Goal: Task Accomplishment & Management: Manage account settings

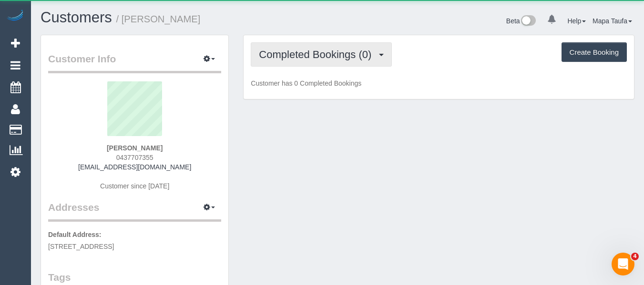
click at [302, 57] on span "Completed Bookings (0)" at bounding box center [317, 55] width 117 height 12
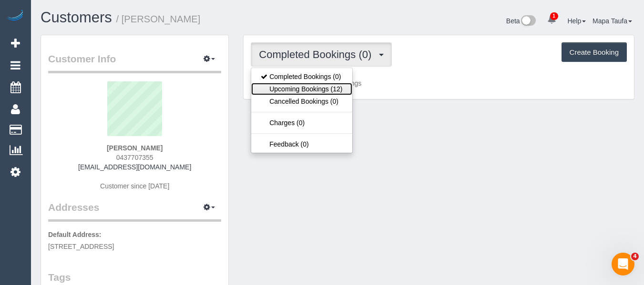
click at [302, 85] on link "Upcoming Bookings (12)" at bounding box center [301, 89] width 101 height 12
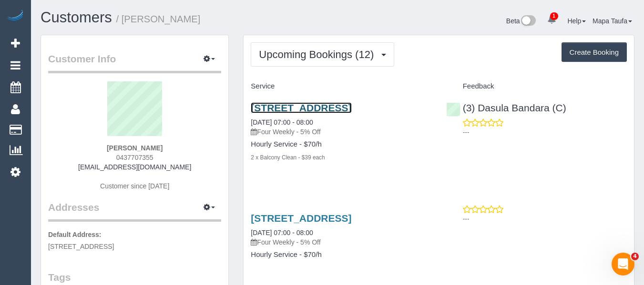
click at [325, 106] on link "3/95 Darebin Street, Heidelberg, VIC 3084" at bounding box center [301, 107] width 101 height 11
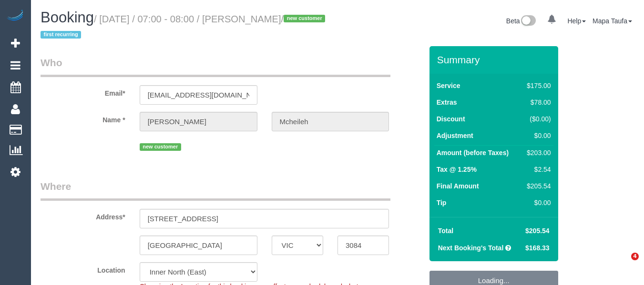
select select "VIC"
select select "string:stripe-pm_1RwOvx2GScqysDRVeUefEy69"
select select "number:29"
select select "number:14"
select select "number:19"
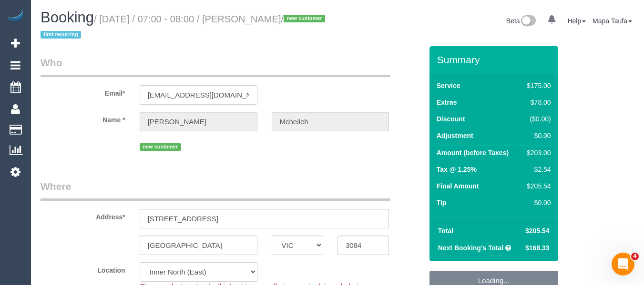
select select "number:25"
select select "number:35"
select select "number:12"
select select "object:704"
select select "150"
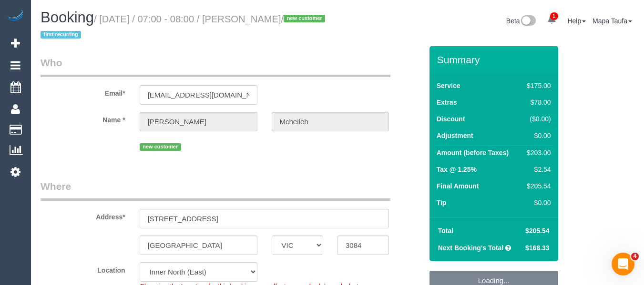
select select "object:1667"
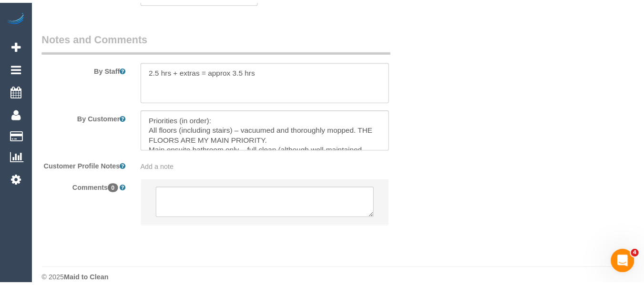
scroll to position [1723, 0]
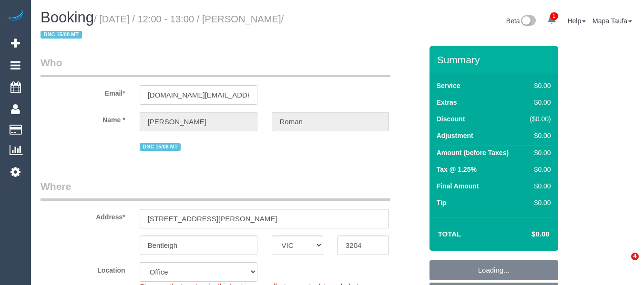
select select "VIC"
select select "string:AU"
select select "object:737"
select select "number:28"
select select "number:14"
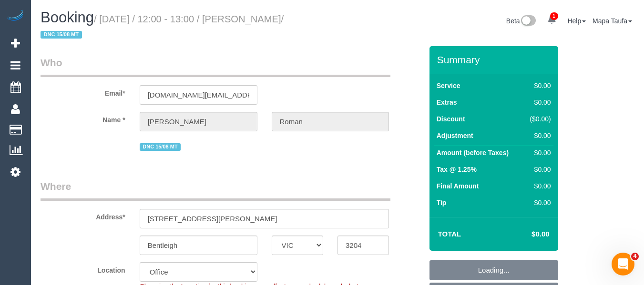
select select "number:19"
select select "number:25"
select select "object:799"
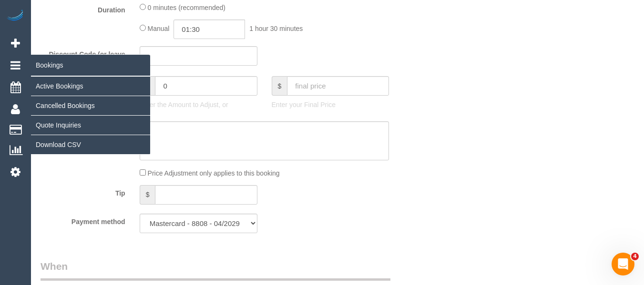
scroll to position [597, 0]
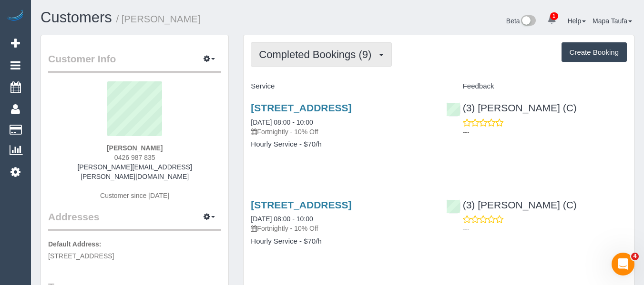
click at [265, 50] on span "Completed Bookings (9)" at bounding box center [317, 55] width 117 height 12
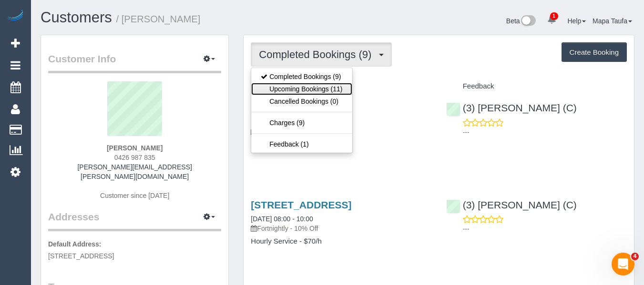
click at [281, 94] on link "Upcoming Bookings (11)" at bounding box center [301, 89] width 101 height 12
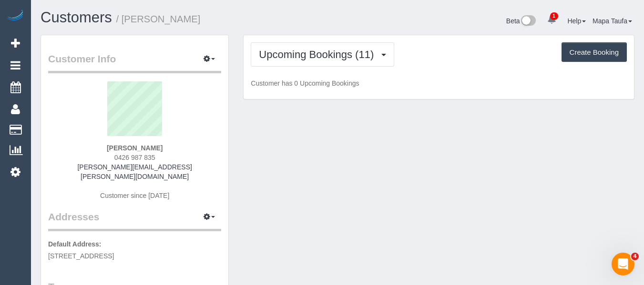
click at [284, 24] on h1 "Customers / [PERSON_NAME]" at bounding box center [185, 18] width 290 height 16
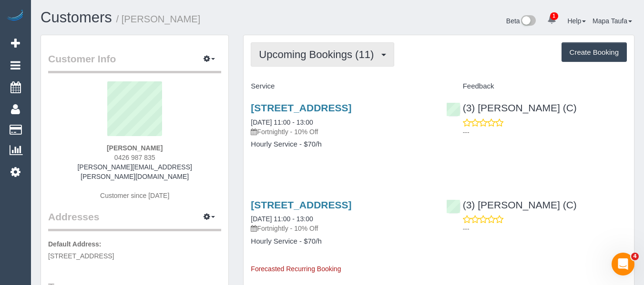
click at [328, 58] on span "Upcoming Bookings (11)" at bounding box center [319, 55] width 120 height 12
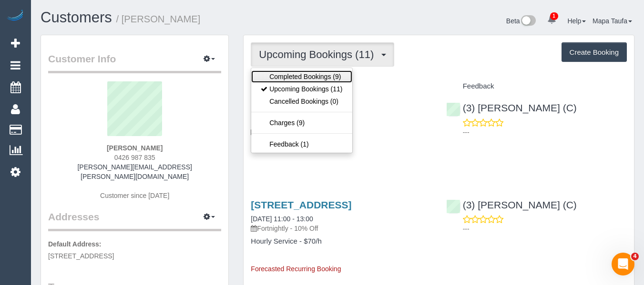
click at [318, 76] on link "Completed Bookings (9)" at bounding box center [301, 77] width 101 height 12
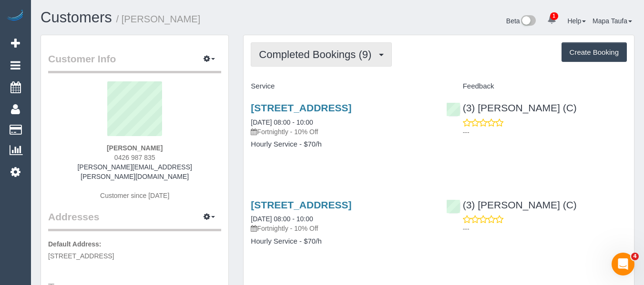
click at [271, 48] on button "Completed Bookings (9)" at bounding box center [321, 54] width 141 height 24
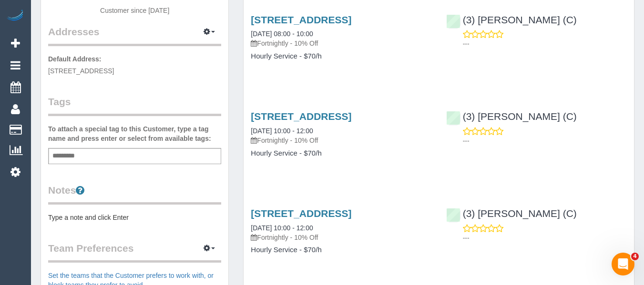
scroll to position [48, 0]
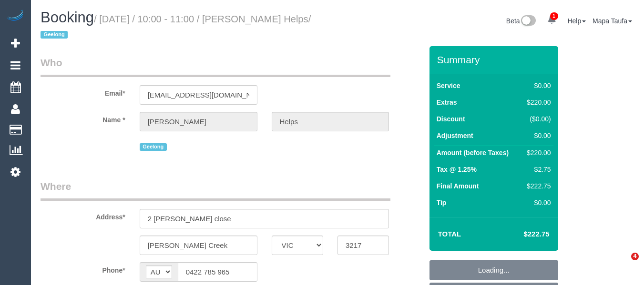
select select "VIC"
select select "string:stripe-pm_1RuRpc2GScqysDRVkztFHtLl"
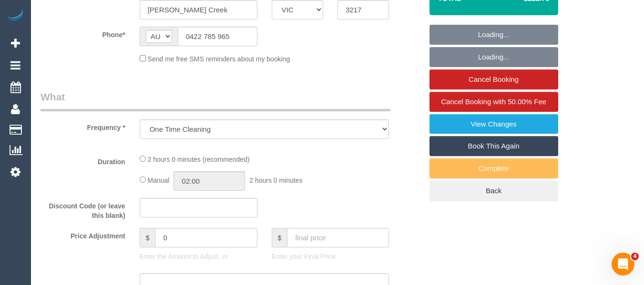
select select "number:28"
select select "number:14"
select select "number:18"
select select "number:24"
select select "number:26"
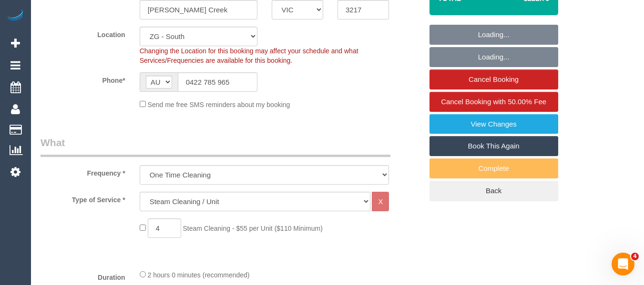
select select "object:814"
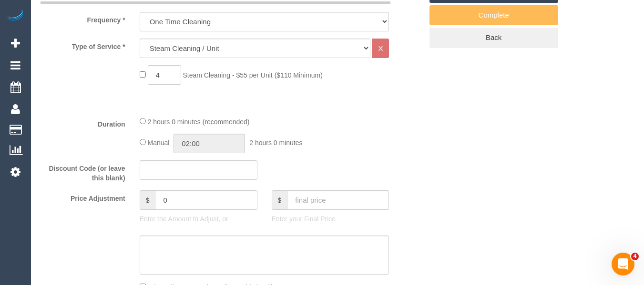
scroll to position [395, 0]
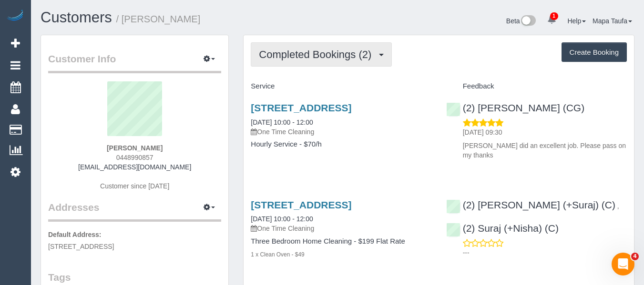
click at [320, 54] on span "Completed Bookings (2)" at bounding box center [317, 55] width 117 height 12
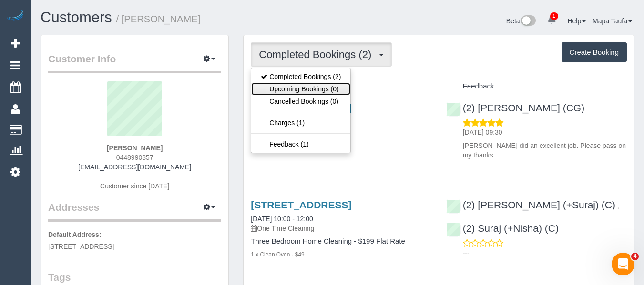
click at [314, 86] on link "Upcoming Bookings (0)" at bounding box center [300, 89] width 99 height 12
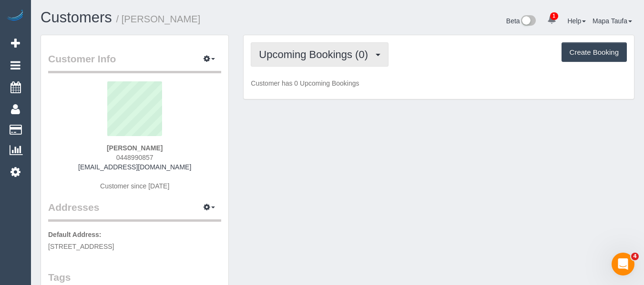
click at [321, 60] on span "Upcoming Bookings (0)" at bounding box center [316, 55] width 114 height 12
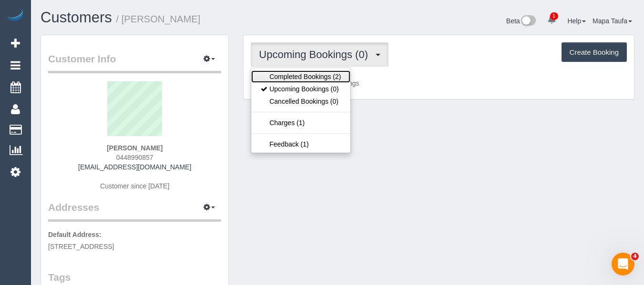
click at [314, 77] on link "Completed Bookings (2)" at bounding box center [300, 77] width 99 height 12
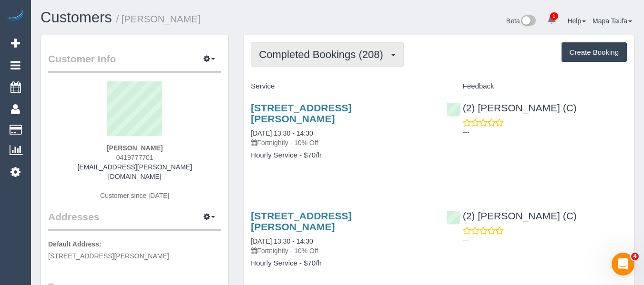
drag, startPoint x: 276, startPoint y: 45, endPoint x: 290, endPoint y: 60, distance: 19.9
click at [282, 48] on button "Completed Bookings (208)" at bounding box center [327, 54] width 153 height 24
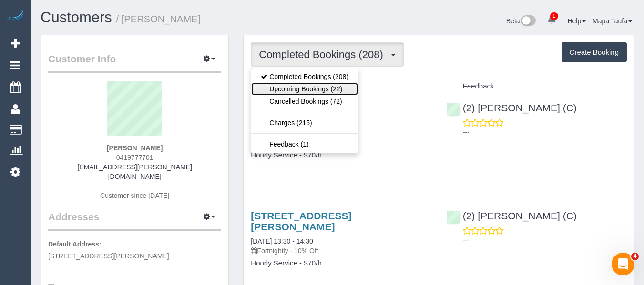
click at [290, 84] on link "Upcoming Bookings (22)" at bounding box center [304, 89] width 107 height 12
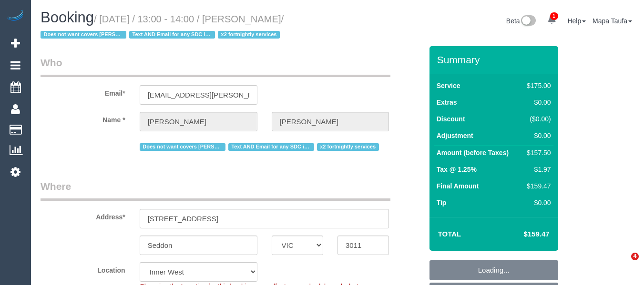
select select "VIC"
select select "150"
select select "string:stripe-pm_1OZRFZ2GScqysDRVgJZZfdfD"
select select "number:32"
select select "object:1613"
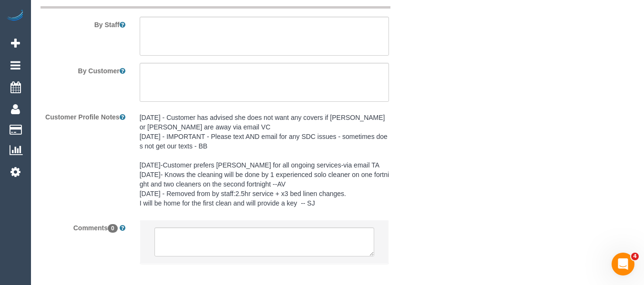
scroll to position [1800, 0]
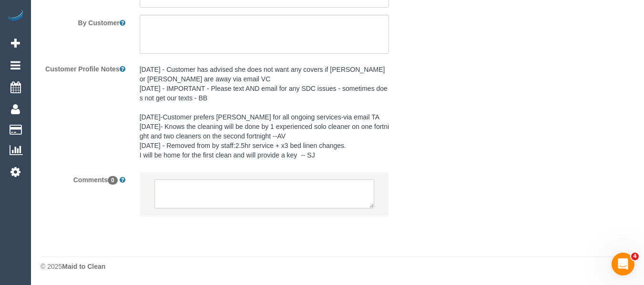
click at [282, 202] on textarea at bounding box center [264, 195] width 220 height 30
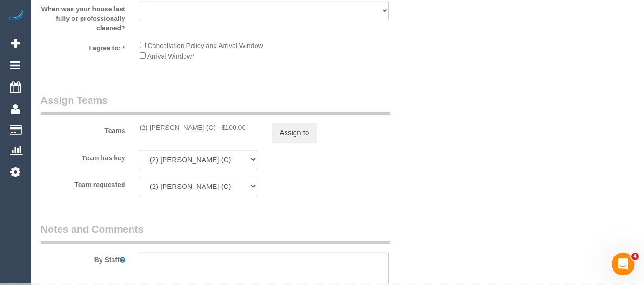
scroll to position [1514, 0]
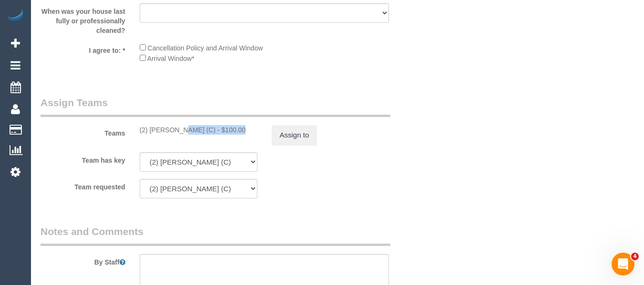
drag, startPoint x: 202, startPoint y: 132, endPoint x: 151, endPoint y: 129, distance: 52.0
click at [151, 129] on div "(2) Kerry Welfare (C) - $100.00" at bounding box center [199, 130] width 118 height 10
copy div "Kerry Welfare (C)"
click at [290, 139] on button "Assign to" at bounding box center [295, 135] width 46 height 20
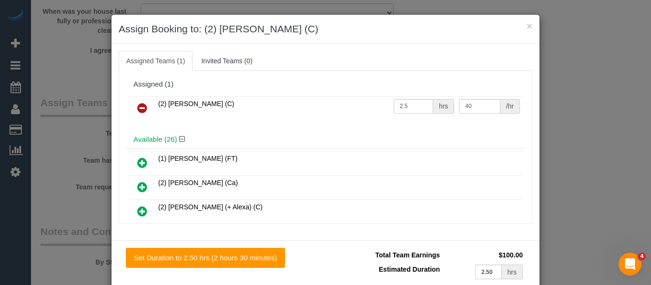
click at [132, 103] on link at bounding box center [142, 108] width 22 height 19
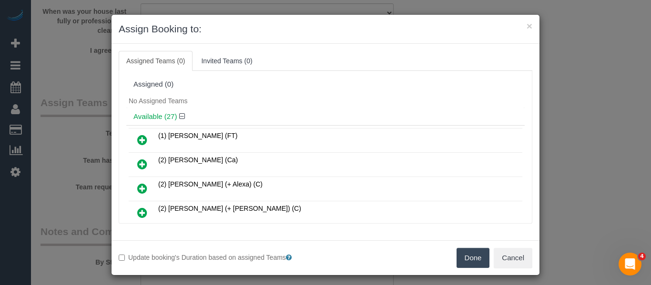
click at [457, 260] on button "Done" at bounding box center [472, 258] width 33 height 20
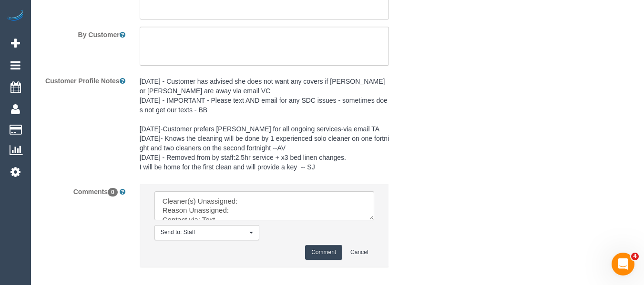
scroll to position [1839, 0]
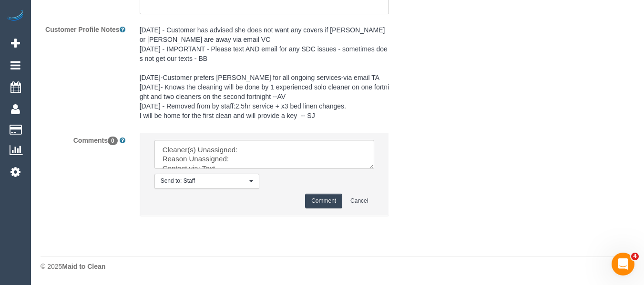
drag, startPoint x: 377, startPoint y: 188, endPoint x: 392, endPoint y: 227, distance: 41.8
click at [374, 170] on textarea at bounding box center [264, 155] width 220 height 30
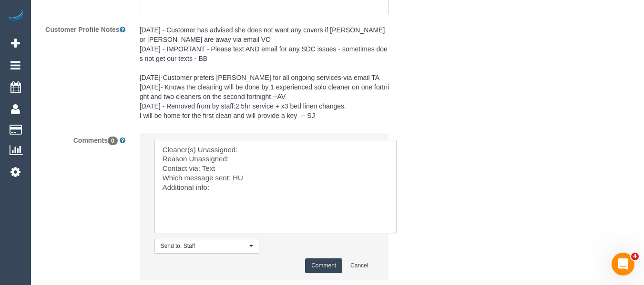
click at [260, 148] on textarea at bounding box center [275, 187] width 242 height 94
paste textarea "Kerry Welfare (C)"
click at [258, 160] on textarea at bounding box center [275, 187] width 242 height 94
click at [238, 180] on textarea at bounding box center [275, 187] width 242 height 94
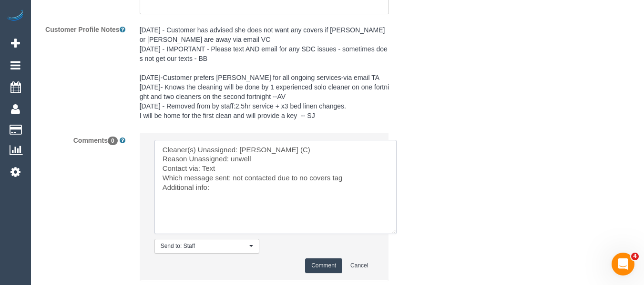
click at [212, 167] on textarea at bounding box center [275, 187] width 242 height 94
type textarea "Cleaner(s) Unassigned: Kerry Welfare (C) Reason Unassigned: unwell Contact via:…"
click at [324, 263] on button "Comment" at bounding box center [323, 266] width 37 height 15
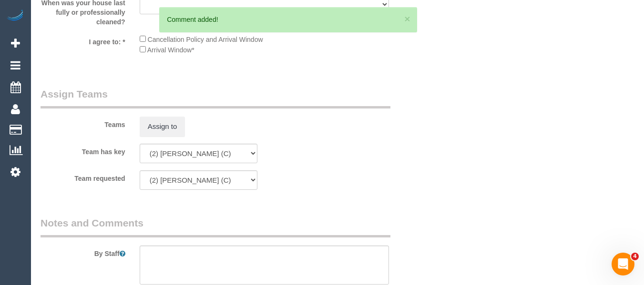
scroll to position [49, 0]
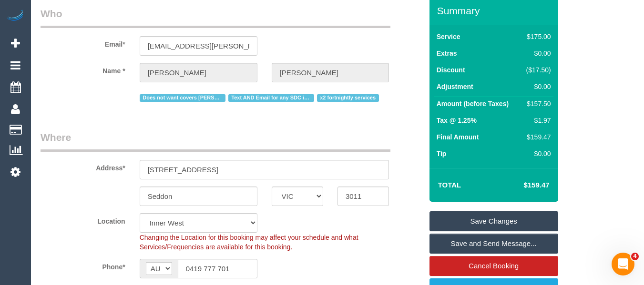
click at [482, 216] on link "Save Changes" at bounding box center [493, 222] width 129 height 20
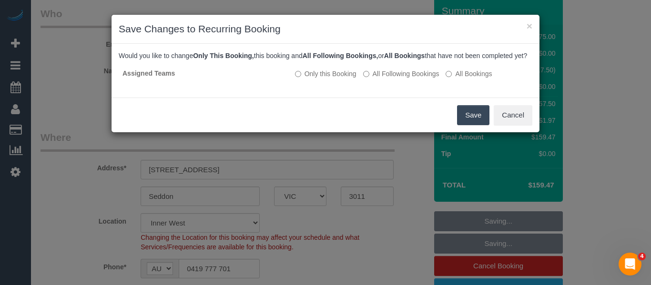
click at [478, 122] on button "Save" at bounding box center [473, 115] width 32 height 20
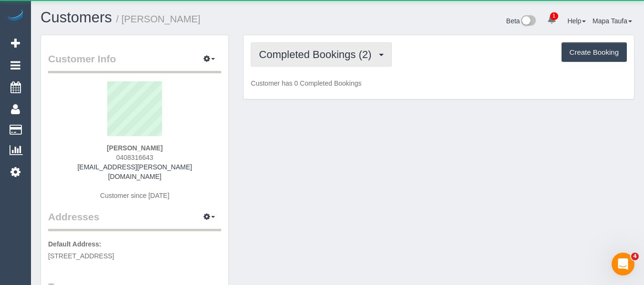
click at [313, 61] on button "Completed Bookings (2)" at bounding box center [321, 54] width 141 height 24
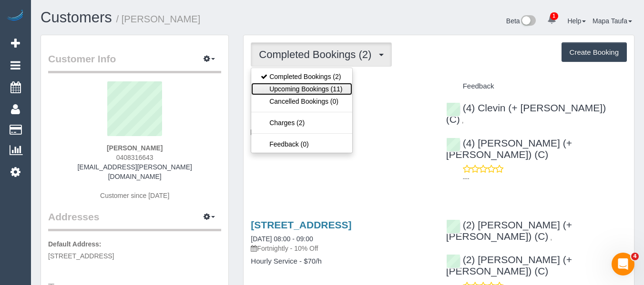
click at [314, 85] on link "Upcoming Bookings (11)" at bounding box center [301, 89] width 101 height 12
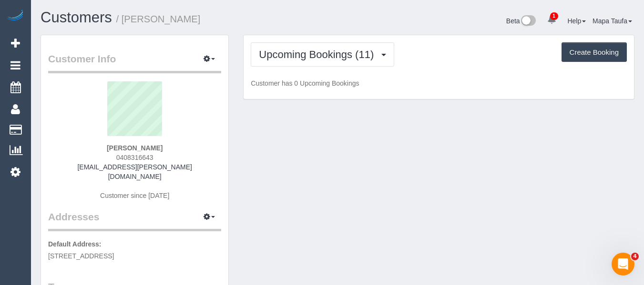
click at [448, 46] on div "Upcoming Bookings (11) Completed Bookings (2) Upcoming Bookings (11) Cancelled …" at bounding box center [439, 54] width 376 height 24
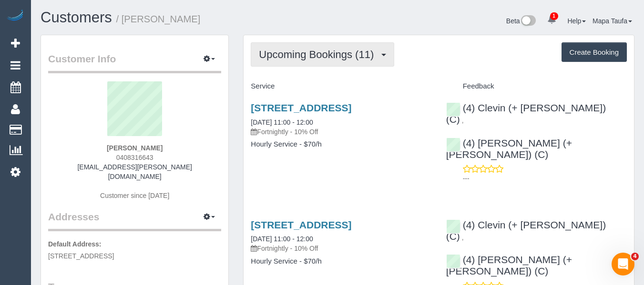
click at [309, 58] on span "Upcoming Bookings (11)" at bounding box center [319, 55] width 120 height 12
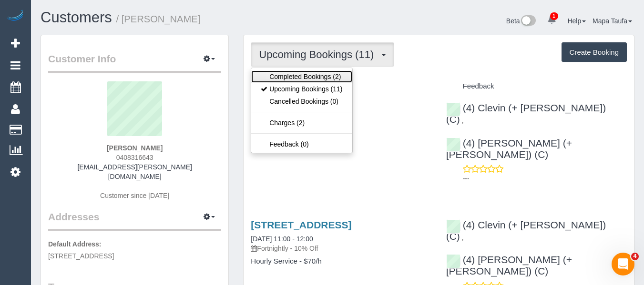
click at [311, 75] on link "Completed Bookings (2)" at bounding box center [301, 77] width 101 height 12
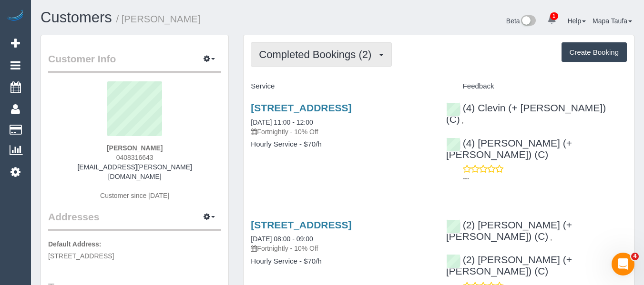
click at [333, 54] on span "Completed Bookings (2)" at bounding box center [317, 55] width 117 height 12
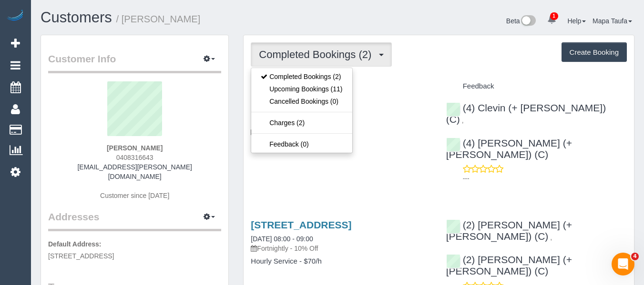
click at [432, 75] on div "Completed Bookings (2) Completed Bookings (2) Upcoming Bookings (11) Cancelled …" at bounding box center [438, 185] width 390 height 301
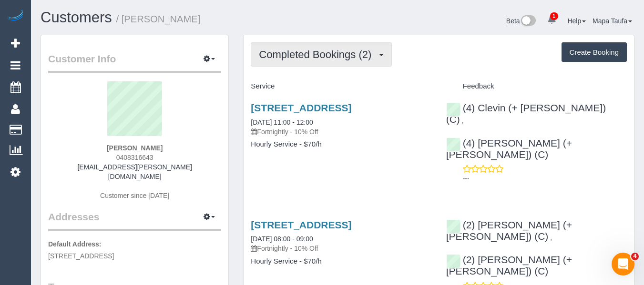
click at [319, 52] on span "Completed Bookings (2)" at bounding box center [317, 55] width 117 height 12
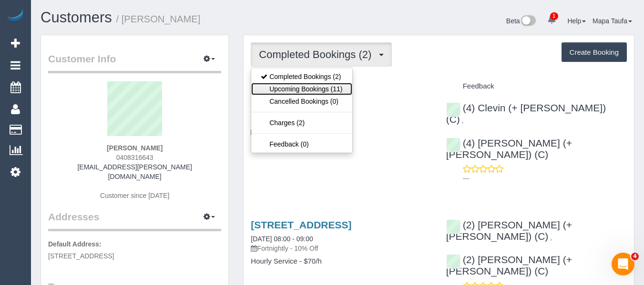
drag, startPoint x: 312, startPoint y: 90, endPoint x: 354, endPoint y: 69, distance: 47.3
click at [313, 90] on link "Upcoming Bookings (11)" at bounding box center [301, 89] width 101 height 12
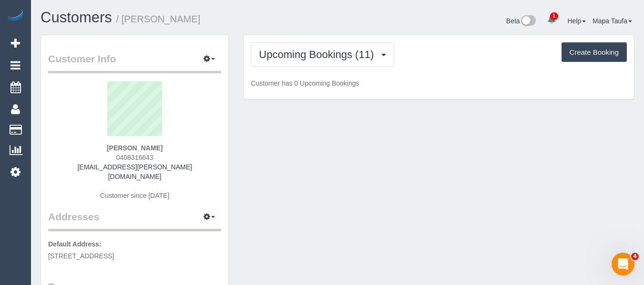
click at [466, 52] on div "Upcoming Bookings (11) Completed Bookings (2) Upcoming Bookings (11) Cancelled …" at bounding box center [439, 54] width 376 height 24
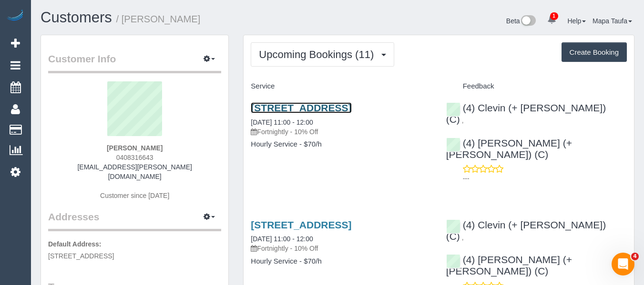
click at [351, 110] on link "48a Lahona Avenue, Bentleigh East, VIC 3165" at bounding box center [301, 107] width 101 height 11
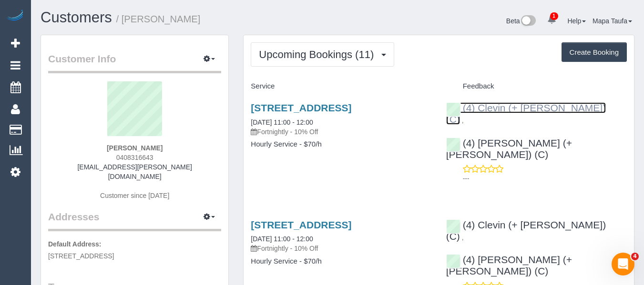
click at [544, 111] on link "(4) Clevin (+ [PERSON_NAME]) (C)" at bounding box center [526, 113] width 160 height 22
drag, startPoint x: 161, startPoint y: 158, endPoint x: 107, endPoint y: 160, distance: 53.9
click at [107, 159] on div "April Weller 0408316643 april.weller@outlook.com.au Customer since 2025" at bounding box center [134, 145] width 173 height 129
copy span "0408316643"
click at [183, 144] on div "April Weller 0408316643 april.weller@outlook.com.au Customer since 2025" at bounding box center [134, 145] width 173 height 129
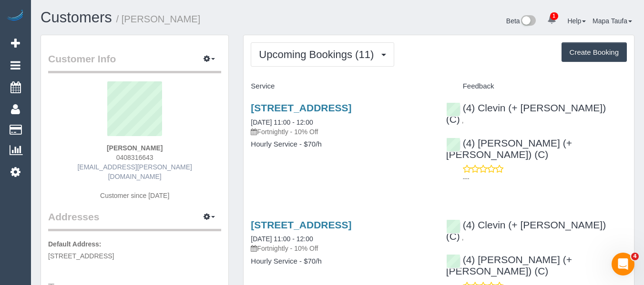
drag, startPoint x: 170, startPoint y: 156, endPoint x: 126, endPoint y: 165, distance: 44.7
click at [113, 157] on div "April Weller 0408316643 april.weller@outlook.com.au Customer since 2025" at bounding box center [134, 145] width 173 height 129
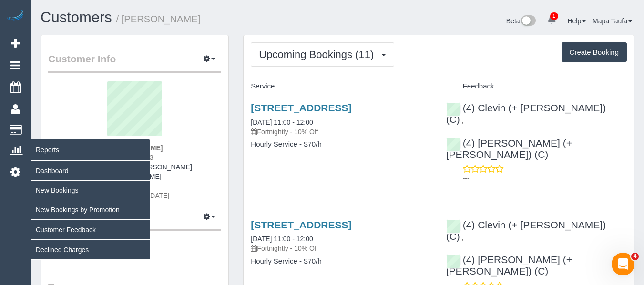
copy span "0408316643"
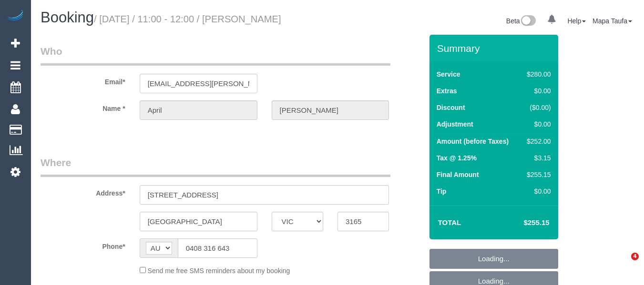
select select "VIC"
select select "string:stripe-pm_1RnBFq2GScqysDRV4HVX624C"
select select "number:29"
select select "number:14"
select select "number:19"
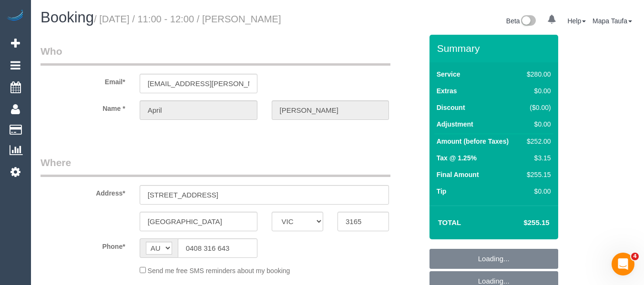
select select "number:22"
select select "number:34"
select select "number:12"
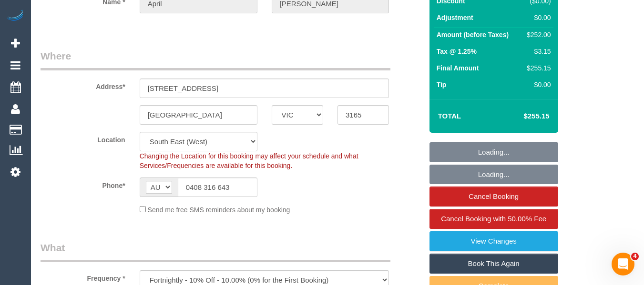
select select "object:862"
select select "2"
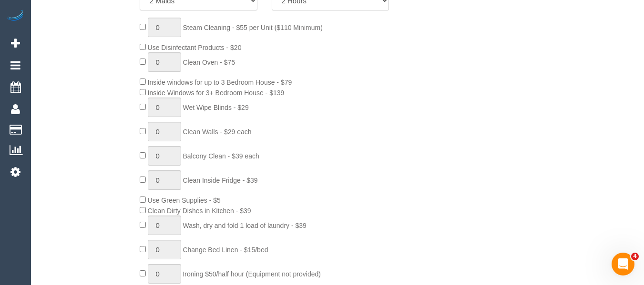
scroll to position [352, 0]
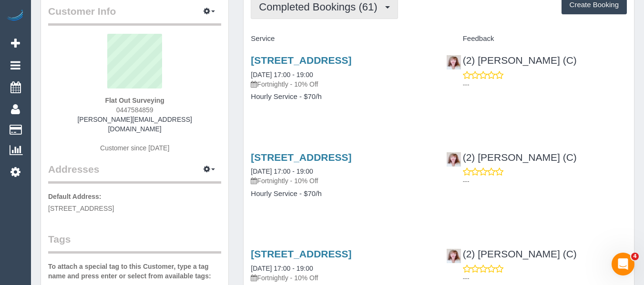
click at [310, 16] on button "Completed Bookings (61)" at bounding box center [324, 7] width 147 height 24
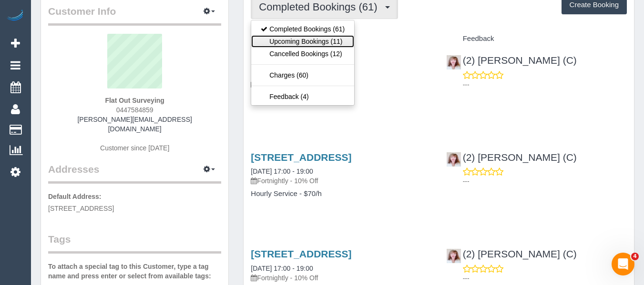
click at [306, 40] on link "Upcoming Bookings (11)" at bounding box center [302, 41] width 103 height 12
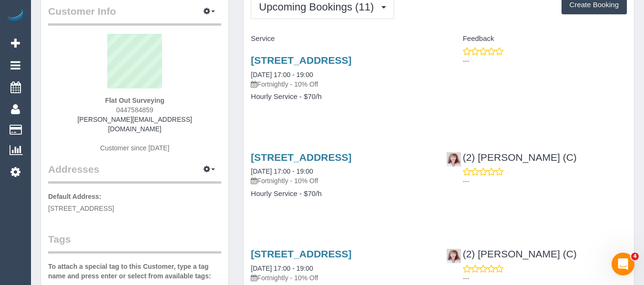
drag, startPoint x: 127, startPoint y: 106, endPoint x: 113, endPoint y: 109, distance: 14.7
click at [113, 108] on div "Flat Out Surveying 0447584859 tom@flatoutsurveying.com.au Customer since 2022" at bounding box center [134, 98] width 173 height 129
copy span "0447584859"
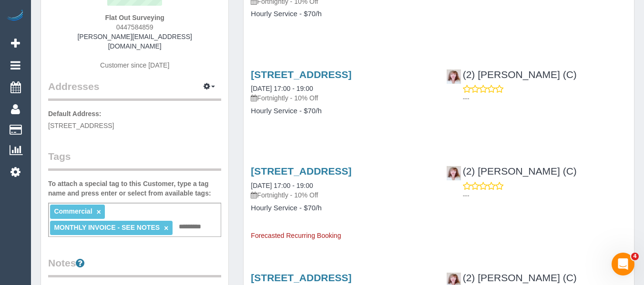
scroll to position [48, 0]
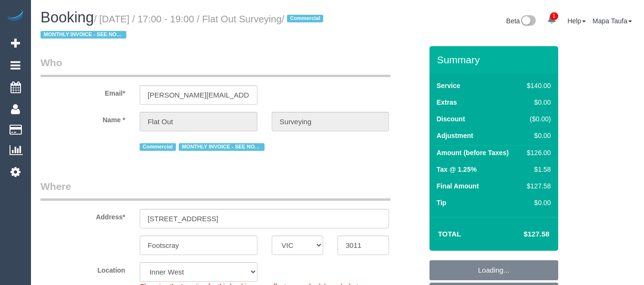
select select "VIC"
select select "number:28"
select select "number:14"
select select "number:18"
select select "number:25"
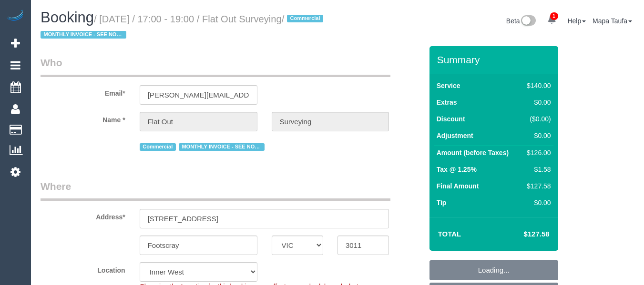
select select "number:35"
select select "7248"
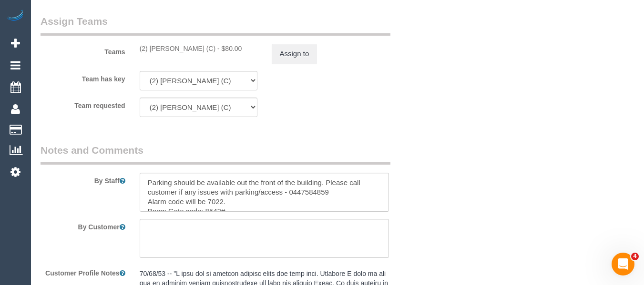
scroll to position [1467, 0]
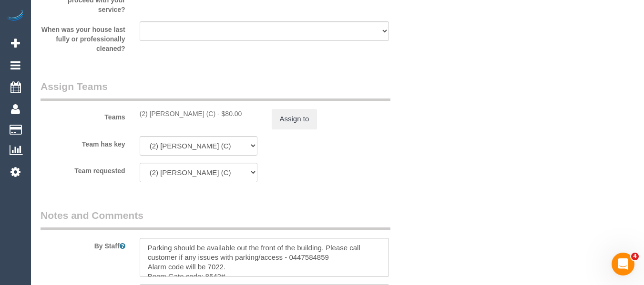
drag, startPoint x: 203, startPoint y: 113, endPoint x: 149, endPoint y: 114, distance: 53.8
click at [149, 114] on div "(2) [PERSON_NAME] (C) - $80.00" at bounding box center [199, 114] width 118 height 10
copy div "[PERSON_NAME] (C)"
click at [294, 120] on button "Assign to" at bounding box center [295, 119] width 46 height 20
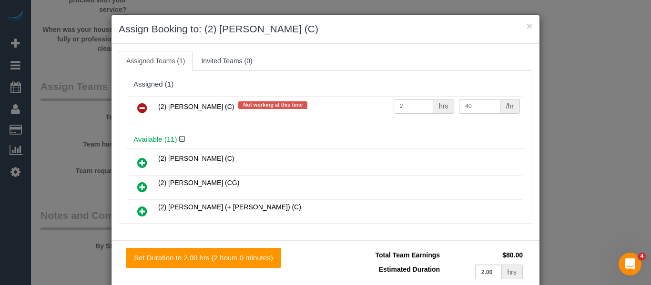
click at [142, 107] on icon at bounding box center [142, 107] width 10 height 11
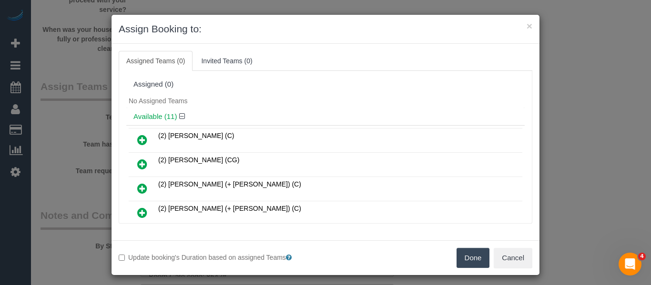
click at [467, 253] on button "Done" at bounding box center [472, 258] width 33 height 20
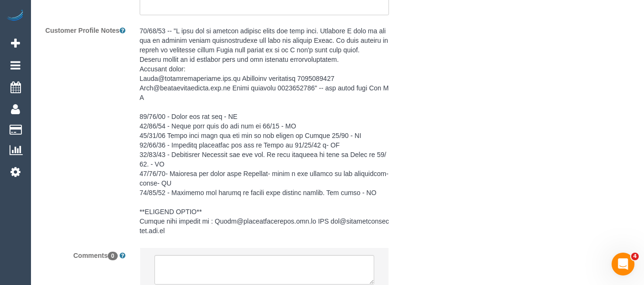
scroll to position [1842, 0]
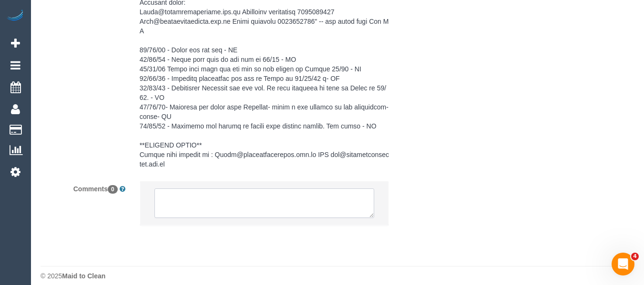
click at [226, 191] on textarea at bounding box center [264, 204] width 220 height 30
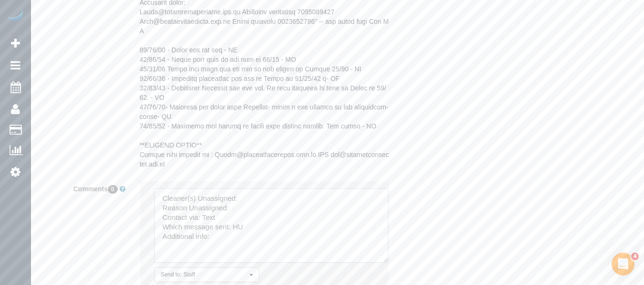
drag, startPoint x: 370, startPoint y: 205, endPoint x: 296, endPoint y: 209, distance: 73.5
click at [384, 252] on textarea at bounding box center [271, 226] width 234 height 74
click at [273, 189] on textarea at bounding box center [271, 227] width 234 height 77
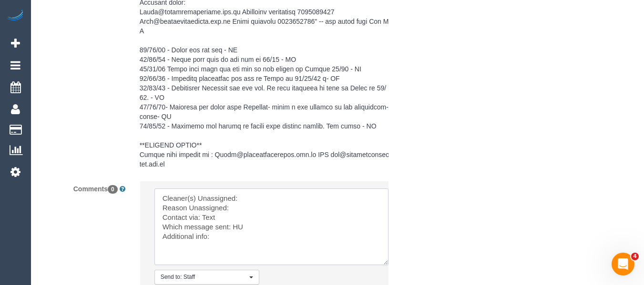
paste textarea "Kerry Welfare (C)"
click at [261, 199] on textarea at bounding box center [271, 227] width 234 height 77
click at [208, 209] on textarea at bounding box center [271, 227] width 234 height 77
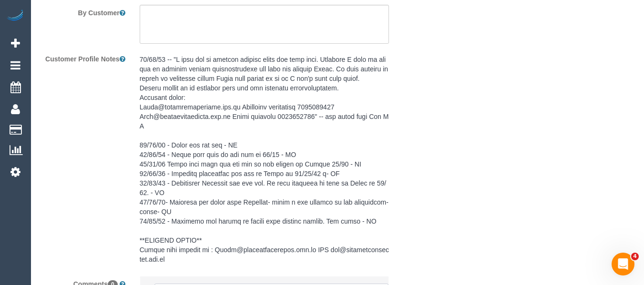
scroll to position [1928, 0]
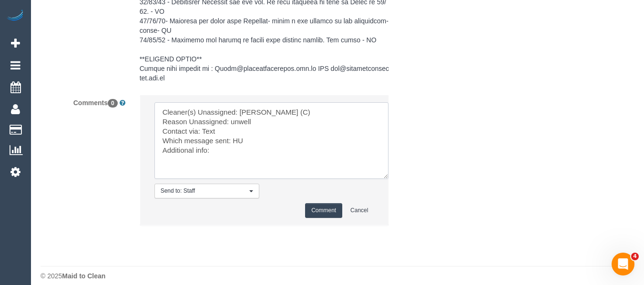
click at [207, 120] on textarea at bounding box center [271, 140] width 234 height 77
drag, startPoint x: 263, startPoint y: 118, endPoint x: 204, endPoint y: 122, distance: 58.8
click at [204, 122] on textarea at bounding box center [271, 140] width 234 height 77
click at [238, 131] on textarea at bounding box center [271, 140] width 234 height 77
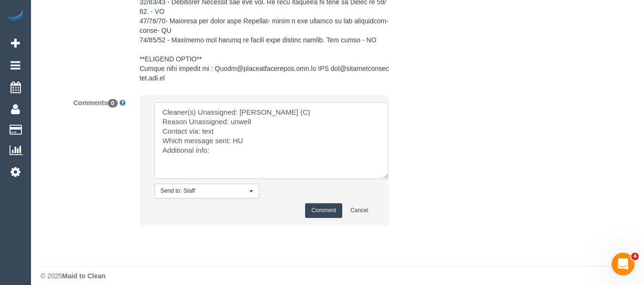
click at [238, 131] on textarea at bounding box center [271, 140] width 234 height 77
click at [380, 135] on textarea at bounding box center [271, 140] width 234 height 77
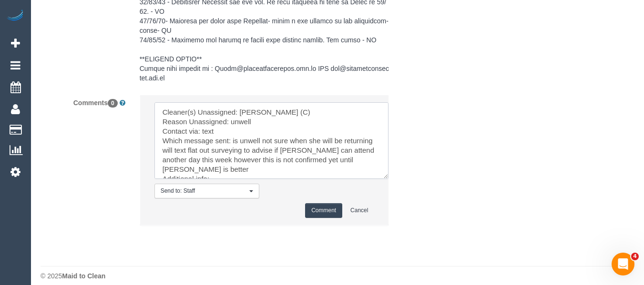
type textarea "Cleaner(s) Unassigned: Kerry Welfare (C) Reason Unassigned: unwell Contact via:…"
click at [318, 203] on button "Comment" at bounding box center [323, 210] width 37 height 15
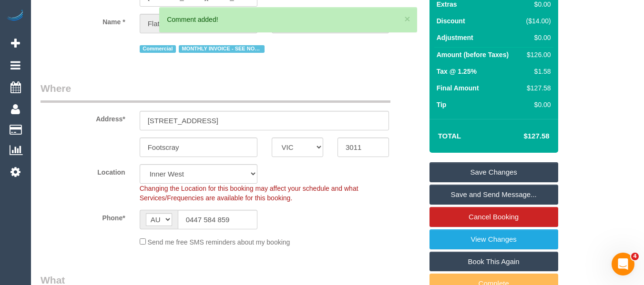
scroll to position [74, 0]
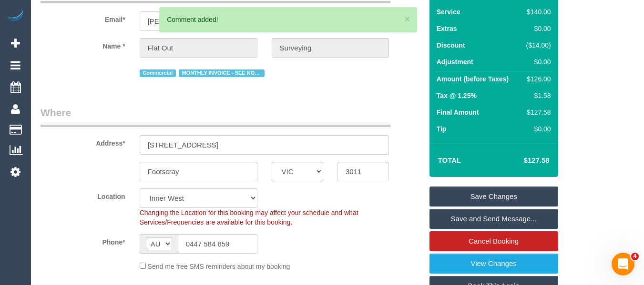
click at [455, 191] on link "Save Changes" at bounding box center [493, 197] width 129 height 20
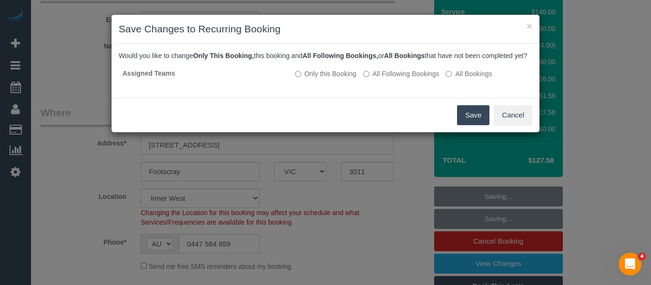
click at [466, 124] on button "Save" at bounding box center [473, 115] width 32 height 20
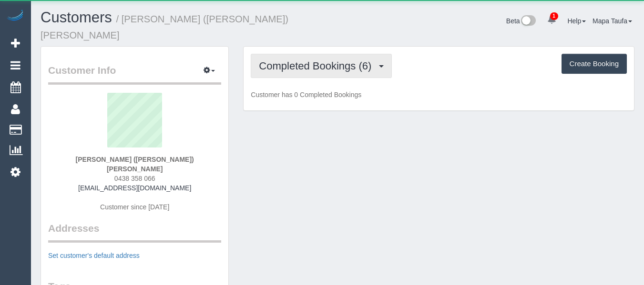
click at [290, 60] on span "Completed Bookings (6)" at bounding box center [317, 66] width 117 height 12
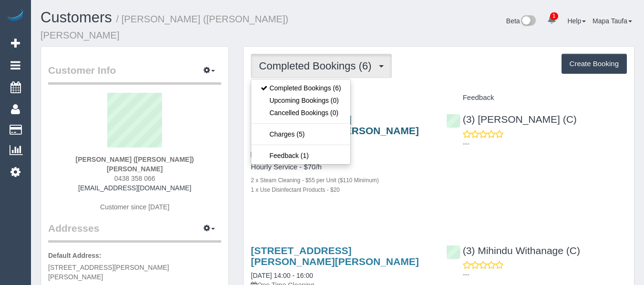
drag, startPoint x: 429, startPoint y: 68, endPoint x: 342, endPoint y: 106, distance: 95.3
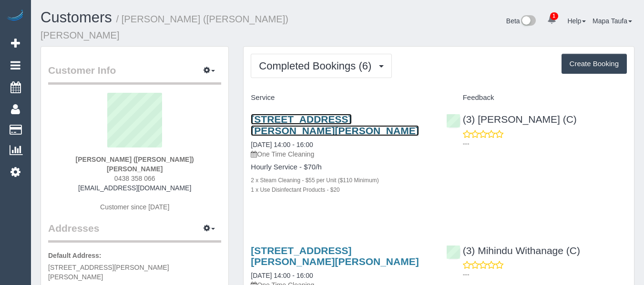
click at [310, 114] on link "9, Porter St, 2, Briar Hill, VIC 3088" at bounding box center [335, 125] width 168 height 22
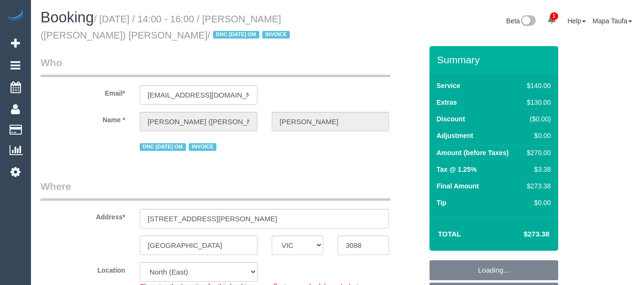
select select "VIC"
select select "string:stripe-pm_1RtLkf2GScqysDRVF8d7X6Tr"
select select "number:30"
select select "number:14"
select select "number:19"
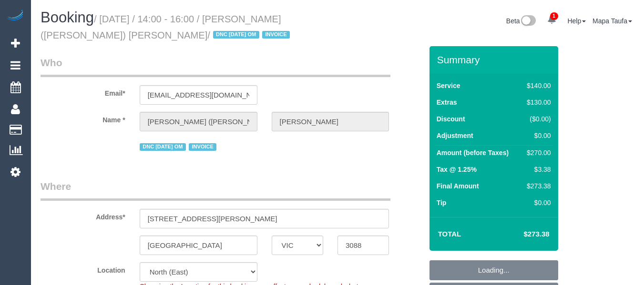
select select "number:22"
select select "number:12"
select select "spot1"
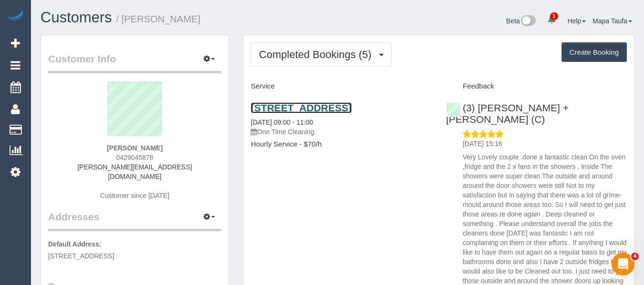
click at [280, 107] on link "[STREET_ADDRESS]" at bounding box center [301, 107] width 101 height 11
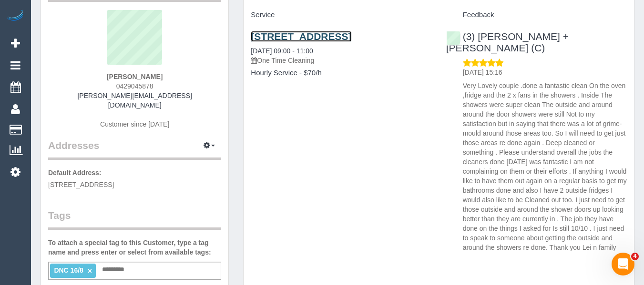
scroll to position [143, 0]
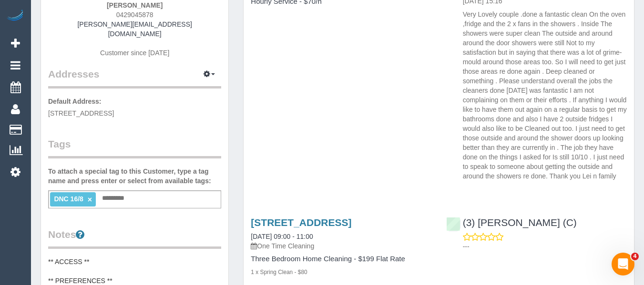
drag, startPoint x: 89, startPoint y: 190, endPoint x: 116, endPoint y: 186, distance: 27.4
click at [89, 196] on link "×" at bounding box center [90, 200] width 4 height 8
click at [351, 157] on div "[STREET_ADDRESS] [DATE] 09:00 - 11:00 One Time Cleaning Hourly Service - $70/h …" at bounding box center [438, 68] width 390 height 234
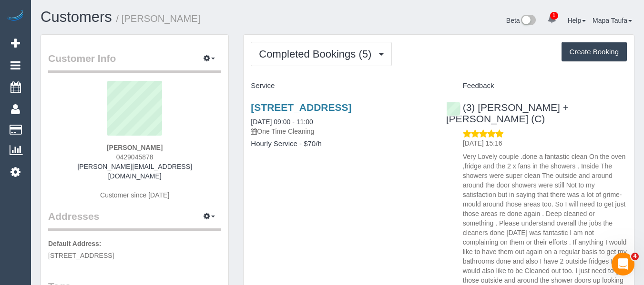
scroll to position [0, 0]
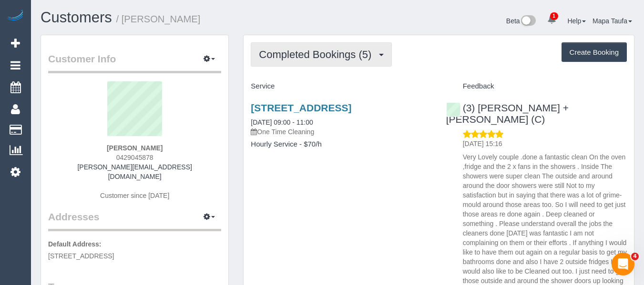
click at [341, 51] on span "Completed Bookings (5)" at bounding box center [317, 55] width 117 height 12
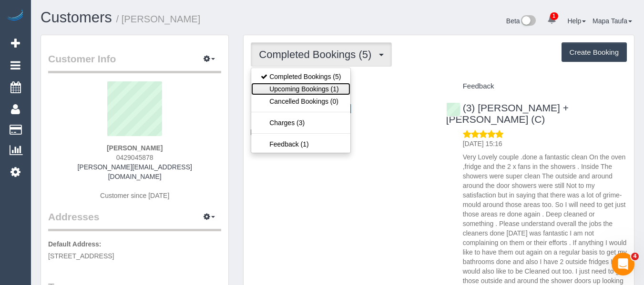
drag, startPoint x: 334, startPoint y: 88, endPoint x: 345, endPoint y: 88, distance: 11.9
click at [334, 89] on link "Upcoming Bookings (1)" at bounding box center [300, 89] width 99 height 12
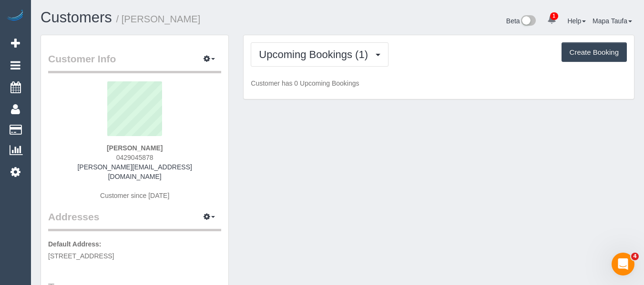
click at [439, 79] on p "Customer has 0 Upcoming Bookings" at bounding box center [439, 84] width 376 height 10
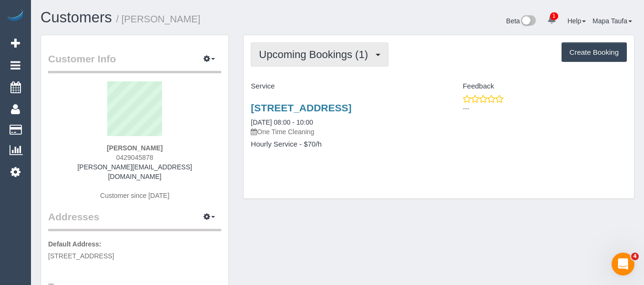
click at [310, 64] on button "Upcoming Bookings (1)" at bounding box center [320, 54] width 138 height 24
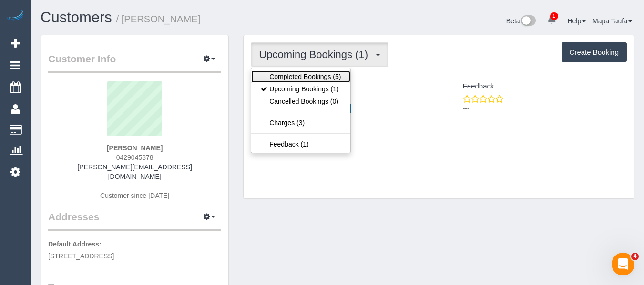
click at [311, 74] on link "Completed Bookings (5)" at bounding box center [300, 77] width 99 height 12
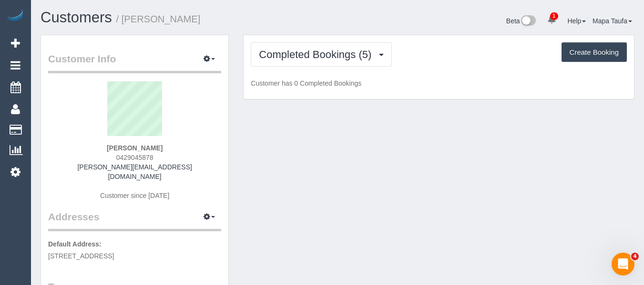
click at [425, 56] on div "Completed Bookings (5) Completed Bookings (5) Upcoming Bookings (1) Cancelled B…" at bounding box center [439, 54] width 376 height 24
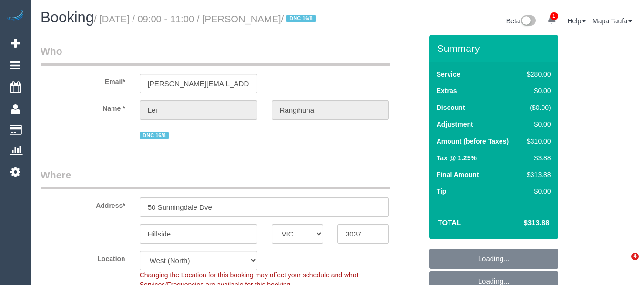
select select "VIC"
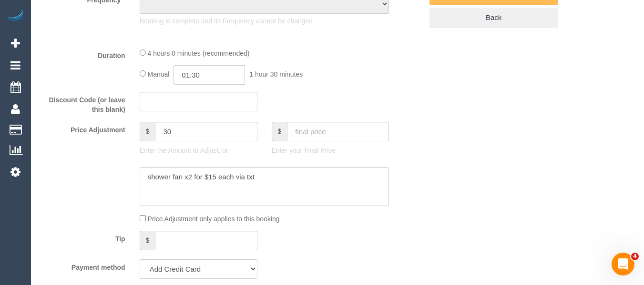
select select "string:stripe-pm_1PqppR2GScqysDRVChS9sRwO"
select select "number:29"
select select "number:14"
select select "number:19"
select select "number:36"
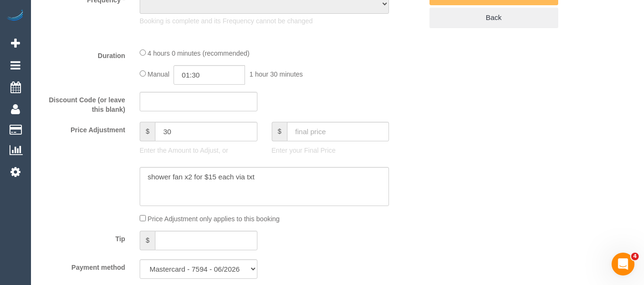
select select "string:AU"
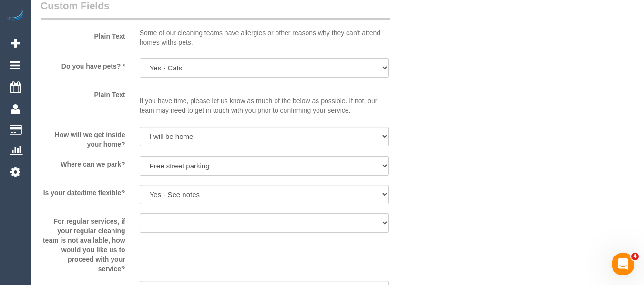
select select "object:1614"
select select "240"
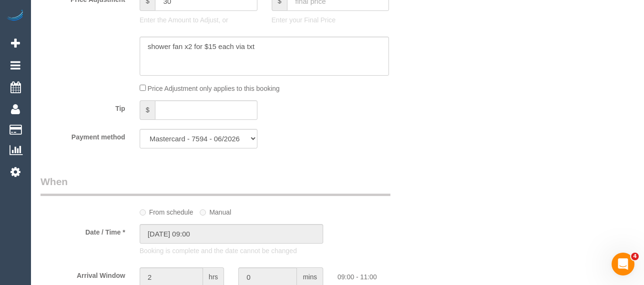
scroll to position [799, 0]
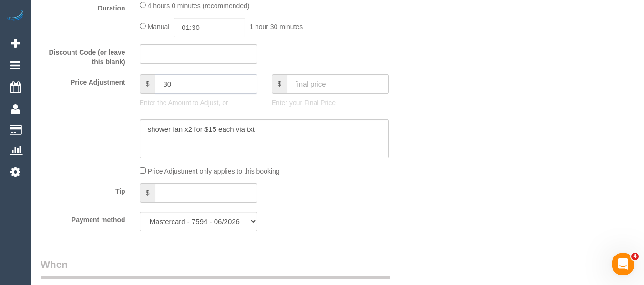
click at [162, 94] on input "30" at bounding box center [206, 84] width 102 height 20
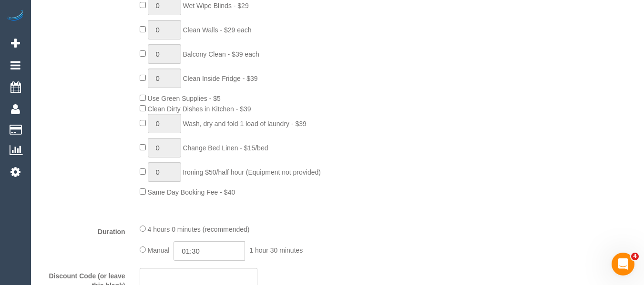
scroll to position [704, 0]
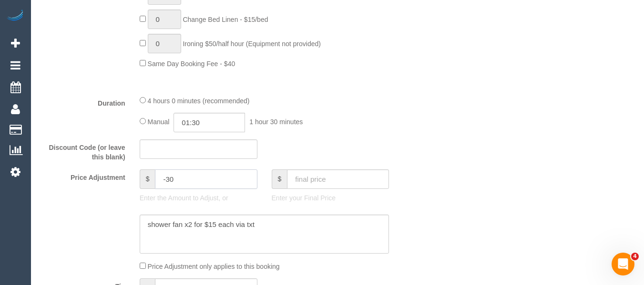
type input "-30"
click at [240, 203] on p "Enter the Amount to Adjust, or" at bounding box center [199, 198] width 118 height 10
click at [266, 227] on textarea at bounding box center [265, 234] width 250 height 39
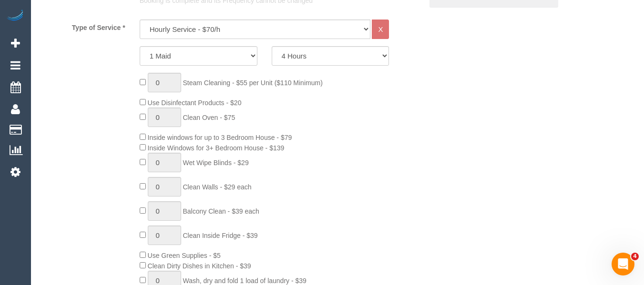
scroll to position [132, 0]
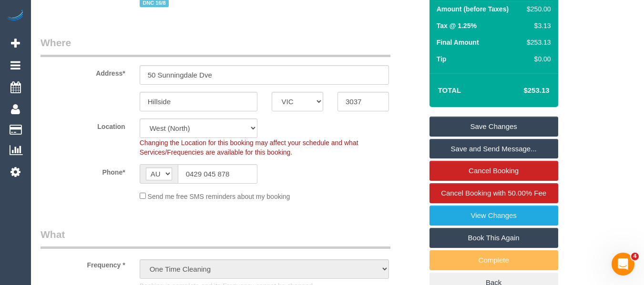
type textarea "shower fan x2 for $15 each via txt 30$ discount as goodwill gesture - MT"
click at [509, 131] on link "Save Changes" at bounding box center [493, 127] width 129 height 20
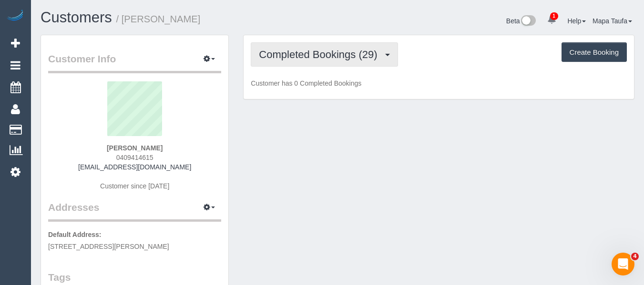
click at [287, 49] on span "Completed Bookings (29)" at bounding box center [320, 55] width 123 height 12
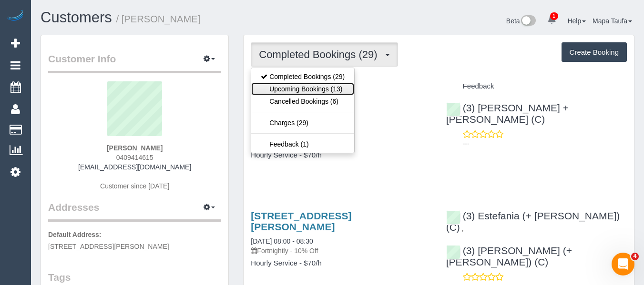
click at [295, 88] on link "Upcoming Bookings (13)" at bounding box center [302, 89] width 103 height 12
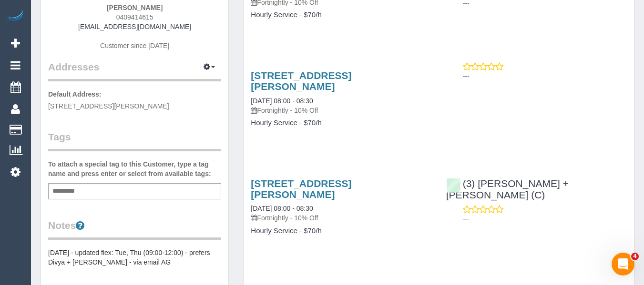
scroll to position [143, 0]
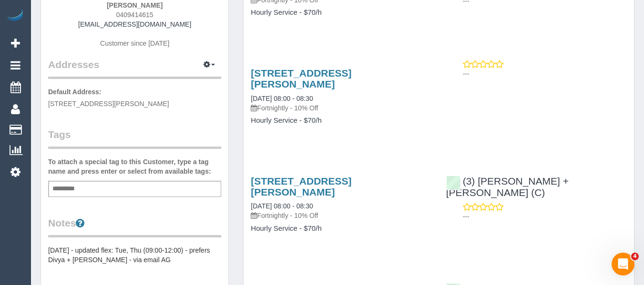
click at [296, 68] on div "20 Latham St, Ivanhoe, VIC 3079 08/09/2025 08:00 - 08:30 Fortnightly - 10% Off" at bounding box center [341, 90] width 181 height 45
click at [297, 68] on link "20 Latham St, Ivanhoe, VIC 3079" at bounding box center [301, 79] width 101 height 22
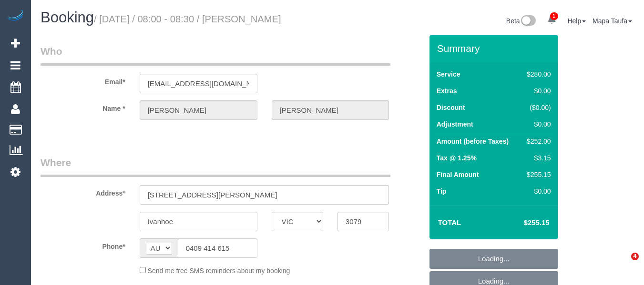
select select "VIC"
select select "string:stripe-pm_1R6nYE2GScqysDRVkkRq2IXl"
select select "2"
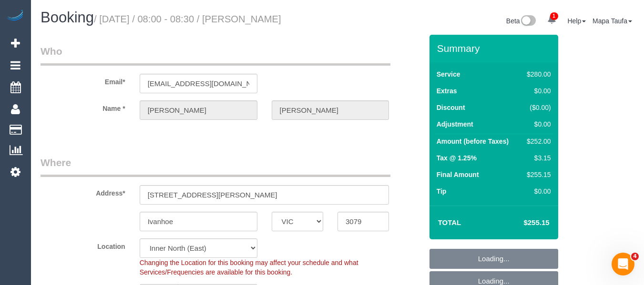
select select "object:718"
select select "number:28"
select select "number:14"
select select "number:19"
select select "number:25"
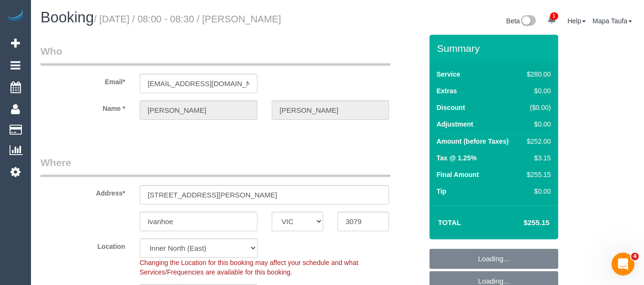
select select "number:35"
select select "number:11"
select select "object:869"
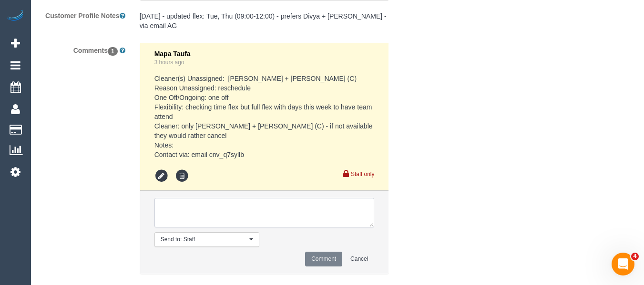
click at [216, 200] on textarea at bounding box center [264, 213] width 220 height 30
paste textarea "Ideally the morning but we can potentially move things around in order to have …"
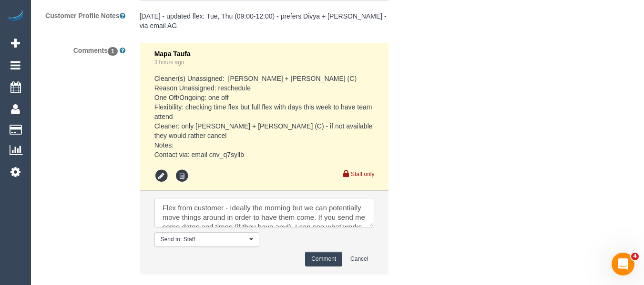
scroll to position [13, 0]
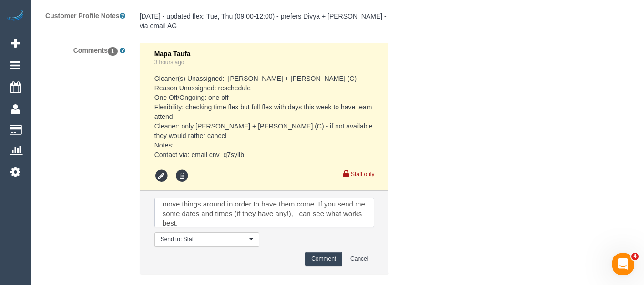
type textarea "Flex from customer - Ideally the morning but we can potentially move things aro…"
click at [328, 252] on button "Comment" at bounding box center [323, 259] width 37 height 15
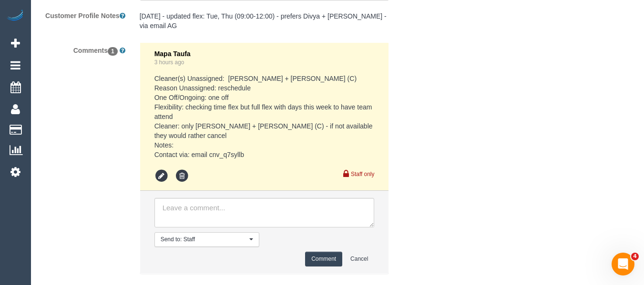
scroll to position [0, 0]
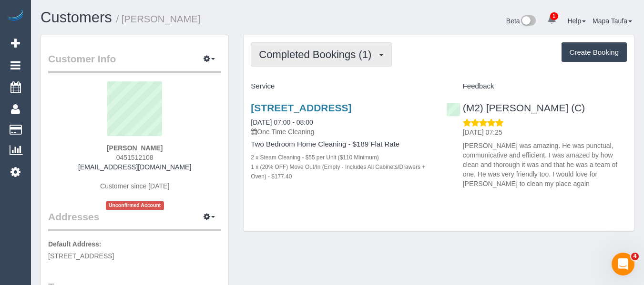
click at [271, 63] on button "Completed Bookings (1)" at bounding box center [321, 54] width 141 height 24
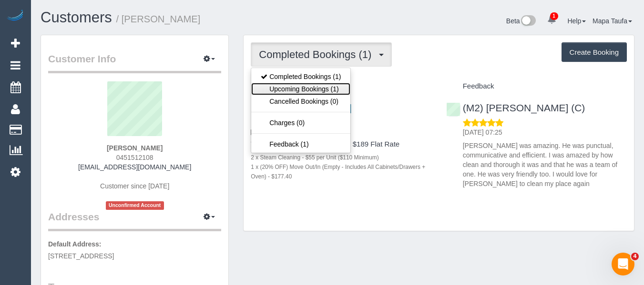
click at [279, 88] on link "Upcoming Bookings (1)" at bounding box center [300, 89] width 99 height 12
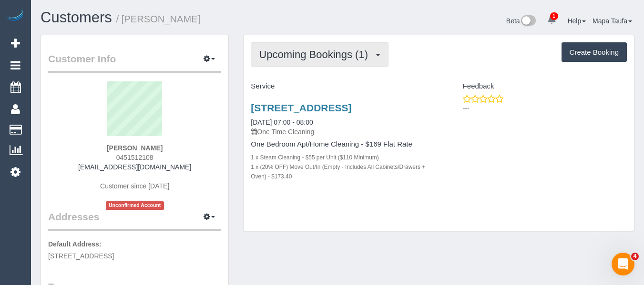
click at [293, 62] on button "Upcoming Bookings (1)" at bounding box center [320, 54] width 138 height 24
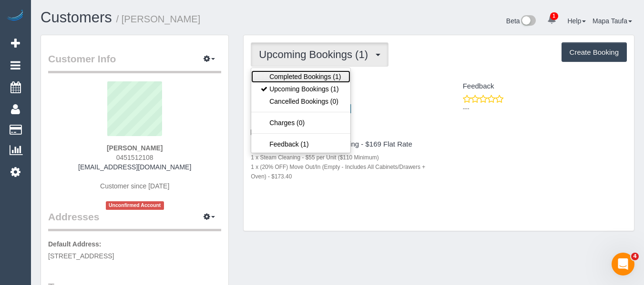
click at [293, 76] on link "Completed Bookings (1)" at bounding box center [300, 77] width 99 height 12
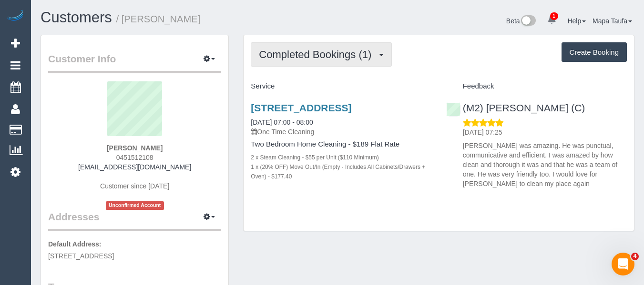
click at [291, 52] on span "Completed Bookings (1)" at bounding box center [317, 55] width 117 height 12
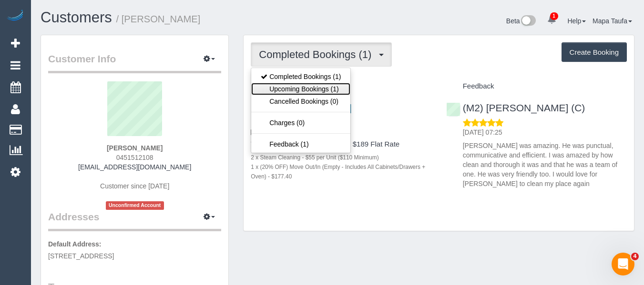
click at [288, 83] on link "Upcoming Bookings (1)" at bounding box center [300, 89] width 99 height 12
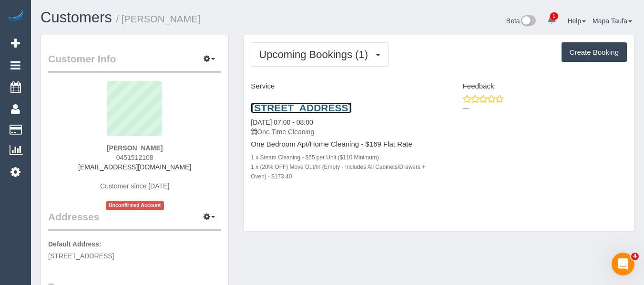
click at [292, 108] on link "93 Flemington Rd, 712, North Melbourne, VIC 3051" at bounding box center [301, 107] width 101 height 11
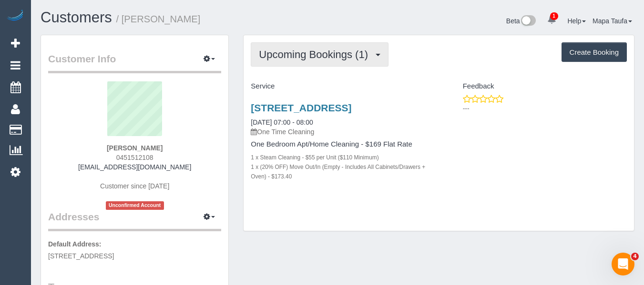
click at [295, 50] on span "Upcoming Bookings (1)" at bounding box center [316, 55] width 114 height 12
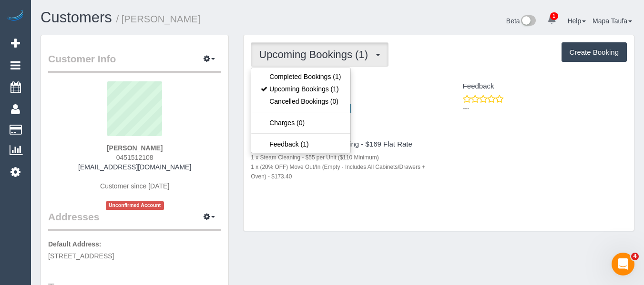
click at [293, 69] on ul "Completed Bookings (1) Upcoming Bookings (1) Cancelled Bookings (0) Charges (0)…" at bounding box center [301, 111] width 100 height 86
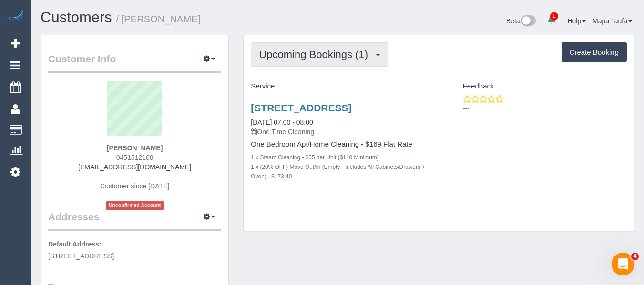
drag, startPoint x: 299, startPoint y: 54, endPoint x: 296, endPoint y: 75, distance: 21.2
click at [300, 57] on span "Upcoming Bookings (1)" at bounding box center [316, 55] width 114 height 12
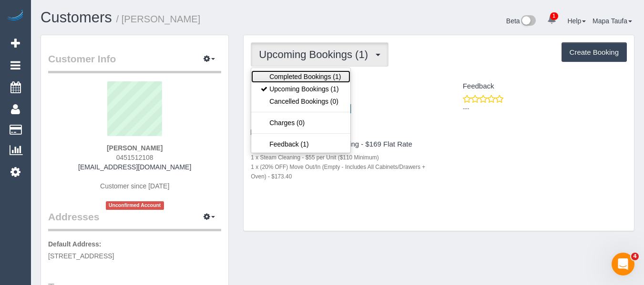
click at [296, 75] on link "Completed Bookings (1)" at bounding box center [300, 77] width 99 height 12
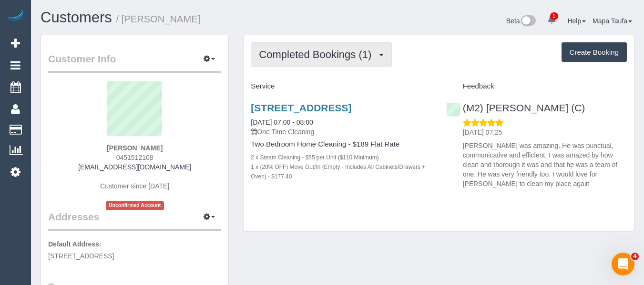
click at [303, 60] on span "Completed Bookings (1)" at bounding box center [317, 55] width 117 height 12
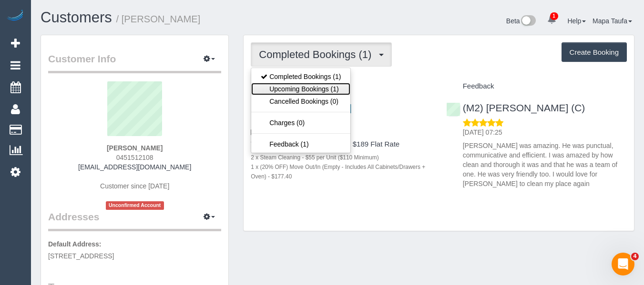
click at [298, 84] on link "Upcoming Bookings (1)" at bounding box center [300, 89] width 99 height 12
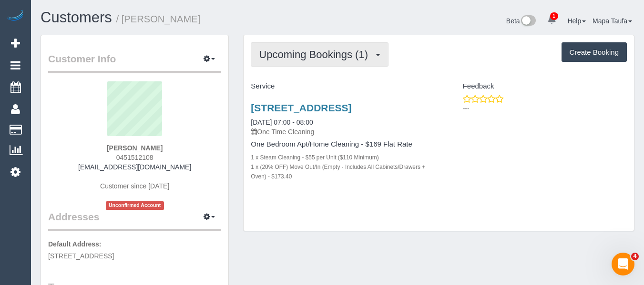
click at [301, 61] on button "Upcoming Bookings (1)" at bounding box center [320, 54] width 138 height 24
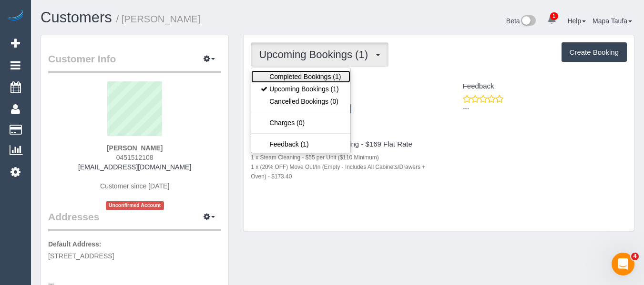
click at [301, 72] on link "Completed Bookings (1)" at bounding box center [300, 77] width 99 height 12
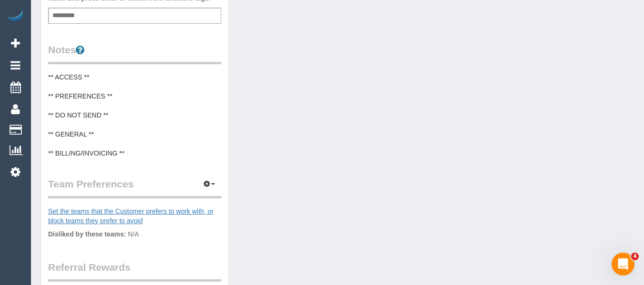
scroll to position [381, 0]
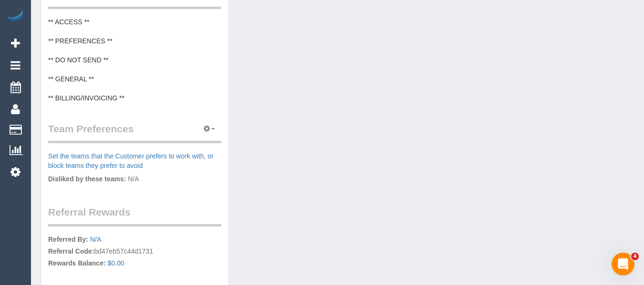
click at [213, 132] on button "button" at bounding box center [209, 129] width 24 height 15
click at [211, 137] on button "button" at bounding box center [209, 129] width 24 height 15
click at [202, 137] on button "button" at bounding box center [209, 129] width 24 height 15
click at [201, 151] on link "Manage Preferences" at bounding box center [180, 147] width 81 height 12
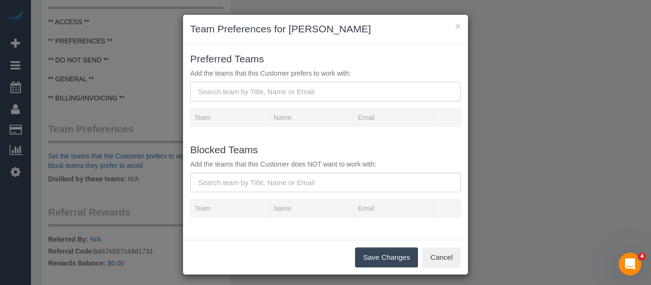
click at [241, 93] on input "text" at bounding box center [325, 92] width 271 height 20
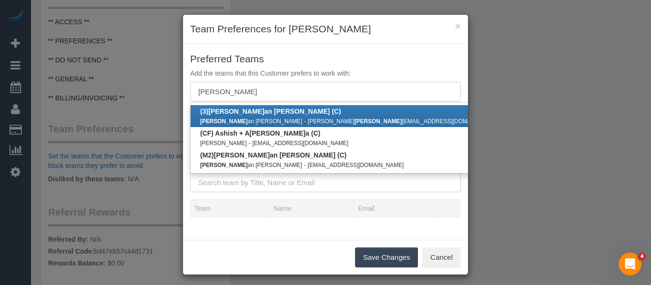
type input "darsh"
click at [237, 114] on b "(3) Darsh an Gevariya (C)" at bounding box center [270, 112] width 141 height 8
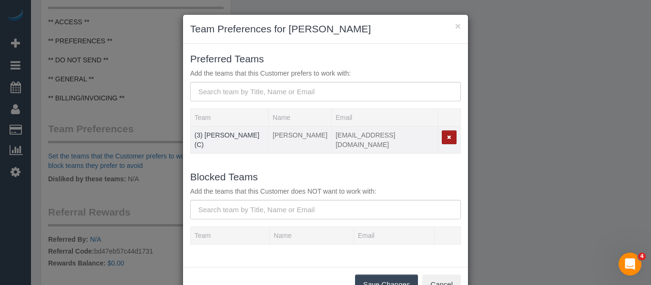
click at [447, 136] on icon "button" at bounding box center [449, 137] width 4 height 5
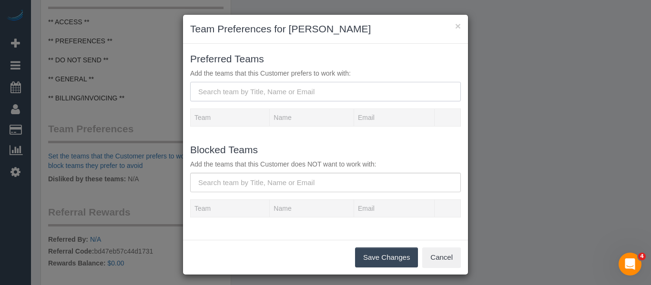
click at [334, 87] on input "text" at bounding box center [325, 92] width 271 height 20
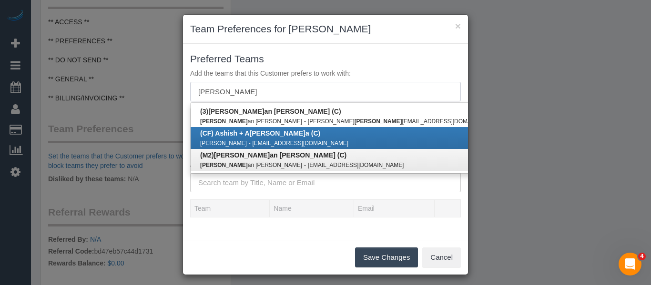
type input "darsh"
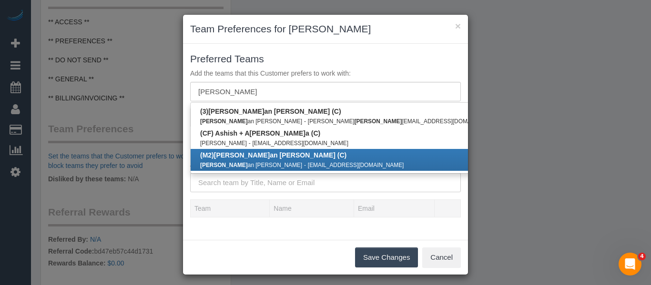
click at [260, 157] on b "(M2) Darsh an Gevariya (C)" at bounding box center [273, 156] width 146 height 8
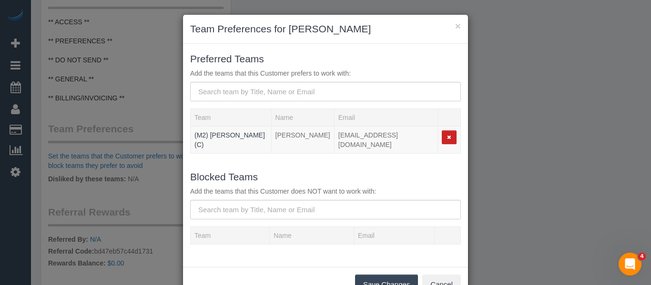
drag, startPoint x: 378, startPoint y: 276, endPoint x: 574, endPoint y: 242, distance: 198.3
click at [378, 277] on button "Save Changes" at bounding box center [386, 285] width 63 height 20
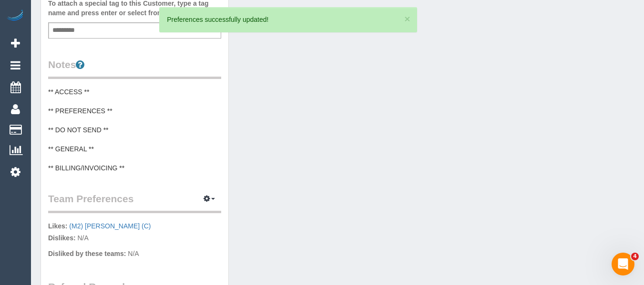
scroll to position [325, 0]
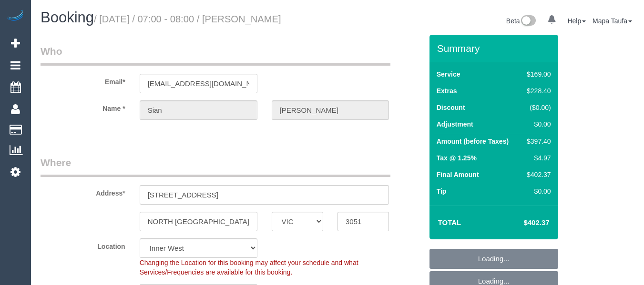
select select "VIC"
select select "object:1390"
select select "number:28"
select select "number:14"
select select "number:19"
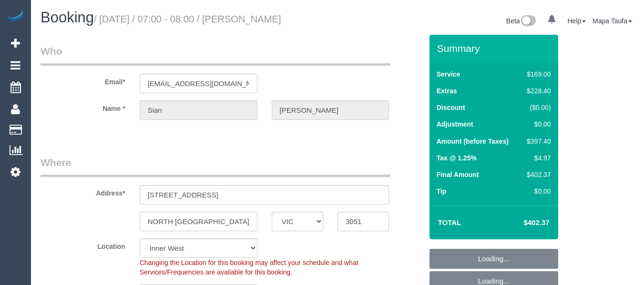
select select "number:25"
select select "number:26"
select select "spot1"
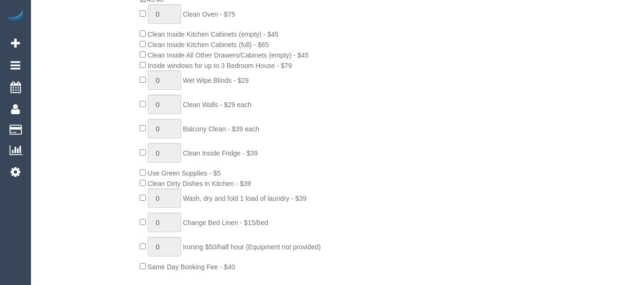
scroll to position [1677, 0]
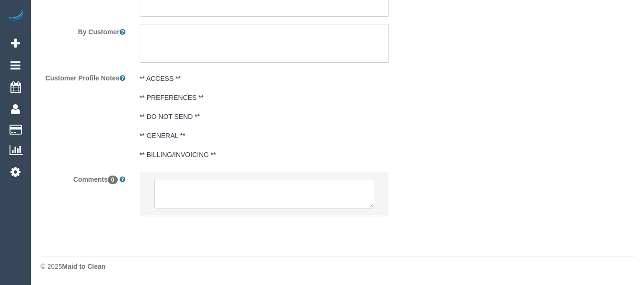
click at [243, 193] on textarea at bounding box center [264, 194] width 220 height 30
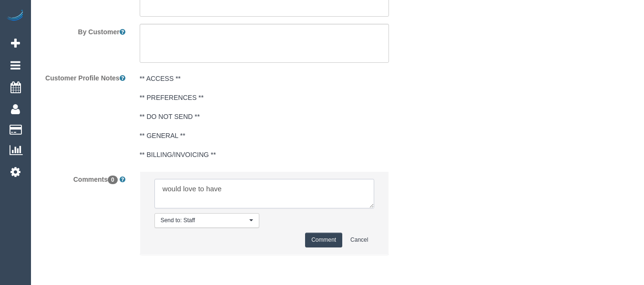
paste textarea "(M2) Darshan Gevariya (C)"
type textarea "would love to have (M2) Darshan Gevariya (C) attend this service - advised will…"
click at [338, 241] on button "Comment" at bounding box center [323, 240] width 37 height 15
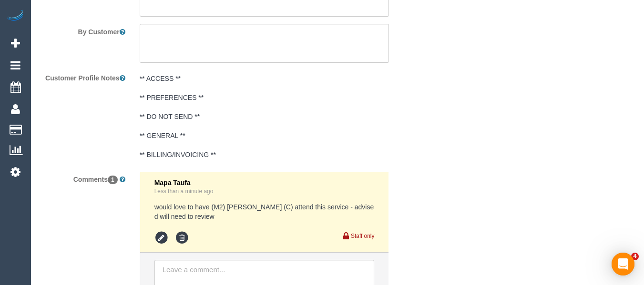
scroll to position [0, 0]
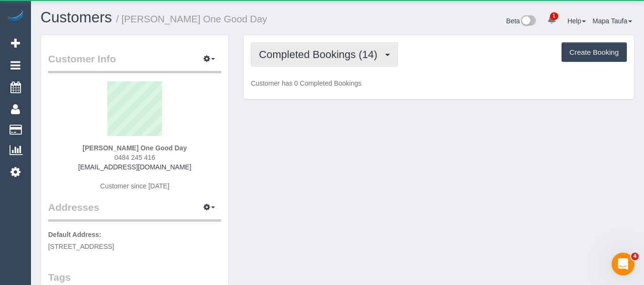
click at [308, 55] on span "Completed Bookings (14)" at bounding box center [320, 55] width 123 height 12
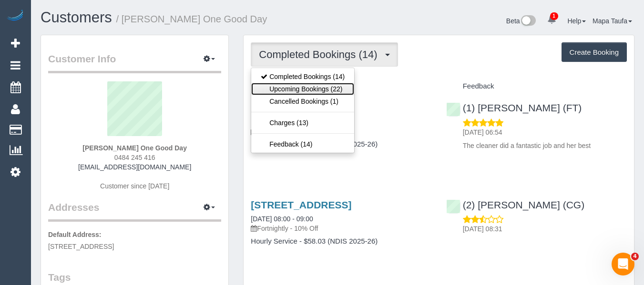
click at [315, 84] on link "Upcoming Bookings (22)" at bounding box center [302, 89] width 103 height 12
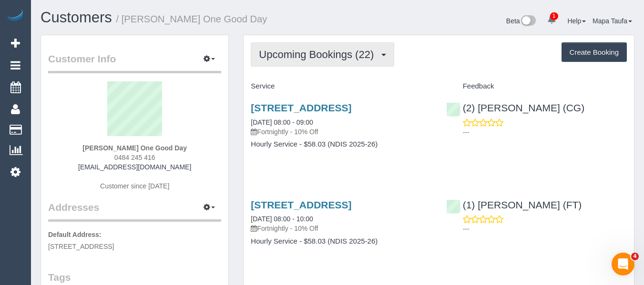
click at [295, 49] on span "Upcoming Bookings (22)" at bounding box center [319, 55] width 120 height 12
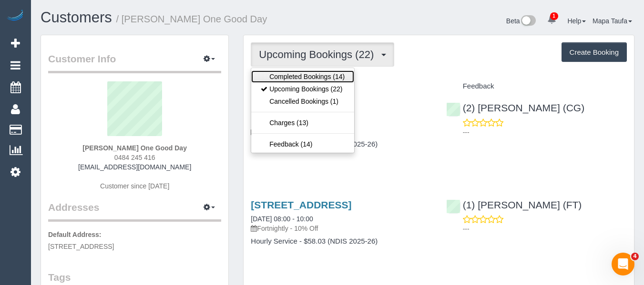
click at [296, 76] on link "Completed Bookings (14)" at bounding box center [302, 77] width 103 height 12
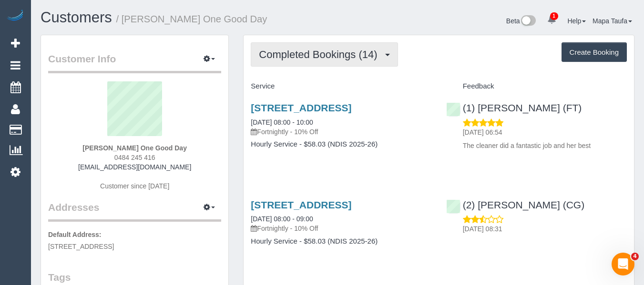
click at [325, 63] on button "Completed Bookings (14)" at bounding box center [324, 54] width 147 height 24
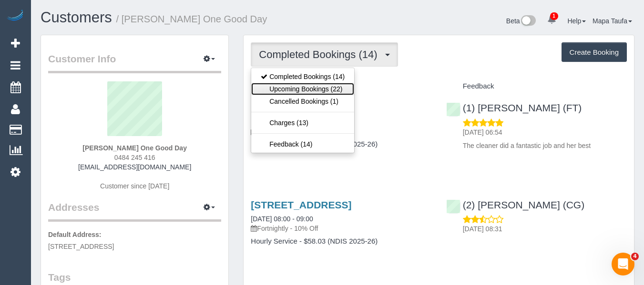
click at [323, 83] on link "Upcoming Bookings (22)" at bounding box center [302, 89] width 103 height 12
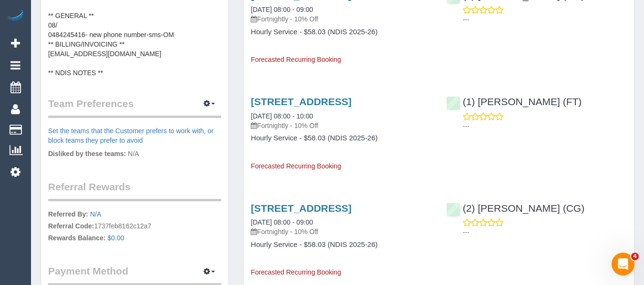
scroll to position [524, 0]
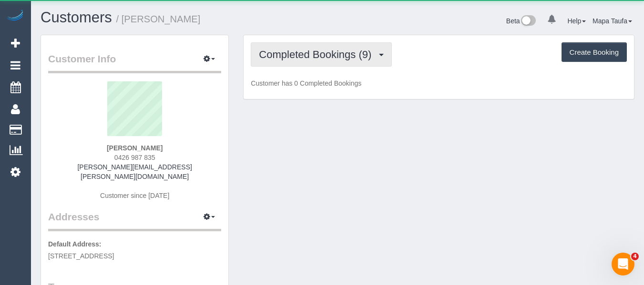
drag, startPoint x: 286, startPoint y: 51, endPoint x: 289, endPoint y: 66, distance: 15.5
click at [286, 52] on span "Completed Bookings (9)" at bounding box center [317, 55] width 117 height 12
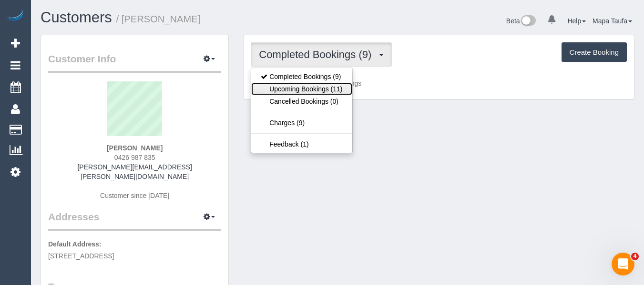
click at [289, 86] on link "Upcoming Bookings (11)" at bounding box center [301, 89] width 101 height 12
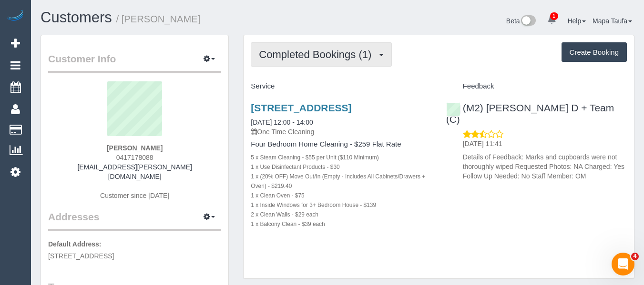
click at [307, 46] on button "Completed Bookings (1)" at bounding box center [321, 54] width 141 height 24
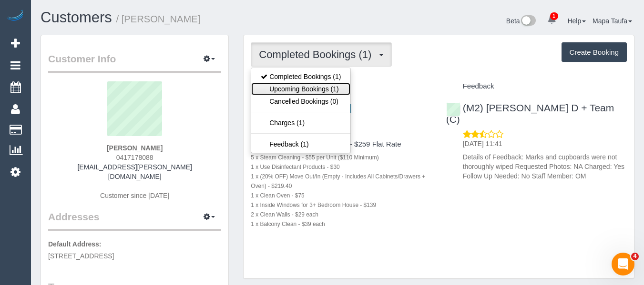
click at [305, 84] on link "Upcoming Bookings (1)" at bounding box center [300, 89] width 99 height 12
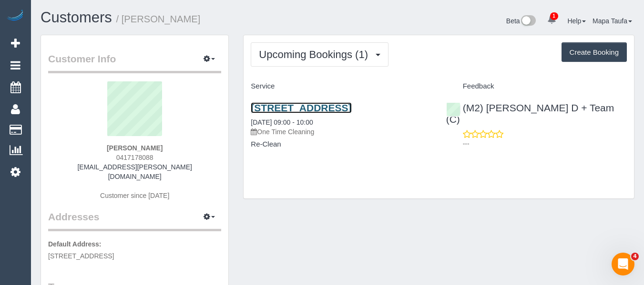
click at [300, 108] on link "[STREET_ADDRESS]" at bounding box center [301, 107] width 101 height 11
click at [498, 116] on div "(M2) [PERSON_NAME] D + Team (C) ---" at bounding box center [536, 123] width 195 height 58
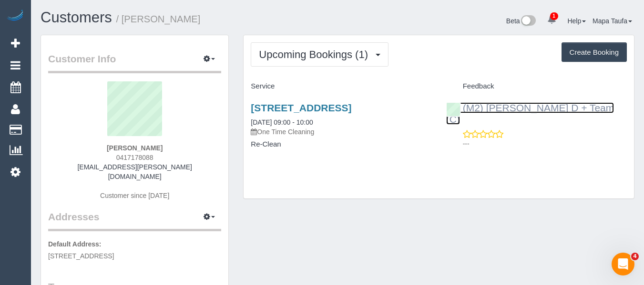
click at [503, 110] on link "(M2) [PERSON_NAME] D + Team (C)" at bounding box center [530, 113] width 168 height 22
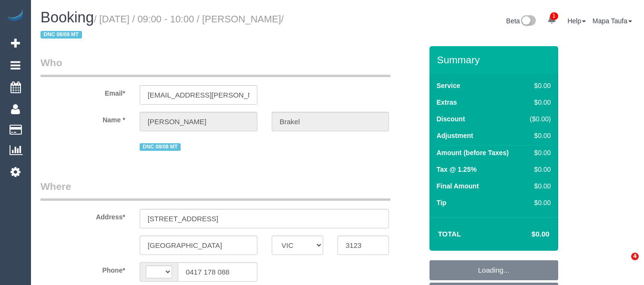
select select "VIC"
select select "string:stripe-pm_1Rq0a12GScqysDRVK0l8yW5w"
select select "string:AU"
select select "object:715"
select select "number:27"
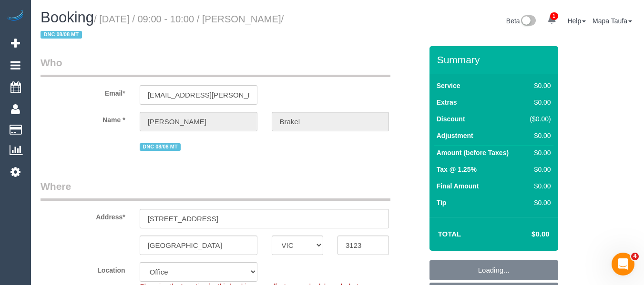
select select "number:14"
select select "number:19"
select select "number:24"
select select "number:26"
select select "object:720"
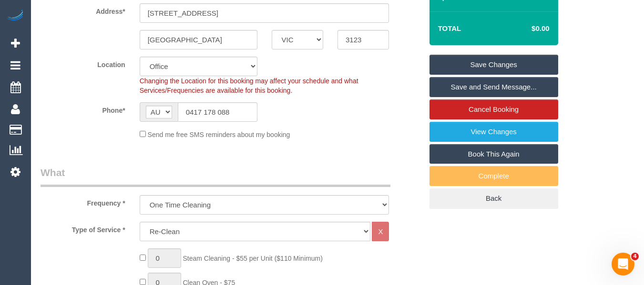
scroll to position [129, 0]
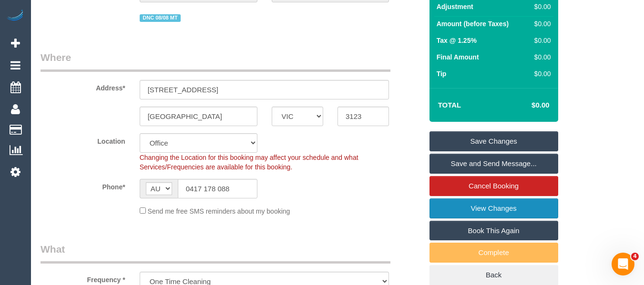
click at [495, 211] on link "View Changes" at bounding box center [493, 209] width 129 height 20
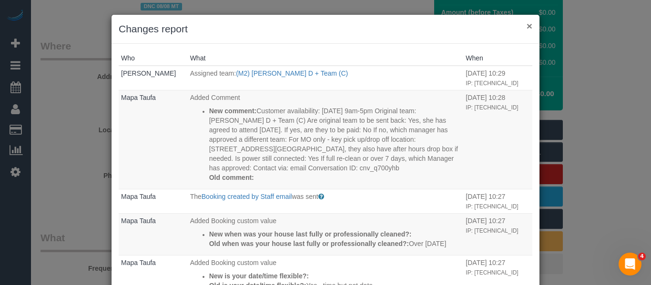
drag, startPoint x: 527, startPoint y: 25, endPoint x: 508, endPoint y: 30, distance: 19.2
click at [526, 26] on button "×" at bounding box center [529, 26] width 6 height 10
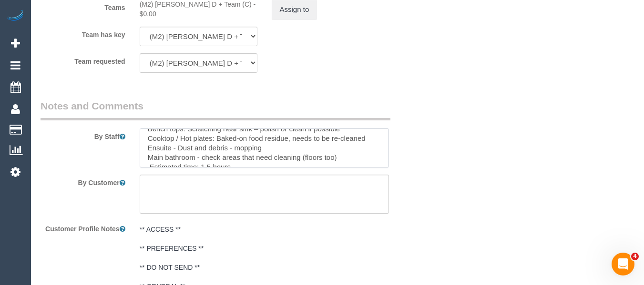
scroll to position [38, 0]
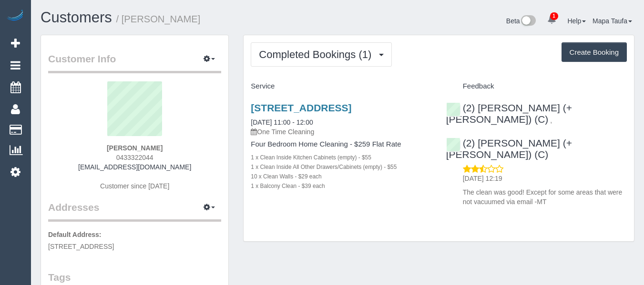
drag, startPoint x: 166, startPoint y: 150, endPoint x: 111, endPoint y: 144, distance: 55.6
click at [100, 149] on div "Olivia Beard 0433322044 oliviabeard.96@gmail.com Customer since 2025" at bounding box center [134, 140] width 173 height 119
copy strong "Olivia Beard"
drag, startPoint x: 432, startPoint y: 105, endPoint x: 248, endPoint y: 108, distance: 183.9
click at [248, 108] on div "133 Cubitt St, 11, Cremorne, VIC 3121 12/08/2025 11:00 - 12:00 One Time Cleanin…" at bounding box center [340, 151] width 195 height 115
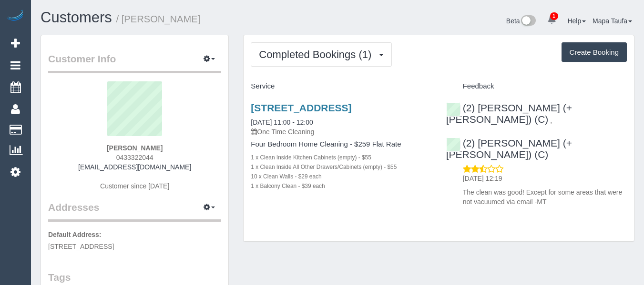
copy link "133 Cubitt St, 11, Cremorne, VIC 3121"
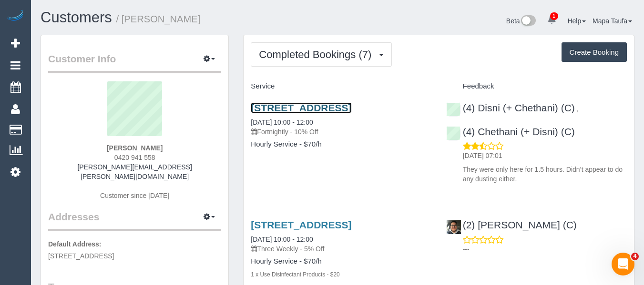
click at [291, 109] on link "18 Tamar Gr, Oakleigh, VIC 3166" at bounding box center [301, 107] width 101 height 11
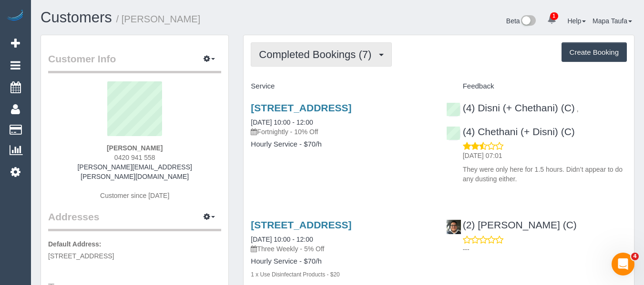
drag, startPoint x: 318, startPoint y: 59, endPoint x: 317, endPoint y: 80, distance: 21.0
click at [318, 62] on button "Completed Bookings (7)" at bounding box center [321, 54] width 141 height 24
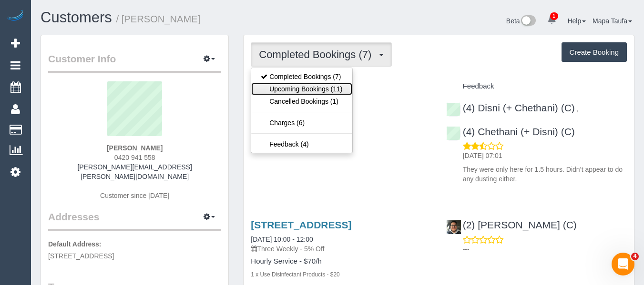
click at [316, 85] on link "Upcoming Bookings (11)" at bounding box center [301, 89] width 101 height 12
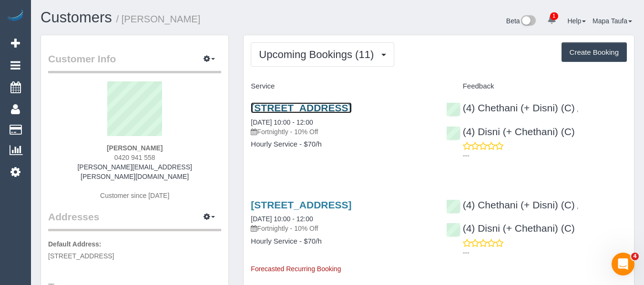
click at [314, 110] on link "18 Tamar Gr, Oakleigh, VIC 3166" at bounding box center [301, 107] width 101 height 11
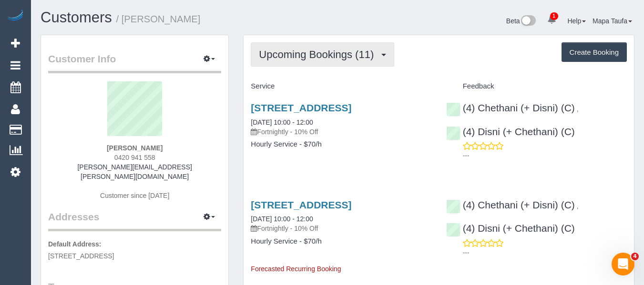
drag, startPoint x: 269, startPoint y: 57, endPoint x: 271, endPoint y: 72, distance: 14.9
click at [269, 62] on button "Upcoming Bookings (11)" at bounding box center [322, 54] width 143 height 24
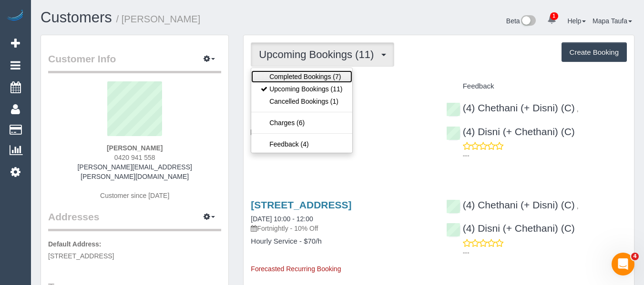
click at [271, 72] on link "Completed Bookings (7)" at bounding box center [301, 77] width 101 height 12
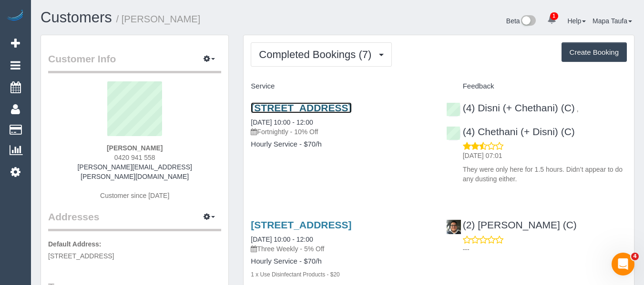
click at [281, 111] on link "18 Tamar Gr, Oakleigh, VIC 3166" at bounding box center [301, 107] width 101 height 11
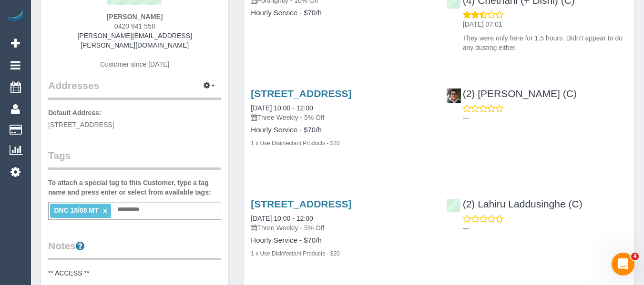
scroll to position [191, 0]
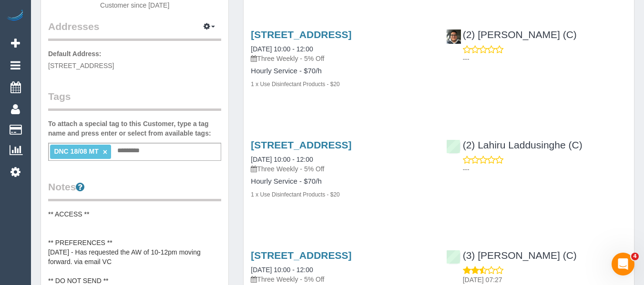
click at [102, 148] on ng-include "DNC 18/08 MT ×" at bounding box center [80, 152] width 53 height 8
click at [105, 148] on link "×" at bounding box center [105, 152] width 4 height 8
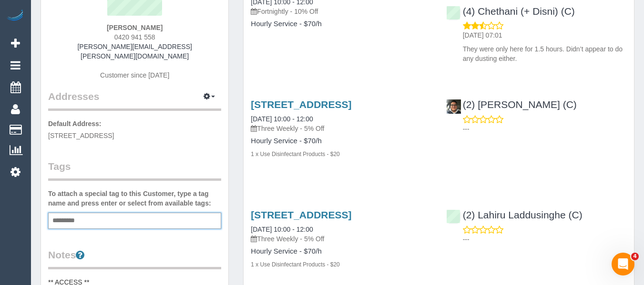
scroll to position [48, 0]
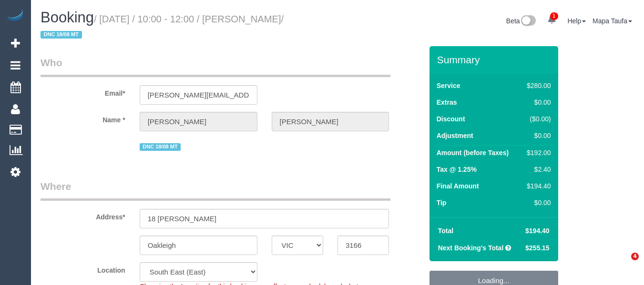
select select "VIC"
select select "2"
select select "number:27"
select select "number:14"
select select "number:19"
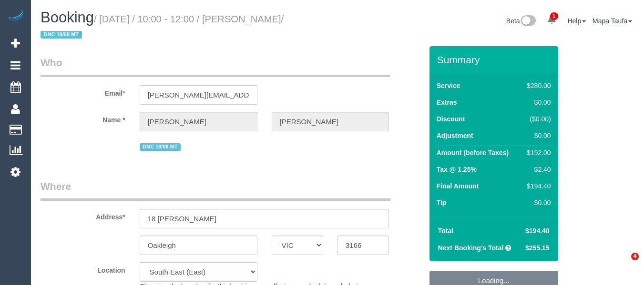
select select "number:25"
select select "number:34"
select select "number:11"
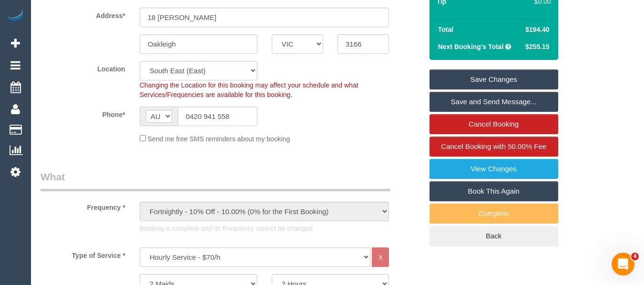
scroll to position [192, 0]
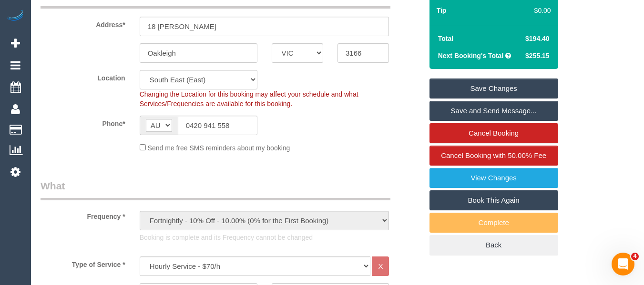
click at [532, 88] on link "Save Changes" at bounding box center [493, 89] width 129 height 20
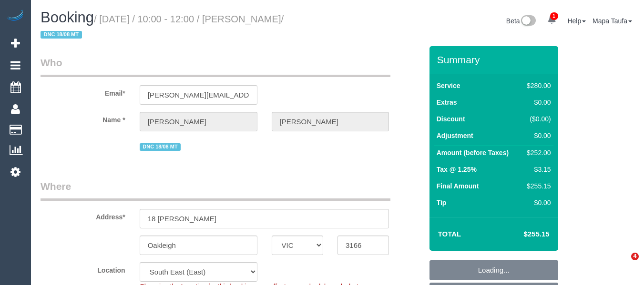
select select "VIC"
select select "2"
select select "number:27"
select select "number:14"
select select "number:19"
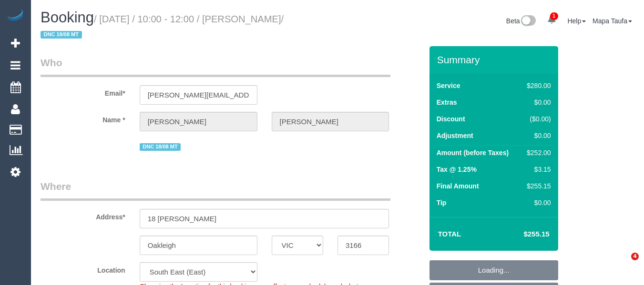
select select "number:25"
select select "number:34"
select select "number:11"
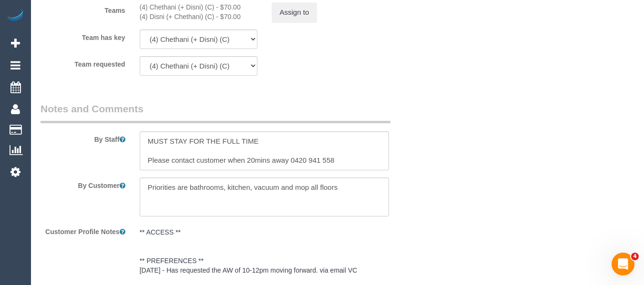
scroll to position [1563, 0]
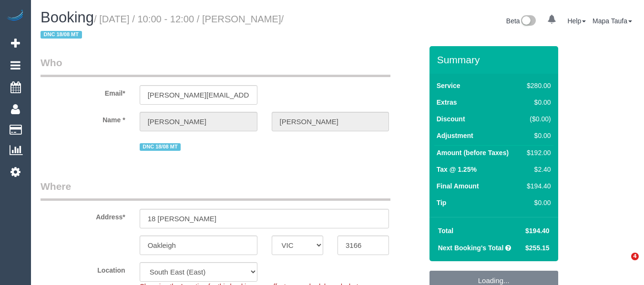
select select "VIC"
select select "2"
select select "number:27"
select select "number:14"
select select "number:19"
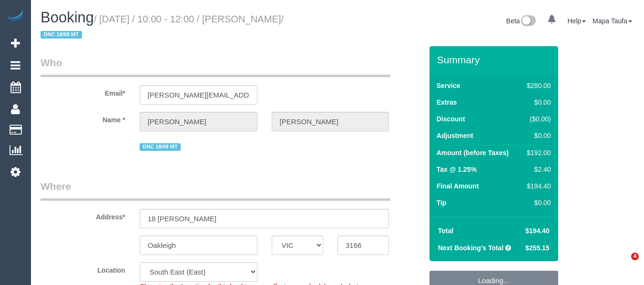
select select "number:25"
select select "number:34"
select select "number:11"
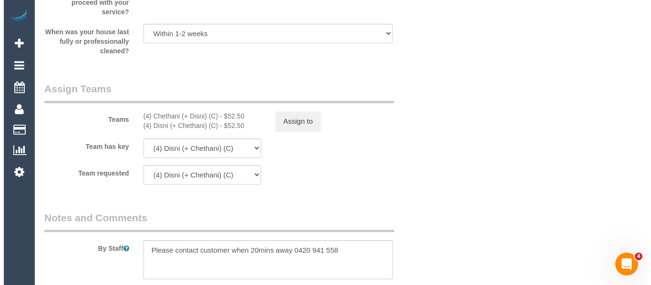
scroll to position [1621, 0]
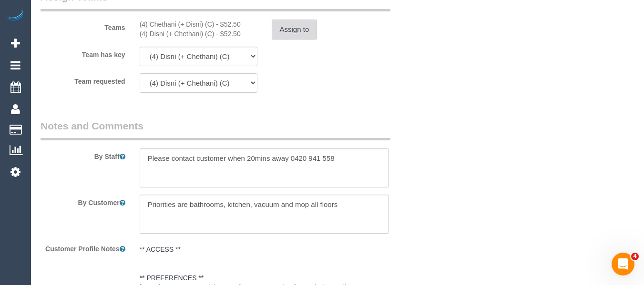
click at [305, 36] on button "Assign to" at bounding box center [295, 30] width 46 height 20
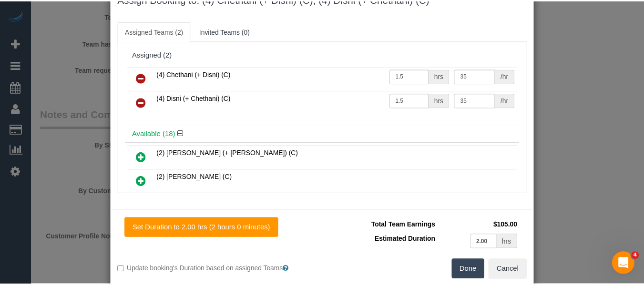
scroll to position [47, 0]
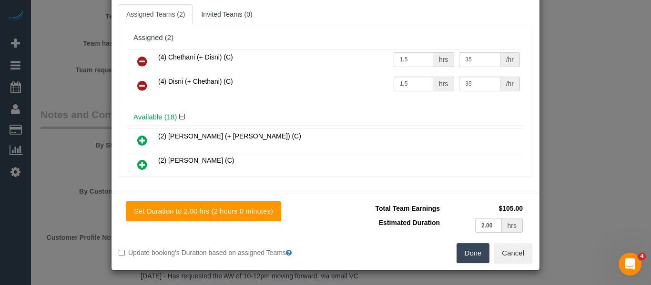
click at [495, 265] on div "Set Duration to 2.00 hrs (2 hours 0 minutes) Total Team Earnings $105.00 Estima…" at bounding box center [325, 232] width 428 height 77
click at [527, 255] on button "Cancel" at bounding box center [513, 253] width 39 height 20
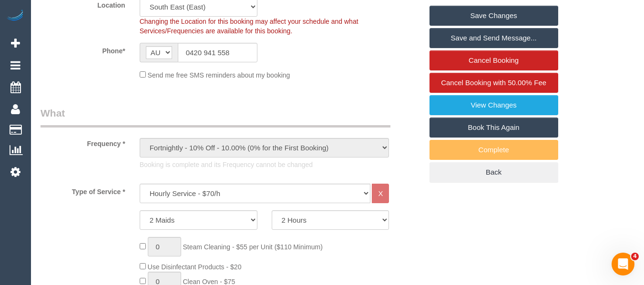
scroll to position [243, 0]
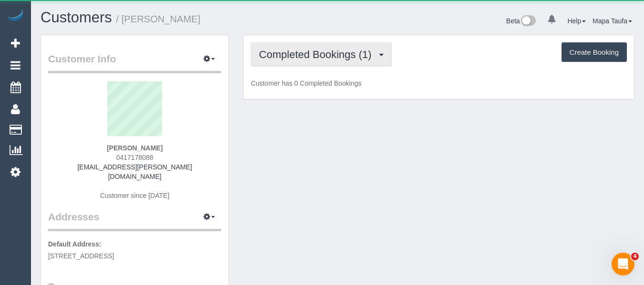
click at [294, 62] on button "Completed Bookings (1)" at bounding box center [321, 54] width 141 height 24
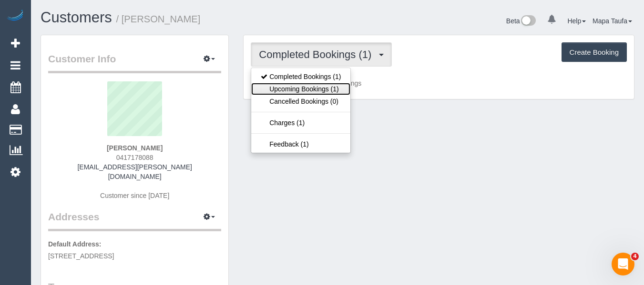
click at [297, 89] on link "Upcoming Bookings (1)" at bounding box center [300, 89] width 99 height 12
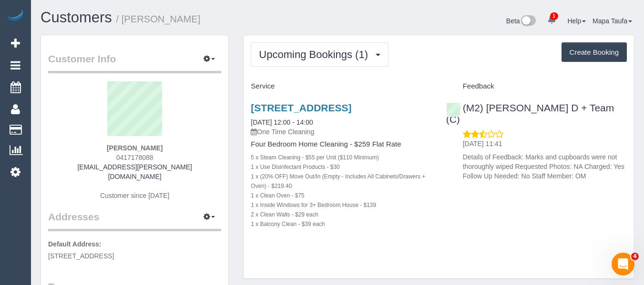
click at [324, 19] on h1 "Customers / Nicola Brakel" at bounding box center [185, 18] width 290 height 16
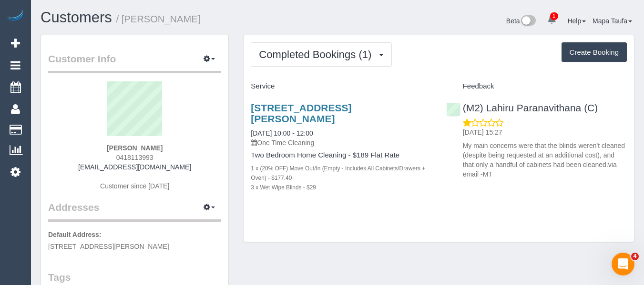
click at [113, 158] on div "Shea Martin 0418113993 sheadm93@gmail.com Customer since 2025" at bounding box center [134, 140] width 173 height 119
copy span "0418113993"
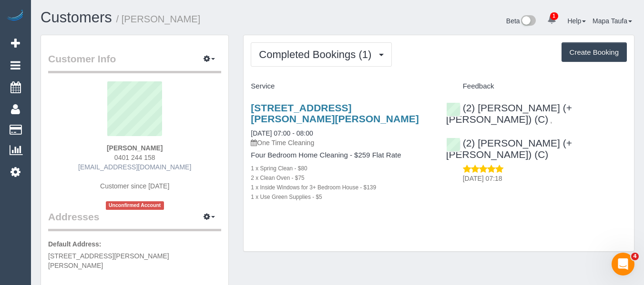
drag, startPoint x: 175, startPoint y: 168, endPoint x: 118, endPoint y: 167, distance: 56.7
click at [94, 170] on div "[PERSON_NAME] 0401 244 158 [EMAIL_ADDRESS][DOMAIN_NAME] Customer since [DATE] U…" at bounding box center [134, 145] width 173 height 129
copy link "[EMAIL_ADDRESS][DOMAIN_NAME]"
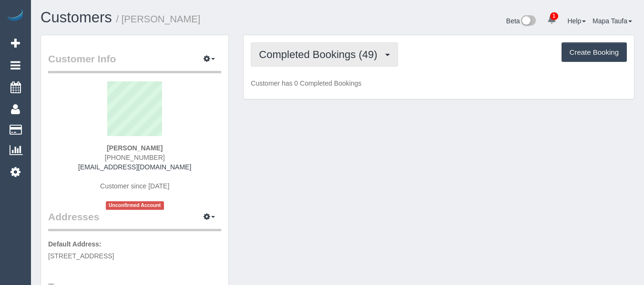
click at [288, 61] on button "Completed Bookings (49)" at bounding box center [324, 54] width 147 height 24
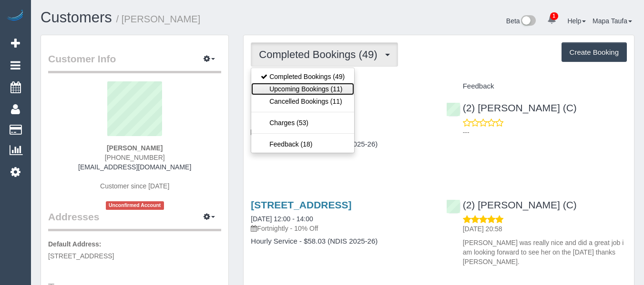
click at [289, 85] on link "Upcoming Bookings (11)" at bounding box center [302, 89] width 103 height 12
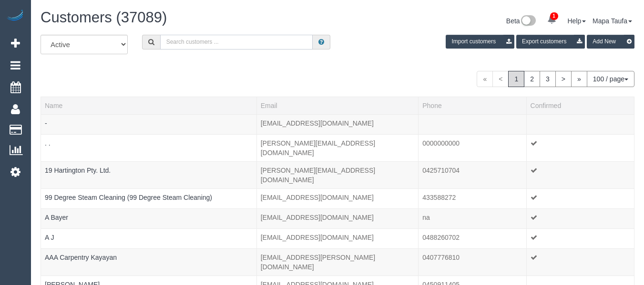
click at [184, 48] on input "text" at bounding box center [236, 42] width 152 height 15
paste input "Sally Tyler"
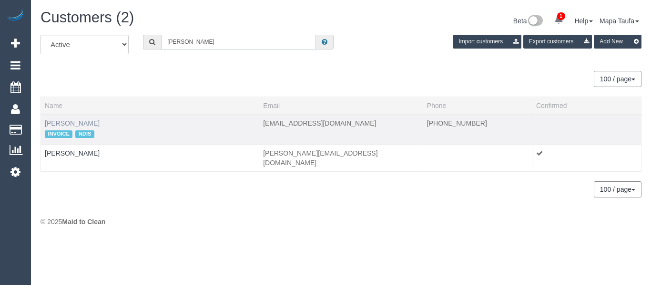
type input "Sally Tyler"
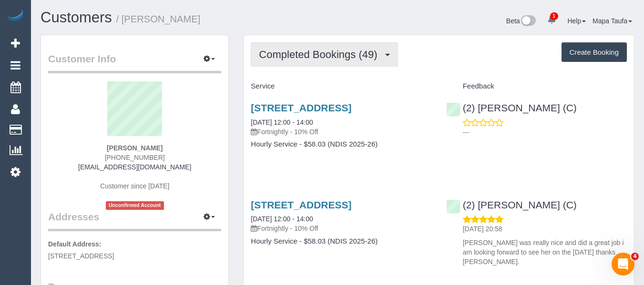
click at [320, 53] on span "Completed Bookings (49)" at bounding box center [320, 55] width 123 height 12
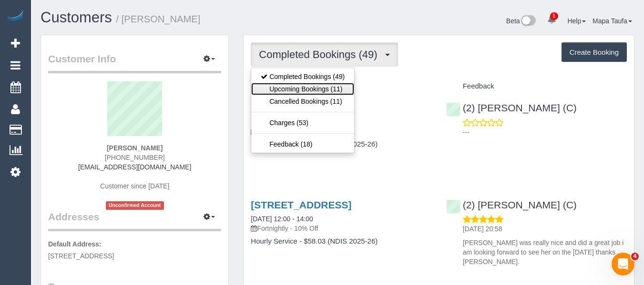
click at [311, 86] on link "Upcoming Bookings (11)" at bounding box center [302, 89] width 103 height 12
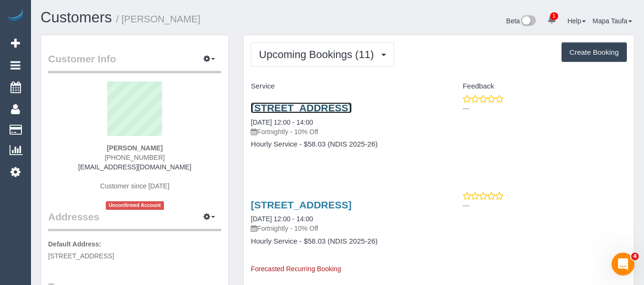
click at [284, 108] on link "13/52 Barkly Street, St Kilda, VIC 3182" at bounding box center [301, 107] width 101 height 11
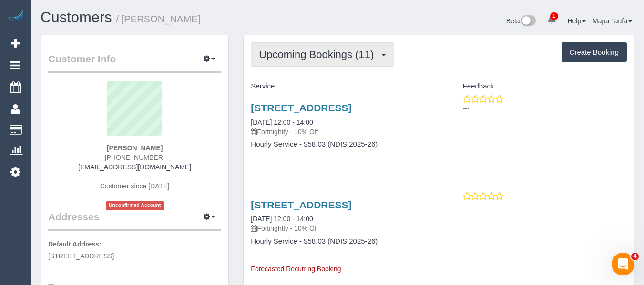
click at [298, 52] on span "Upcoming Bookings (11)" at bounding box center [319, 55] width 120 height 12
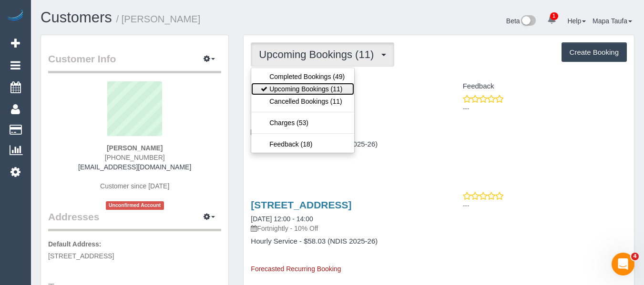
click at [297, 92] on link "Upcoming Bookings (11)" at bounding box center [302, 89] width 103 height 12
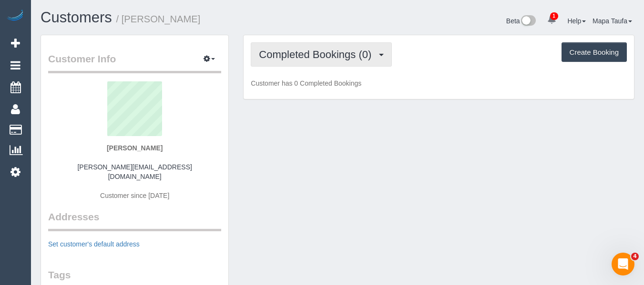
click at [279, 54] on span "Completed Bookings (0)" at bounding box center [317, 55] width 117 height 12
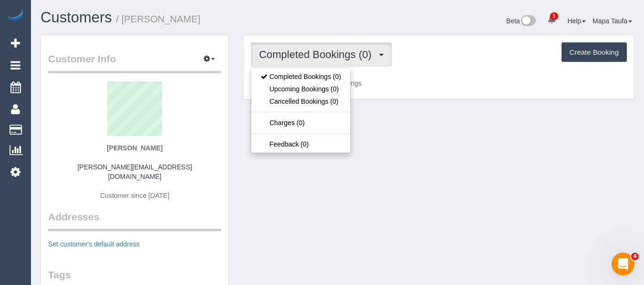
click at [250, 10] on h1 "Customers / [PERSON_NAME]" at bounding box center [185, 18] width 290 height 16
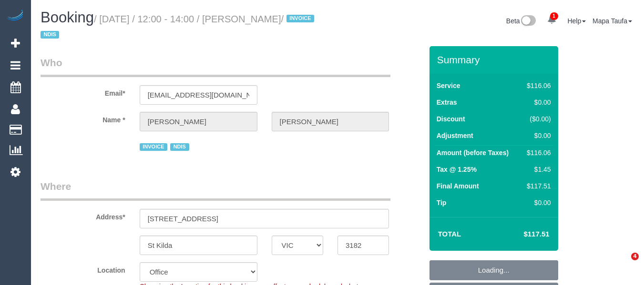
select select "VIC"
select select "number:28"
select select "number:14"
select select "number:18"
select select "number:25"
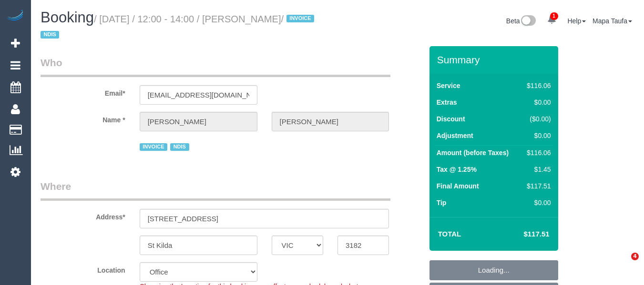
select select "number:35"
select select "number:12"
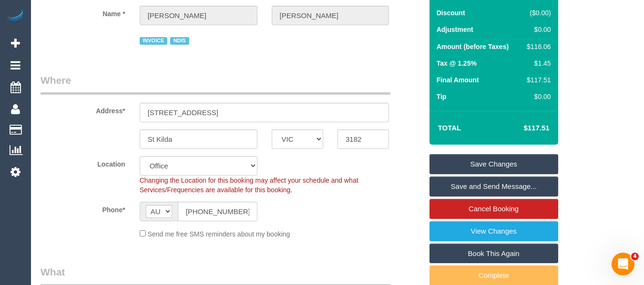
scroll to position [191, 0]
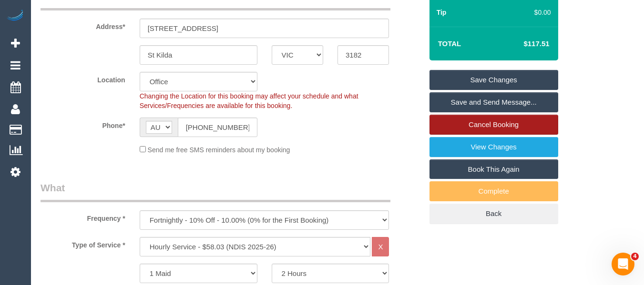
click at [488, 123] on link "Cancel Booking" at bounding box center [493, 125] width 129 height 20
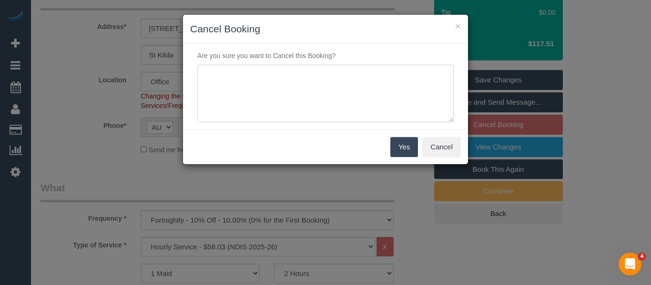
click at [273, 78] on textarea at bounding box center [325, 94] width 256 height 58
type textarea "services no longer needed via SW - email -MT"
click at [409, 150] on button "Yes" at bounding box center [404, 147] width 28 height 20
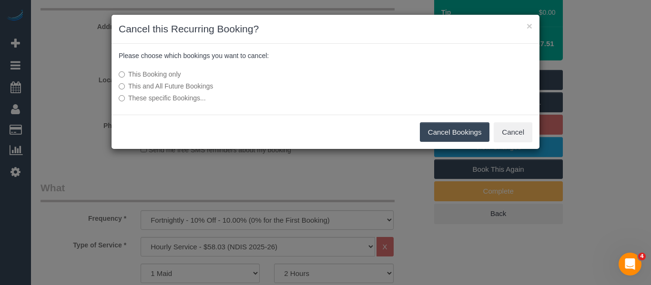
click at [182, 87] on label "This and All Future Bookings" at bounding box center [254, 86] width 271 height 10
click at [435, 133] on button "Cancel Bookings" at bounding box center [455, 132] width 70 height 20
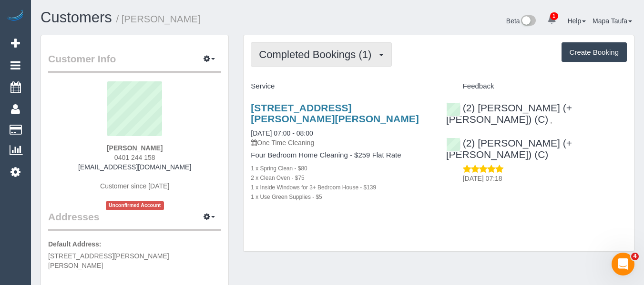
click at [315, 60] on span "Completed Bookings (1)" at bounding box center [317, 55] width 117 height 12
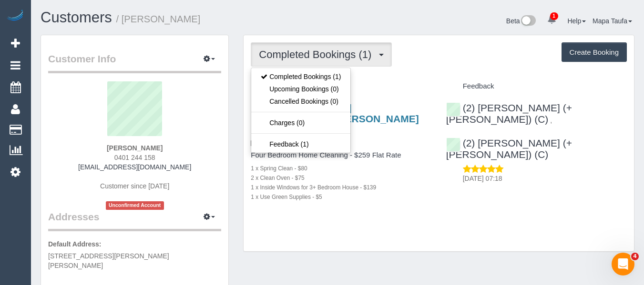
click at [412, 85] on h4 "Service" at bounding box center [341, 86] width 181 height 8
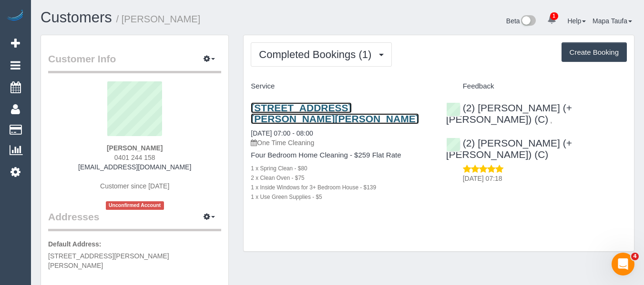
click at [281, 111] on link "[STREET_ADDRESS][PERSON_NAME][PERSON_NAME]" at bounding box center [335, 113] width 168 height 22
click at [274, 104] on link "[STREET_ADDRESS][PERSON_NAME][PERSON_NAME]" at bounding box center [335, 113] width 168 height 22
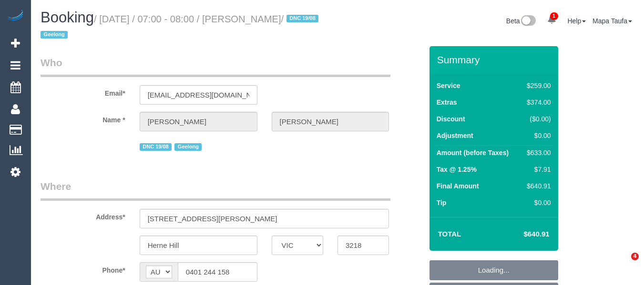
select select "VIC"
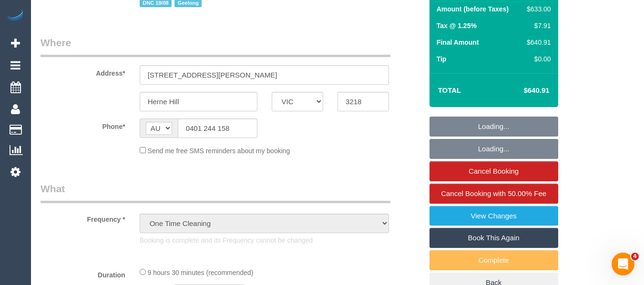
select select "object:737"
select select "string:stripe-pm_1RwEqV2GScqysDRVIKE0oI86"
select select "number:28"
select select "number:14"
select select "number:19"
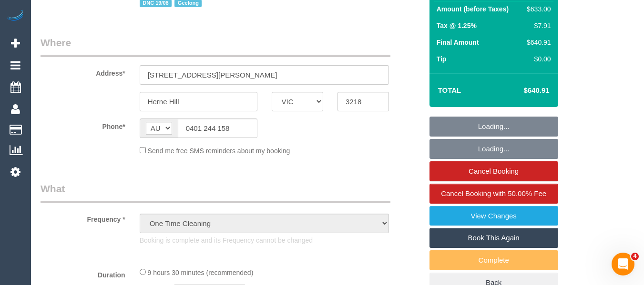
select select "number:24"
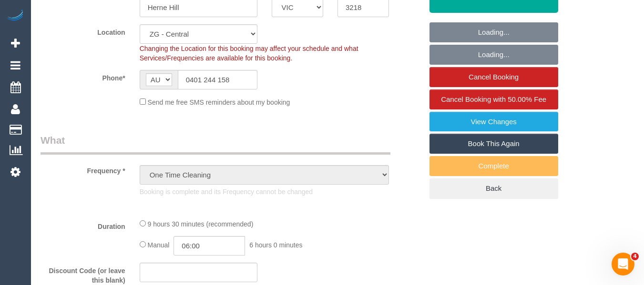
select select "spot1"
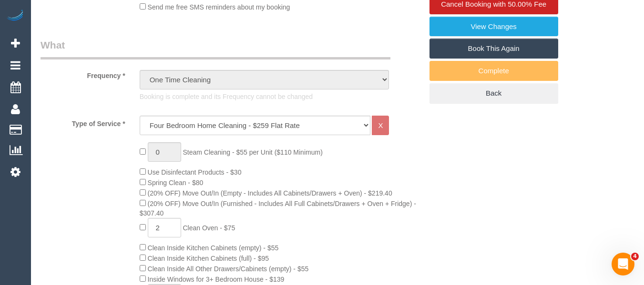
type input "0"
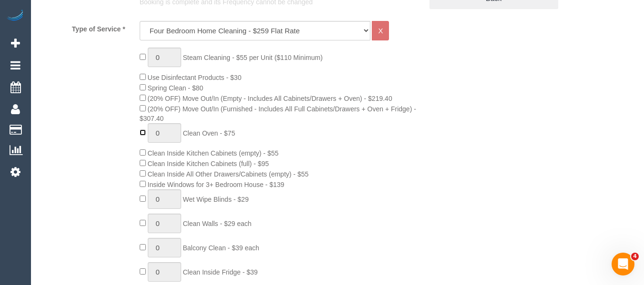
scroll to position [429, 0]
click at [365, 229] on div "0 Steam Cleaning - $55 per Unit ($110 Minimum) Use Disinfectant Products - $30 …" at bounding box center [280, 219] width 297 height 344
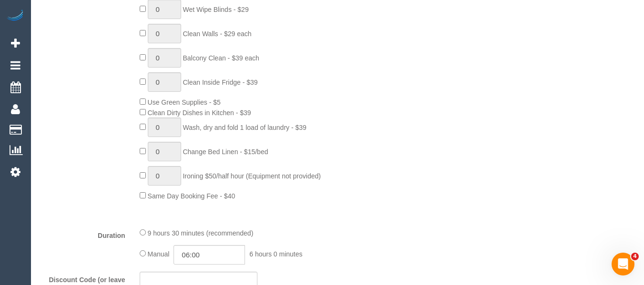
scroll to position [619, 0]
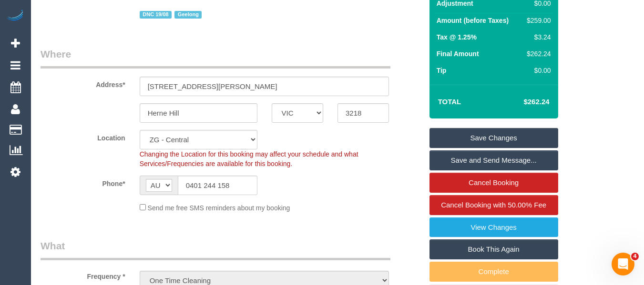
scroll to position [238, 0]
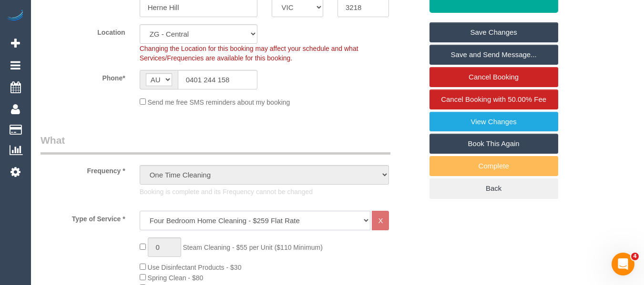
click at [204, 221] on select "Hourly Service - $70/h Hourly Service - $65/h Hourly Service - $60/h Hourly Ser…" at bounding box center [255, 221] width 231 height 20
click at [497, 139] on link "Book This Again" at bounding box center [493, 144] width 129 height 20
select select "VIC"
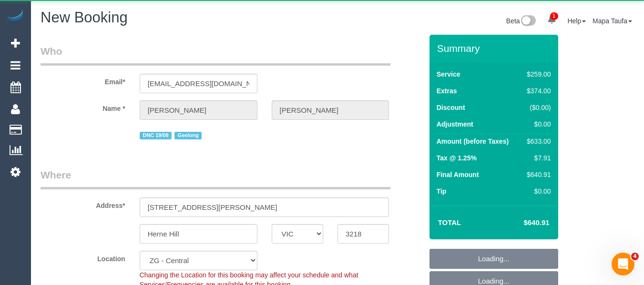
select select "string:stripe-pm_1RwEqV2GScqysDRVIKE0oI86"
select select "number:28"
select select "number:14"
select select "number:19"
select select "number:24"
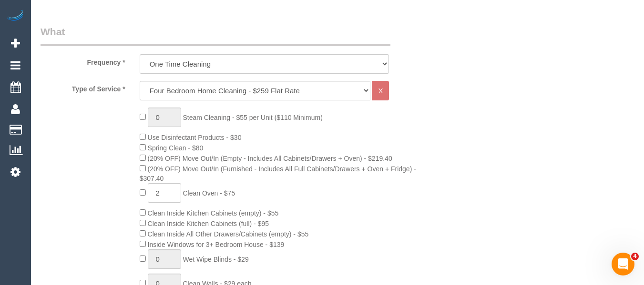
scroll to position [399, 0]
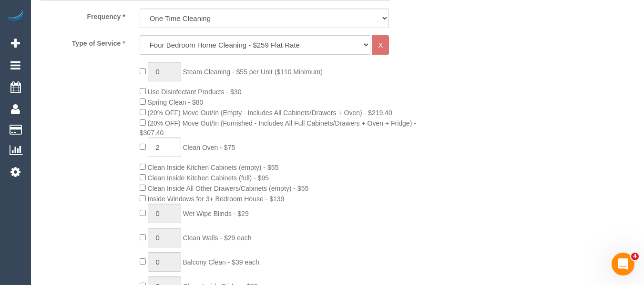
select select "object:1450"
click at [216, 25] on select "One Time Cleaning Weekly - 10% Off - 10.00% (0% for the First Booking) Fortnigh…" at bounding box center [265, 19] width 250 height 20
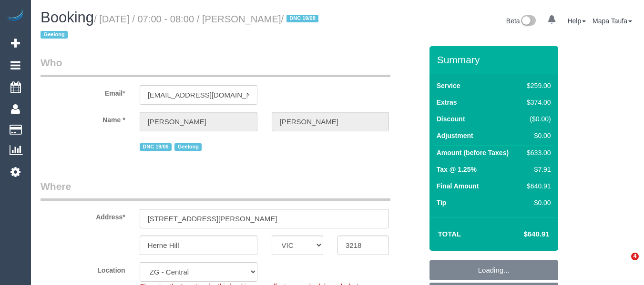
select select "VIC"
select select "string:AU"
select select "string:stripe-pm_1RwEqV2GScqysDRVIKE0oI86"
select select "object:687"
select select "spot1"
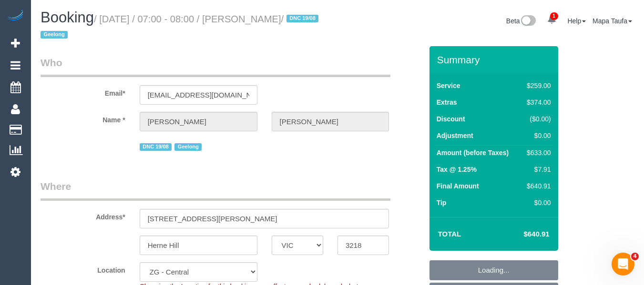
select select "number:28"
select select "number:14"
select select "number:19"
select select "number:24"
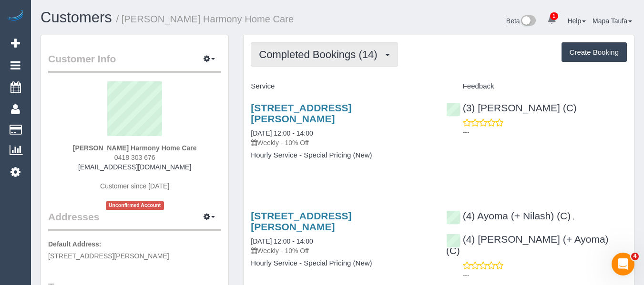
click at [331, 54] on span "Completed Bookings (14)" at bounding box center [320, 55] width 123 height 12
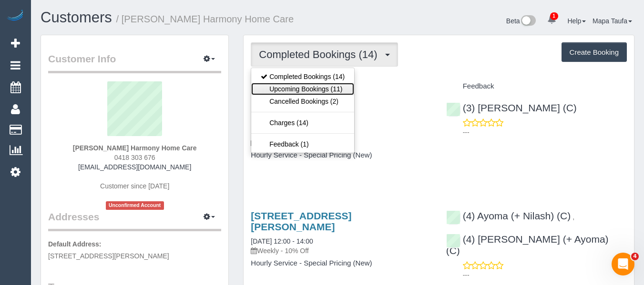
click at [319, 88] on link "Upcoming Bookings (11)" at bounding box center [302, 89] width 103 height 12
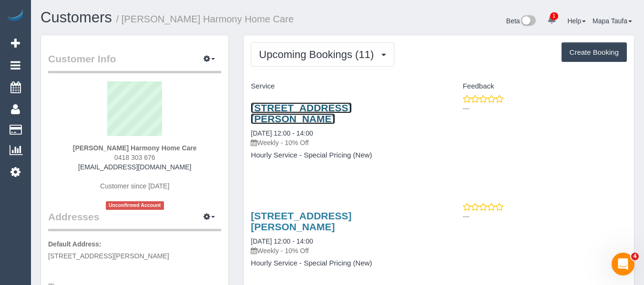
click at [311, 107] on link "97 Porter Rd, Heidelberg Heights, VIC 3081" at bounding box center [301, 113] width 101 height 22
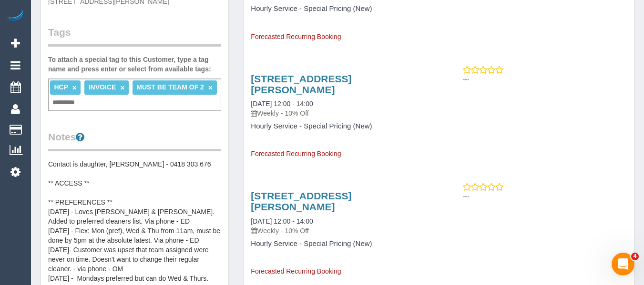
scroll to position [238, 0]
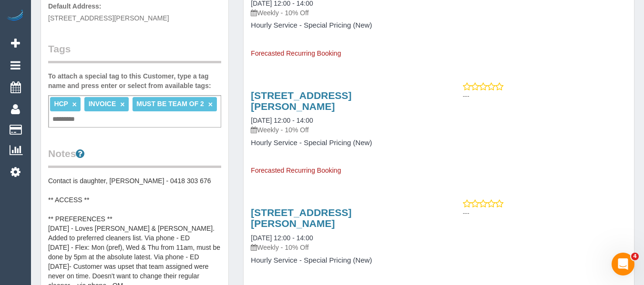
click at [147, 213] on pre "Contact is daughter, [PERSON_NAME] - 0418 303 676 ** ACCESS ** ** PREFERENCES *…" at bounding box center [134, 271] width 173 height 191
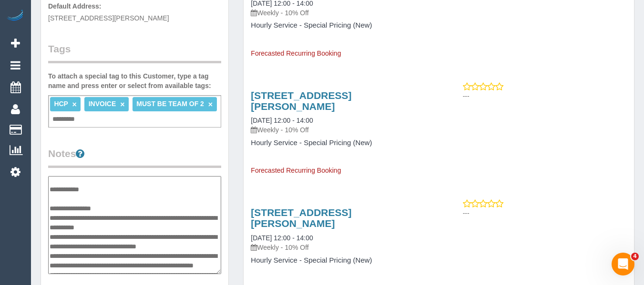
scroll to position [0, 0]
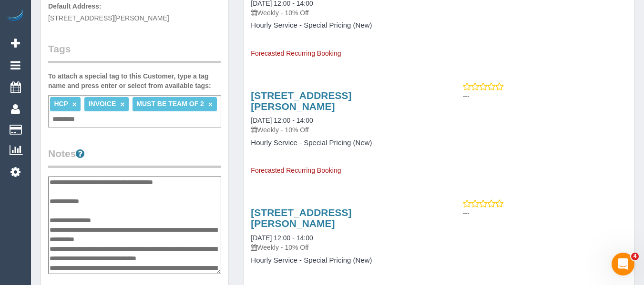
click at [135, 215] on textarea "**********" at bounding box center [134, 225] width 173 height 98
click at [135, 218] on textarea "**********" at bounding box center [134, 225] width 173 height 98
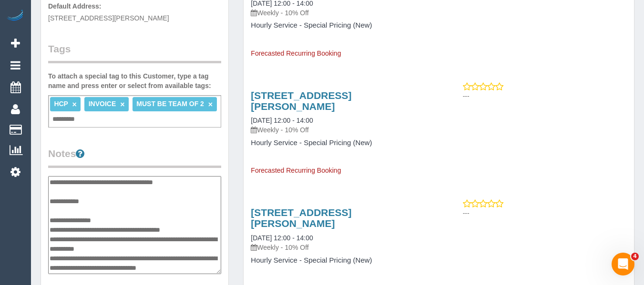
type textarea "**********"
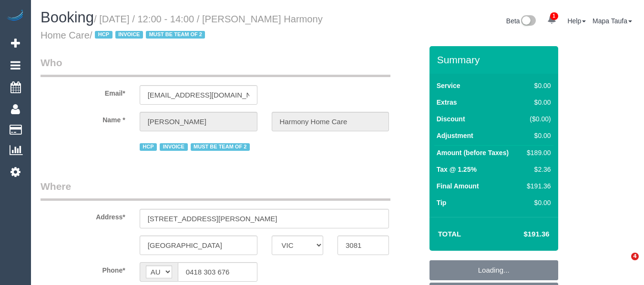
select select "VIC"
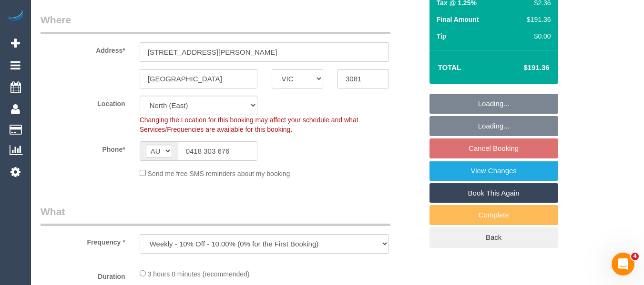
select select "object:560"
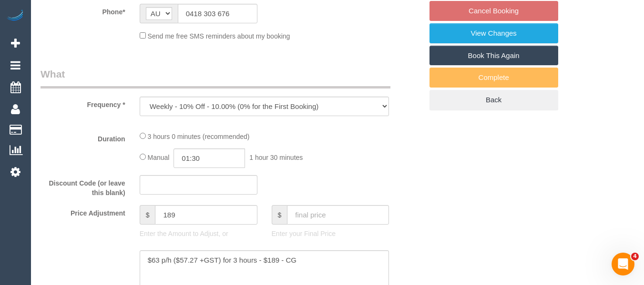
select select "180"
select select "number:28"
select select "number:14"
select select "number:19"
select select "number:36"
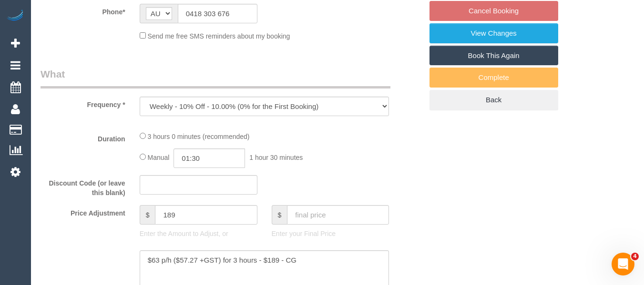
select select "number:35"
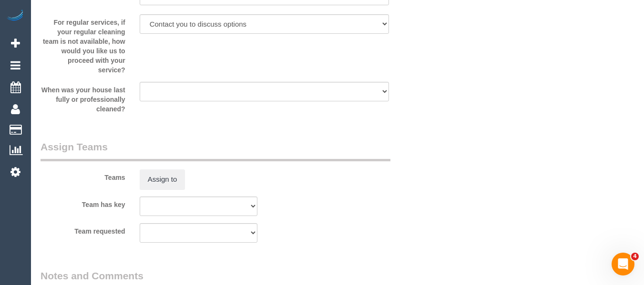
scroll to position [1709, 0]
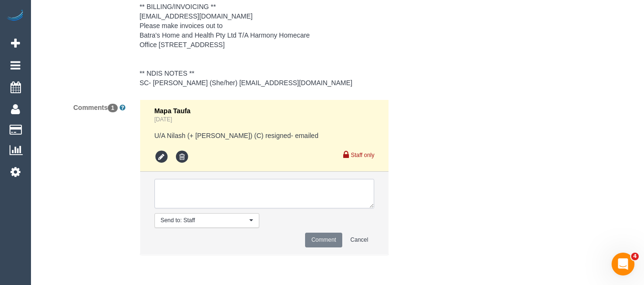
click at [236, 199] on textarea at bounding box center [264, 194] width 220 height 30
click at [240, 193] on textarea at bounding box center [264, 194] width 220 height 30
paste textarea "Mondays from 11 am to 4pm or Thursdays from 11am to 4pm"
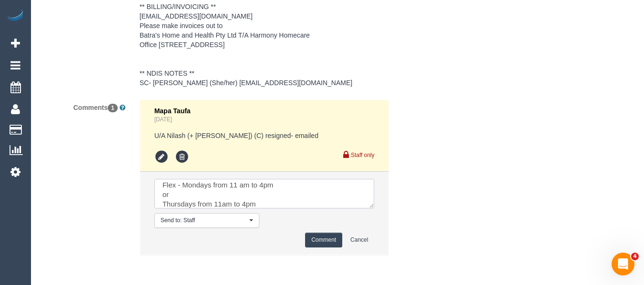
type textarea "Flex - Mondays from 11 am to 4pm or Thursdays from 11am to 4pm"
click at [315, 238] on button "Comment" at bounding box center [323, 240] width 37 height 15
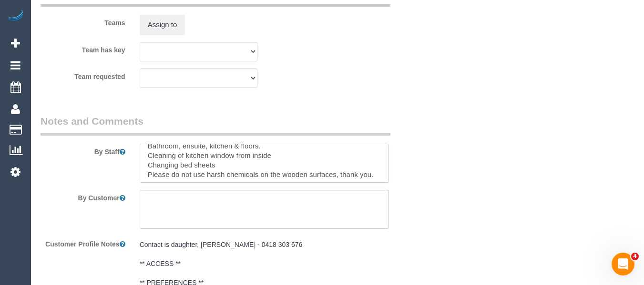
scroll to position [29, 0]
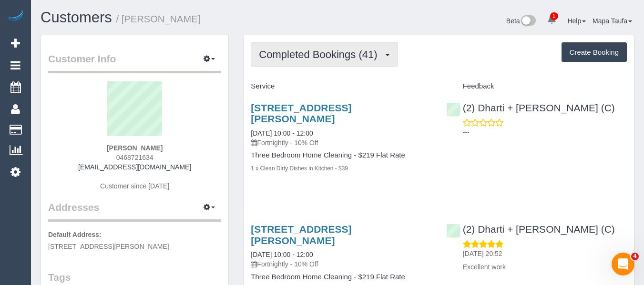
click at [339, 57] on span "Completed Bookings (41)" at bounding box center [320, 55] width 123 height 12
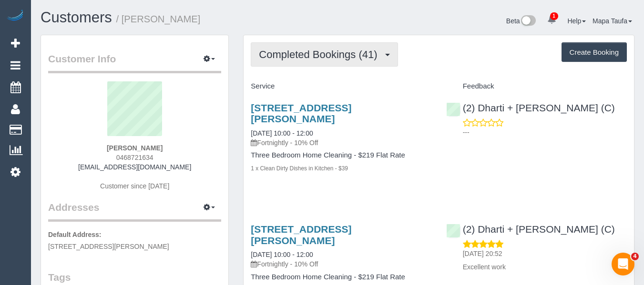
click at [284, 64] on button "Completed Bookings (41)" at bounding box center [324, 54] width 147 height 24
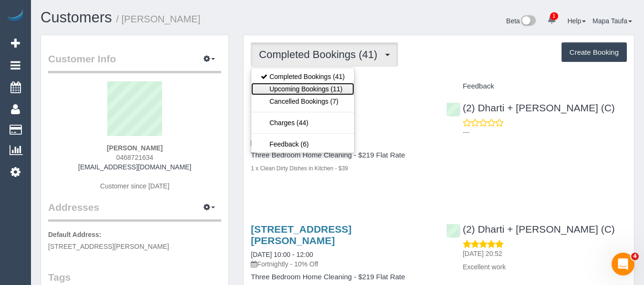
click at [295, 87] on link "Upcoming Bookings (11)" at bounding box center [302, 89] width 103 height 12
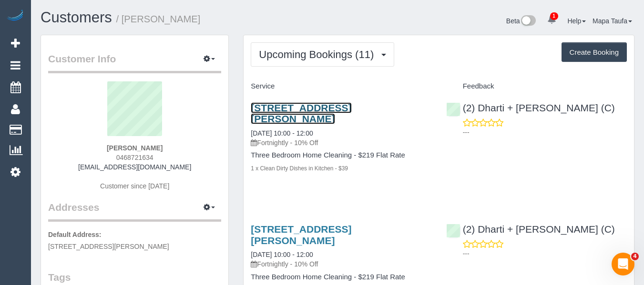
click at [295, 110] on link "123-125 Stanely Street, 3, West Melbourne, VIC 3004" at bounding box center [301, 113] width 101 height 22
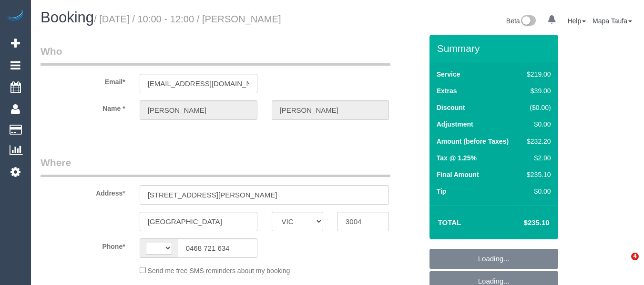
select select "VIC"
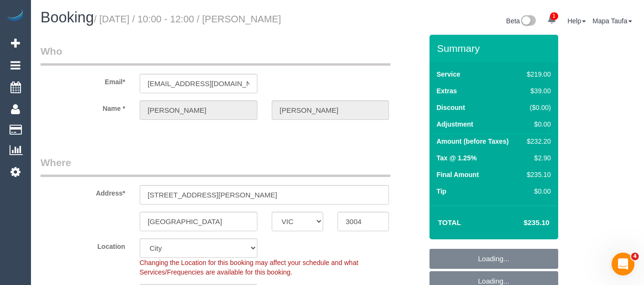
select select "string:AU"
select select "object:641"
select select "string:stripe-pm_1O4YR42GScqysDRV1yGLRzFb"
select select "spot1"
select select "object:651"
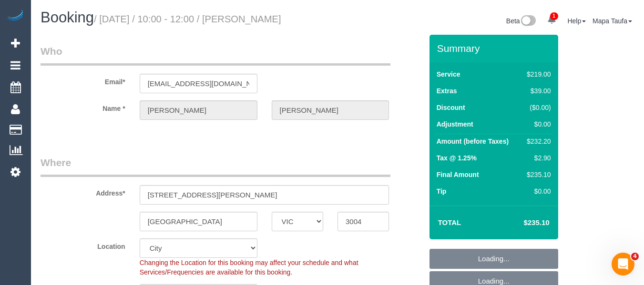
select select "number:27"
select select "number:14"
select select "number:20"
select select "number:22"
select select "number:35"
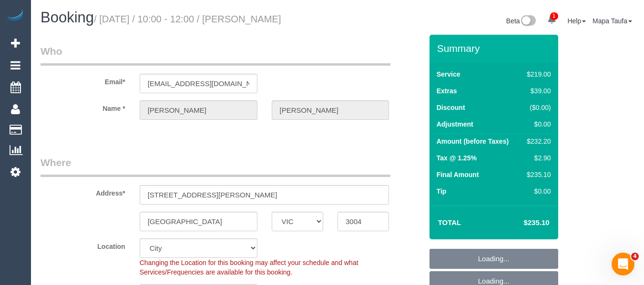
select select "number:12"
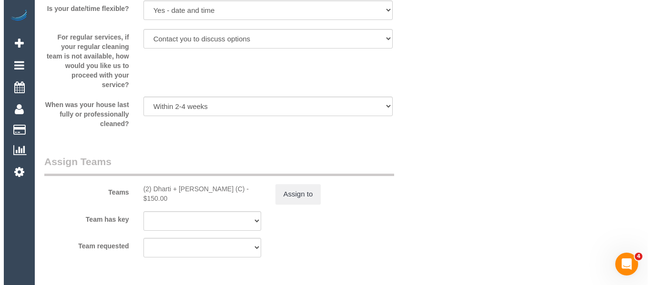
scroll to position [1404, 0]
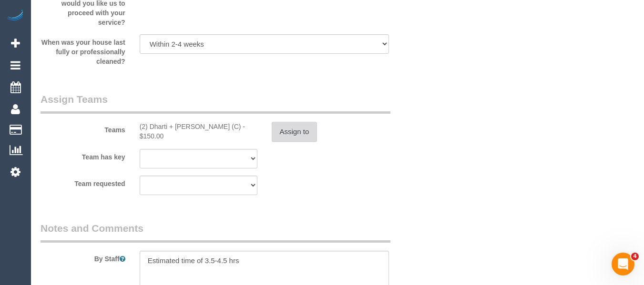
click at [297, 137] on button "Assign to" at bounding box center [295, 132] width 46 height 20
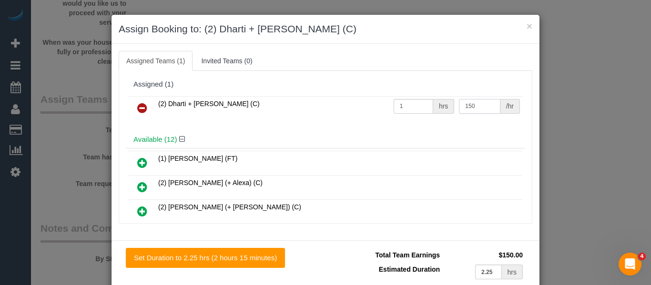
drag, startPoint x: 464, startPoint y: 105, endPoint x: 415, endPoint y: 106, distance: 48.6
click at [421, 106] on tr "(2) Dharti + Kishan (C) 1 hrs 150 /hr" at bounding box center [326, 108] width 394 height 24
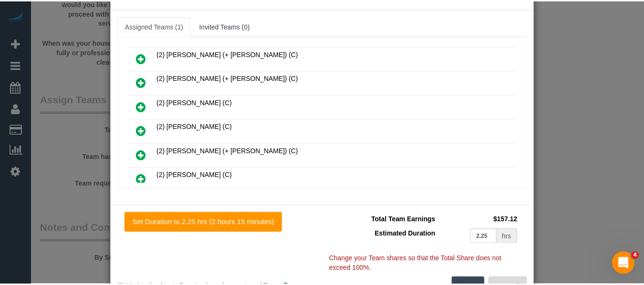
scroll to position [70, 0]
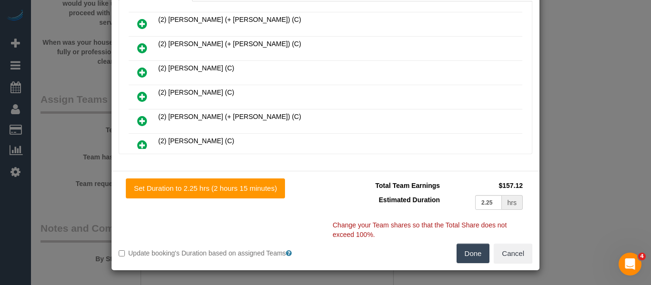
type input "157.12"
click at [465, 254] on button "Done" at bounding box center [472, 254] width 33 height 20
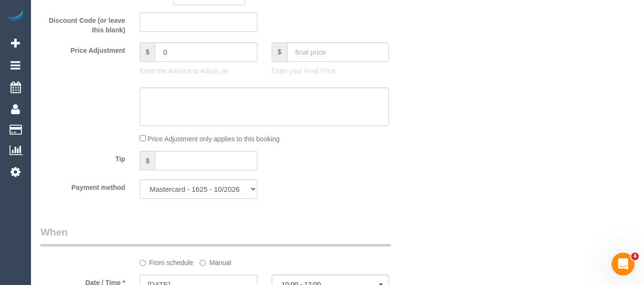
scroll to position [832, 0]
drag, startPoint x: 177, startPoint y: 57, endPoint x: 111, endPoint y: 55, distance: 65.3
click at [111, 55] on div "Price Adjustment $ 0 Enter the Amount to Adjust, or $ Enter your Final Price" at bounding box center [231, 62] width 396 height 38
type input "7.12"
click at [276, 98] on textarea at bounding box center [265, 108] width 250 height 39
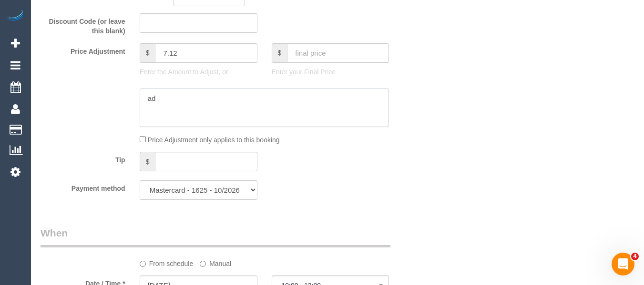
type textarea "a"
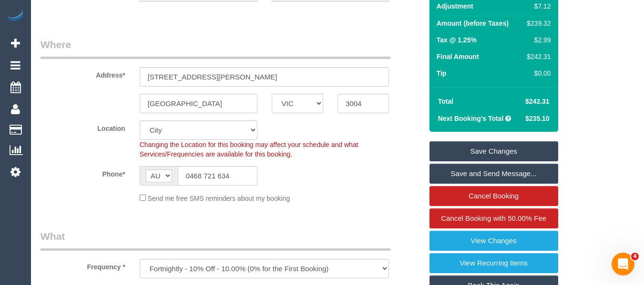
scroll to position [117, 0]
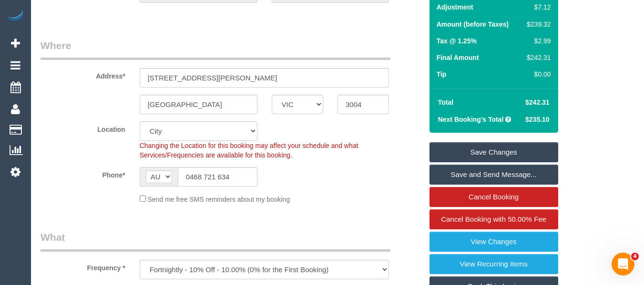
type textarea "paid parking via email -MT"
click at [219, 168] on input "0468 721 634" at bounding box center [218, 177] width 80 height 20
click at [508, 145] on link "Save Changes" at bounding box center [493, 152] width 129 height 20
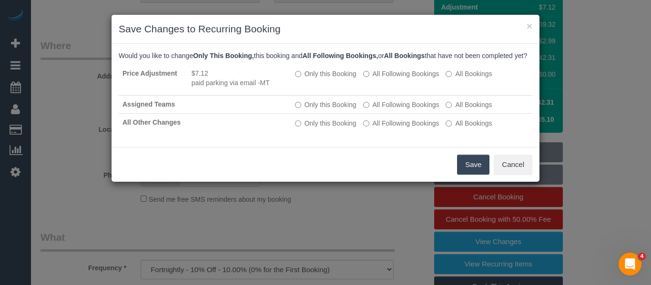
click at [475, 171] on button "Save" at bounding box center [473, 165] width 32 height 20
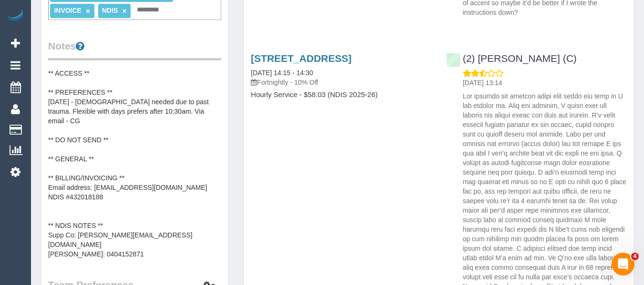
scroll to position [429, 0]
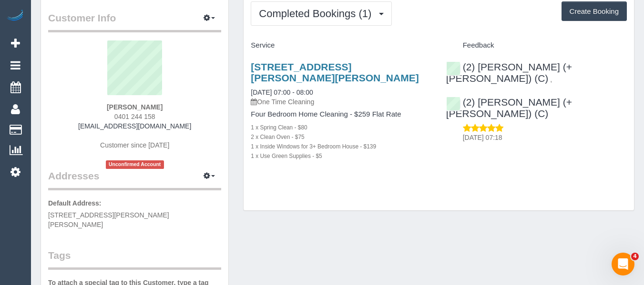
scroll to position [95, 0]
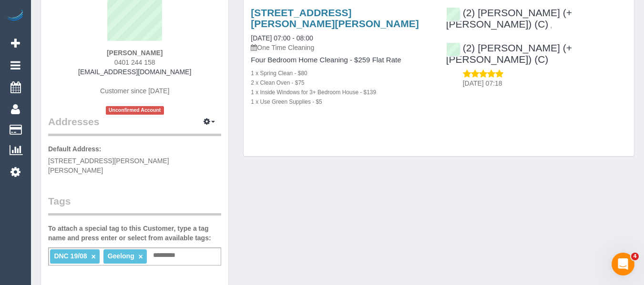
click at [95, 253] on link "×" at bounding box center [93, 257] width 4 height 8
click at [135, 252] on div "Geelong × Add a tag" at bounding box center [134, 257] width 173 height 18
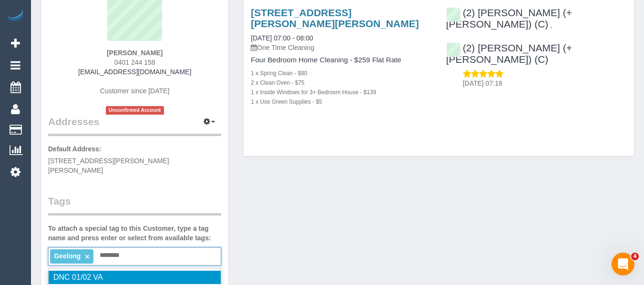
type input "*********"
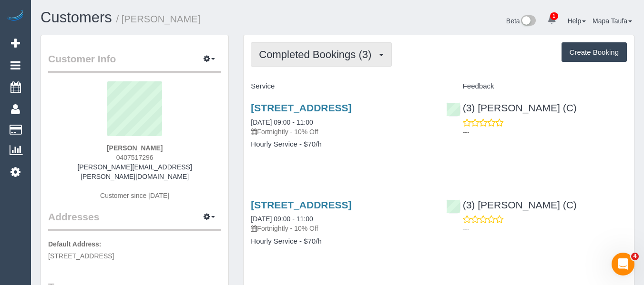
click at [294, 57] on span "Completed Bookings (3)" at bounding box center [317, 55] width 117 height 12
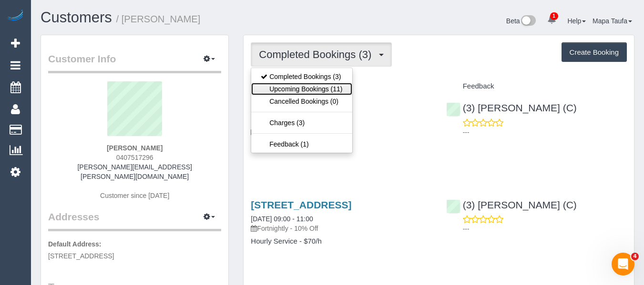
click at [294, 86] on link "Upcoming Bookings (11)" at bounding box center [301, 89] width 101 height 12
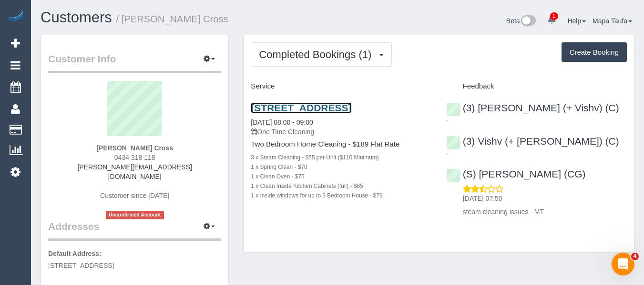
click at [311, 105] on link "[STREET_ADDRESS]" at bounding box center [301, 107] width 101 height 11
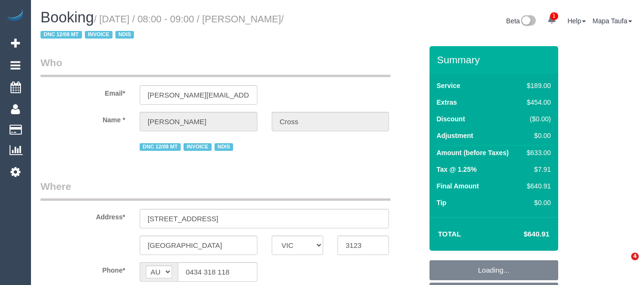
select select "VIC"
select select "object:601"
select select "number:28"
select select "number:14"
select select "number:19"
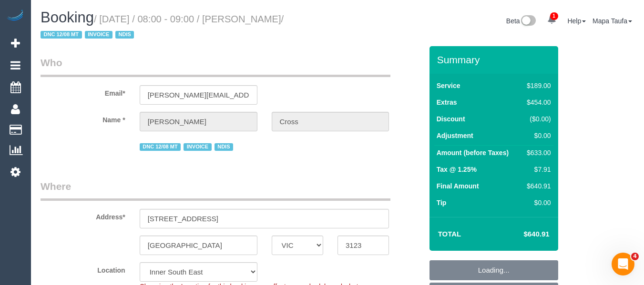
select select "number:24"
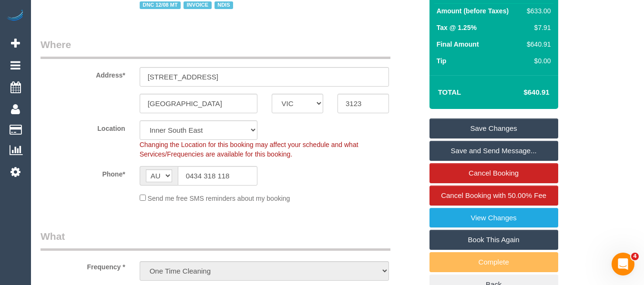
scroll to position [143, 0]
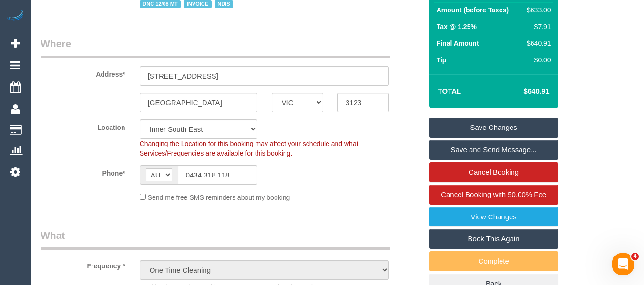
drag, startPoint x: 551, startPoint y: 95, endPoint x: 528, endPoint y: 92, distance: 23.0
click at [528, 92] on td "$640.91" at bounding box center [522, 92] width 62 height 24
copy h4 "640.91"
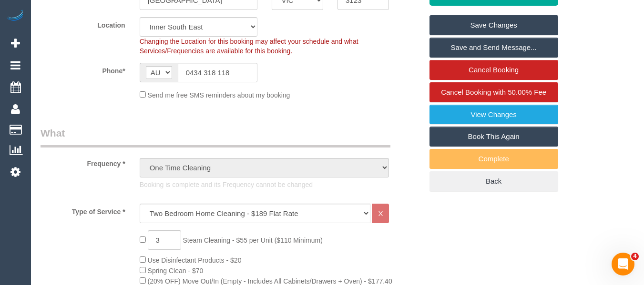
scroll to position [381, 0]
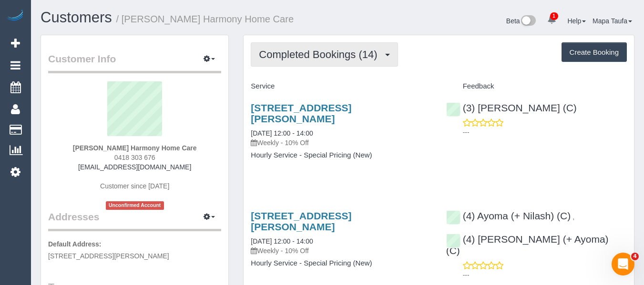
click at [292, 51] on span "Completed Bookings (14)" at bounding box center [320, 55] width 123 height 12
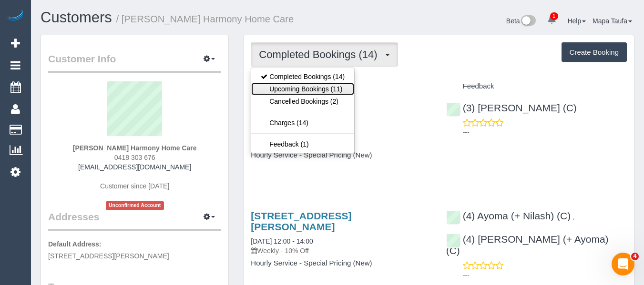
click at [294, 86] on link "Upcoming Bookings (11)" at bounding box center [302, 89] width 103 height 12
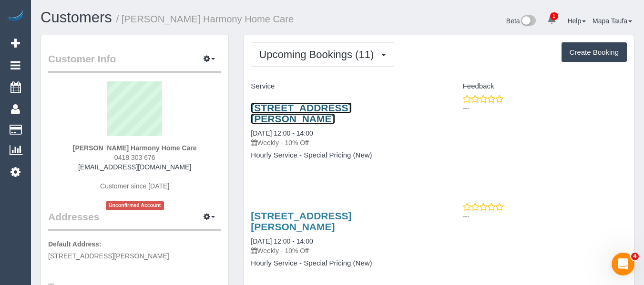
click at [289, 107] on link "97 Porter Rd, Heidelberg Heights, VIC 3081" at bounding box center [301, 113] width 101 height 22
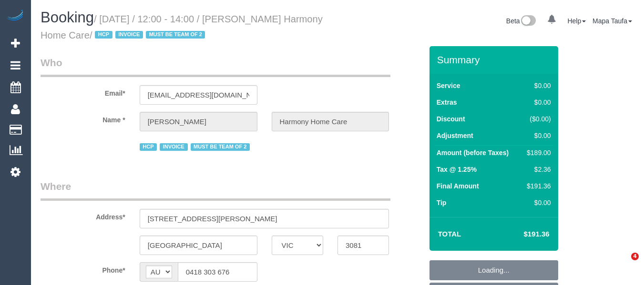
select select "VIC"
select select "number:28"
select select "number:14"
select select "number:19"
select select "number:36"
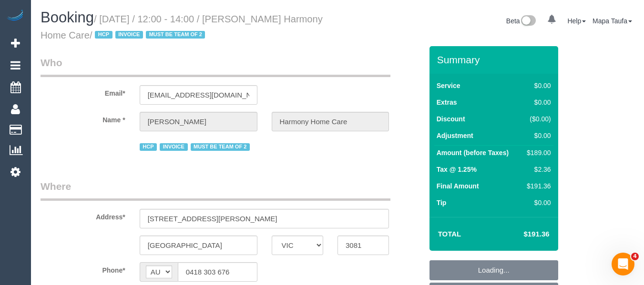
select select "number:35"
select select "object:843"
select select "180"
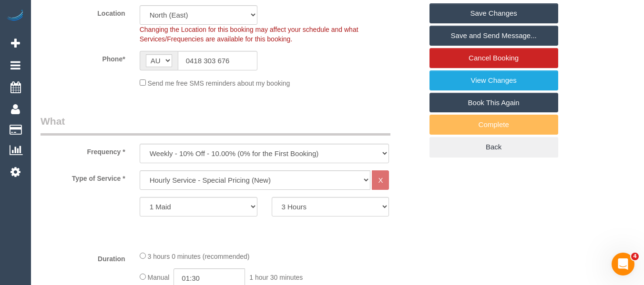
scroll to position [283, 0]
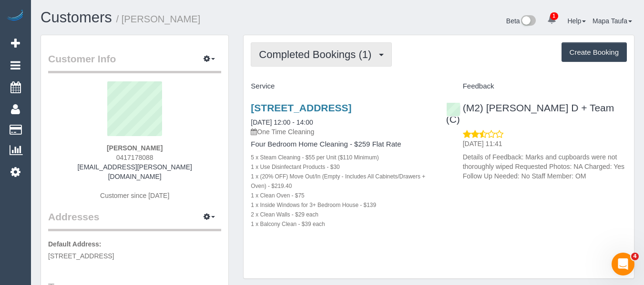
click at [324, 58] on span "Completed Bookings (1)" at bounding box center [317, 55] width 117 height 12
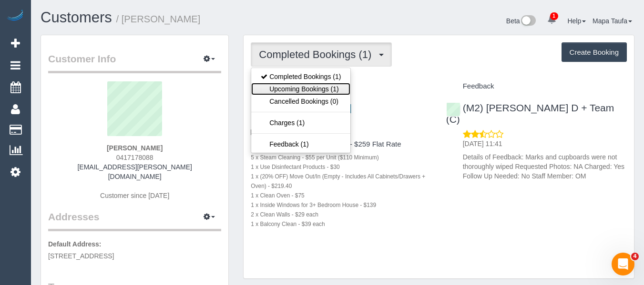
drag, startPoint x: 321, startPoint y: 87, endPoint x: 304, endPoint y: 92, distance: 17.6
click at [321, 87] on link "Upcoming Bookings (1)" at bounding box center [300, 89] width 99 height 12
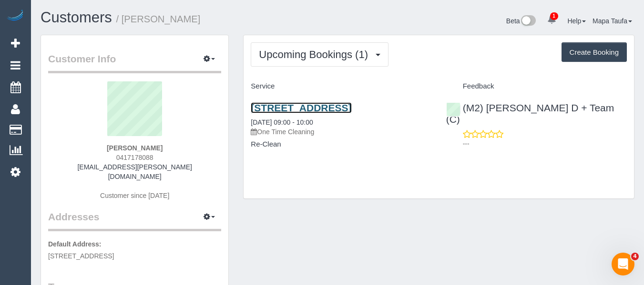
click at [271, 106] on link "3/853 Toorak Road, Hawthorn East, VIC 3123" at bounding box center [301, 107] width 101 height 11
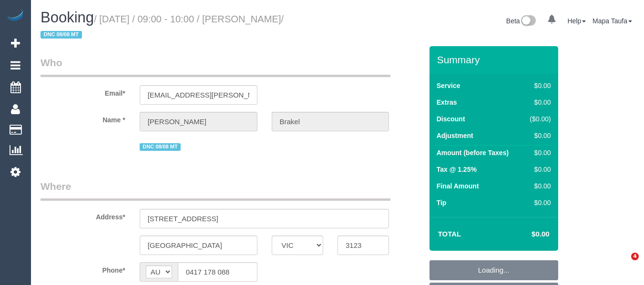
select select "VIC"
select select "string:stripe-pm_1Rq0a12GScqysDRVK0l8yW5w"
select select "number:27"
select select "number:14"
select select "number:19"
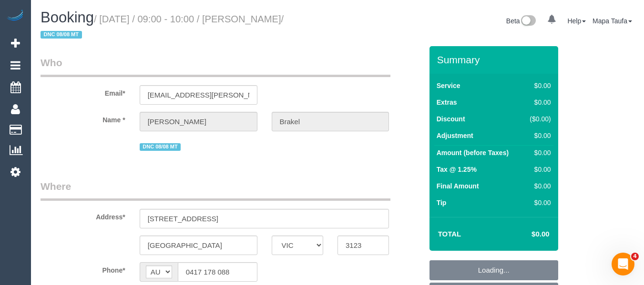
select select "number:24"
select select "number:26"
select select "object:791"
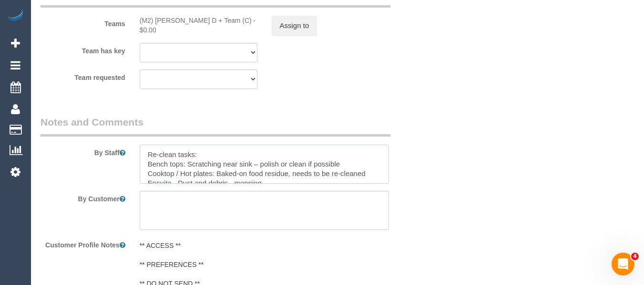
drag, startPoint x: 319, startPoint y: 155, endPoint x: 141, endPoint y: 168, distance: 178.7
click at [141, 168] on textarea at bounding box center [265, 164] width 250 height 39
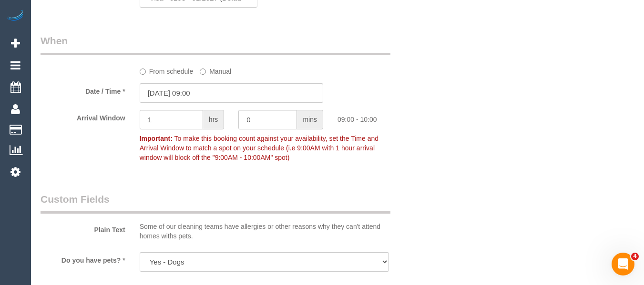
scroll to position [810, 0]
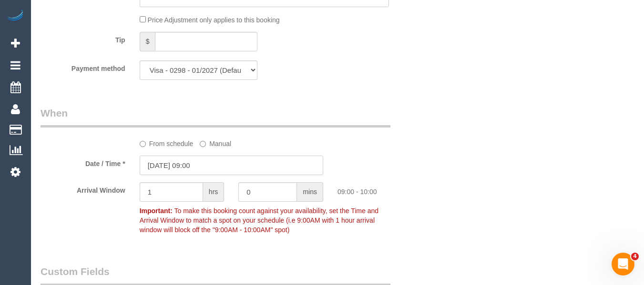
click at [208, 165] on input "21/08/2025 09:00" at bounding box center [231, 166] width 183 height 20
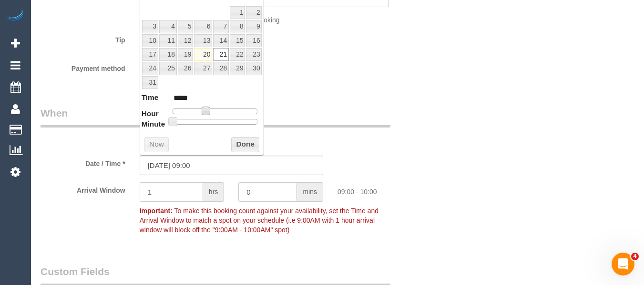
type input "21/08/2025 10:00"
type input "*****"
type input "21/08/2025 11:00"
type input "*****"
type input "21/08/2025 12:00"
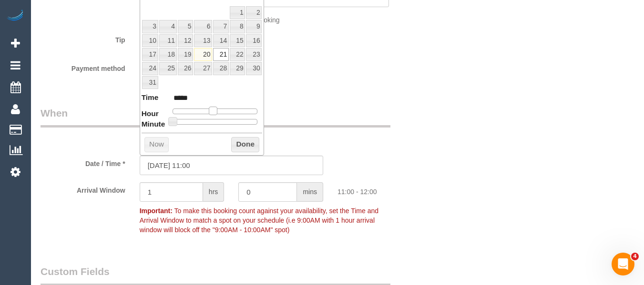
type input "*****"
type input "21/08/2025 13:00"
type input "*****"
type input "21/08/2025 14:00"
type input "*****"
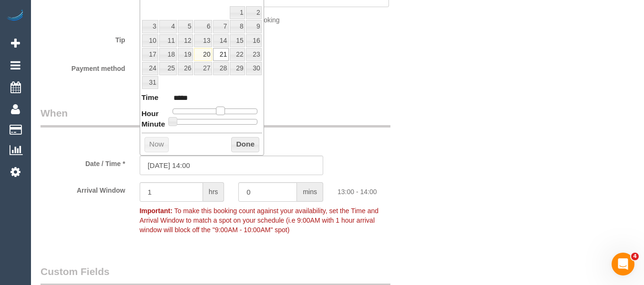
type input "21/08/2025 15:00"
type input "*****"
drag, startPoint x: 204, startPoint y: 113, endPoint x: 243, endPoint y: 137, distance: 45.5
click at [226, 118] on dl "Time ***** Hour Minute Second Millisecond Microsecond Time Zone ***** ***** ***…" at bounding box center [202, 108] width 121 height 33
click at [245, 140] on button "Done" at bounding box center [245, 144] width 28 height 15
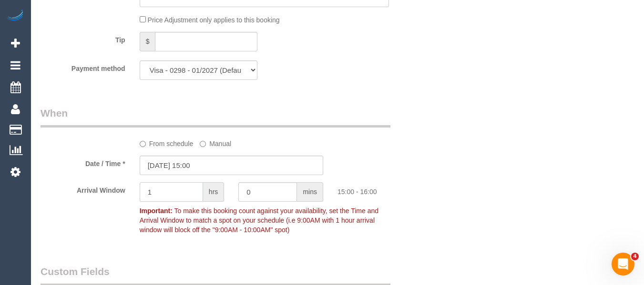
click at [99, 185] on div "Arrival Window 1 hrs 0 mins 15:00 - 16:00 Important: To make this booking count…" at bounding box center [231, 210] width 396 height 57
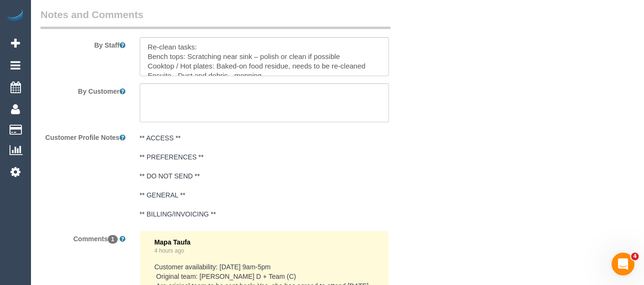
scroll to position [1523, 0]
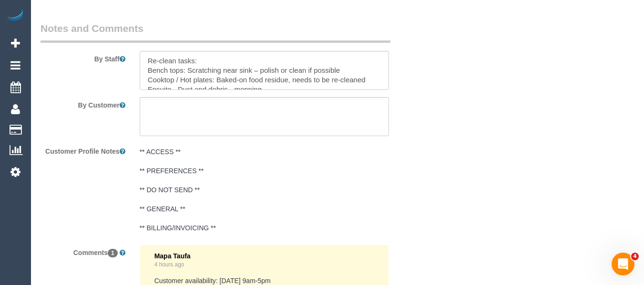
type input "30"
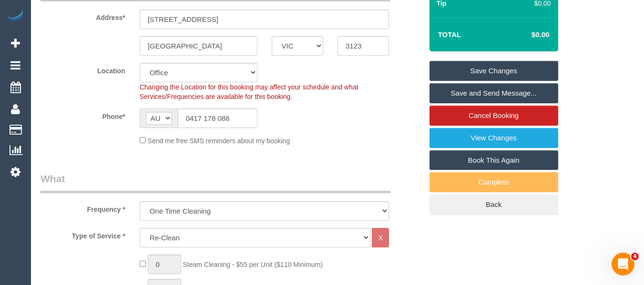
scroll to position [218, 0]
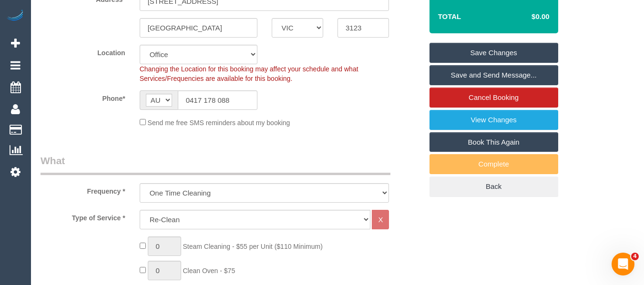
click at [520, 51] on link "Save Changes" at bounding box center [493, 53] width 129 height 20
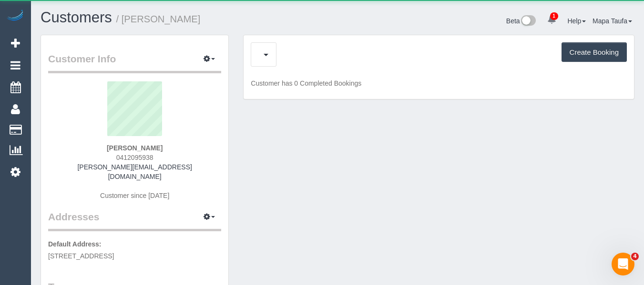
click at [308, 44] on div "Cancelled Bookings (0) Create Booking" at bounding box center [439, 54] width 376 height 24
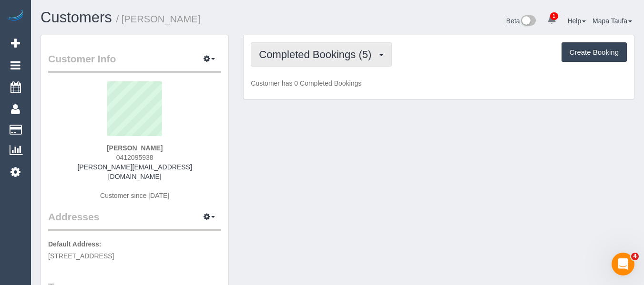
click at [305, 51] on span "Completed Bookings (5)" at bounding box center [317, 55] width 117 height 12
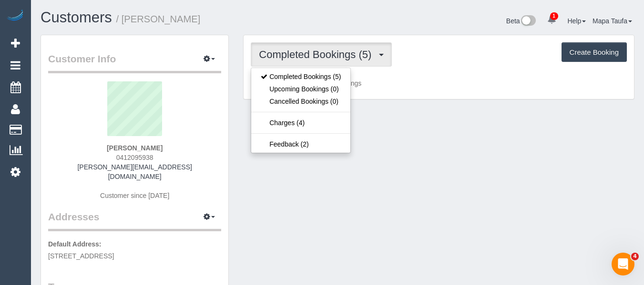
drag, startPoint x: 414, startPoint y: 55, endPoint x: 377, endPoint y: 77, distance: 42.7
click at [414, 55] on div "Completed Bookings (5) Completed Bookings (5) Upcoming Bookings (0) Cancelled B…" at bounding box center [439, 54] width 376 height 24
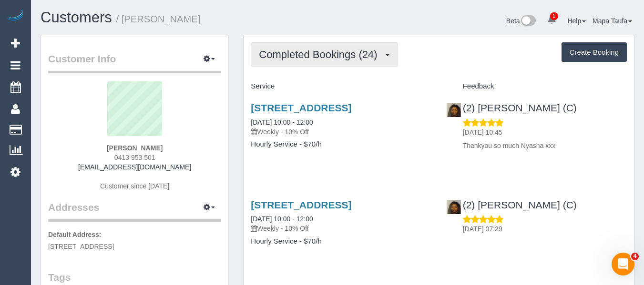
click at [305, 44] on button "Completed Bookings (24)" at bounding box center [324, 54] width 147 height 24
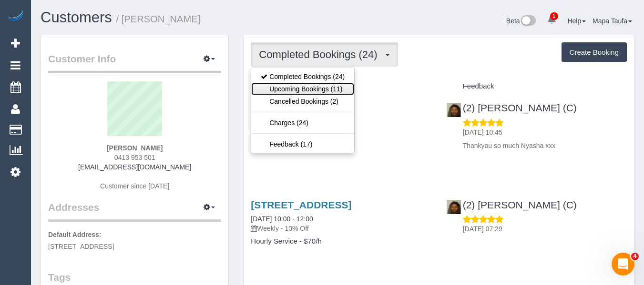
drag, startPoint x: 307, startPoint y: 86, endPoint x: 273, endPoint y: 106, distance: 39.1
click at [307, 86] on link "Upcoming Bookings (11)" at bounding box center [302, 89] width 103 height 12
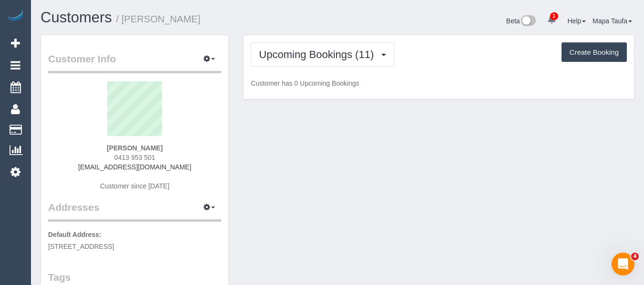
drag, startPoint x: 172, startPoint y: 166, endPoint x: 94, endPoint y: 168, distance: 78.2
click at [94, 168] on div "Kelly Prew 0413 953 501 saintkelly@gmail.com Customer since 2025" at bounding box center [134, 140] width 173 height 119
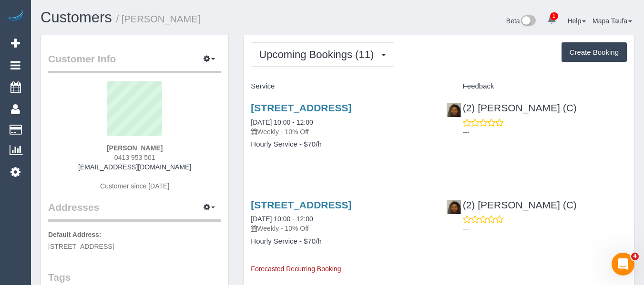
copy link "[EMAIL_ADDRESS][DOMAIN_NAME]"
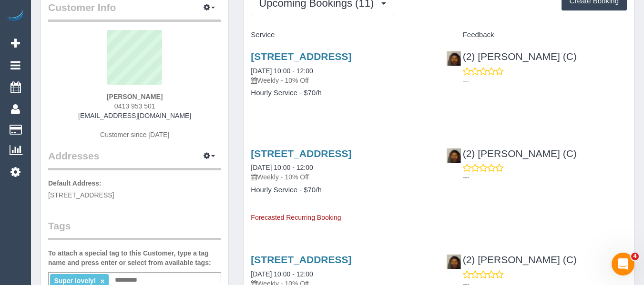
scroll to position [95, 0]
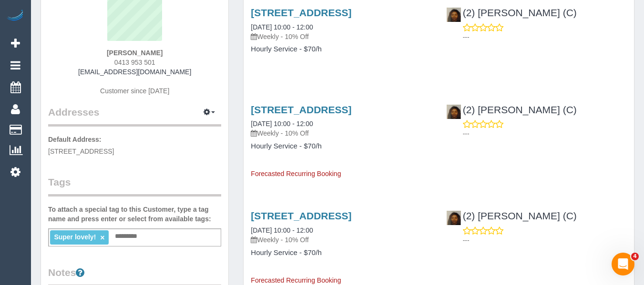
click at [288, 113] on div "2 Montclair Court, Bentleigh East, VIC 3165 02/09/2025 10:00 - 12:00 Weekly - 1…" at bounding box center [340, 137] width 195 height 83
click at [284, 115] on link "2 Montclair Court, Bentleigh East, VIC 3165" at bounding box center [301, 109] width 101 height 11
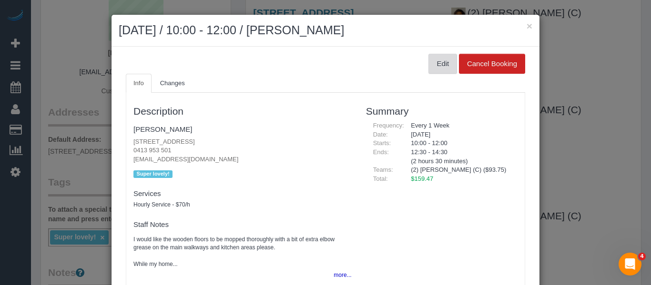
click at [429, 68] on button "Edit" at bounding box center [442, 64] width 29 height 20
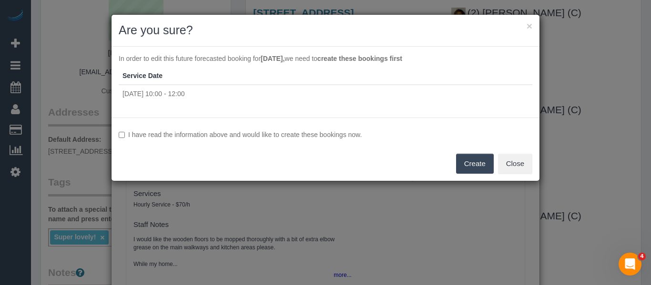
drag, startPoint x: 155, startPoint y: 136, endPoint x: 318, endPoint y: 136, distance: 162.9
click at [155, 136] on label "I have read the information above and would like to create these bookings now." at bounding box center [326, 135] width 414 height 10
click at [456, 163] on button "Create" at bounding box center [475, 164] width 38 height 20
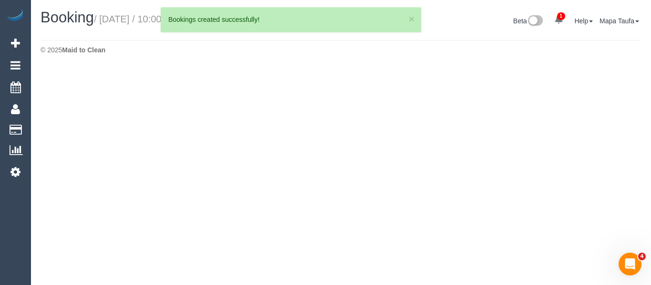
select select "VIC"
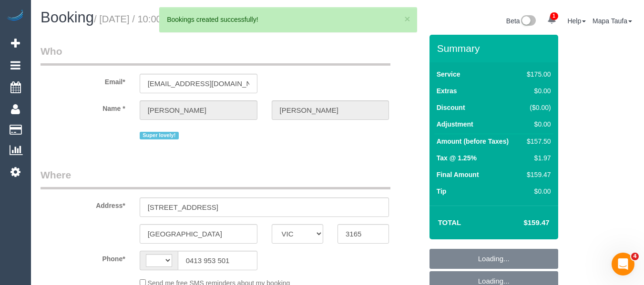
select select "string:AU"
select select "object:2120"
select select "150"
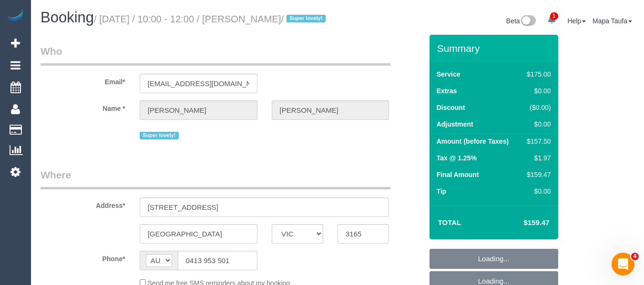
select select "string:stripe-pm_1QupRP2GScqysDRVYLz3LRpP"
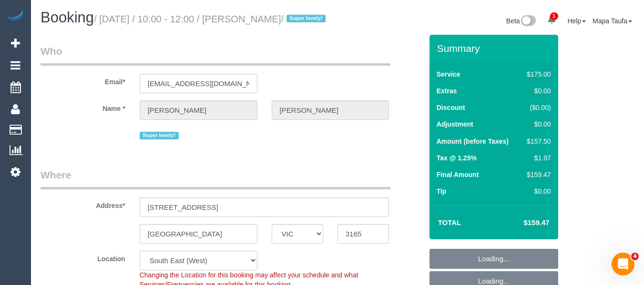
select select "object:2437"
select select "number:27"
select select "number:15"
select select "number:19"
select select "number:36"
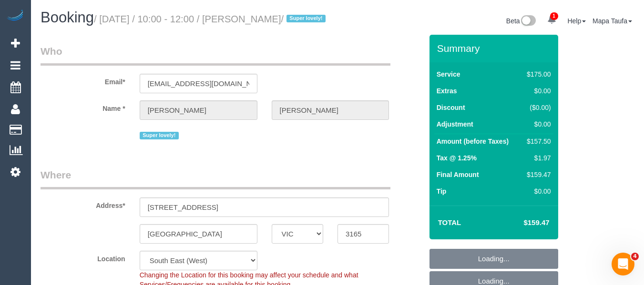
select select "number:34"
select select "number:11"
select select "spot3"
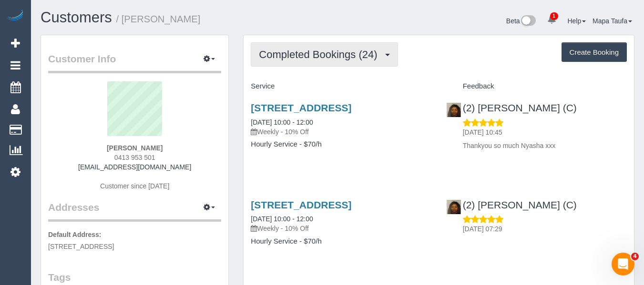
click at [310, 55] on span "Completed Bookings (24)" at bounding box center [320, 55] width 123 height 12
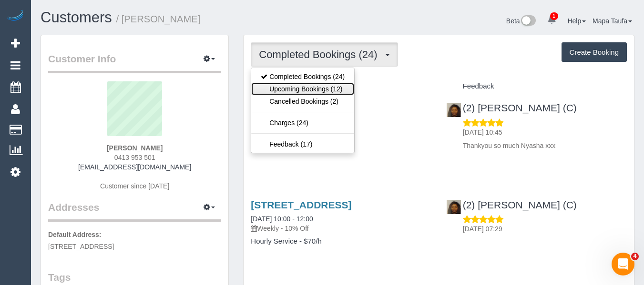
click at [305, 88] on link "Upcoming Bookings (12)" at bounding box center [302, 89] width 103 height 12
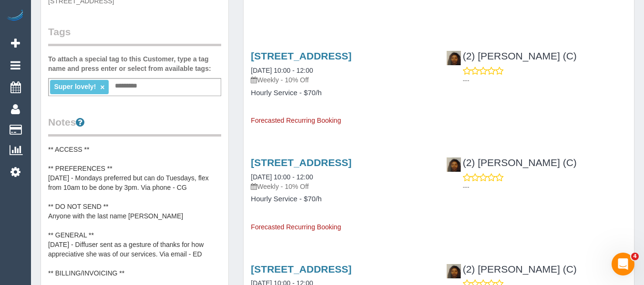
scroll to position [191, 0]
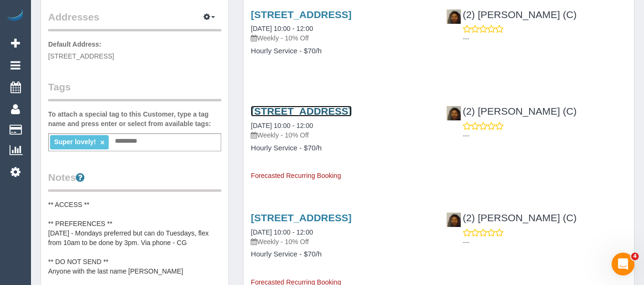
click at [302, 117] on link "2 Montclair Court, Bentleigh East, VIC 3165" at bounding box center [301, 111] width 101 height 11
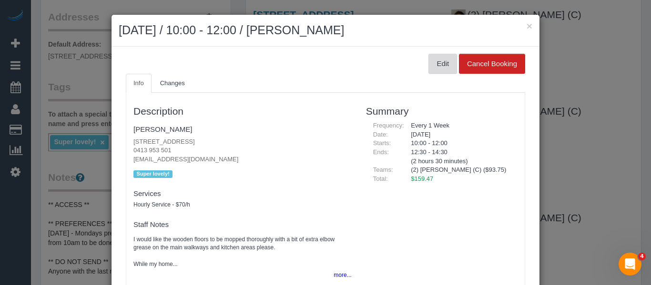
click at [430, 68] on button "Edit" at bounding box center [442, 64] width 29 height 20
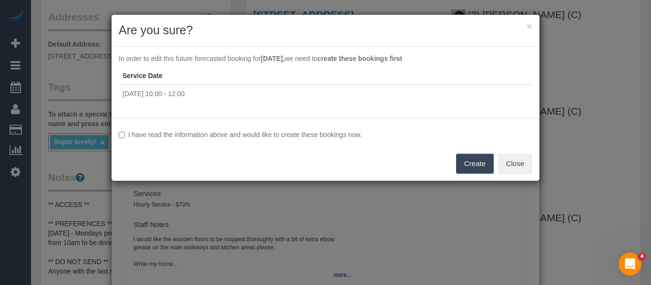
drag, startPoint x: 283, startPoint y: 123, endPoint x: 283, endPoint y: 131, distance: 7.6
click at [283, 126] on div "I have read the information above and would like to create these bookings now. …" at bounding box center [325, 149] width 428 height 63
click at [283, 132] on label "I have read the information above and would like to create these bookings now." at bounding box center [326, 135] width 414 height 10
click at [469, 163] on button "Create" at bounding box center [475, 164] width 38 height 20
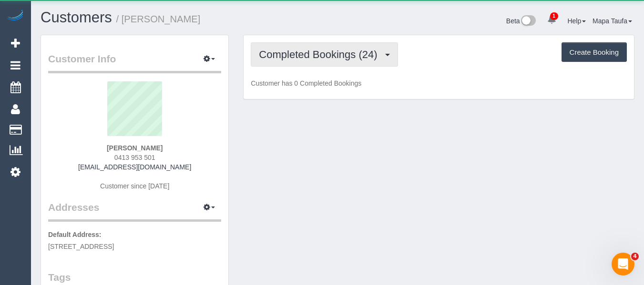
click at [291, 60] on span "Completed Bookings (24)" at bounding box center [320, 55] width 123 height 12
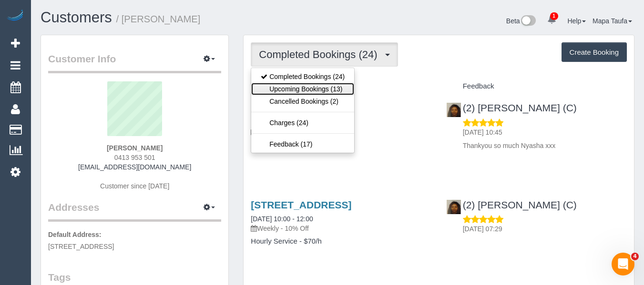
click at [303, 87] on link "Upcoming Bookings (13)" at bounding box center [302, 89] width 103 height 12
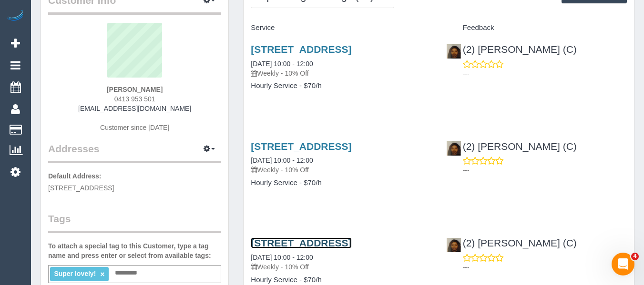
scroll to position [48, 0]
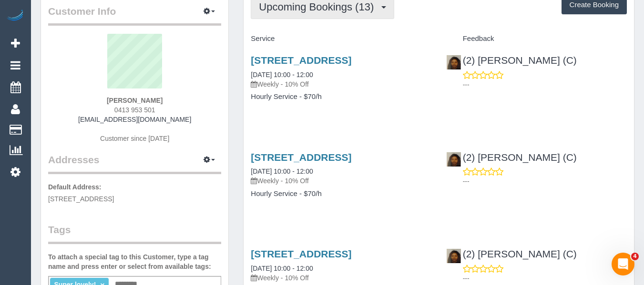
click at [284, 17] on button "Upcoming Bookings (13)" at bounding box center [322, 7] width 143 height 24
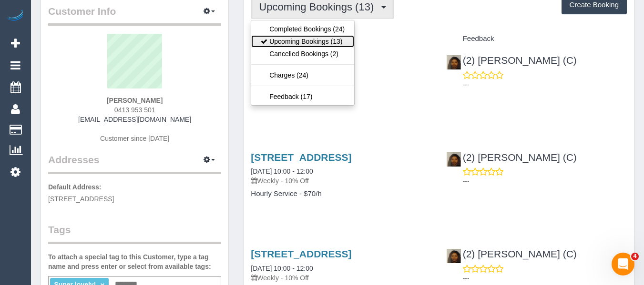
click at [289, 40] on link "Upcoming Bookings (13)" at bounding box center [302, 41] width 103 height 12
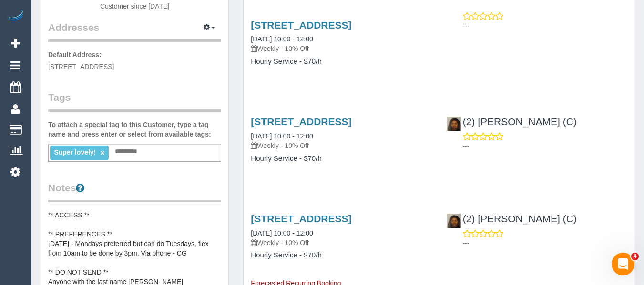
scroll to position [191, 0]
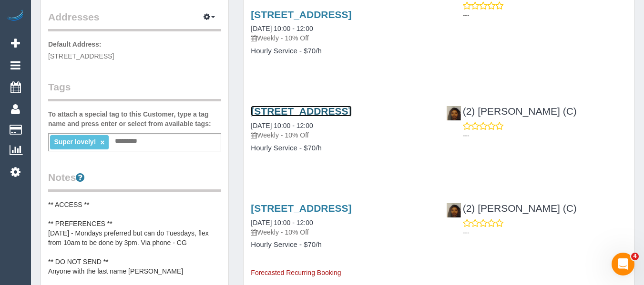
click at [303, 117] on link "2 Montclair Court, Bentleigh East, VIC 3165" at bounding box center [301, 111] width 101 height 11
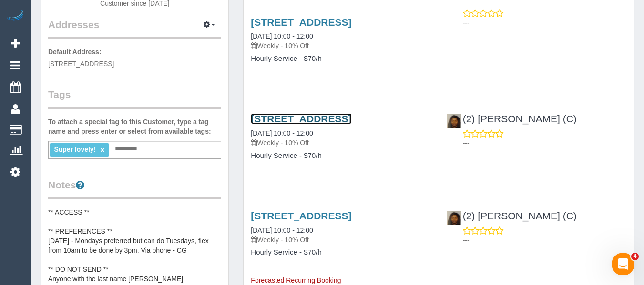
scroll to position [0, 0]
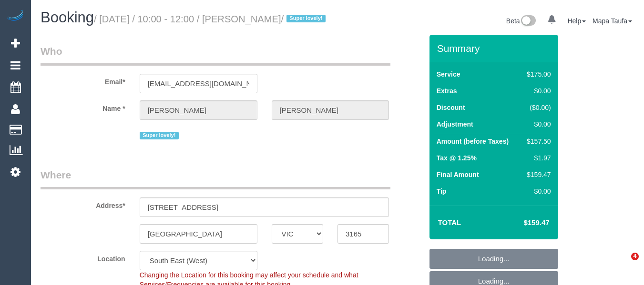
select select "VIC"
select select "string:AU"
select select "string:stripe-pm_1QupRP2GScqysDRVYLz3LRpP"
select select "object:863"
select select "150"
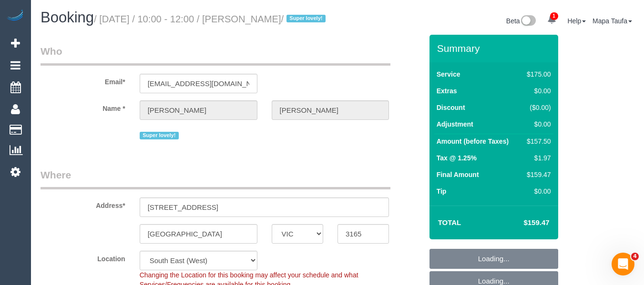
select select "number:27"
select select "number:15"
select select "number:19"
select select "number:36"
select select "number:34"
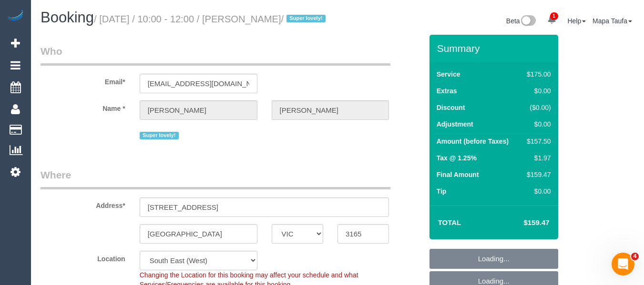
select select "number:11"
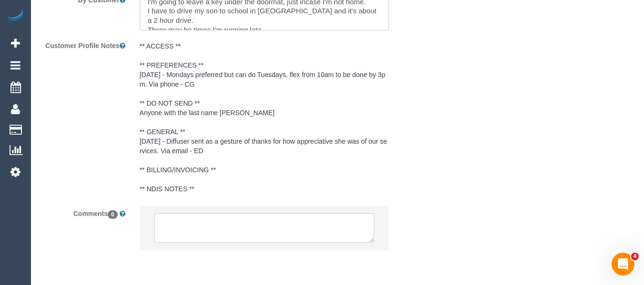
drag, startPoint x: 649, startPoint y: 33, endPoint x: 6, endPoint y: 4, distance: 643.9
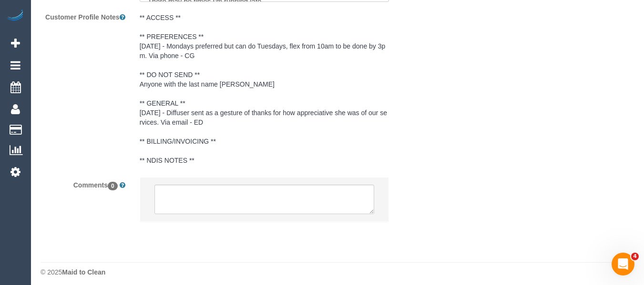
select select "spot3"
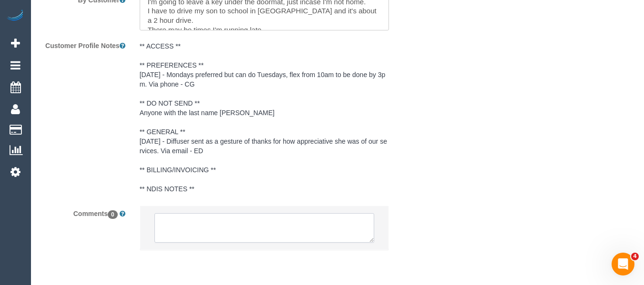
click at [199, 233] on textarea at bounding box center [264, 228] width 220 height 30
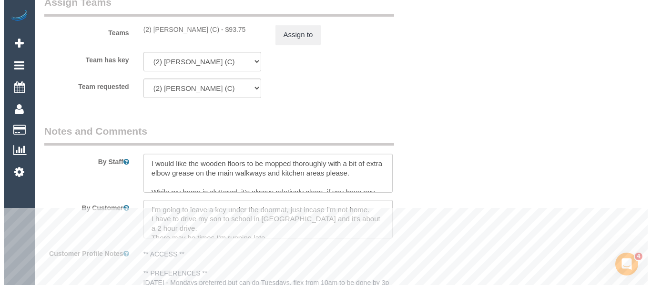
scroll to position [1475, 0]
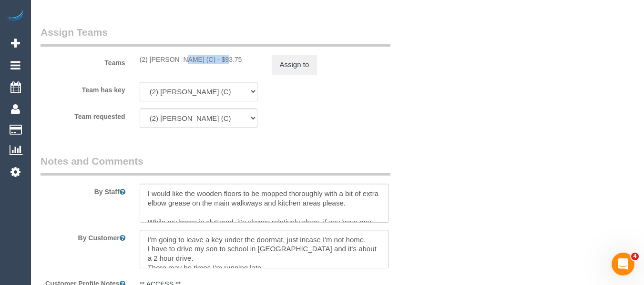
drag, startPoint x: 196, startPoint y: 71, endPoint x: 261, endPoint y: 75, distance: 64.5
click at [150, 64] on div "(2) [PERSON_NAME] (C) - $93.75" at bounding box center [199, 60] width 118 height 10
copy div "[PERSON_NAME]"
click at [294, 75] on button "Assign to" at bounding box center [295, 65] width 46 height 20
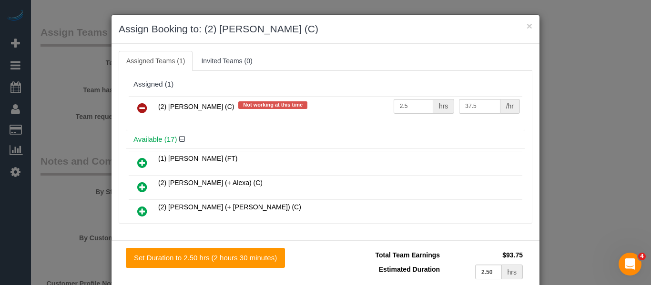
click at [142, 108] on icon at bounding box center [142, 107] width 10 height 11
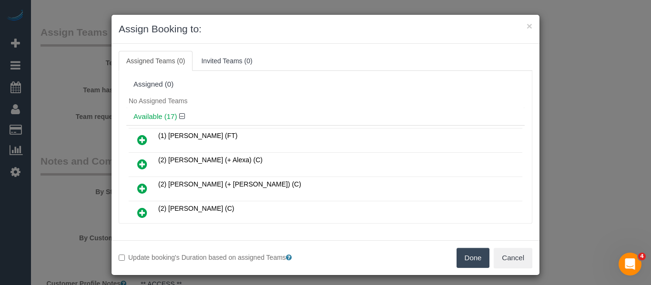
click at [478, 255] on button "Done" at bounding box center [472, 258] width 33 height 20
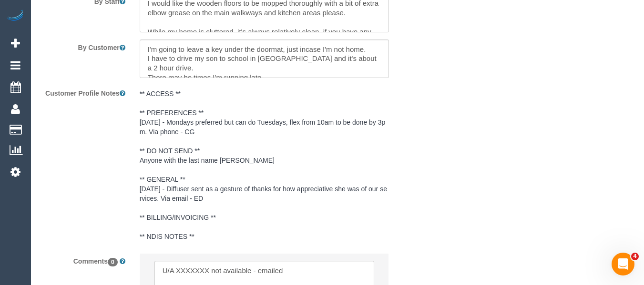
scroll to position [1760, 0]
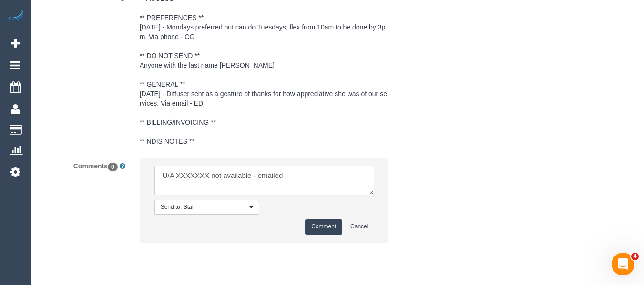
click at [191, 188] on textarea at bounding box center [264, 181] width 220 height 30
paste textarea "Nyasha Mahofa"
type textarea "U/A Nyasha Mahofa not available - emailed"
click at [332, 234] on button "Comment" at bounding box center [323, 227] width 37 height 15
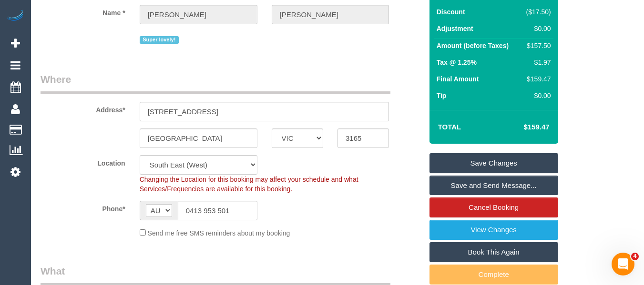
scroll to position [100, 0]
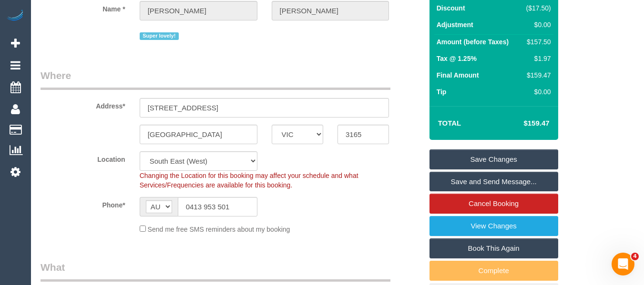
click at [503, 165] on link "Save Changes" at bounding box center [493, 160] width 129 height 20
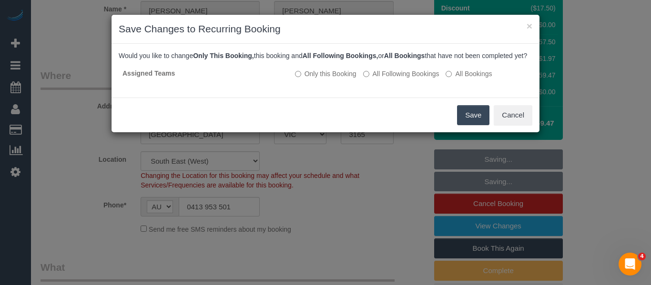
click at [464, 125] on button "Save" at bounding box center [473, 115] width 32 height 20
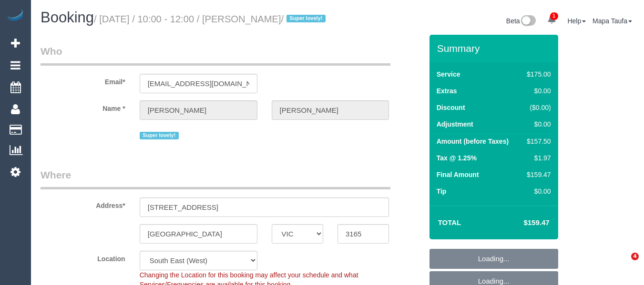
select select "VIC"
select select "number:27"
select select "number:15"
select select "number:19"
select select "number:36"
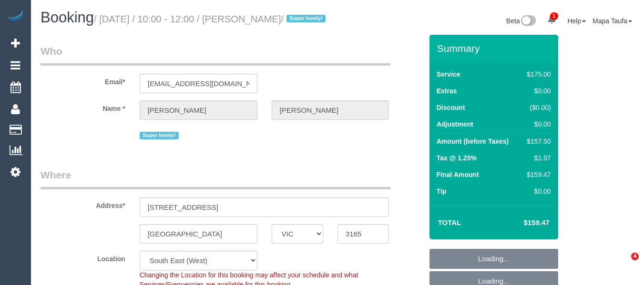
select select "number:34"
select select "number:11"
select select "object:1381"
select select "150"
select select "spot3"
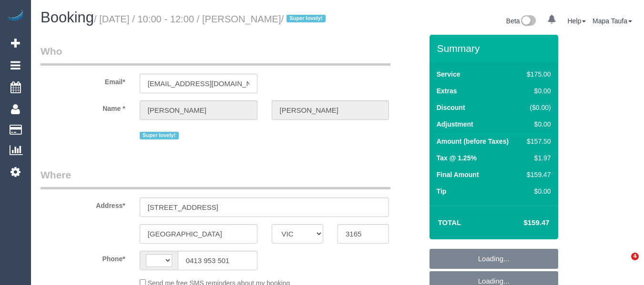
select select "VIC"
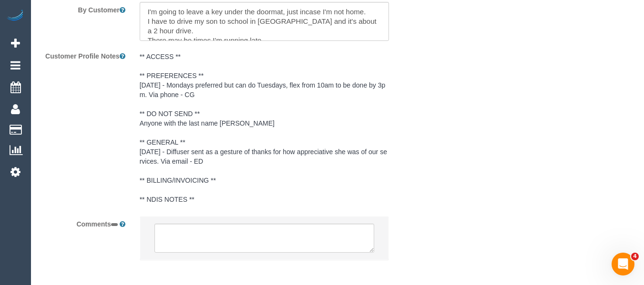
select select "string:AU"
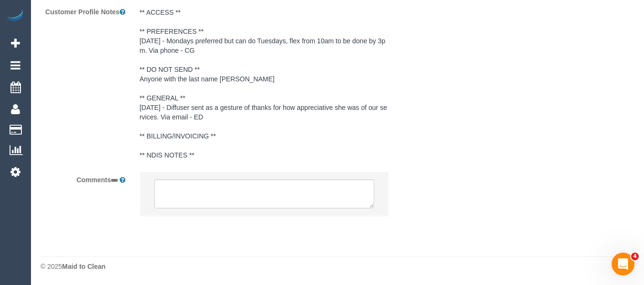
select select "object:546"
select select "150"
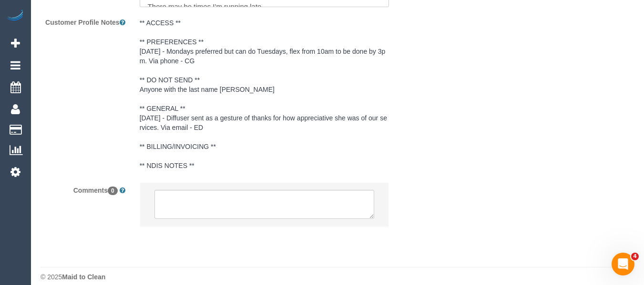
select select "string:stripe-pm_1QupRP2GScqysDRVYLz3LRpP"
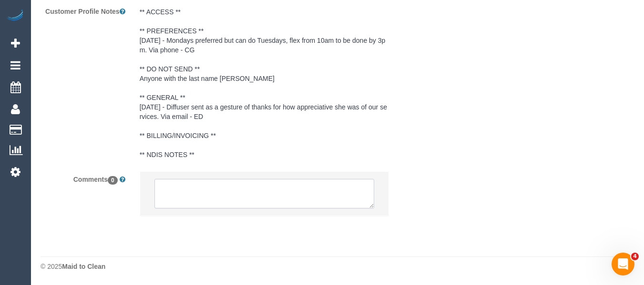
click at [187, 202] on textarea at bounding box center [264, 194] width 220 height 30
select select "number:27"
select select "number:15"
select select "number:19"
select select "number:36"
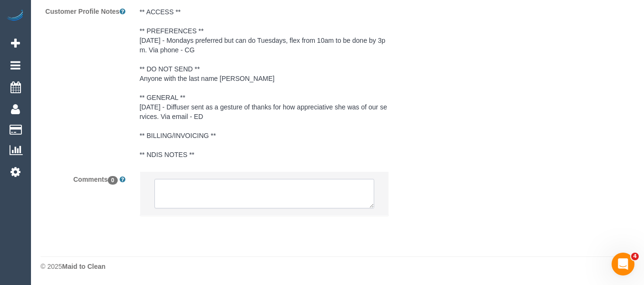
select select "number:34"
select select "number:11"
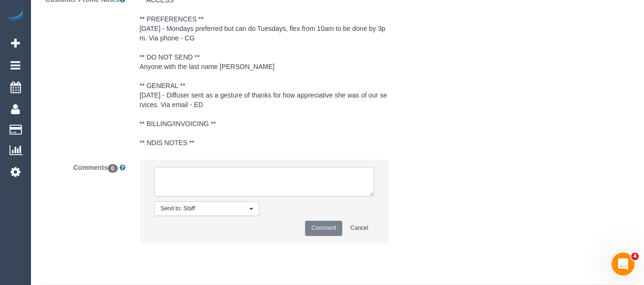
select select "object:873"
type textarea "U/A XXXXXXX not available - emailed"
select select "spot3"
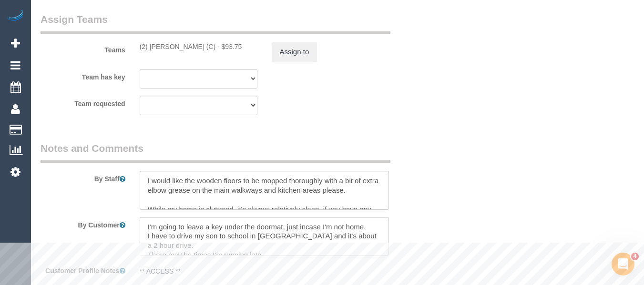
scroll to position [1399, 0]
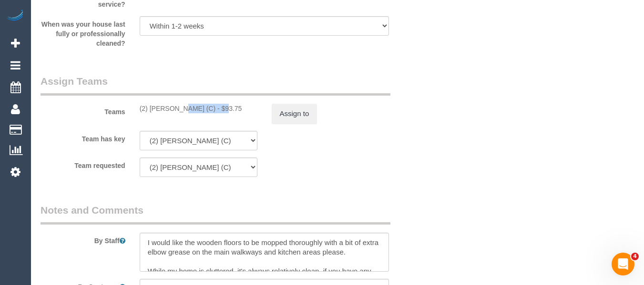
drag, startPoint x: 197, startPoint y: 123, endPoint x: 149, endPoint y: 122, distance: 47.7
click at [149, 113] on div "(2) Nyasha Mahofa (C) - $93.75" at bounding box center [199, 109] width 118 height 10
copy div "[PERSON_NAME]"
click at [282, 124] on button "Assign to" at bounding box center [295, 114] width 46 height 20
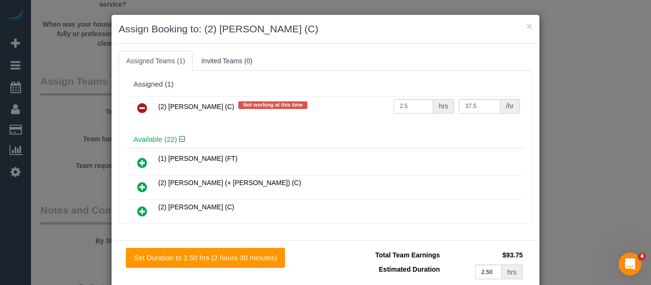
click at [138, 111] on icon at bounding box center [142, 107] width 10 height 11
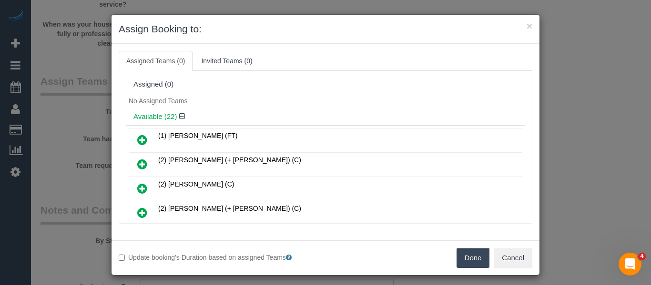
click at [457, 257] on button "Done" at bounding box center [472, 258] width 33 height 20
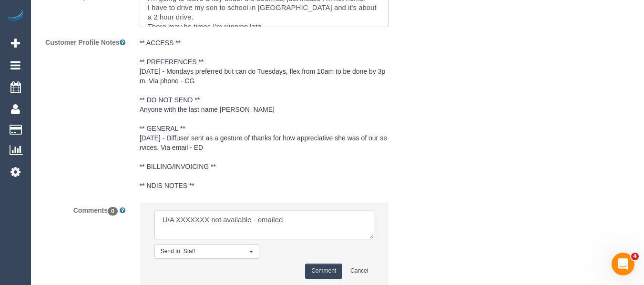
scroll to position [1772, 0]
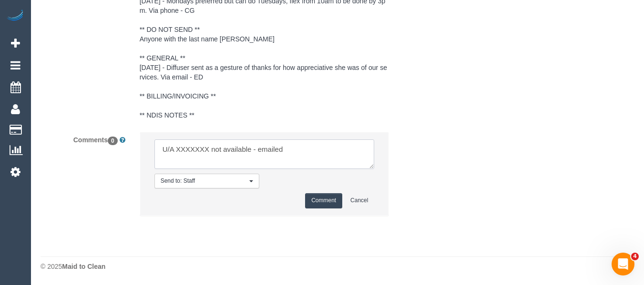
click at [199, 153] on textarea at bounding box center [264, 155] width 220 height 30
paste textarea "[PERSON_NAME]"
type textarea "U/A Nyasha Mahofa not available - emailed"
click at [334, 205] on button "Comment" at bounding box center [323, 200] width 37 height 15
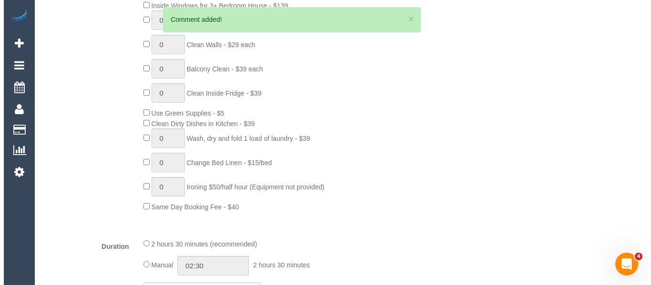
scroll to position [0, 0]
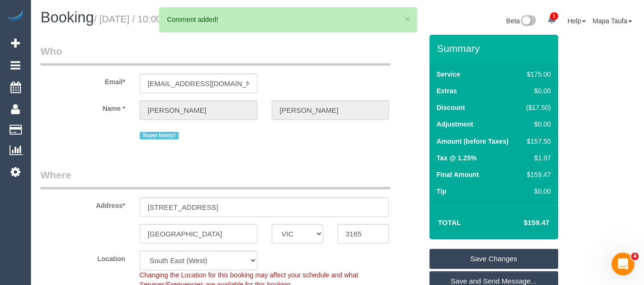
click at [483, 262] on link "Save Changes" at bounding box center [493, 259] width 129 height 20
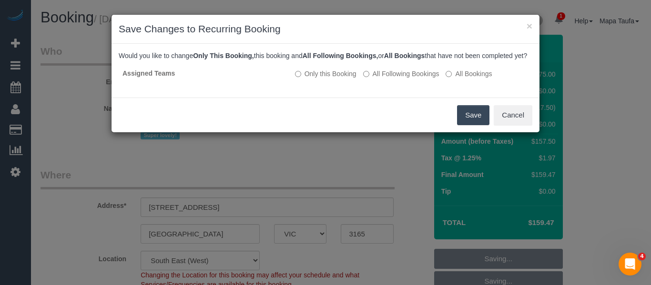
click at [465, 123] on button "Save" at bounding box center [473, 115] width 32 height 20
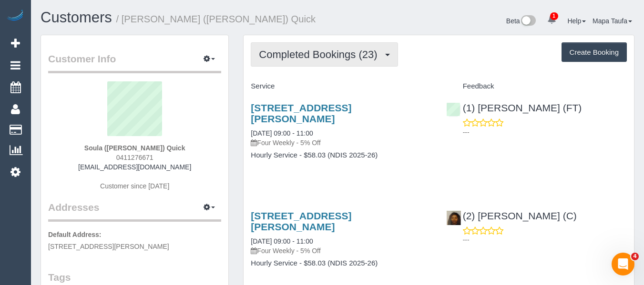
drag, startPoint x: 338, startPoint y: 55, endPoint x: 336, endPoint y: 60, distance: 5.8
click at [338, 55] on span "Completed Bookings (23)" at bounding box center [320, 55] width 123 height 12
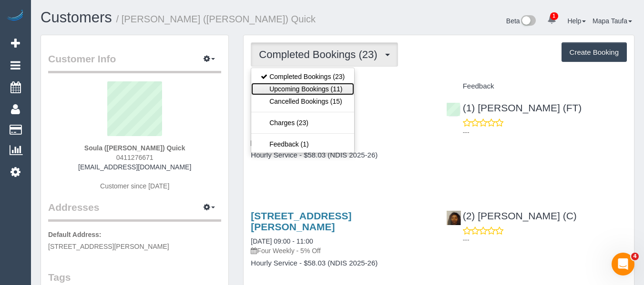
click at [327, 84] on link "Upcoming Bookings (11)" at bounding box center [302, 89] width 103 height 12
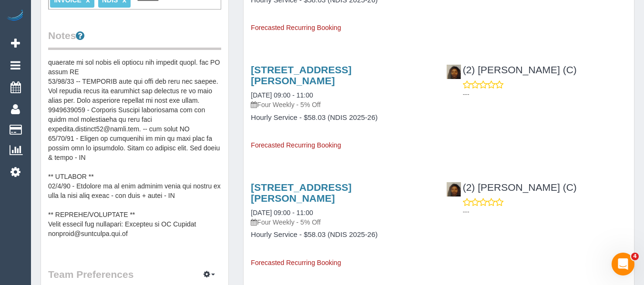
scroll to position [152, 0]
click at [139, 135] on pre at bounding box center [134, 153] width 173 height 191
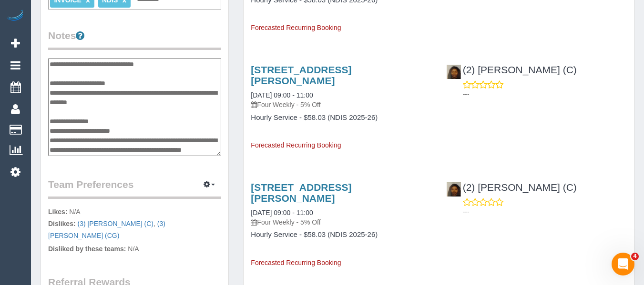
scroll to position [191, 0]
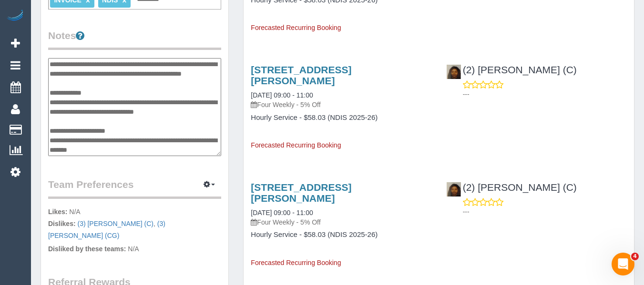
drag, startPoint x: 176, startPoint y: 107, endPoint x: 80, endPoint y: 107, distance: 96.7
click at [80, 107] on textarea at bounding box center [134, 107] width 173 height 98
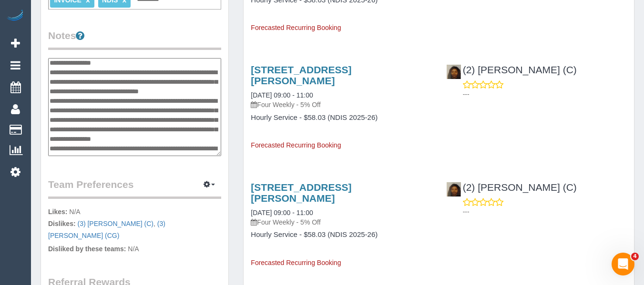
scroll to position [0, 0]
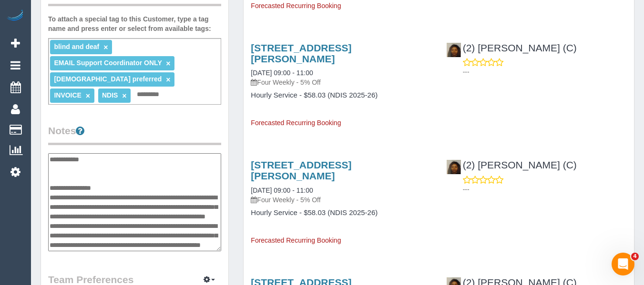
click at [235, 115] on div "Customer Info Edit Contact Info Send Message Email Preferences Special Sales Ta…" at bounding box center [134, 140] width 202 height 782
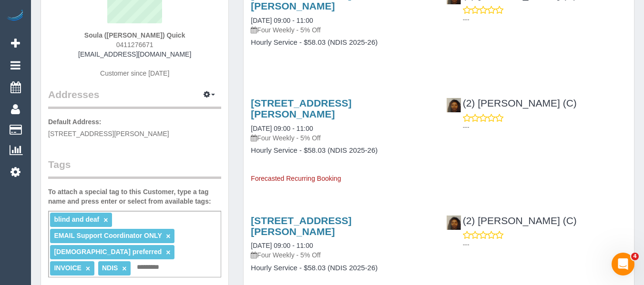
scroll to position [95, 0]
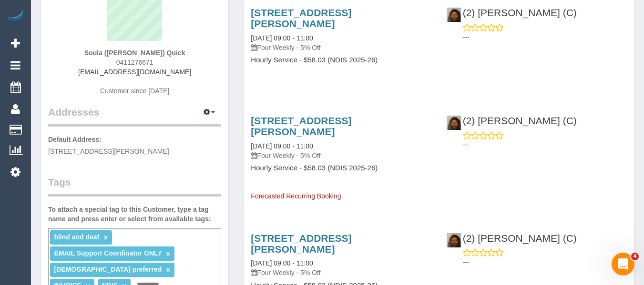
drag, startPoint x: 95, startPoint y: 49, endPoint x: 170, endPoint y: 49, distance: 74.3
click at [170, 49] on div "Soula (Dionisia) Quick 0411276671 soula62@hotmail.com Customer since 2024" at bounding box center [134, 45] width 173 height 119
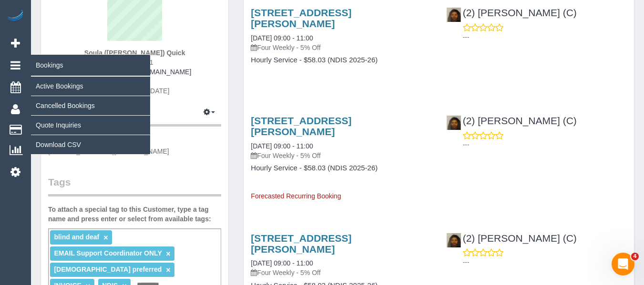
copy strong "Soula (Dionisia) Quick"
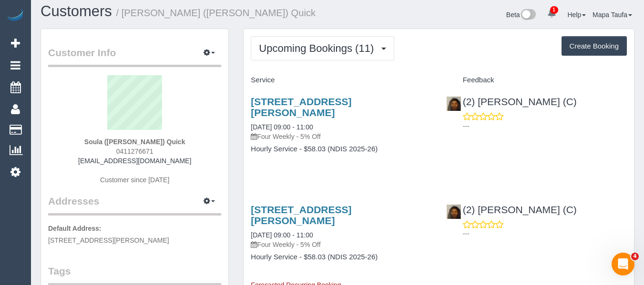
scroll to position [0, 0]
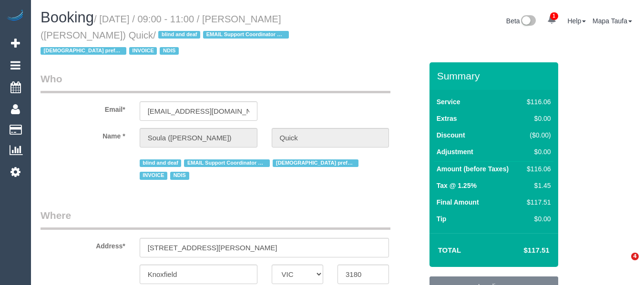
select select "VIC"
select select "number:28"
select select "number:14"
select select "number:19"
select select "number:25"
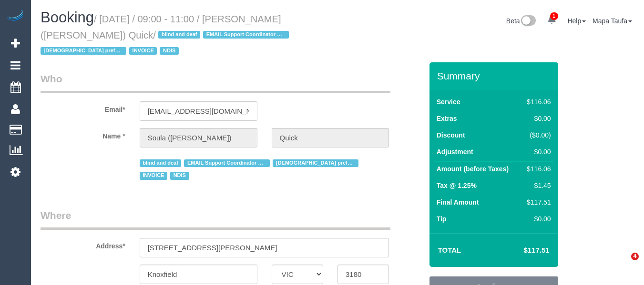
select select "number:35"
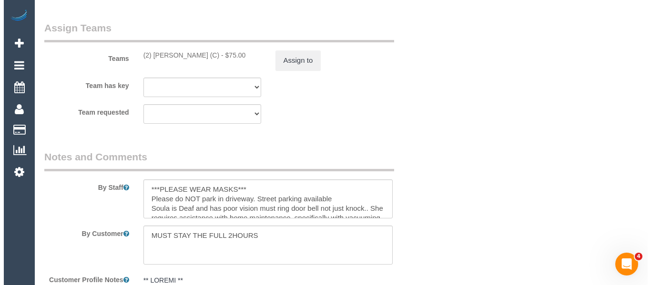
scroll to position [1191, 0]
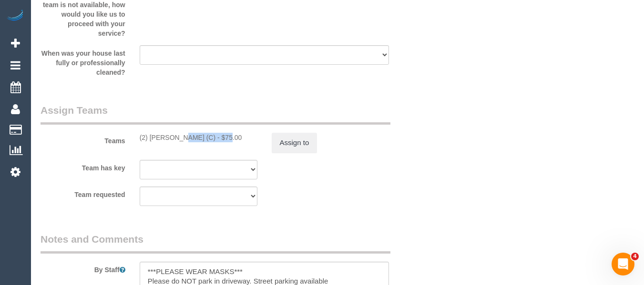
drag, startPoint x: 193, startPoint y: 109, endPoint x: 188, endPoint y: 108, distance: 5.3
click at [151, 133] on div "(2) [PERSON_NAME] (C) - $75.00" at bounding box center [199, 138] width 118 height 10
copy div "[PERSON_NAME]"
click at [296, 133] on button "Assign to" at bounding box center [295, 143] width 46 height 20
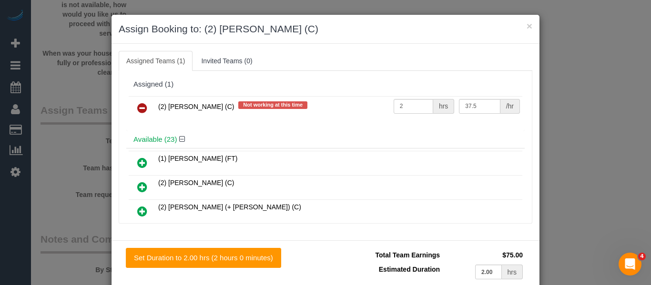
click at [142, 111] on icon at bounding box center [142, 107] width 10 height 11
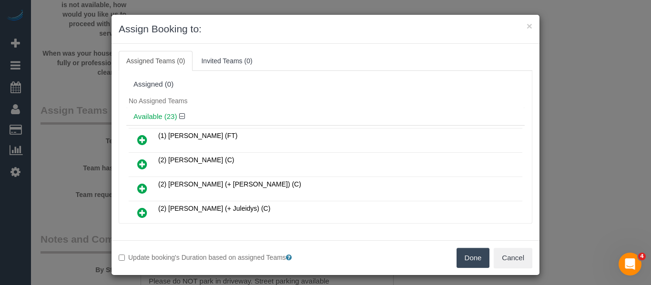
click at [461, 257] on button "Done" at bounding box center [472, 258] width 33 height 20
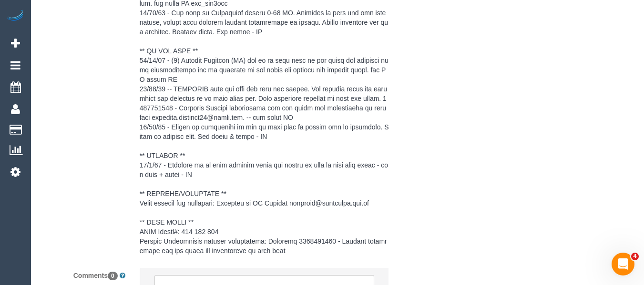
scroll to position [1675, 0]
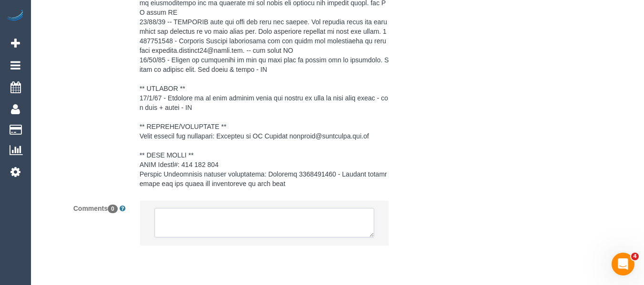
click at [263, 208] on textarea at bounding box center [264, 223] width 220 height 30
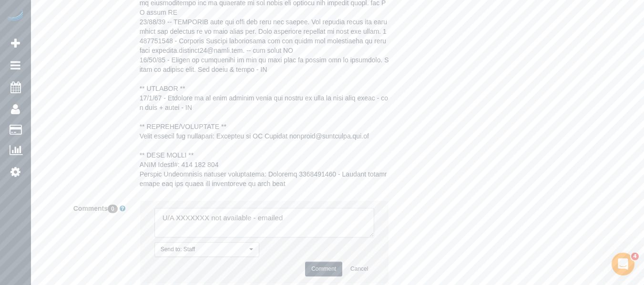
click at [193, 208] on textarea at bounding box center [264, 223] width 220 height 30
paste textarea "Nyasha Mahofa"
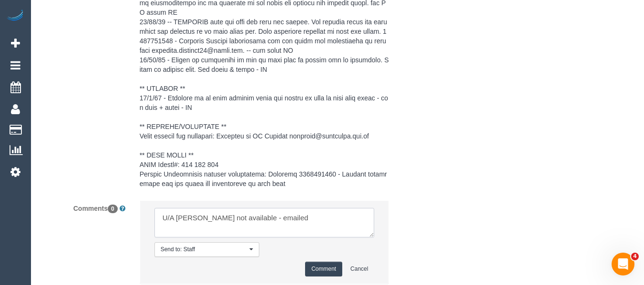
type textarea "U/A [PERSON_NAME] not available - emailed"
click at [315, 262] on button "Comment" at bounding box center [323, 269] width 37 height 15
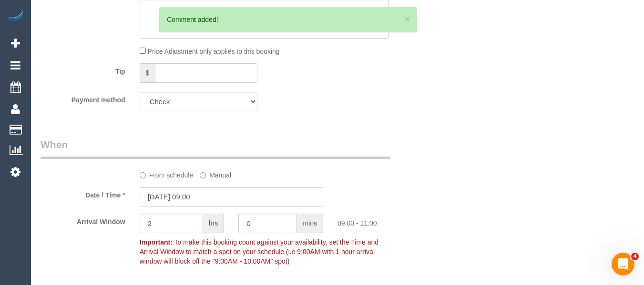
scroll to position [166, 0]
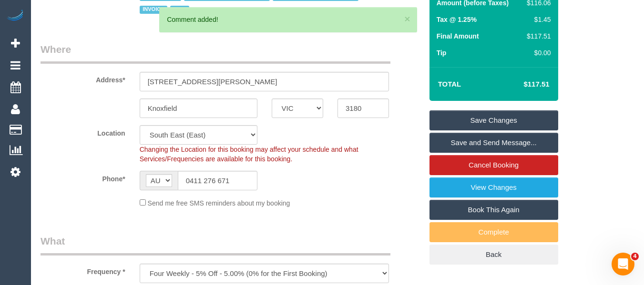
drag, startPoint x: 523, startPoint y: 101, endPoint x: 491, endPoint y: 128, distance: 41.9
click at [523, 111] on link "Save Changes" at bounding box center [493, 121] width 129 height 20
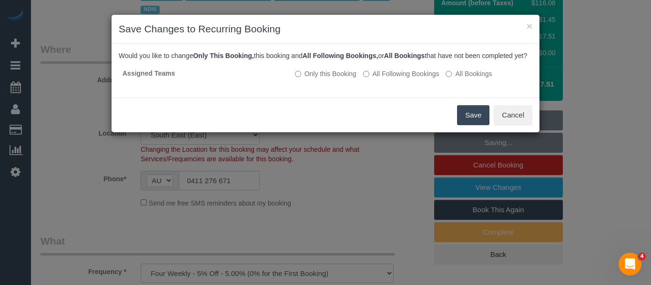
click at [464, 121] on button "Save" at bounding box center [473, 115] width 32 height 20
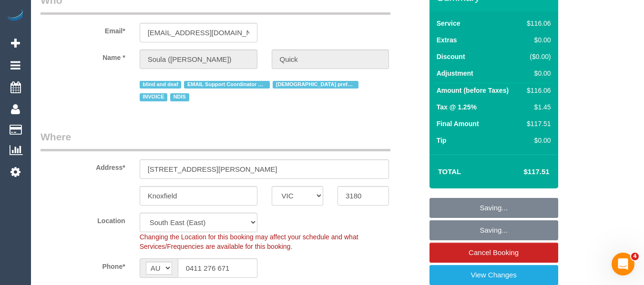
scroll to position [71, 0]
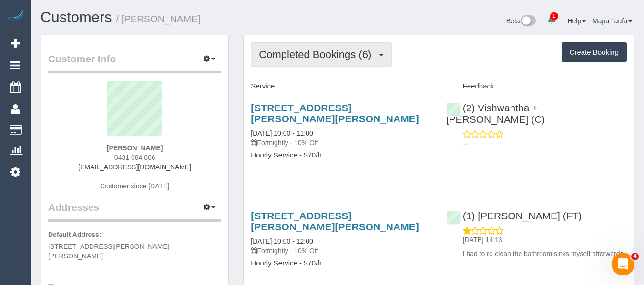
click at [314, 61] on button "Completed Bookings (6)" at bounding box center [321, 54] width 141 height 24
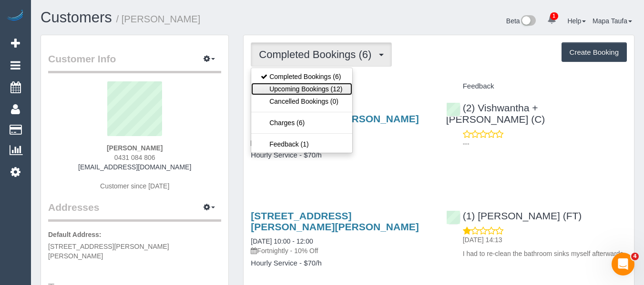
click at [311, 85] on link "Upcoming Bookings (12)" at bounding box center [301, 89] width 101 height 12
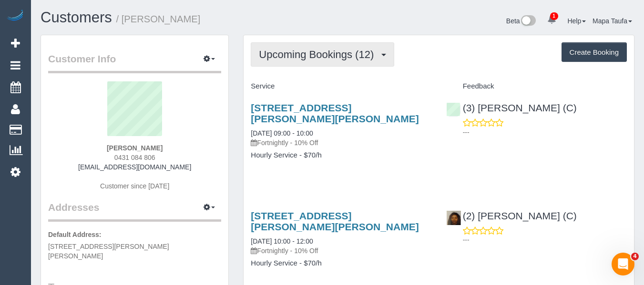
click at [292, 63] on button "Upcoming Bookings (12)" at bounding box center [322, 54] width 143 height 24
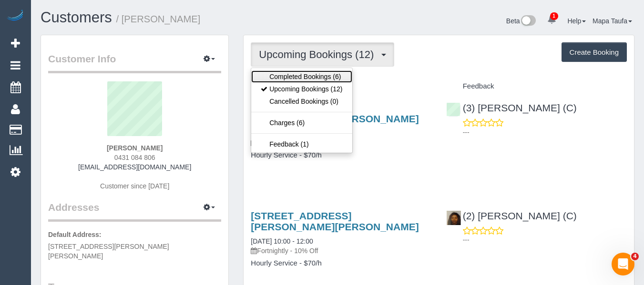
click at [294, 80] on link "Completed Bookings (6)" at bounding box center [301, 77] width 101 height 12
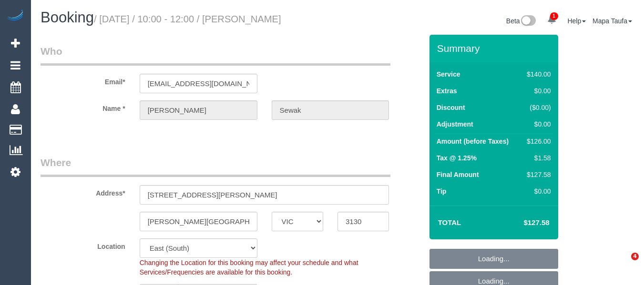
select select "VIC"
select select "spot3"
select select "number:29"
select select "number:14"
select select "number:19"
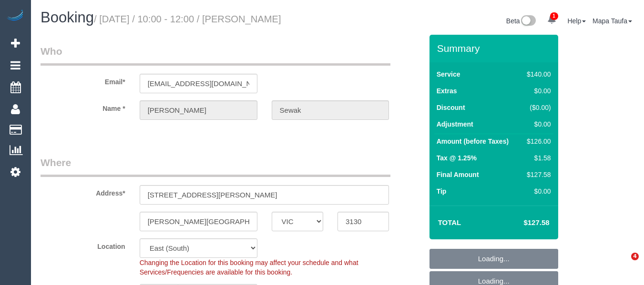
select select "number:36"
select select "number:34"
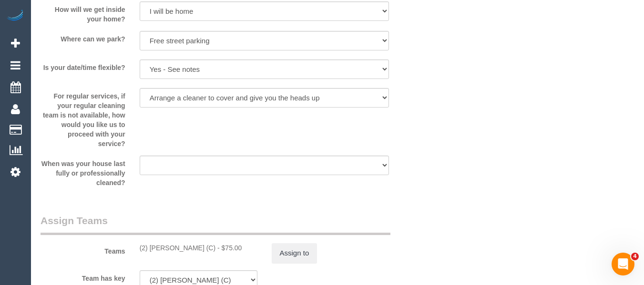
scroll to position [1615, 0]
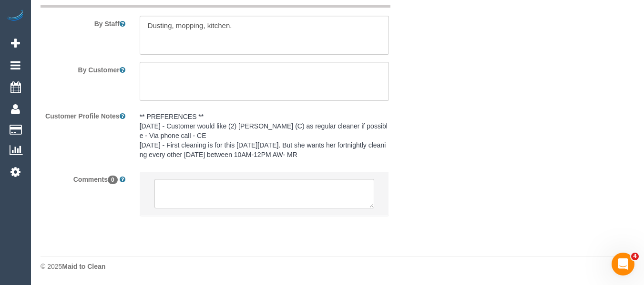
drag, startPoint x: 247, startPoint y: 170, endPoint x: 248, endPoint y: 185, distance: 15.7
click at [247, 176] on sui-booking-comments "By Staff By Customer Customer Profile Notes ** PREFERENCES ** [DATE] - Customer…" at bounding box center [231, 106] width 382 height 240
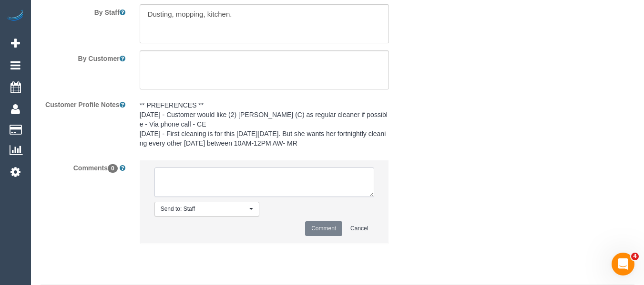
click at [248, 185] on textarea at bounding box center [264, 183] width 220 height 30
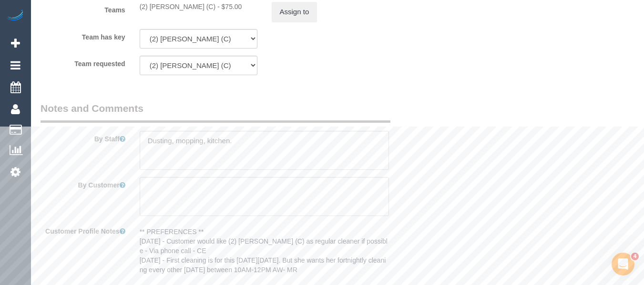
scroll to position [1377, 0]
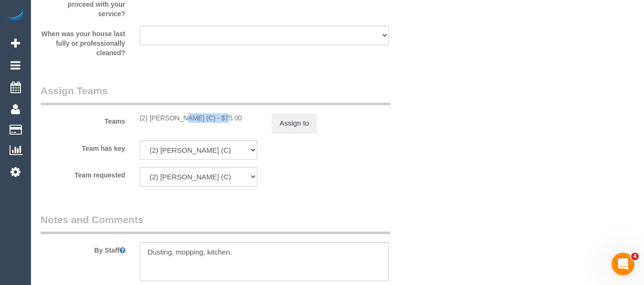
drag, startPoint x: 197, startPoint y: 131, endPoint x: 150, endPoint y: 129, distance: 46.7
click at [150, 123] on div "(2) [PERSON_NAME] (C) - $75.00" at bounding box center [199, 118] width 118 height 10
copy div "[PERSON_NAME]"
click at [314, 133] on button "Assign to" at bounding box center [295, 123] width 46 height 20
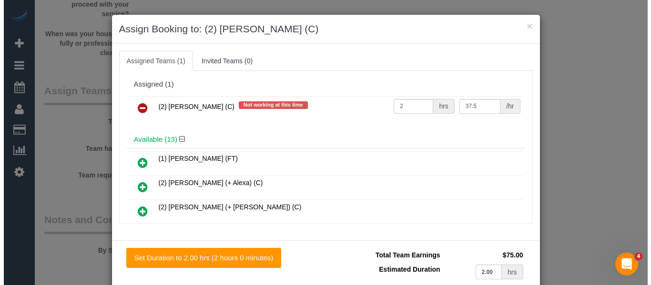
scroll to position [1365, 0]
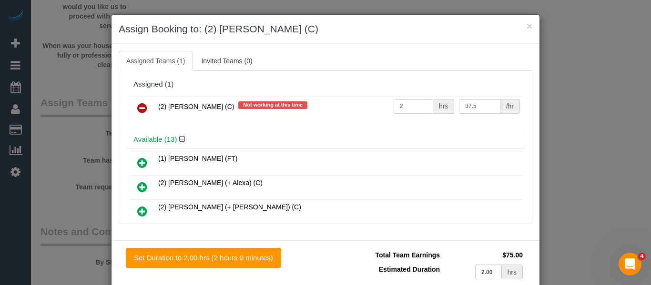
click at [129, 112] on td at bounding box center [142, 108] width 27 height 24
click at [137, 109] on icon at bounding box center [142, 107] width 10 height 11
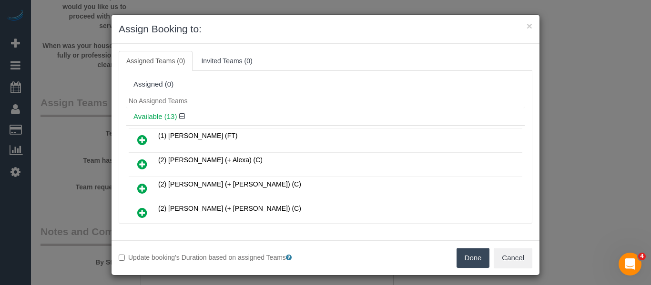
drag, startPoint x: 453, startPoint y: 250, endPoint x: 458, endPoint y: 254, distance: 7.1
click at [458, 254] on button "Done" at bounding box center [472, 258] width 33 height 20
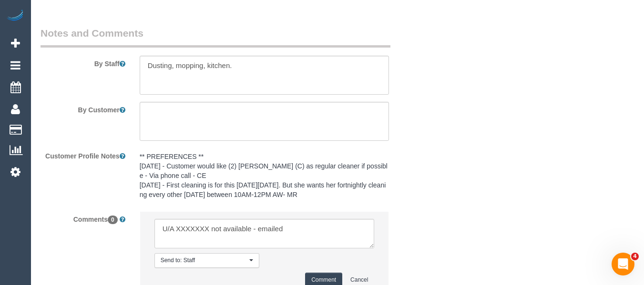
scroll to position [1615, 0]
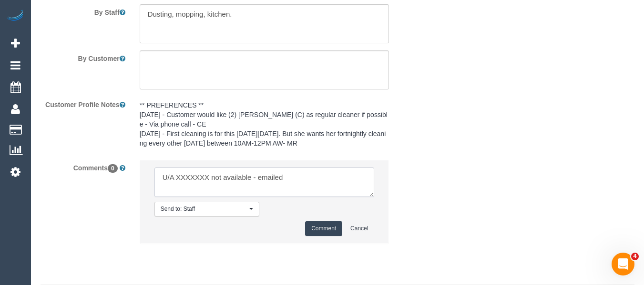
click at [185, 190] on textarea at bounding box center [264, 183] width 220 height 30
paste textarea "[PERSON_NAME]"
click at [296, 188] on textarea at bounding box center [264, 183] width 220 height 30
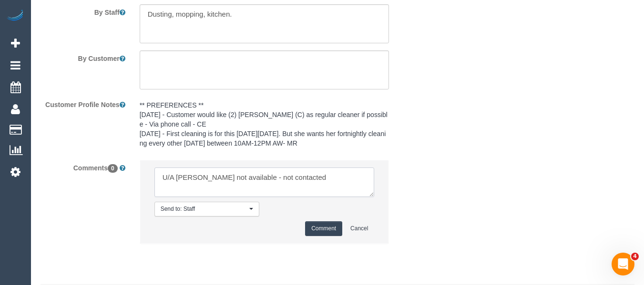
type textarea "U/A Nyasha Mahofa not available - not contacted"
click at [335, 236] on button "Comment" at bounding box center [323, 229] width 37 height 15
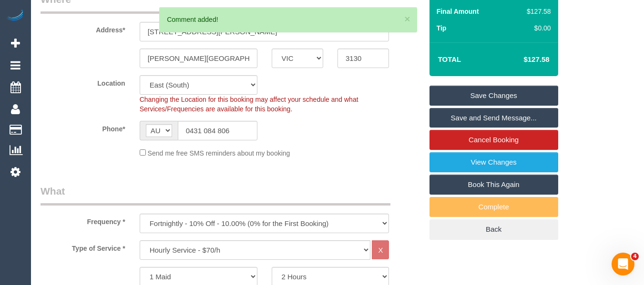
scroll to position [59, 0]
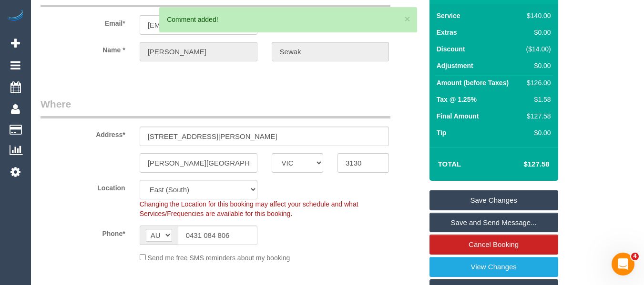
click at [487, 204] on link "Save Changes" at bounding box center [493, 201] width 129 height 20
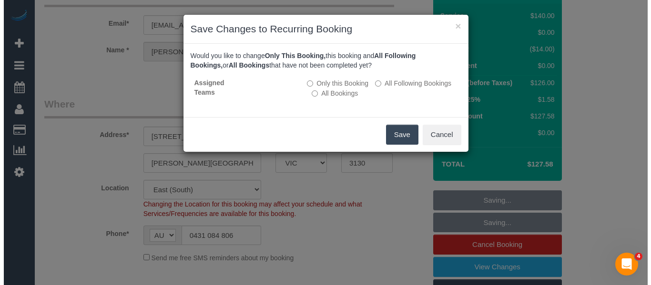
scroll to position [47, 0]
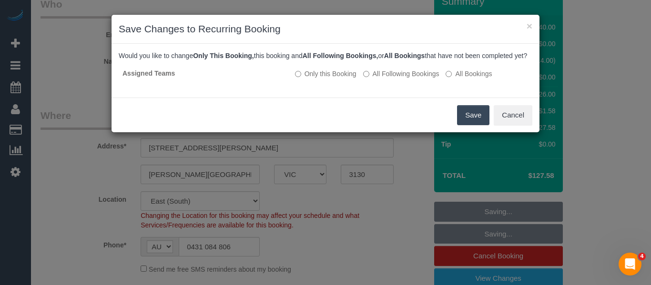
click at [470, 122] on button "Save" at bounding box center [473, 115] width 32 height 20
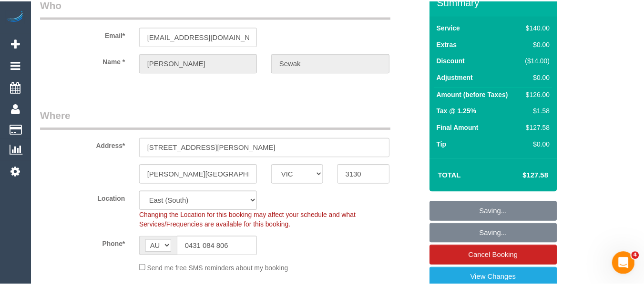
scroll to position [59, 0]
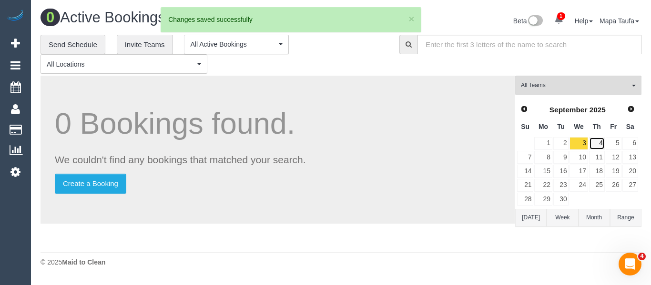
click at [595, 141] on link "4" at bounding box center [597, 143] width 16 height 13
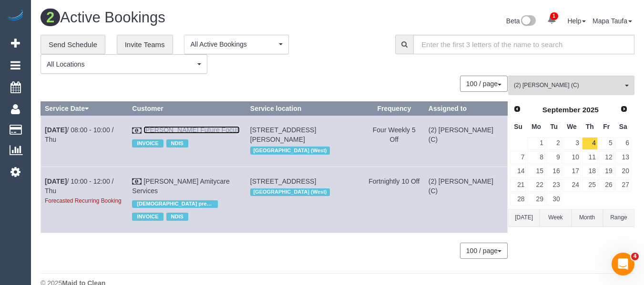
drag, startPoint x: 177, startPoint y: 126, endPoint x: 169, endPoint y: 129, distance: 9.2
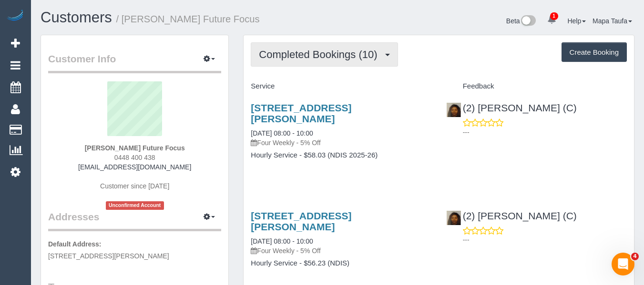
click at [297, 53] on span "Completed Bookings (10)" at bounding box center [320, 55] width 123 height 12
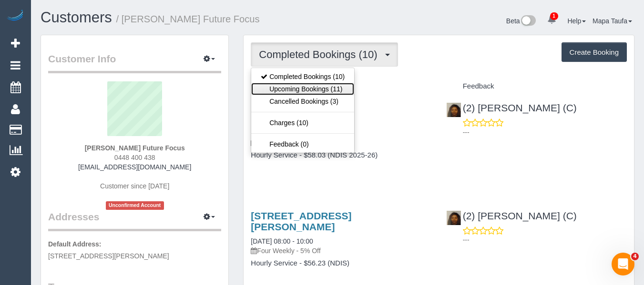
click at [312, 84] on link "Upcoming Bookings (11)" at bounding box center [302, 89] width 103 height 12
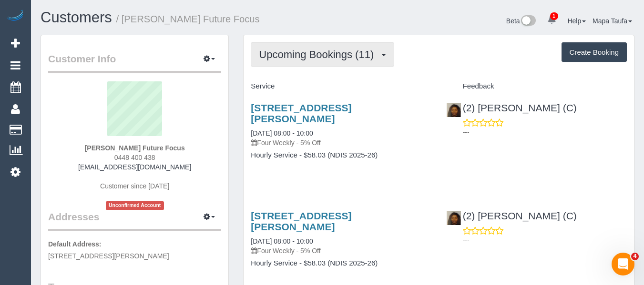
click at [325, 52] on span "Upcoming Bookings (11)" at bounding box center [319, 55] width 120 height 12
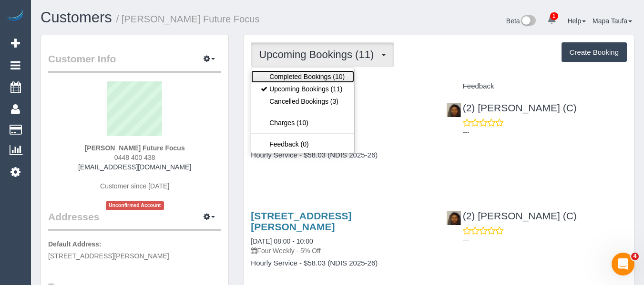
click at [319, 74] on link "Completed Bookings (10)" at bounding box center [302, 77] width 103 height 12
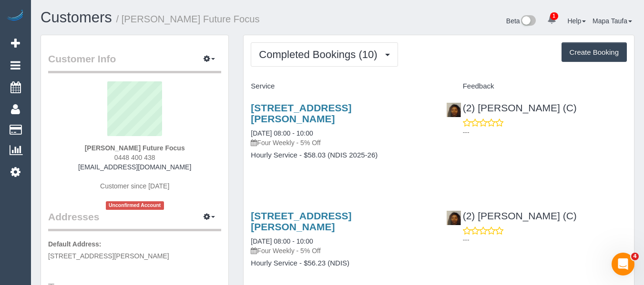
drag, startPoint x: 190, startPoint y: 165, endPoint x: 81, endPoint y: 168, distance: 109.6
click at [84, 167] on div "William Laing Future Focus 0448 400 438 williamlaing2004@yahoo.com Customer sin…" at bounding box center [134, 145] width 173 height 129
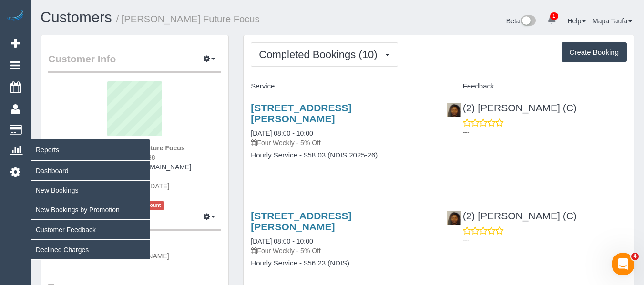
copy link "[EMAIL_ADDRESS][DOMAIN_NAME]"
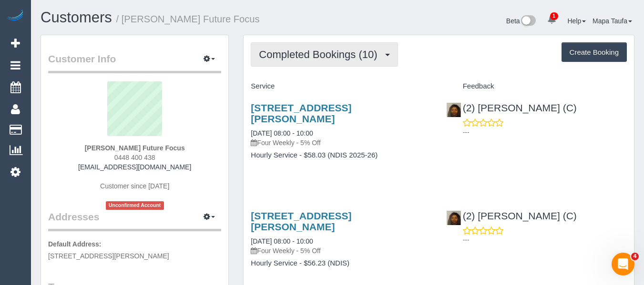
click at [304, 47] on button "Completed Bookings (10)" at bounding box center [324, 54] width 147 height 24
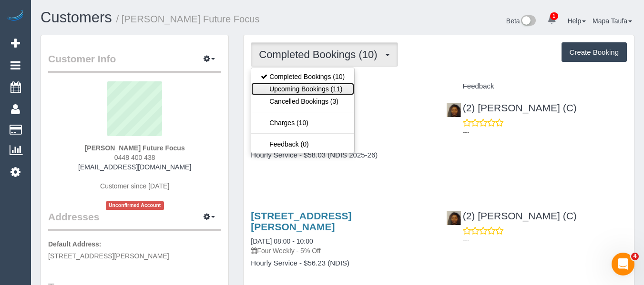
click at [307, 85] on link "Upcoming Bookings (11)" at bounding box center [302, 89] width 103 height 12
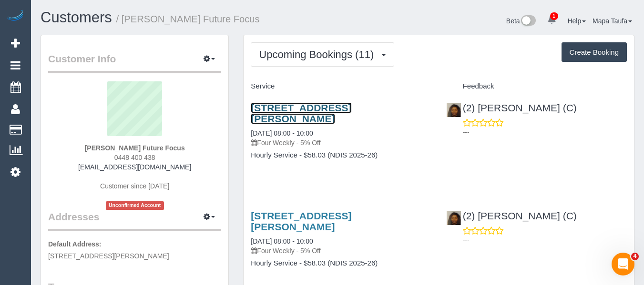
click at [310, 108] on link "12 Elman Road, Apt 111, Cheltenham, VIC 3192" at bounding box center [301, 113] width 101 height 22
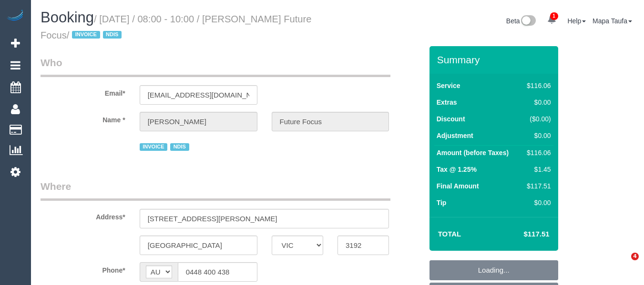
select select "VIC"
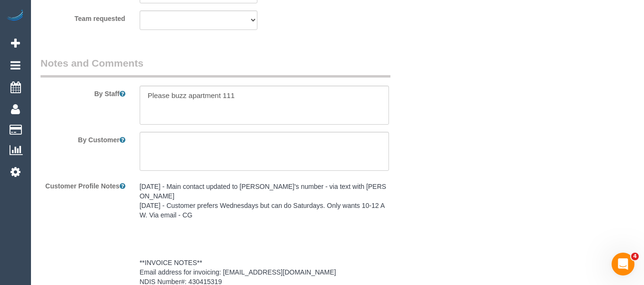
select select "object:1059"
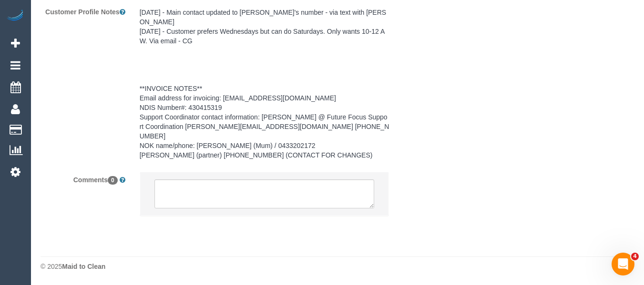
select select "number:28"
select select "number:14"
select select "number:19"
select select "number:25"
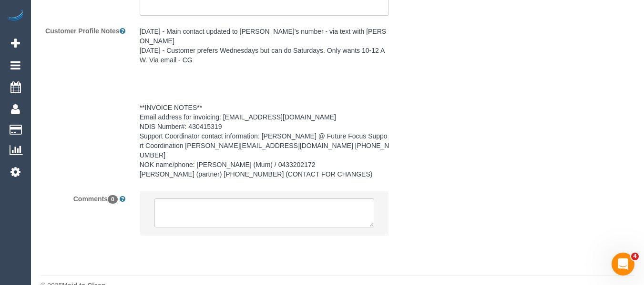
scroll to position [1432, 0]
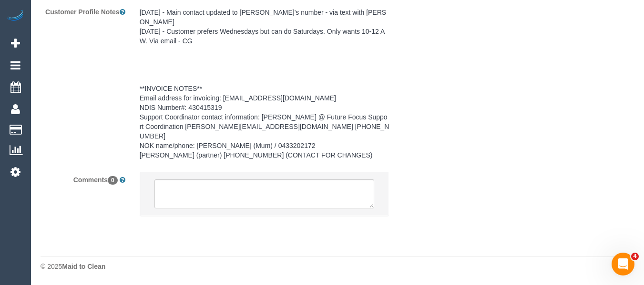
select select "spot2"
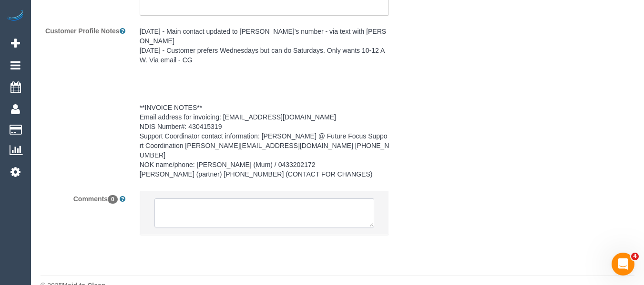
click at [249, 199] on textarea at bounding box center [264, 214] width 220 height 30
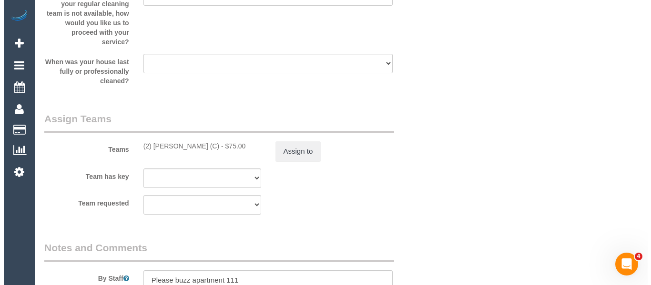
scroll to position [1003, 0]
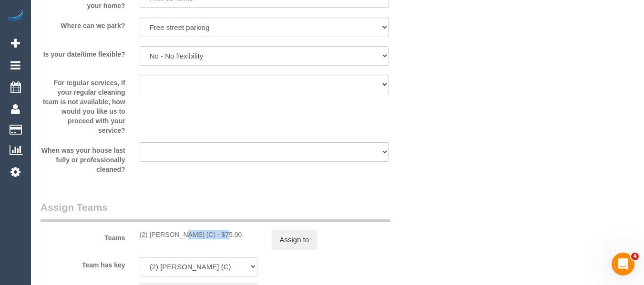
drag, startPoint x: 196, startPoint y: 236, endPoint x: 219, endPoint y: 230, distance: 23.6
click at [155, 231] on div "(2) [PERSON_NAME] (C) - $75.00" at bounding box center [199, 235] width 118 height 10
copy div "[PERSON_NAME]"
click at [200, 230] on div "(2) [PERSON_NAME] (C) - $75.00" at bounding box center [199, 235] width 118 height 10
drag, startPoint x: 199, startPoint y: 232, endPoint x: 147, endPoint y: 231, distance: 51.5
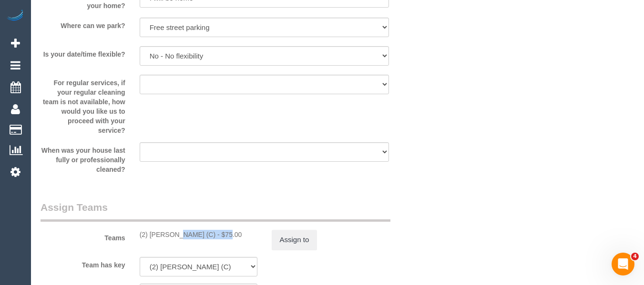
click at [147, 231] on div "(2) [PERSON_NAME] (C) - $75.00" at bounding box center [199, 235] width 118 height 10
copy div "[PERSON_NAME]"
click at [283, 239] on button "Assign to" at bounding box center [295, 240] width 46 height 20
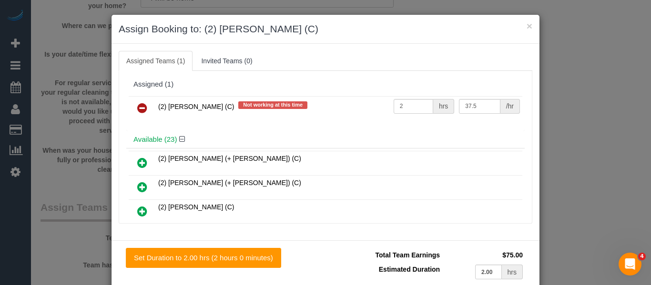
drag, startPoint x: 133, startPoint y: 111, endPoint x: 165, endPoint y: 118, distance: 33.2
click at [133, 111] on link at bounding box center [142, 108] width 22 height 19
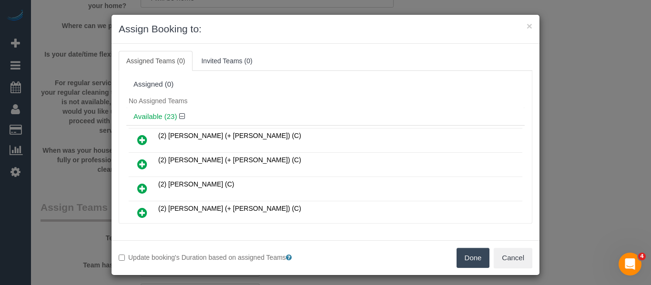
click at [461, 254] on button "Done" at bounding box center [472, 258] width 33 height 20
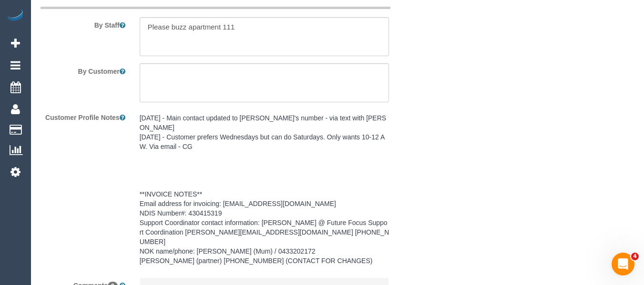
scroll to position [1472, 0]
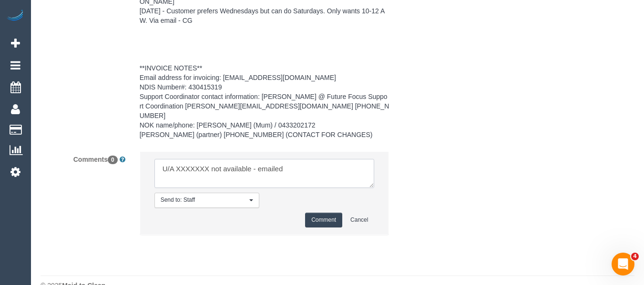
click at [191, 159] on textarea at bounding box center [264, 174] width 220 height 30
paste textarea "[PERSON_NAME]"
type textarea "U/A [PERSON_NAME] not available - emailed"
click at [307, 213] on button "Comment" at bounding box center [323, 220] width 37 height 15
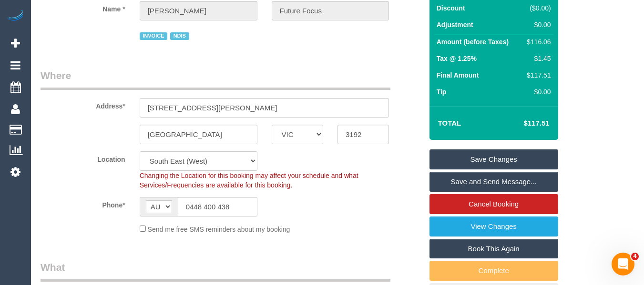
scroll to position [121, 0]
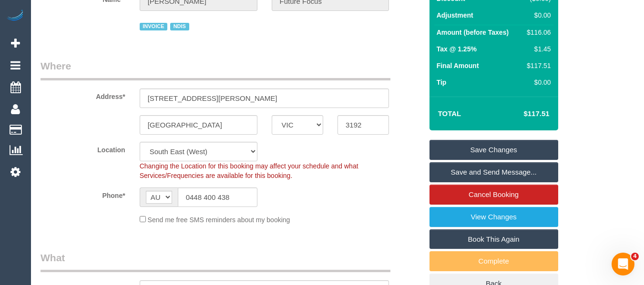
click at [514, 141] on link "Save Changes" at bounding box center [493, 150] width 129 height 20
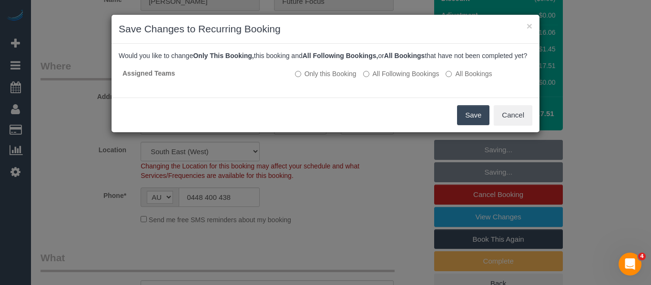
click at [467, 120] on button "Save" at bounding box center [473, 115] width 32 height 20
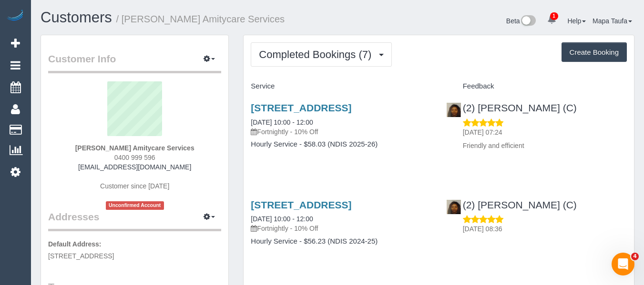
drag, startPoint x: 177, startPoint y: 165, endPoint x: 97, endPoint y: 172, distance: 80.3
click at [93, 169] on div "[PERSON_NAME] Amitycare Services 0400 999 596 [EMAIL_ADDRESS][DOMAIN_NAME] Cust…" at bounding box center [134, 145] width 173 height 129
copy link "[EMAIL_ADDRESS][DOMAIN_NAME]"
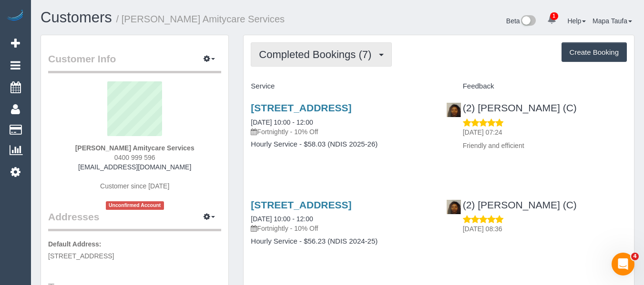
click at [340, 50] on span "Completed Bookings (7)" at bounding box center [317, 55] width 117 height 12
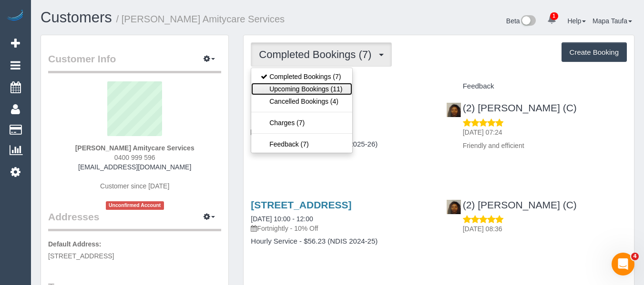
click at [323, 85] on link "Upcoming Bookings (11)" at bounding box center [301, 89] width 101 height 12
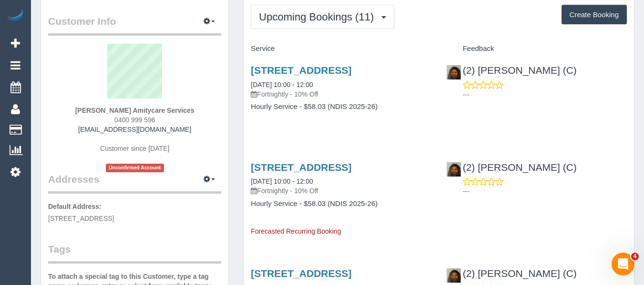
scroll to position [95, 0]
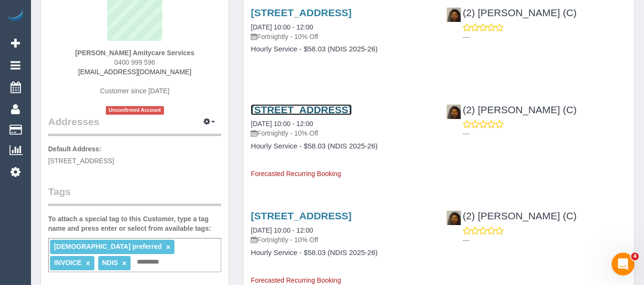
click at [308, 115] on link "Unit 73/ 58 -72 Centre Dandenong Road, Cheltenham, VIC 3192" at bounding box center [301, 109] width 101 height 11
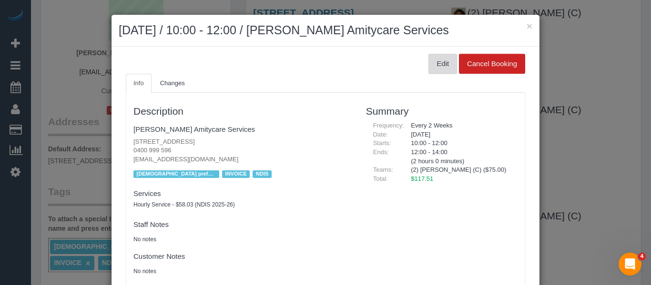
click at [431, 62] on button "Edit" at bounding box center [442, 64] width 29 height 20
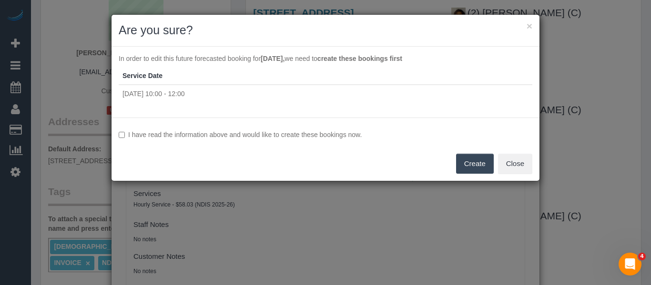
click at [324, 135] on label "I have read the information above and would like to create these bookings now." at bounding box center [326, 135] width 414 height 10
click at [466, 162] on button "Create" at bounding box center [475, 164] width 38 height 20
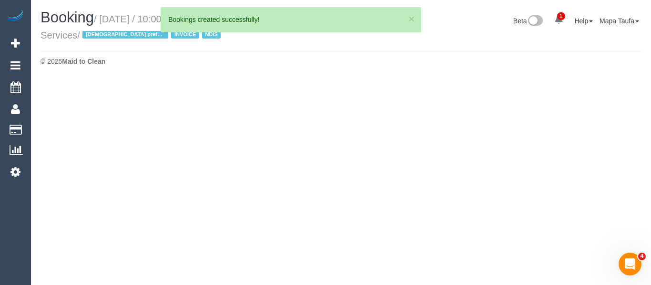
select select "VIC"
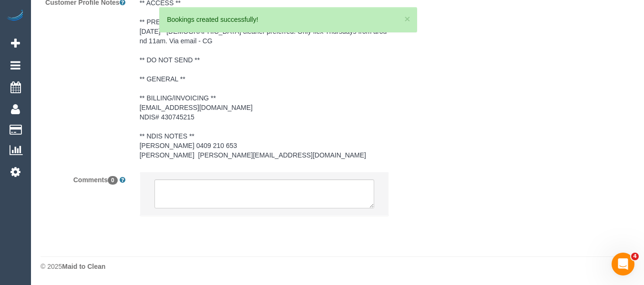
select select "string:AU"
select select "object:1517"
click at [239, 198] on textarea at bounding box center [264, 195] width 220 height 30
select select "number:27"
select select "number:14"
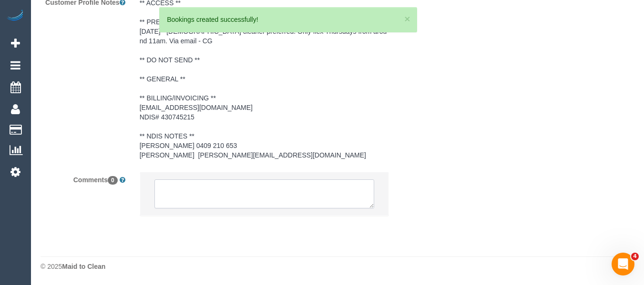
select select "number:19"
select select "number:24"
select select "number:35"
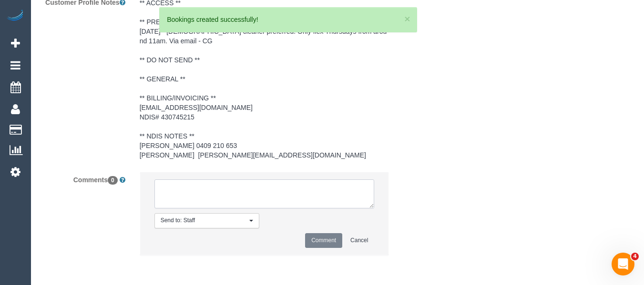
select select "object:2050"
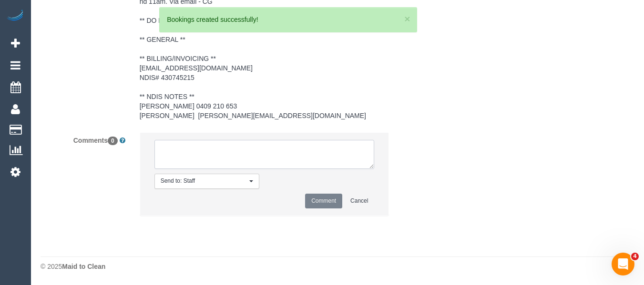
select select "spot3"
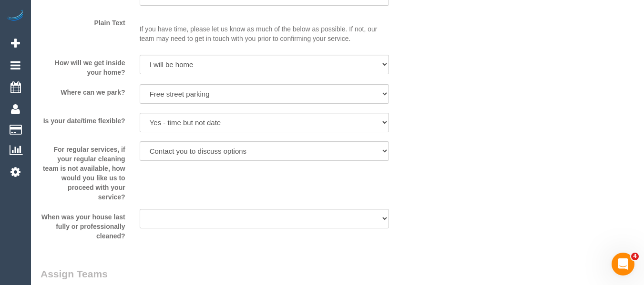
scroll to position [984, 0]
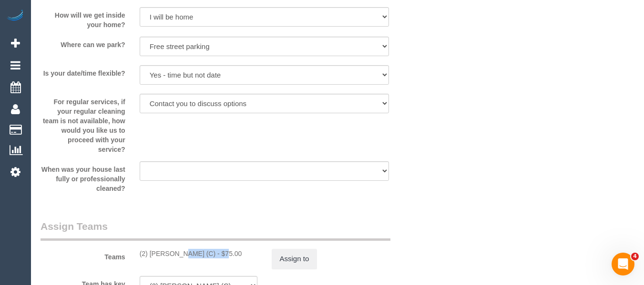
drag, startPoint x: 195, startPoint y: 253, endPoint x: 169, endPoint y: 250, distance: 26.3
click at [153, 253] on div "(2) Nyasha Mahofa (C) - $75.00" at bounding box center [199, 254] width 118 height 10
copy div "yasha Mahofa"
click at [295, 253] on button "Assign to" at bounding box center [295, 259] width 46 height 20
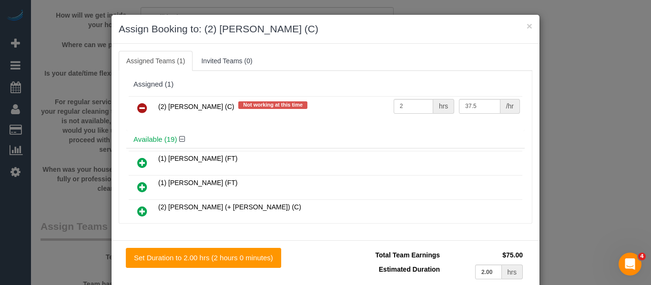
click at [137, 107] on icon at bounding box center [142, 107] width 10 height 11
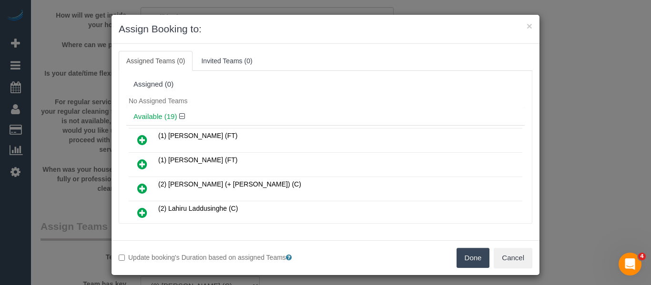
click at [456, 260] on button "Done" at bounding box center [472, 258] width 33 height 20
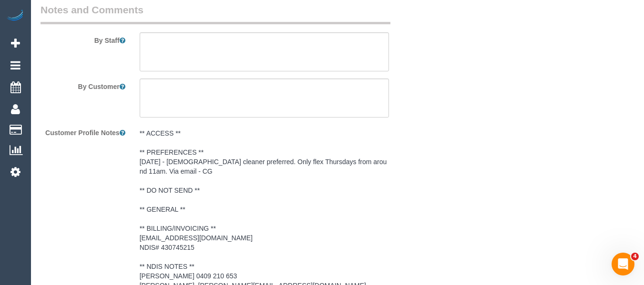
scroll to position [1413, 0]
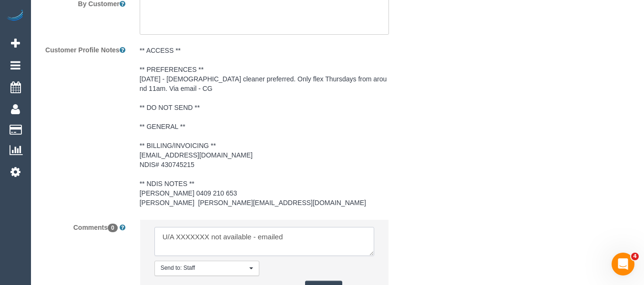
click at [189, 240] on textarea at bounding box center [264, 242] width 220 height 30
paste textarea "yasha Mahofa"
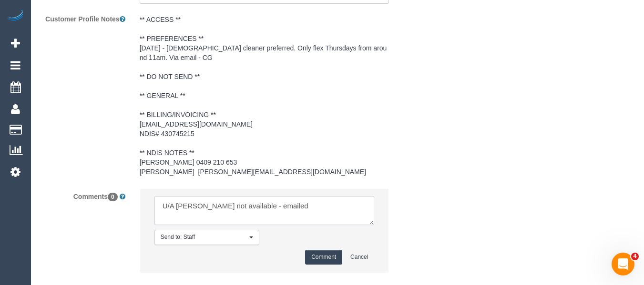
scroll to position [1461, 0]
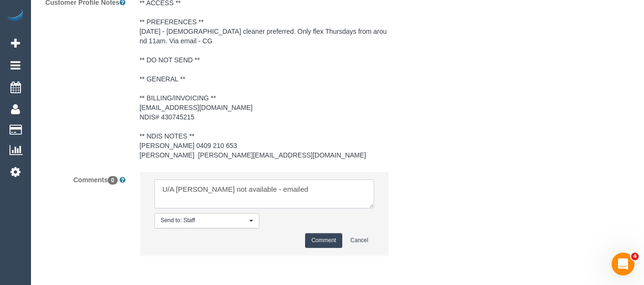
type textarea "U/A Nyasha Mahofa not available - emailed"
click at [330, 236] on button "Comment" at bounding box center [323, 240] width 37 height 15
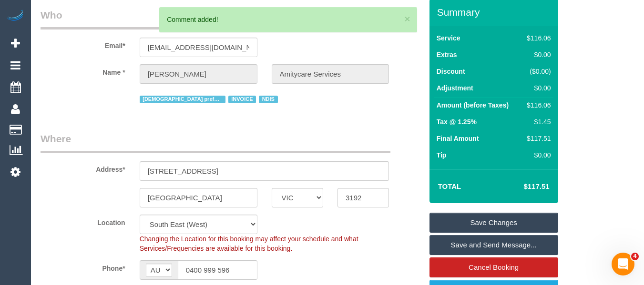
scroll to position [44, 0]
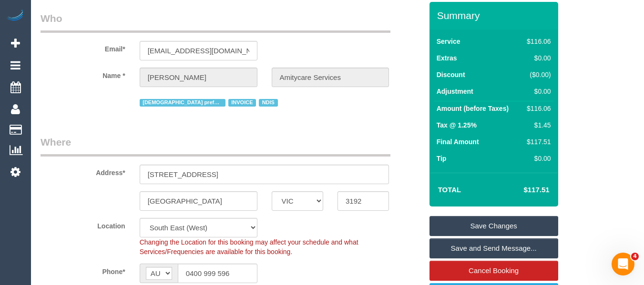
click at [472, 217] on link "Save Changes" at bounding box center [493, 226] width 129 height 20
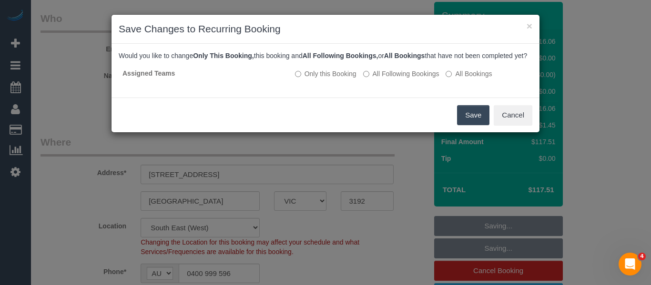
drag, startPoint x: 461, startPoint y: 130, endPoint x: 467, endPoint y: 129, distance: 6.7
click at [466, 125] on button "Save" at bounding box center [473, 115] width 32 height 20
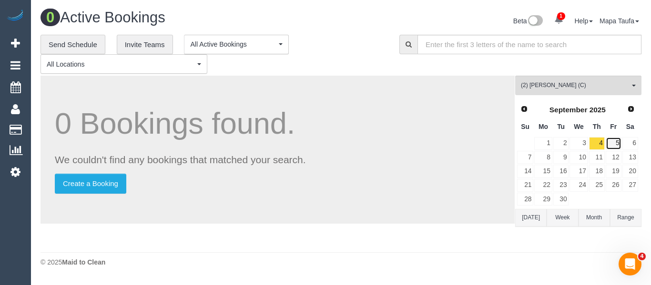
click at [612, 142] on link "5" at bounding box center [614, 143] width 16 height 13
click at [634, 142] on link "6" at bounding box center [630, 143] width 16 height 13
click at [541, 159] on link "8" at bounding box center [543, 157] width 18 height 13
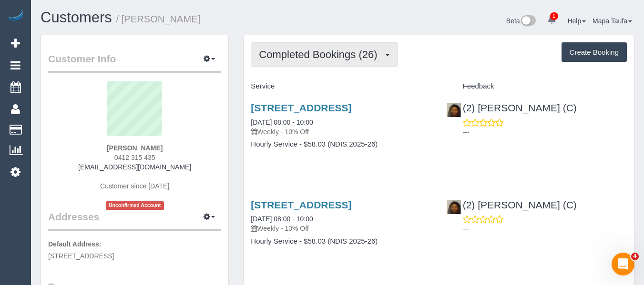
click at [295, 52] on span "Completed Bookings (26)" at bounding box center [320, 55] width 123 height 12
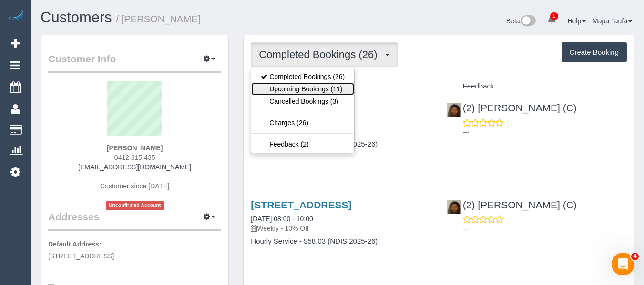
click at [298, 85] on link "Upcoming Bookings (11)" at bounding box center [302, 89] width 103 height 12
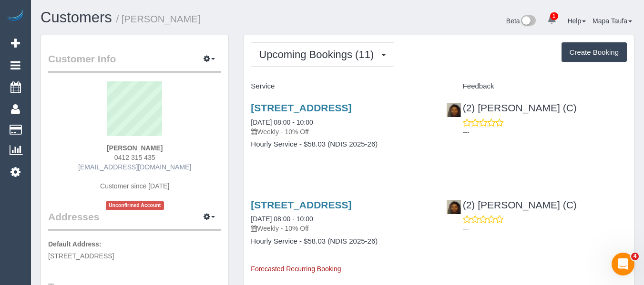
drag, startPoint x: 118, startPoint y: 171, endPoint x: 94, endPoint y: 171, distance: 23.8
click at [94, 171] on div "[PERSON_NAME] 0412 315 435 [EMAIL_ADDRESS][DOMAIN_NAME] Customer since [DATE] U…" at bounding box center [134, 145] width 173 height 129
copy link "[EMAIL_ADDRESS][DOMAIN_NAME]"
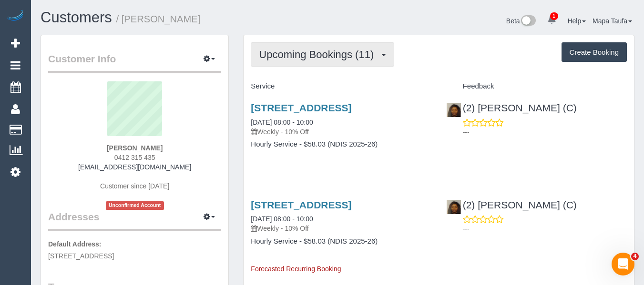
click at [317, 52] on span "Upcoming Bookings (11)" at bounding box center [319, 55] width 120 height 12
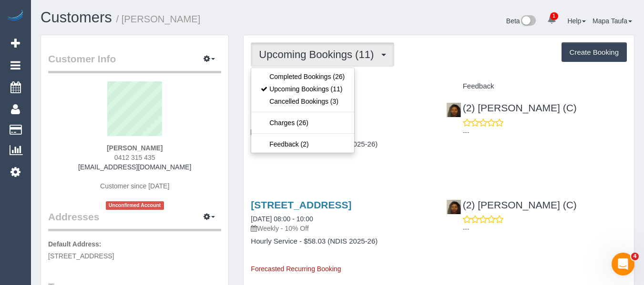
click at [468, 61] on div "Upcoming Bookings (11) Completed Bookings (26) Upcoming Bookings (11) Cancelled…" at bounding box center [439, 54] width 376 height 24
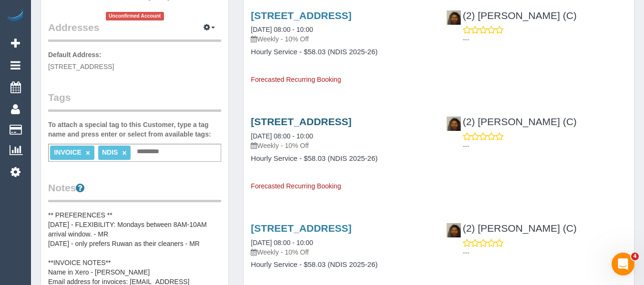
scroll to position [191, 0]
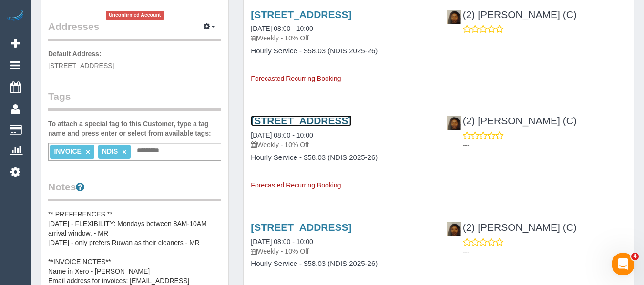
click at [298, 126] on link "10 Pasadena Crescent, Bentleigh East, VIC 3165" at bounding box center [301, 120] width 101 height 11
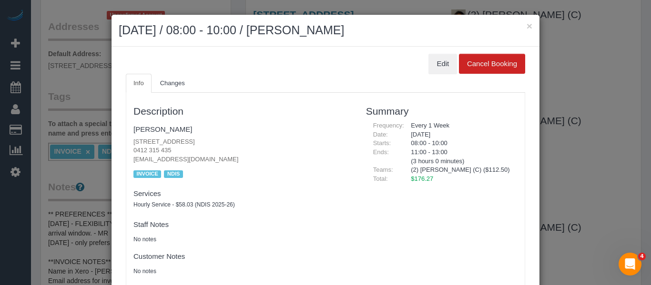
click at [522, 25] on h2 "September 08, 2025 / 08:00 - 10:00 / Stefanos Germonanolis" at bounding box center [326, 30] width 414 height 17
click at [526, 25] on button "×" at bounding box center [529, 26] width 6 height 10
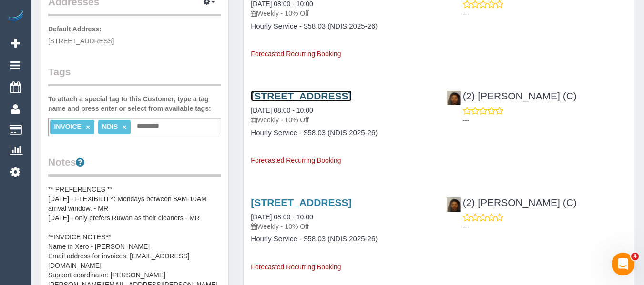
scroll to position [238, 0]
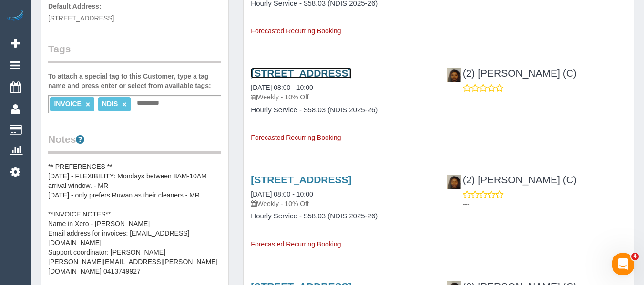
click at [324, 79] on link "10 Pasadena Crescent, Bentleigh East, VIC 3165" at bounding box center [301, 73] width 101 height 11
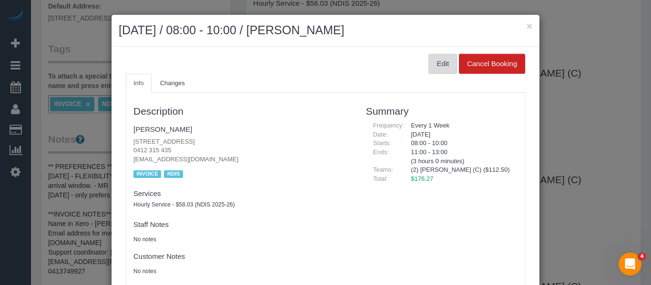
click at [443, 60] on button "Edit" at bounding box center [442, 64] width 29 height 20
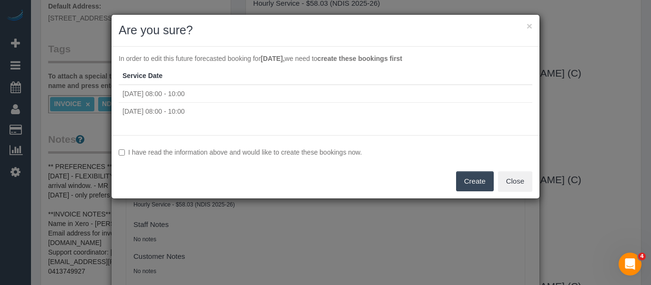
click at [186, 149] on label "I have read the information above and would like to create these bookings now." at bounding box center [326, 153] width 414 height 10
click at [473, 171] on div "I have read the information above and would like to create these bookings now. …" at bounding box center [325, 166] width 428 height 63
click at [473, 183] on button "Create" at bounding box center [475, 182] width 38 height 20
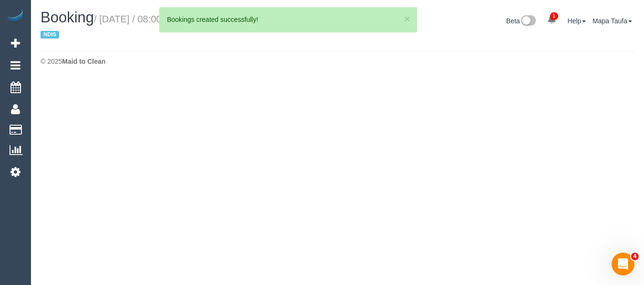
select select "VIC"
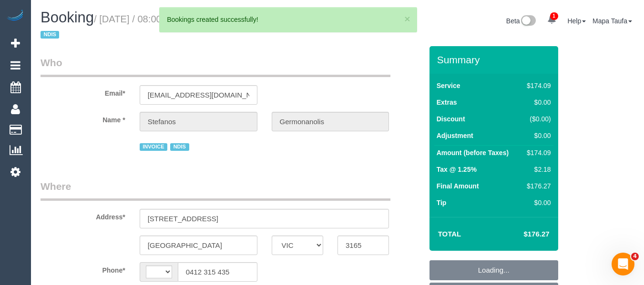
select select "string:AU"
select select "180"
select select "object:2226"
select select "number:28"
select select "number:14"
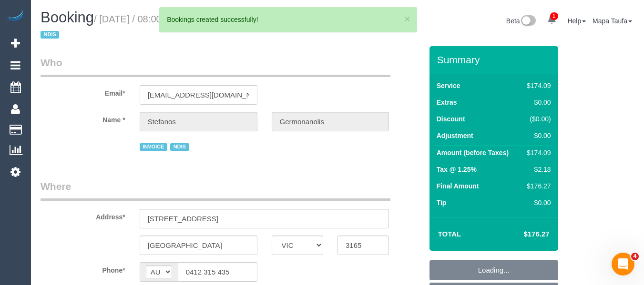
select select "number:19"
select select "number:25"
select select "number:35"
select select "number:11"
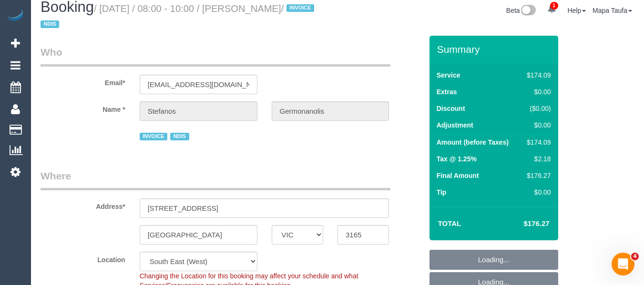
select select "object:2379"
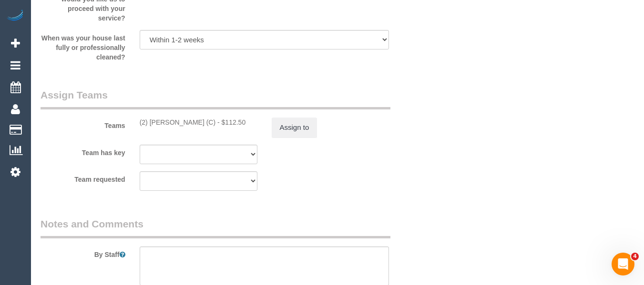
select select "spot2"
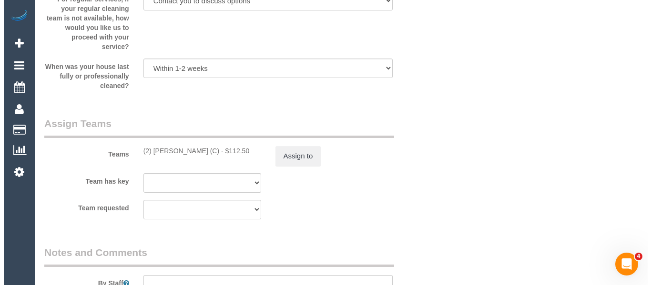
scroll to position [1135, 0]
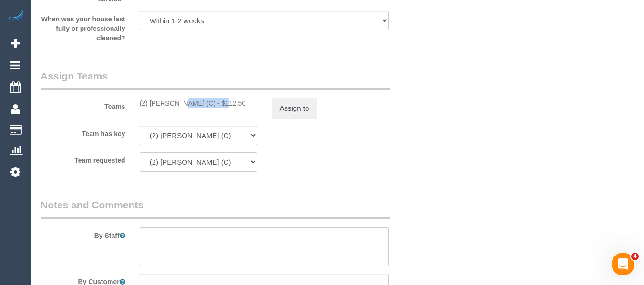
drag, startPoint x: 195, startPoint y: 101, endPoint x: 150, endPoint y: 102, distance: 45.3
click at [150, 102] on div "(2) Nyasha Mahofa (C) - $112.50" at bounding box center [199, 104] width 118 height 10
copy div "Nyasha Mahofa"
click at [303, 113] on button "Assign to" at bounding box center [295, 109] width 46 height 20
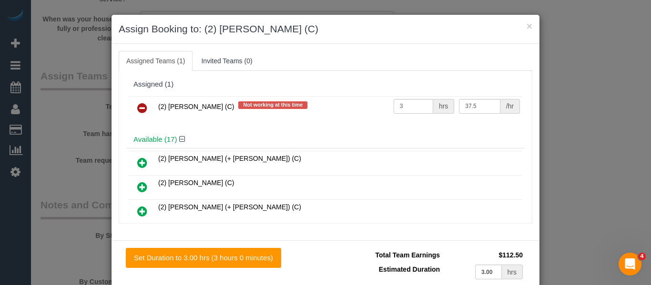
click at [139, 104] on icon at bounding box center [142, 107] width 10 height 11
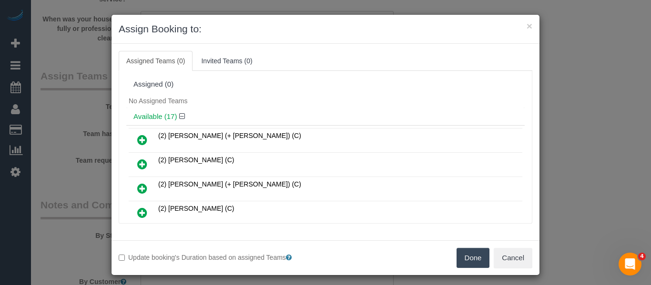
click at [466, 251] on button "Done" at bounding box center [472, 258] width 33 height 20
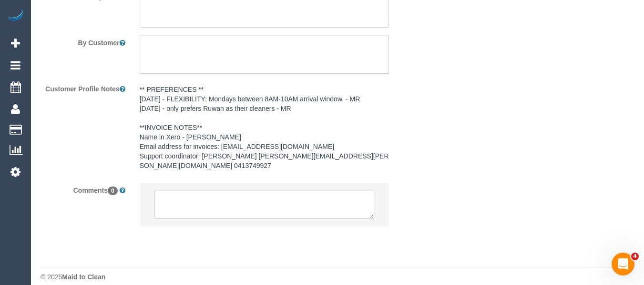
scroll to position [1375, 0]
click at [215, 190] on textarea at bounding box center [264, 204] width 220 height 30
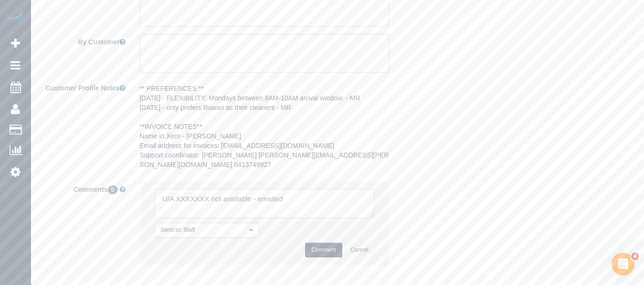
click at [200, 190] on textarea at bounding box center [264, 204] width 220 height 30
paste textarea "[PERSON_NAME]"
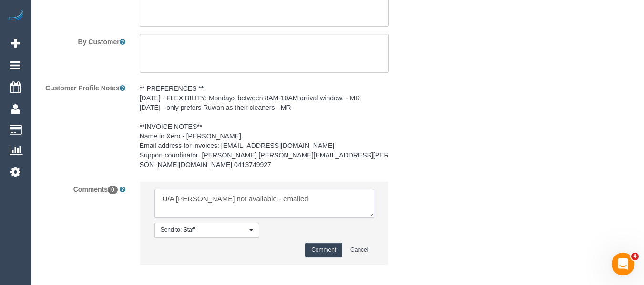
type textarea "U/A Nyasha Mahofa not available - emailed"
click at [316, 243] on button "Comment" at bounding box center [323, 250] width 37 height 15
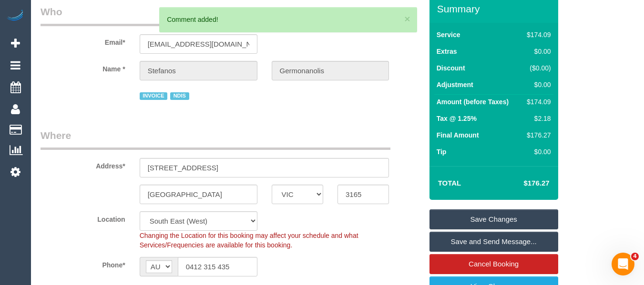
scroll to position [45, 0]
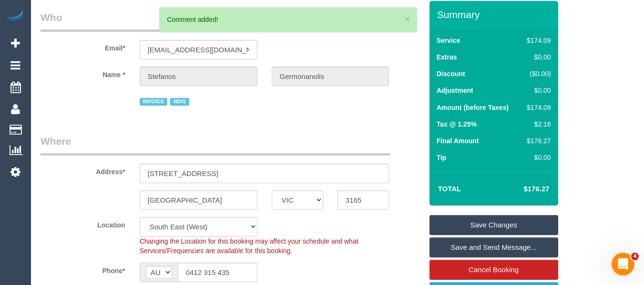
click at [473, 221] on link "Save Changes" at bounding box center [493, 225] width 129 height 20
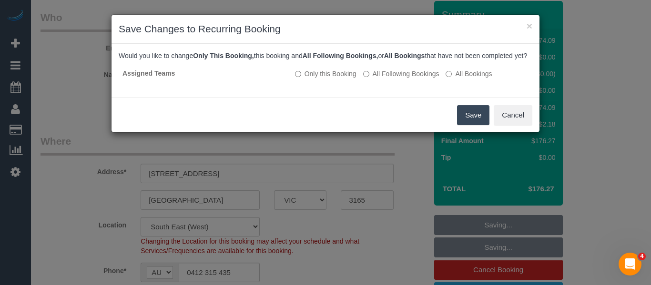
click at [474, 125] on button "Save" at bounding box center [473, 115] width 32 height 20
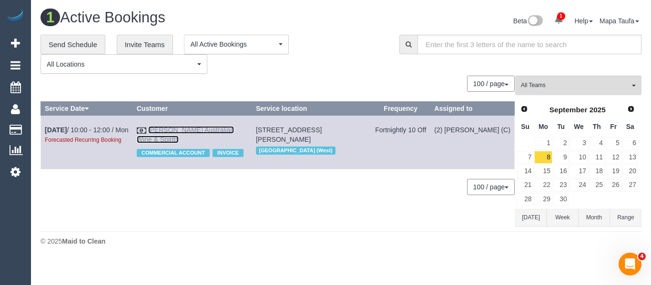
drag, startPoint x: 170, startPoint y: 124, endPoint x: 164, endPoint y: 129, distance: 7.8
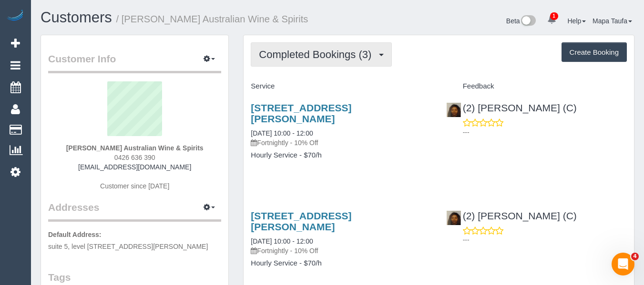
click at [280, 51] on span "Completed Bookings (3)" at bounding box center [317, 55] width 117 height 12
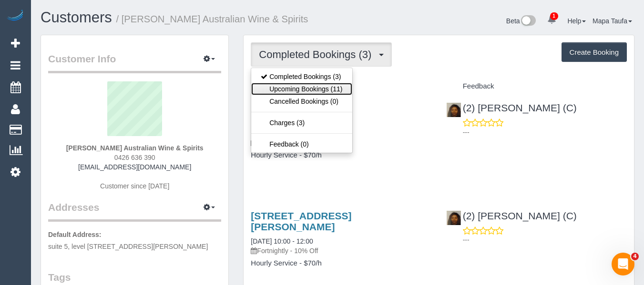
click at [298, 86] on link "Upcoming Bookings (11)" at bounding box center [301, 89] width 101 height 12
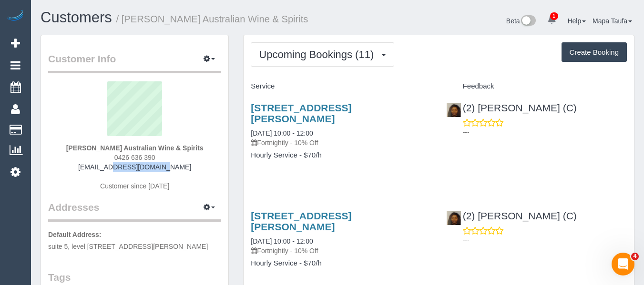
drag, startPoint x: 165, startPoint y: 165, endPoint x: 114, endPoint y: 169, distance: 51.6
click at [110, 169] on div "[PERSON_NAME] Australian Wine & Spirits 0426 636 390 [EMAIL_ADDRESS][DOMAIN_NAM…" at bounding box center [134, 140] width 173 height 119
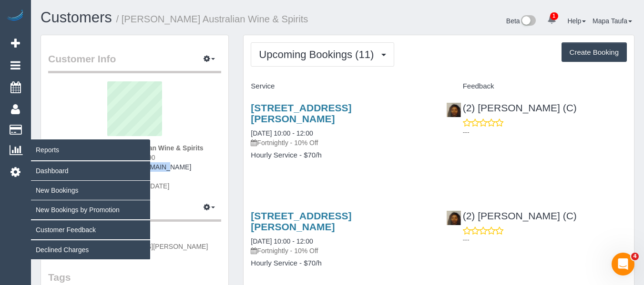
copy link "[EMAIL_ADDRESS][DOMAIN_NAME]"
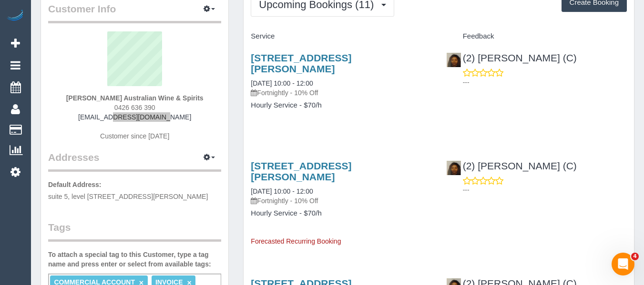
scroll to position [95, 0]
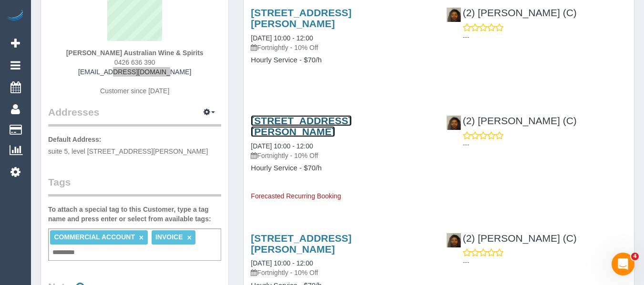
click at [339, 122] on link "[STREET_ADDRESS][PERSON_NAME]" at bounding box center [301, 126] width 101 height 22
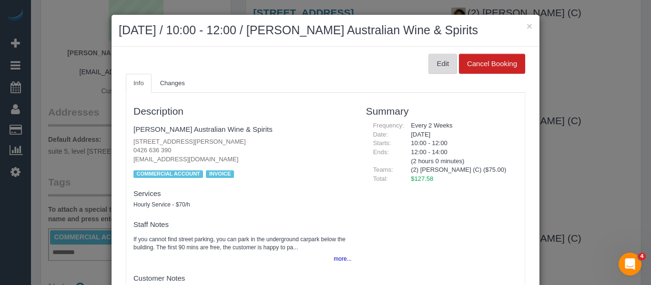
click at [444, 74] on button "Edit" at bounding box center [442, 64] width 29 height 20
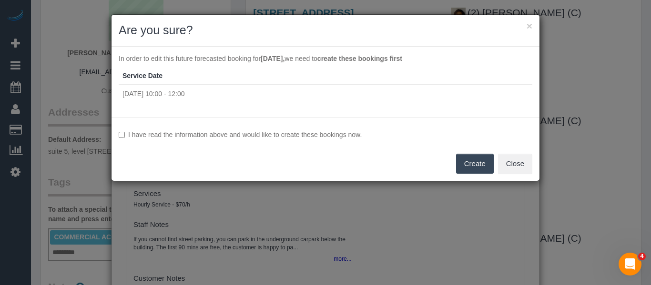
click at [356, 134] on label "I have read the information above and would like to create these bookings now." at bounding box center [326, 135] width 414 height 10
click at [468, 163] on button "Create" at bounding box center [475, 164] width 38 height 20
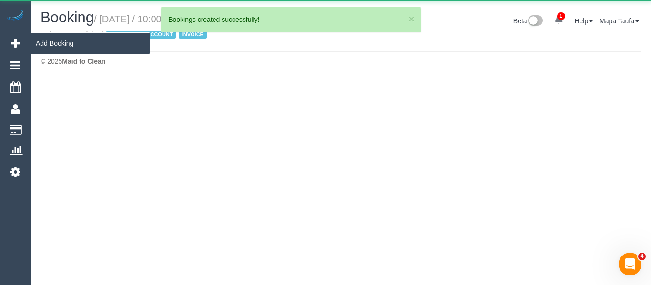
select select "VIC"
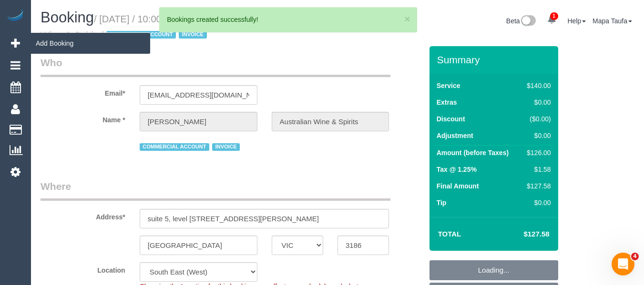
select select "string:AU"
select select "object:1460"
select select "number:28"
select select "number:14"
select select "number:21"
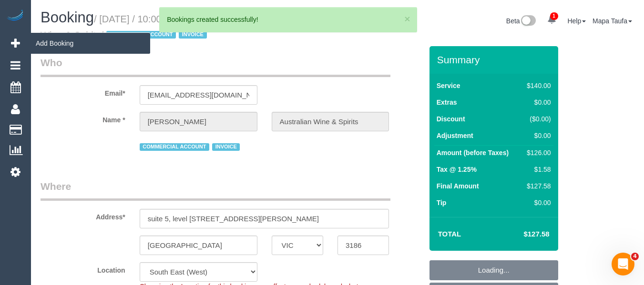
select select "number:36"
select select "number:35"
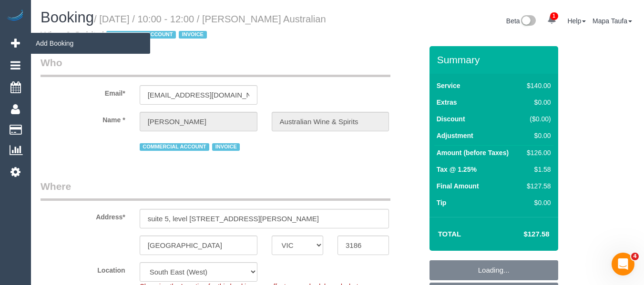
select select "spot3"
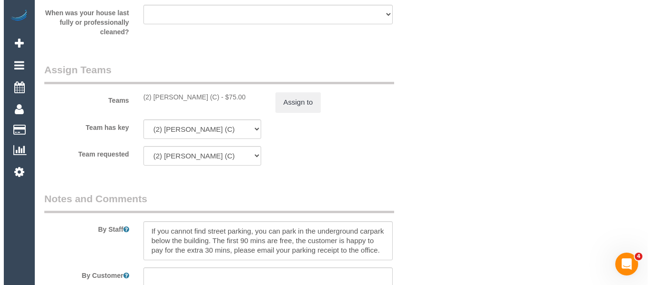
scroll to position [1416, 0]
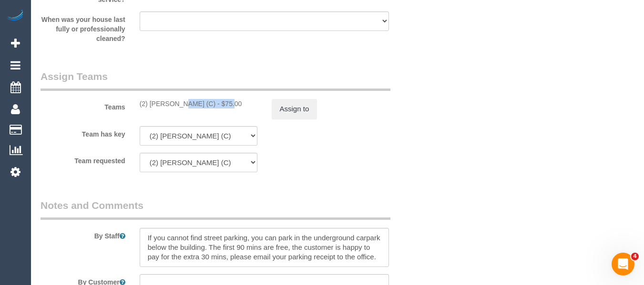
drag, startPoint x: 199, startPoint y: 103, endPoint x: 149, endPoint y: 103, distance: 50.0
click at [149, 103] on div "(2) Nyasha Mahofa (C) - $75.00" at bounding box center [199, 104] width 118 height 10
copy div "Nyasha Mahofa ("
click at [300, 106] on button "Assign to" at bounding box center [295, 109] width 46 height 20
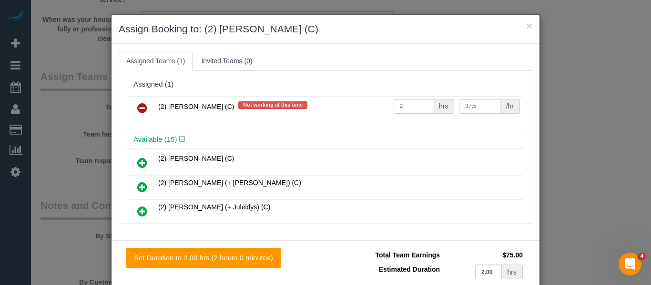
drag, startPoint x: 142, startPoint y: 109, endPoint x: 176, endPoint y: 118, distance: 34.6
click at [142, 109] on icon at bounding box center [142, 107] width 10 height 11
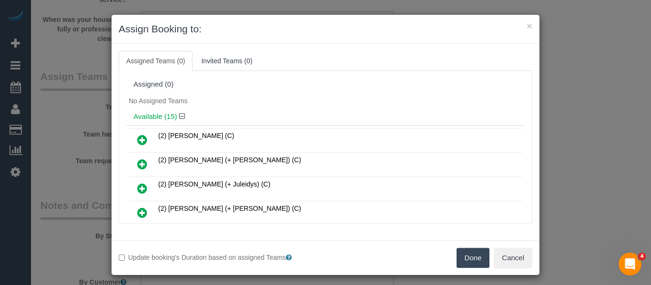
click at [460, 252] on button "Done" at bounding box center [472, 258] width 33 height 20
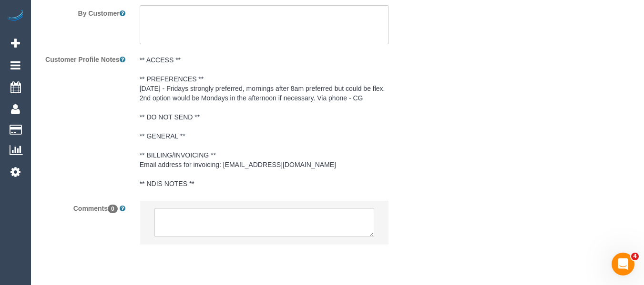
scroll to position [1713, 0]
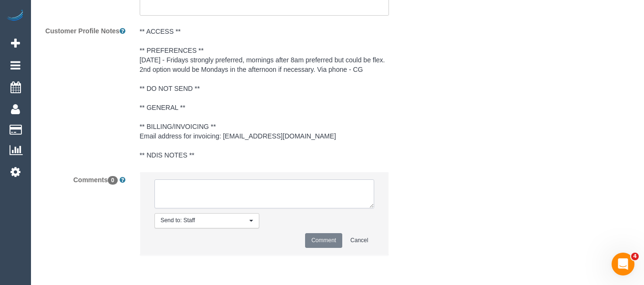
click at [236, 205] on textarea at bounding box center [264, 195] width 220 height 30
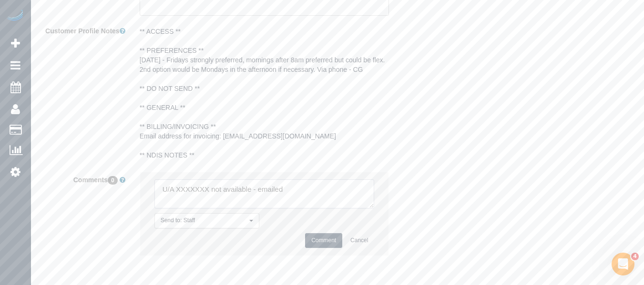
click at [191, 189] on textarea at bounding box center [264, 195] width 220 height 30
paste textarea "Nyasha Mahofa ("
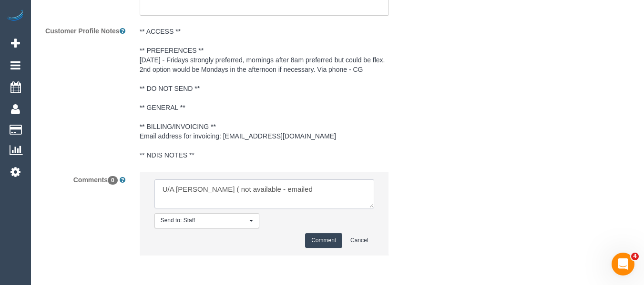
type textarea "U/A Nyasha Mahofa ( not available - emailed"
click at [319, 240] on button "Comment" at bounding box center [323, 240] width 37 height 15
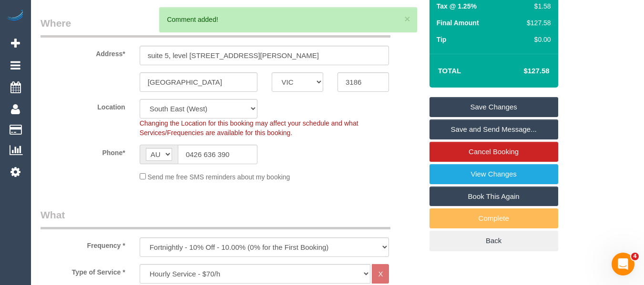
scroll to position [171, 0]
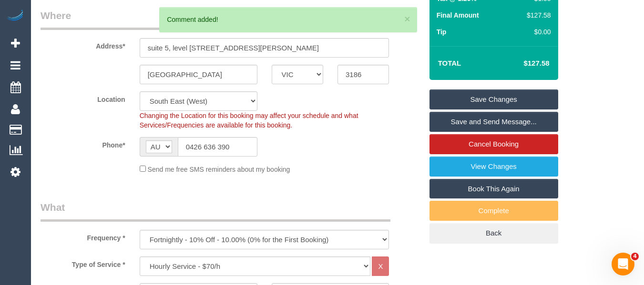
click at [525, 100] on link "Save Changes" at bounding box center [493, 100] width 129 height 20
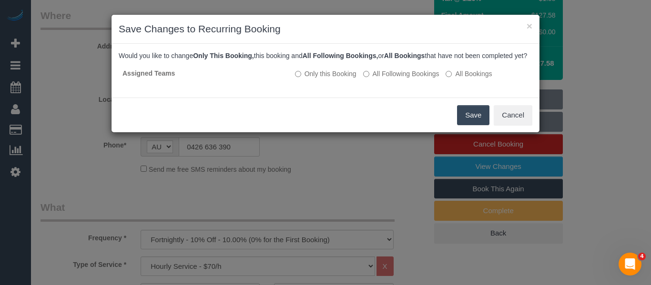
click at [468, 124] on button "Save" at bounding box center [473, 115] width 32 height 20
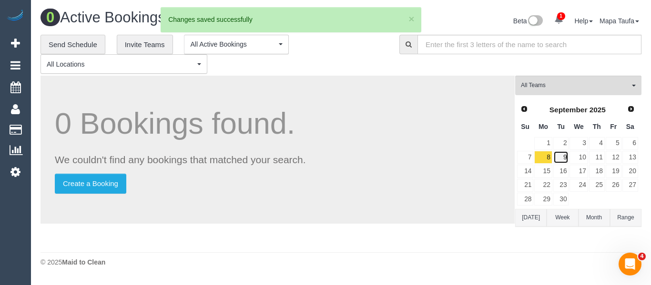
click at [559, 158] on link "9" at bounding box center [561, 157] width 16 height 13
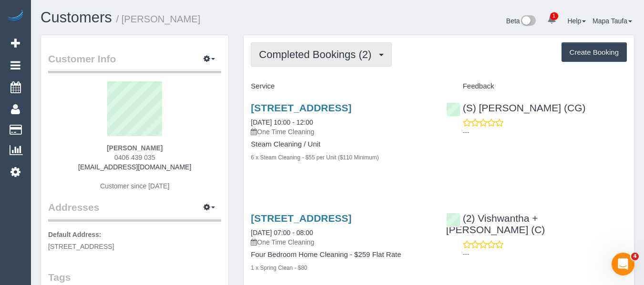
click at [347, 66] on button "Completed Bookings (2)" at bounding box center [321, 54] width 141 height 24
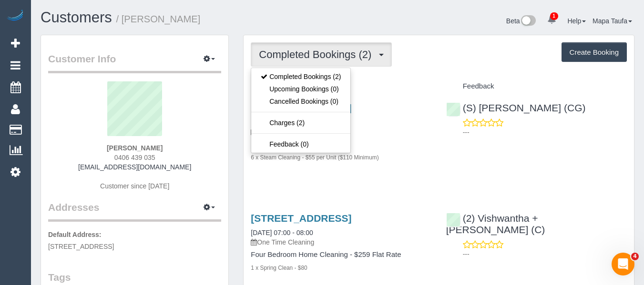
click at [456, 62] on div "Completed Bookings (2) Completed Bookings (2) Upcoming Bookings (0) Cancelled B…" at bounding box center [439, 54] width 376 height 24
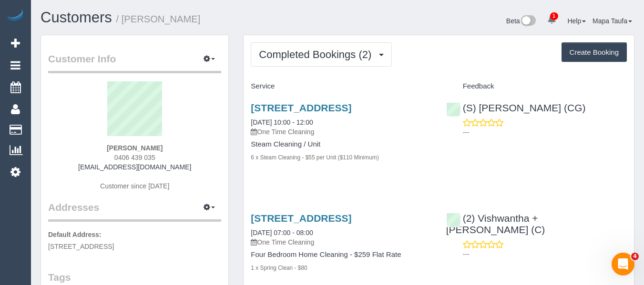
drag, startPoint x: 248, startPoint y: 105, endPoint x: 365, endPoint y: 40, distance: 133.7
click at [311, 96] on div "[STREET_ADDRESS] [DATE] 10:00 - 12:00 One Time Cleaning Steam Cleaning / Unit 6…" at bounding box center [340, 137] width 195 height 87
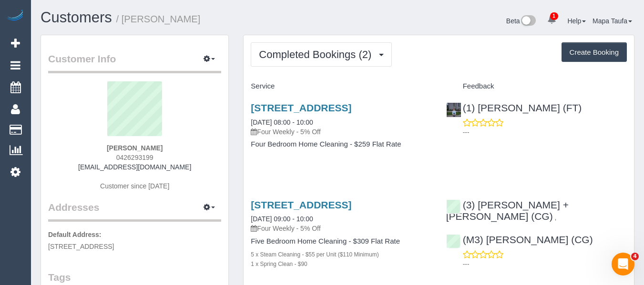
click at [310, 36] on div "Completed Bookings (2) Completed Bookings (2) Upcoming Bookings (11) Cancelled …" at bounding box center [438, 176] width 390 height 283
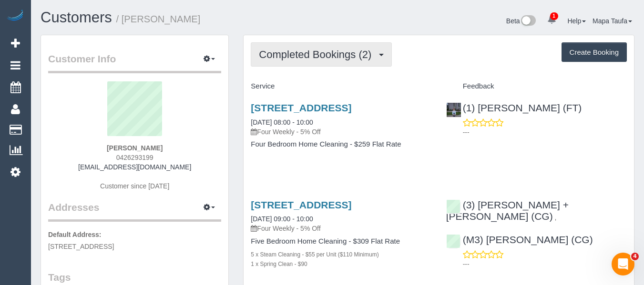
click at [302, 51] on span "Completed Bookings (2)" at bounding box center [317, 55] width 117 height 12
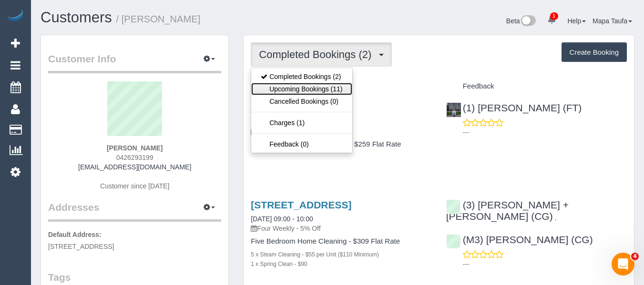
click at [302, 88] on link "Upcoming Bookings (11)" at bounding box center [301, 89] width 101 height 12
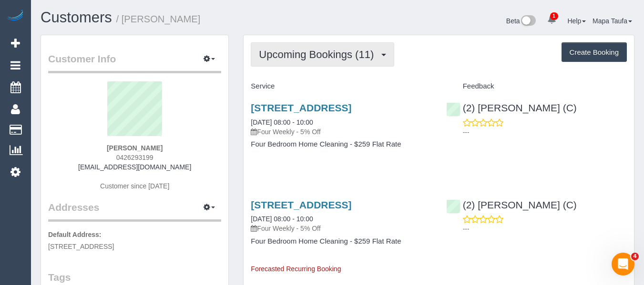
click at [330, 59] on span "Upcoming Bookings (11)" at bounding box center [319, 55] width 120 height 12
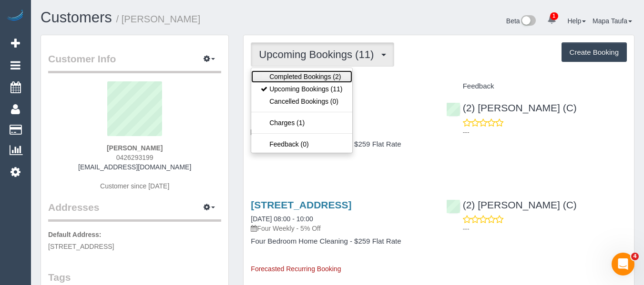
click at [321, 77] on link "Completed Bookings (2)" at bounding box center [301, 77] width 101 height 12
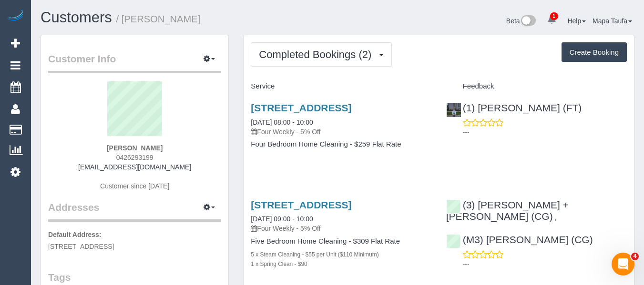
click at [415, 173] on div "Service Feedback [STREET_ADDRESS] [DATE] 08:00 - 10:00 Four Weekly - 5% Off Fou…" at bounding box center [439, 183] width 376 height 209
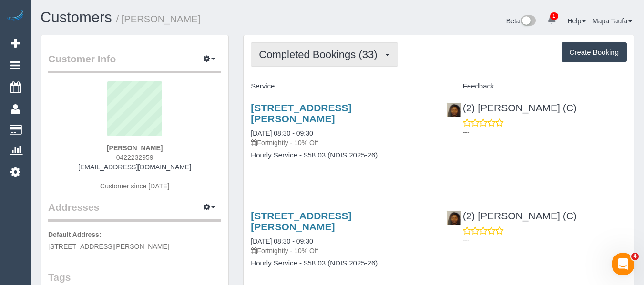
click at [338, 52] on span "Completed Bookings (33)" at bounding box center [320, 55] width 123 height 12
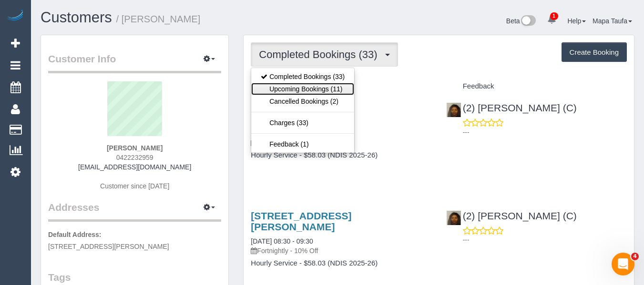
click at [328, 85] on link "Upcoming Bookings (11)" at bounding box center [302, 89] width 103 height 12
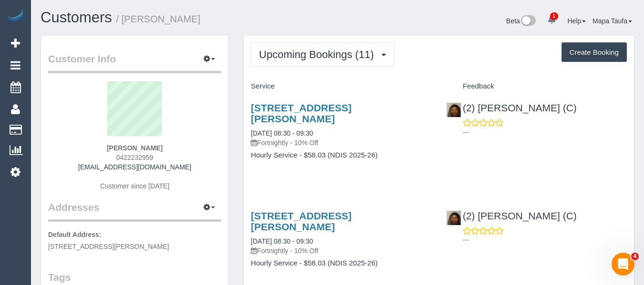
scroll to position [48, 0]
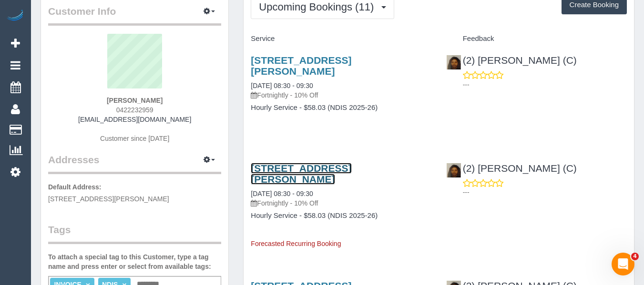
click at [331, 167] on link "[STREET_ADDRESS][PERSON_NAME]" at bounding box center [301, 174] width 101 height 22
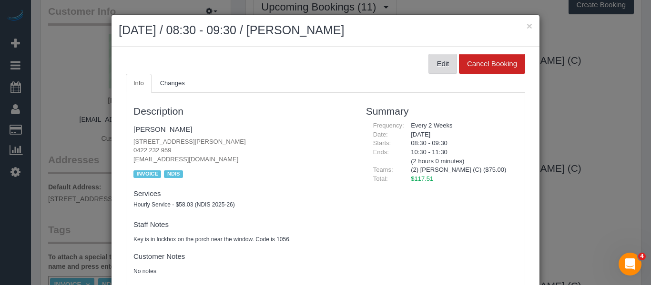
click at [428, 62] on button "Edit" at bounding box center [442, 64] width 29 height 20
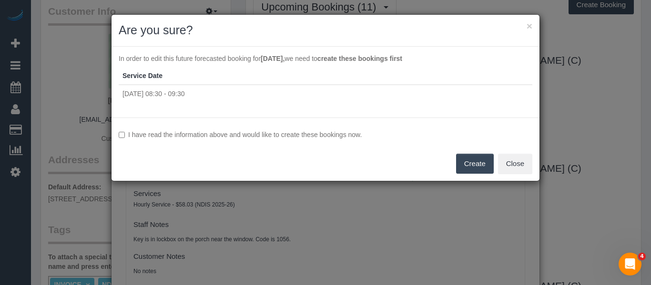
click at [240, 138] on label "I have read the information above and would like to create these bookings now." at bounding box center [326, 135] width 414 height 10
click at [482, 162] on button "Create" at bounding box center [475, 164] width 38 height 20
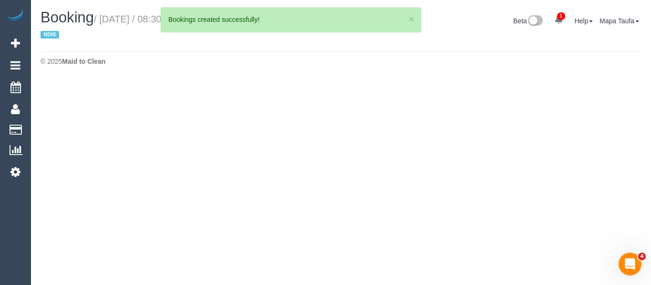
select select "VIC"
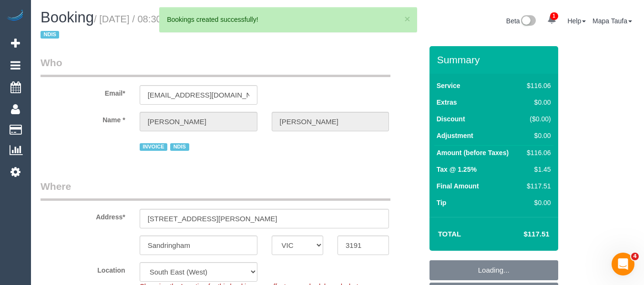
select select "string:AU"
select select "object:2262"
select select "number:28"
select select "number:16"
select select "number:19"
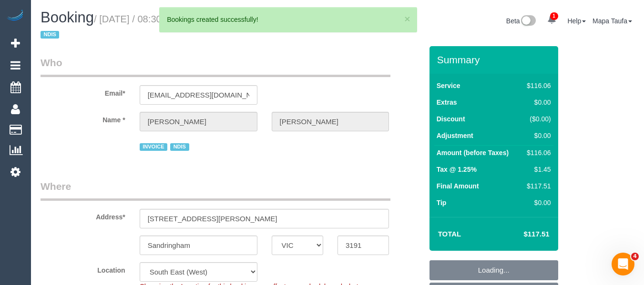
select select "number:36"
select select "number:35"
click at [222, 102] on input "shell_2412@yahoo.com.au" at bounding box center [199, 95] width 118 height 20
select select "object:2326"
click at [222, 102] on input "shell_2412@yahoo.com.au" at bounding box center [199, 95] width 118 height 20
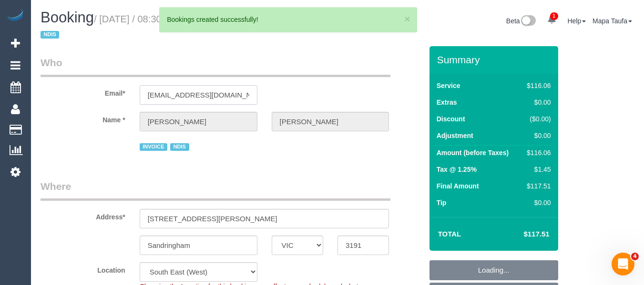
click at [222, 102] on input "shell_2412@yahoo.com.au" at bounding box center [199, 95] width 118 height 20
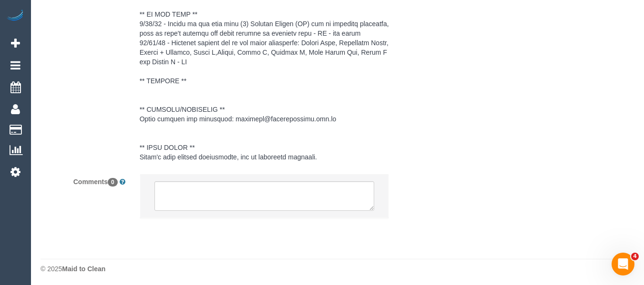
scroll to position [1637, 0]
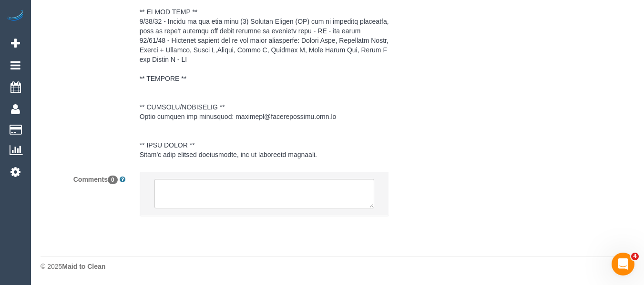
click at [224, 209] on li at bounding box center [264, 194] width 249 height 44
click at [223, 203] on textarea at bounding box center [264, 194] width 220 height 30
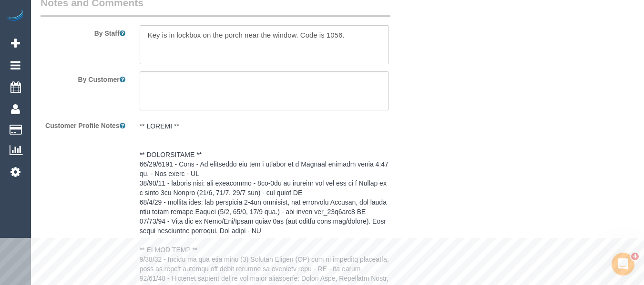
scroll to position [1256, 0]
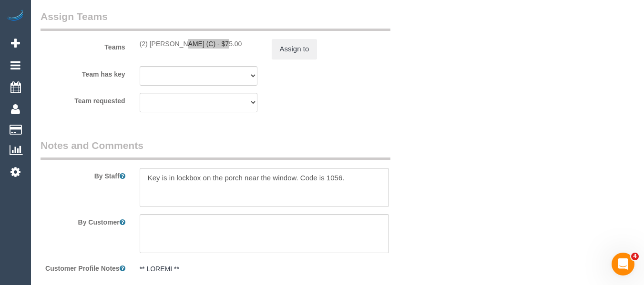
drag, startPoint x: 196, startPoint y: 42, endPoint x: 148, endPoint y: 45, distance: 48.2
click at [148, 45] on div "(2) [PERSON_NAME] (C) - $75.00" at bounding box center [199, 44] width 118 height 10
click at [284, 49] on button "Assign to" at bounding box center [295, 49] width 46 height 20
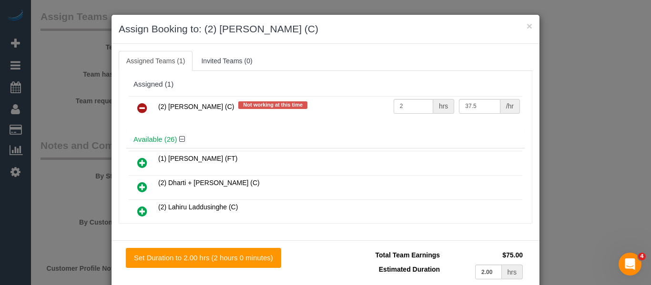
click at [139, 104] on icon at bounding box center [142, 107] width 10 height 11
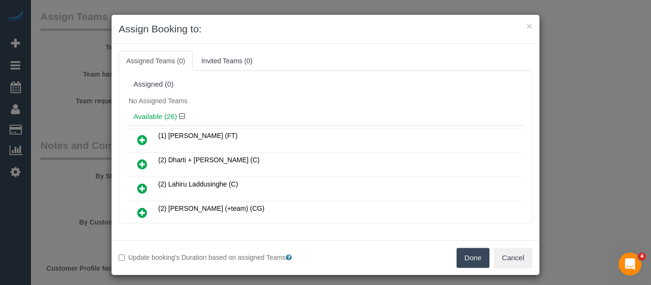
drag, startPoint x: 459, startPoint y: 252, endPoint x: 465, endPoint y: 252, distance: 6.2
click at [463, 252] on button "Done" at bounding box center [472, 258] width 33 height 20
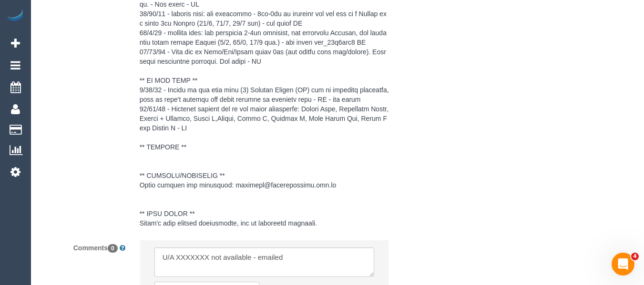
scroll to position [1637, 0]
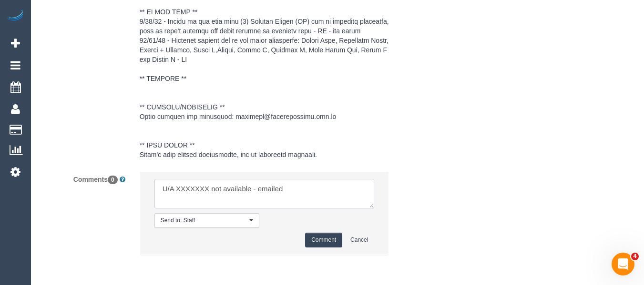
click at [190, 186] on textarea at bounding box center [264, 194] width 220 height 30
paste textarea "shell_2412@yahoo.com.au"
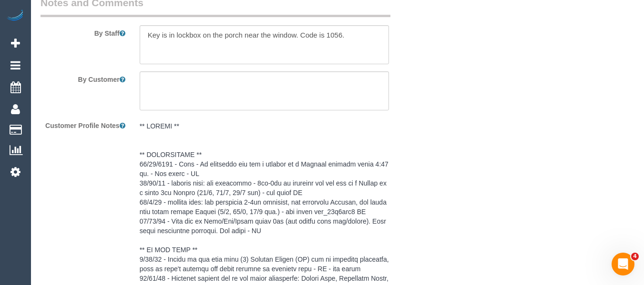
click at [233, 142] on pre at bounding box center [265, 259] width 250 height 276
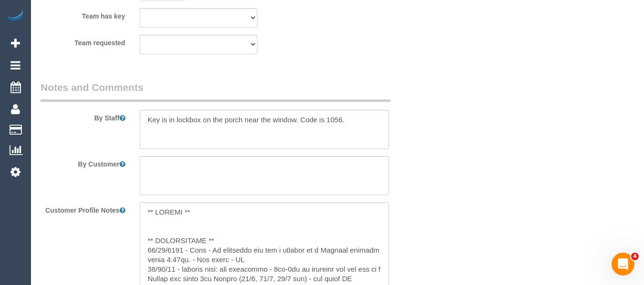
scroll to position [1256, 0]
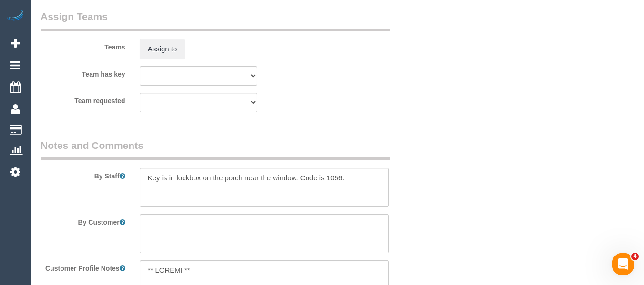
click at [248, 59] on div "Assign to" at bounding box center [198, 49] width 132 height 20
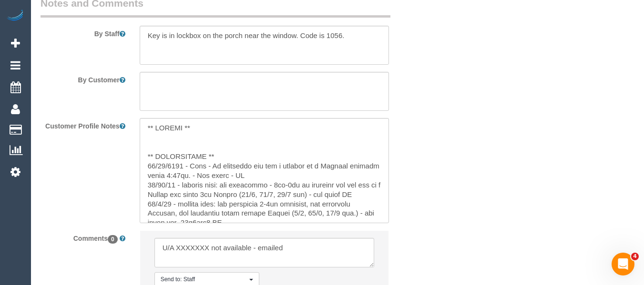
scroll to position [1497, 0]
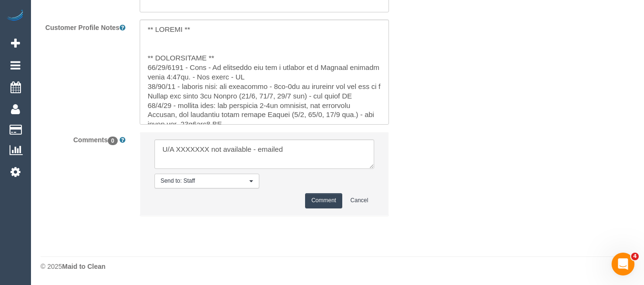
click at [193, 148] on textarea at bounding box center [264, 155] width 220 height 30
type textarea "U/A Nyasha not available - emailed"
click at [313, 199] on button "Comment" at bounding box center [323, 200] width 37 height 15
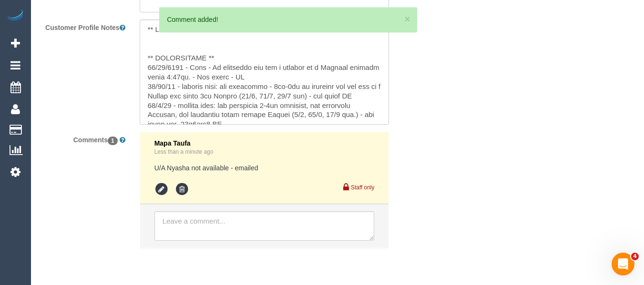
drag, startPoint x: 640, startPoint y: 245, endPoint x: 640, endPoint y: 222, distance: 23.8
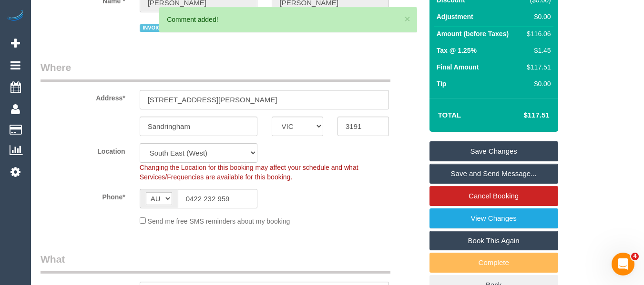
scroll to position [116, 0]
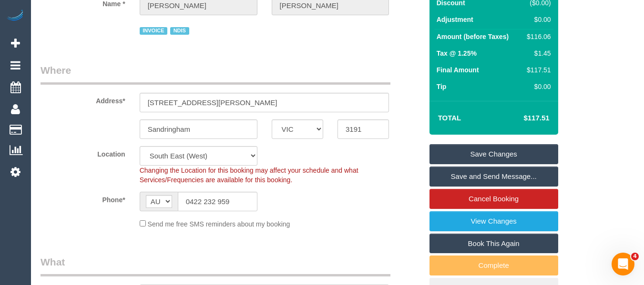
click at [455, 148] on link "Save Changes" at bounding box center [493, 154] width 129 height 20
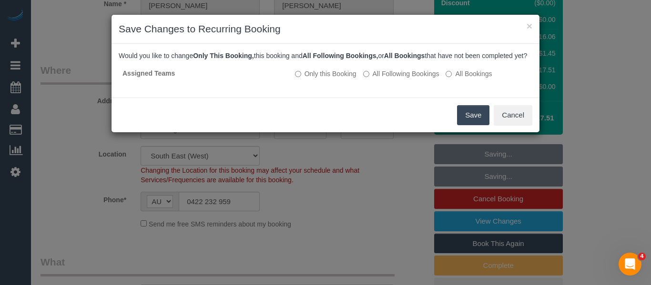
click at [463, 123] on button "Save" at bounding box center [473, 115] width 32 height 20
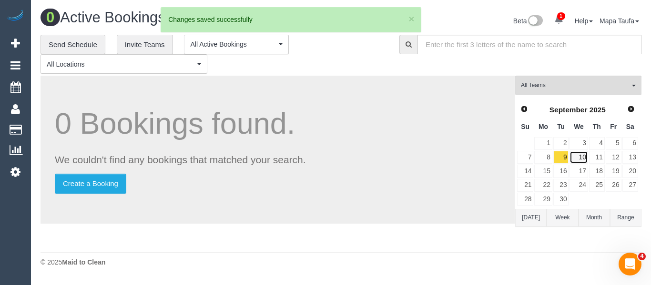
click at [577, 153] on link "10" at bounding box center [578, 157] width 18 height 13
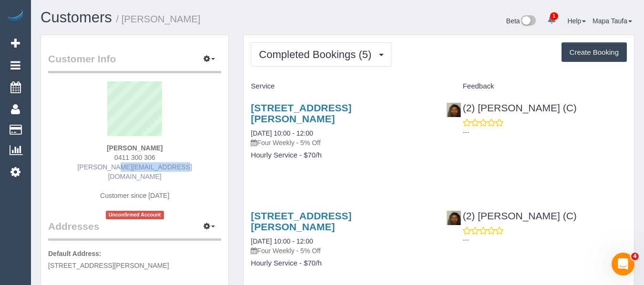
drag, startPoint x: 167, startPoint y: 167, endPoint x: 105, endPoint y: 163, distance: 62.5
click at [105, 163] on div "[PERSON_NAME] 0411 300 306 [PERSON_NAME][EMAIL_ADDRESS][DOMAIN_NAME] Customer s…" at bounding box center [134, 150] width 173 height 138
click at [195, 170] on div "[PERSON_NAME] 0411 300 306 [PERSON_NAME][EMAIL_ADDRESS][DOMAIN_NAME] Customer s…" at bounding box center [134, 150] width 173 height 138
click at [180, 166] on div "[PERSON_NAME] 0411 300 306 [PERSON_NAME][EMAIL_ADDRESS][DOMAIN_NAME] Customer s…" at bounding box center [134, 150] width 173 height 138
drag, startPoint x: 178, startPoint y: 169, endPoint x: 98, endPoint y: 170, distance: 80.0
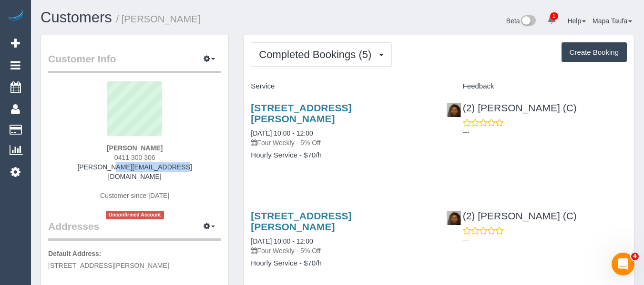
click at [98, 170] on div "[PERSON_NAME] 0411 300 306 [PERSON_NAME][EMAIL_ADDRESS][DOMAIN_NAME] Customer s…" at bounding box center [134, 150] width 173 height 138
copy link "[PERSON_NAME][EMAIL_ADDRESS][DOMAIN_NAME]"
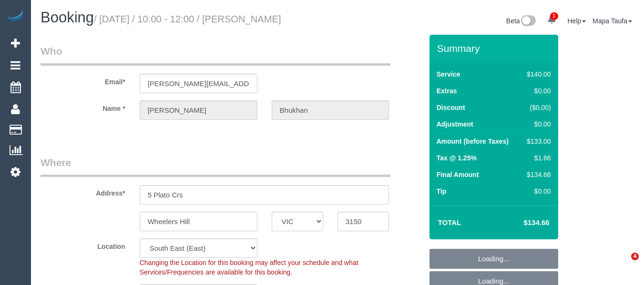
select select "VIC"
select select "spot3"
select select "number:28"
select select "number:14"
select select "number:18"
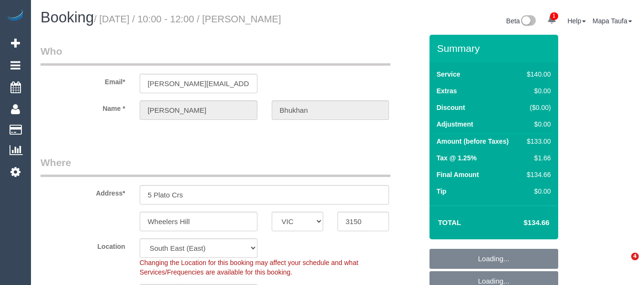
select select "number:23"
select select "number:34"
select select "number:12"
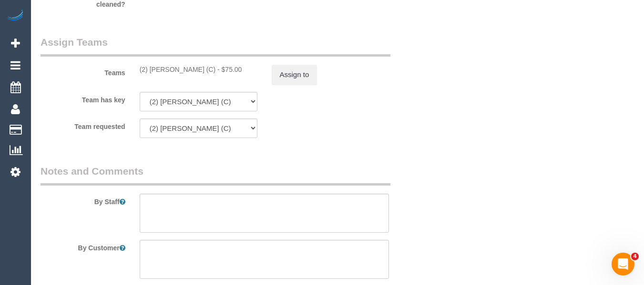
scroll to position [1339, 0]
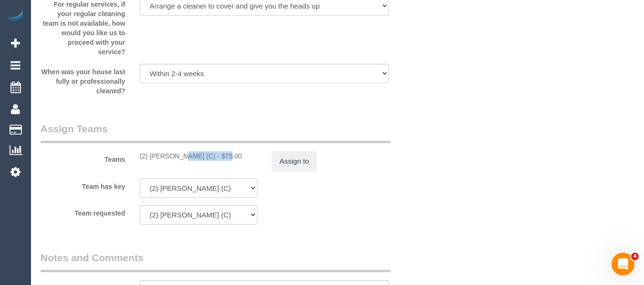
drag, startPoint x: 189, startPoint y: 168, endPoint x: 150, endPoint y: 167, distance: 38.6
click at [150, 161] on div "(2) [PERSON_NAME] (C) - $75.00" at bounding box center [199, 157] width 118 height 10
copy div "[PERSON_NAME]"
click at [296, 166] on button "Assign to" at bounding box center [295, 162] width 46 height 20
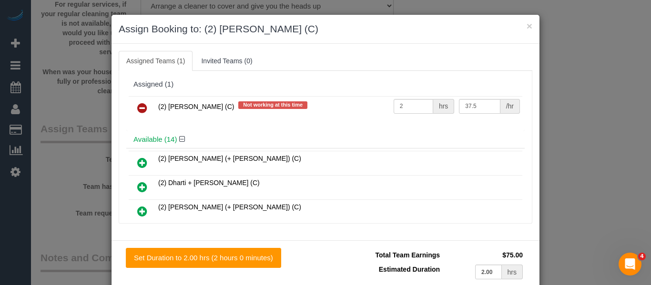
click at [132, 110] on link at bounding box center [142, 108] width 22 height 19
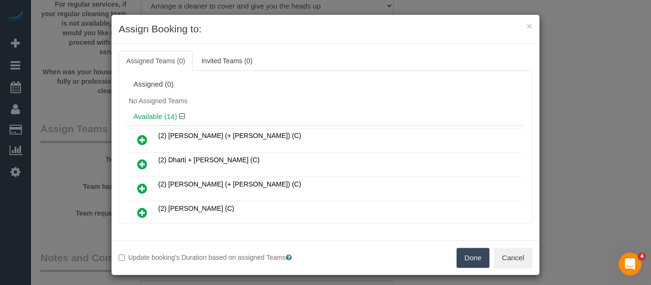
click at [469, 246] on div "Update booking's Duration based on assigned Teams Done Cancel" at bounding box center [325, 258] width 428 height 35
click at [471, 253] on button "Done" at bounding box center [472, 258] width 33 height 20
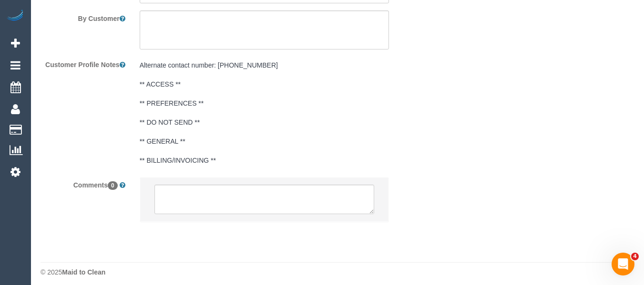
scroll to position [1672, 0]
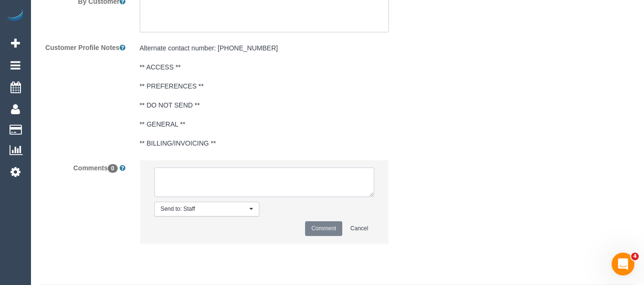
click at [204, 184] on textarea at bounding box center [264, 183] width 220 height 30
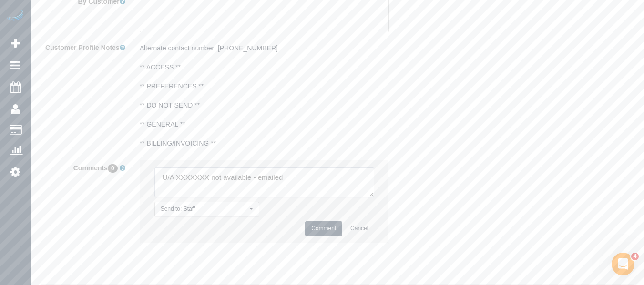
click at [203, 188] on textarea at bounding box center [264, 183] width 220 height 30
paste textarea "Nyasha Mahofa"
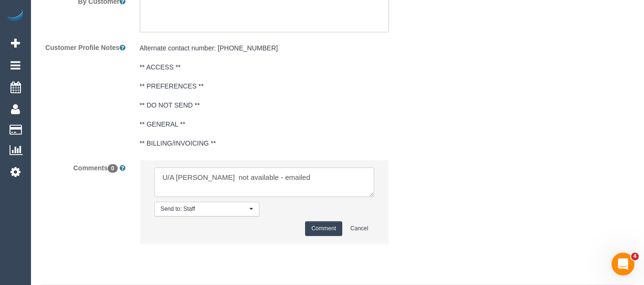
type textarea "U/A Nyasha Mahofa not available - emailed"
click at [318, 236] on button "Comment" at bounding box center [323, 229] width 37 height 15
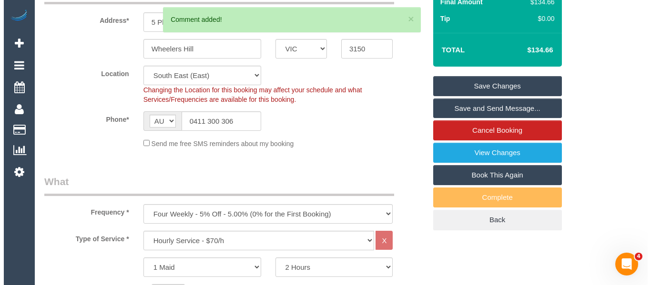
scroll to position [0, 0]
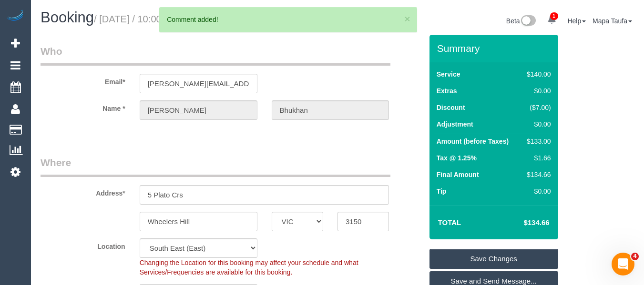
click at [497, 269] on link "Save Changes" at bounding box center [493, 259] width 129 height 20
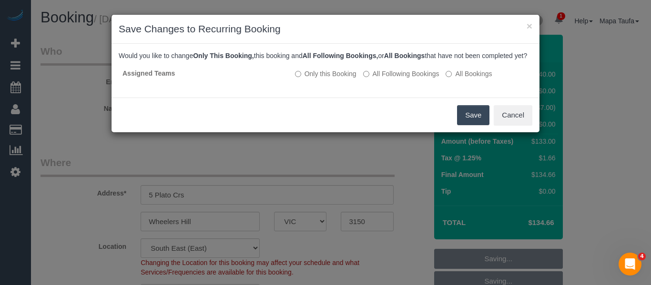
click at [469, 125] on button "Save" at bounding box center [473, 115] width 32 height 20
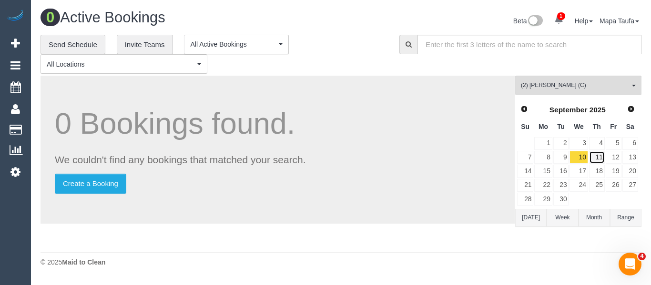
click at [600, 158] on link "11" at bounding box center [597, 157] width 16 height 13
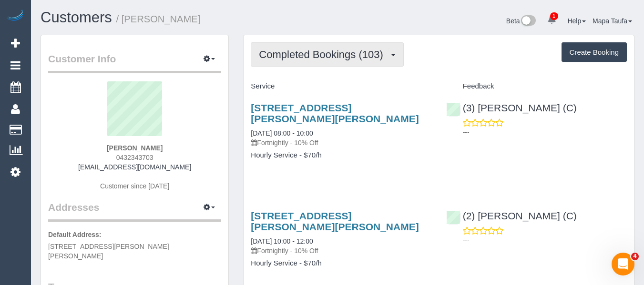
click at [306, 61] on button "Completed Bookings (103)" at bounding box center [327, 54] width 153 height 24
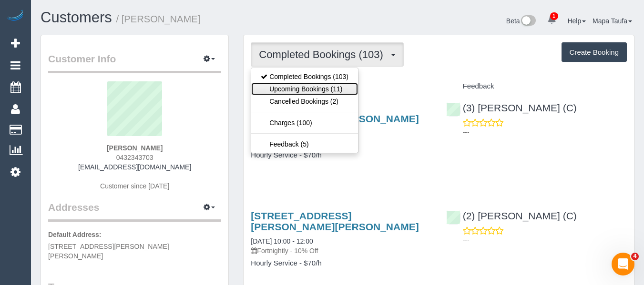
click at [306, 90] on link "Upcoming Bookings (11)" at bounding box center [304, 89] width 107 height 12
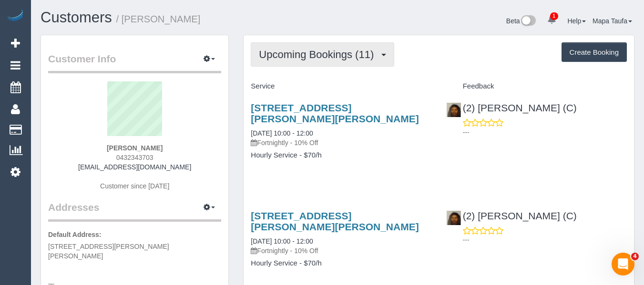
click at [293, 57] on span "Upcoming Bookings (11)" at bounding box center [319, 55] width 120 height 12
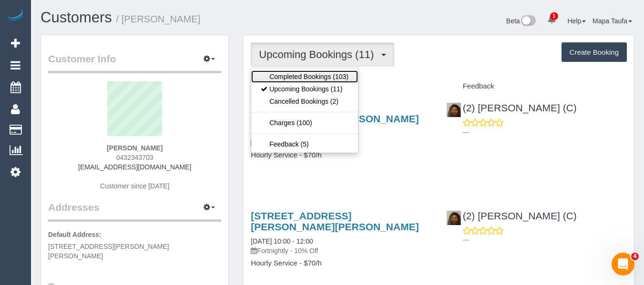
click at [292, 73] on link "Completed Bookings (103)" at bounding box center [304, 77] width 107 height 12
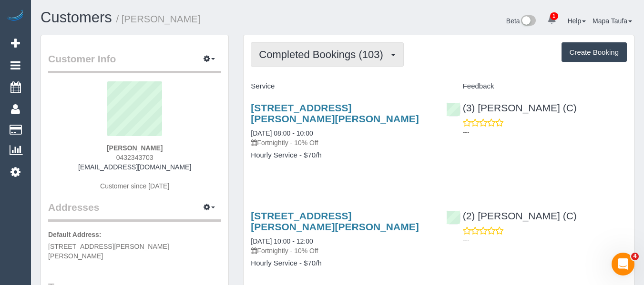
drag, startPoint x: 338, startPoint y: 57, endPoint x: 331, endPoint y: 75, distance: 19.5
click at [336, 57] on span "Completed Bookings (103)" at bounding box center [323, 55] width 129 height 12
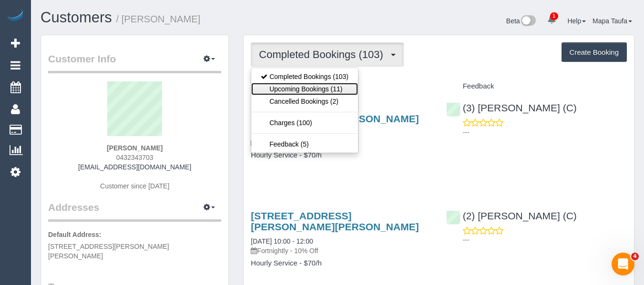
click at [330, 83] on link "Upcoming Bookings (11)" at bounding box center [304, 89] width 107 height 12
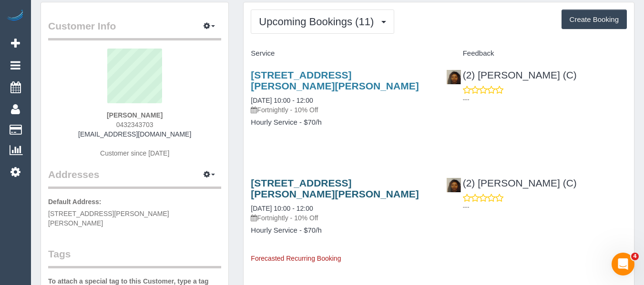
scroll to position [48, 0]
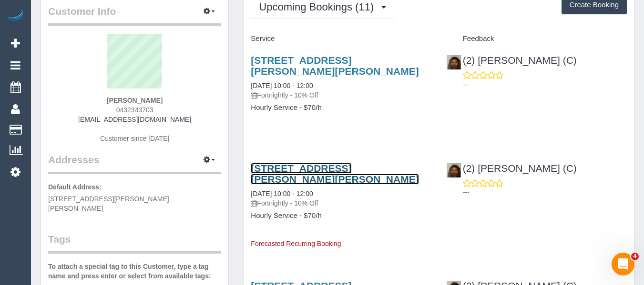
click at [324, 163] on link "30 Kerferd Rd, Glen Iris, VIC 3146" at bounding box center [335, 174] width 168 height 22
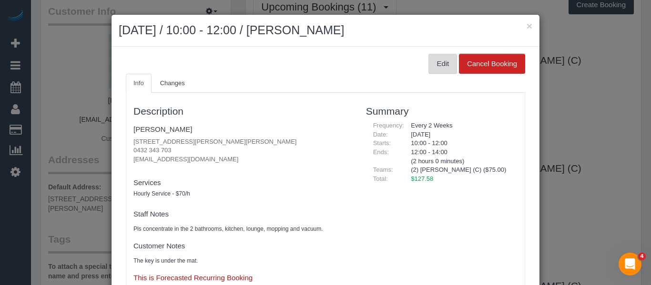
click at [432, 68] on button "Edit" at bounding box center [442, 64] width 29 height 20
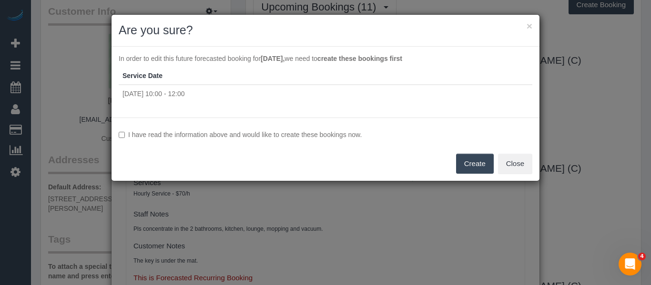
click at [316, 134] on label "I have read the information above and would like to create these bookings now." at bounding box center [326, 135] width 414 height 10
click at [476, 157] on button "Create" at bounding box center [475, 164] width 38 height 20
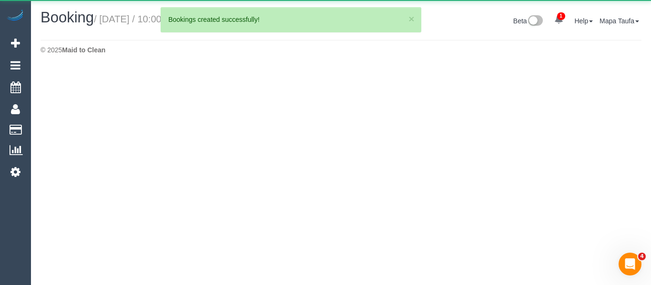
select select "VIC"
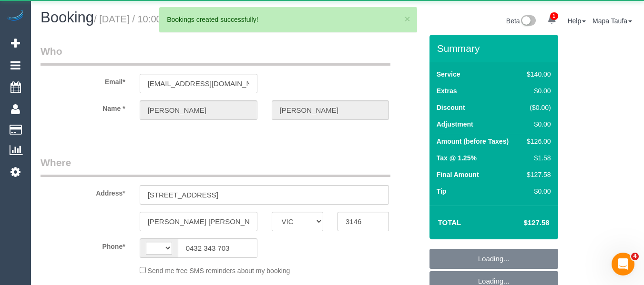
select select "object:3217"
select select "string:stripe-pm_1Mlpvq2GScqysDRV2oXtTaw3"
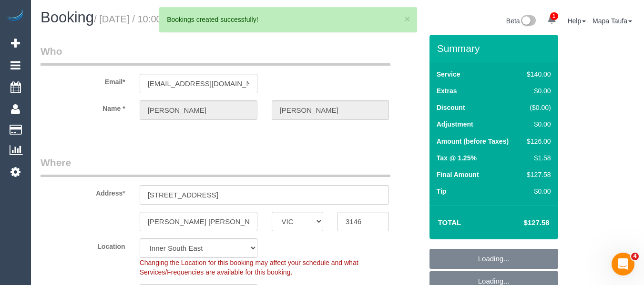
select select "object:3388"
select select "string:AU"
select select "spot3"
select select "number:28"
select select "number:15"
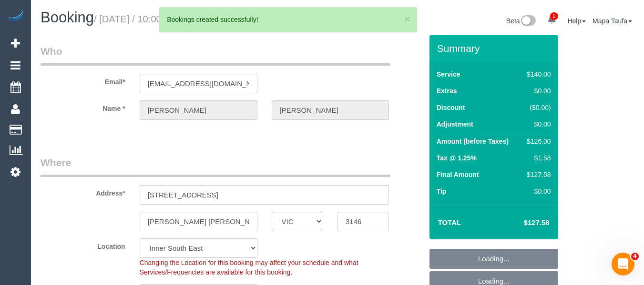
select select "number:19"
select select "number:22"
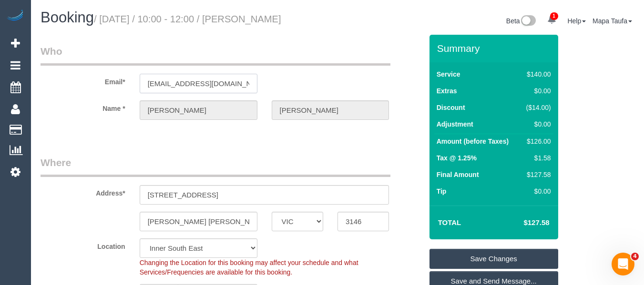
click at [190, 93] on input "shannonsweeney@outlook.com" at bounding box center [199, 84] width 118 height 20
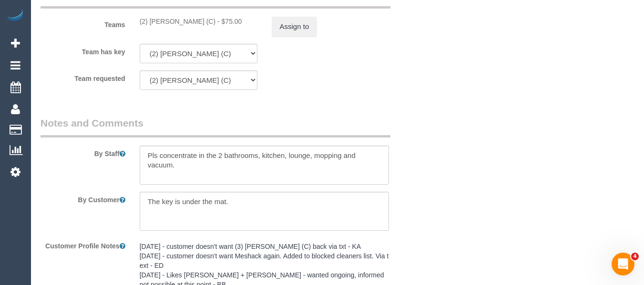
scroll to position [1429, 0]
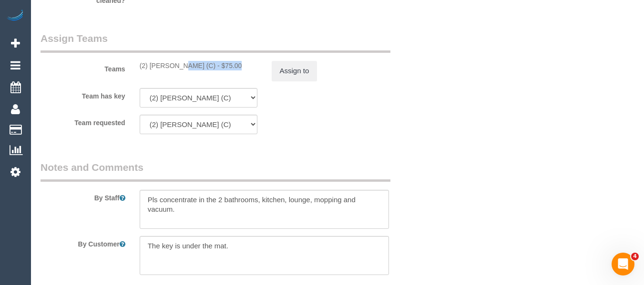
drag, startPoint x: 206, startPoint y: 80, endPoint x: 151, endPoint y: 79, distance: 55.8
click at [151, 71] on div "(2) Nyasha Mahofa (C) - $75.00" at bounding box center [199, 66] width 118 height 10
click at [282, 81] on button "Assign to" at bounding box center [295, 71] width 46 height 20
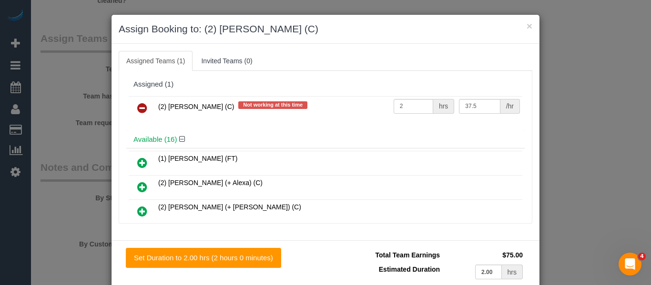
click at [142, 104] on icon at bounding box center [142, 107] width 10 height 11
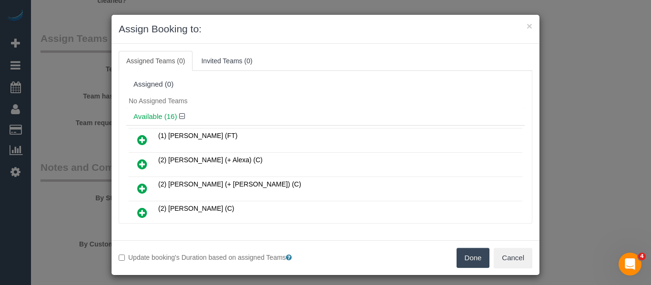
click at [463, 256] on button "Done" at bounding box center [472, 258] width 33 height 20
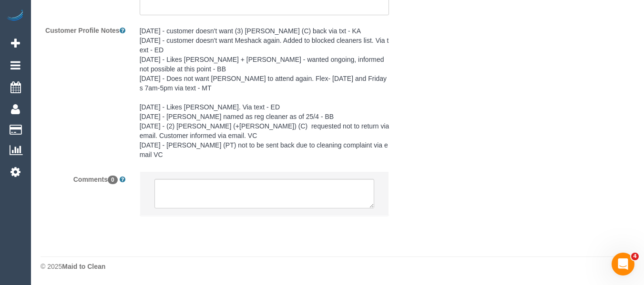
scroll to position [1701, 0]
click at [257, 195] on textarea at bounding box center [264, 194] width 220 height 30
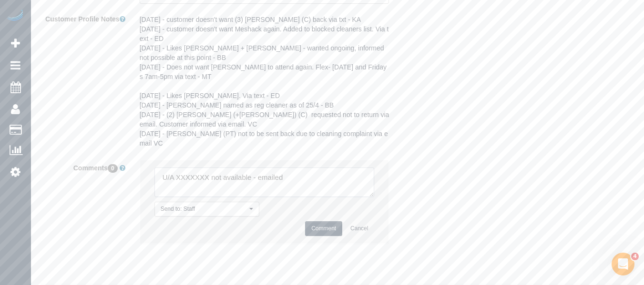
click at [186, 189] on textarea at bounding box center [264, 183] width 220 height 30
paste textarea "Nyasha Mahofa (C)"
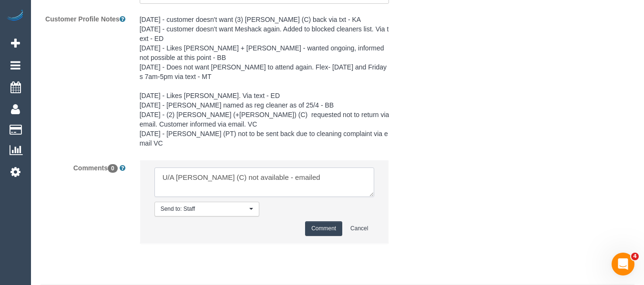
type textarea "U/A Nyasha Mahofa (C) not available - emailed"
drag, startPoint x: 317, startPoint y: 238, endPoint x: 311, endPoint y: 238, distance: 5.7
click at [317, 236] on button "Comment" at bounding box center [323, 229] width 37 height 15
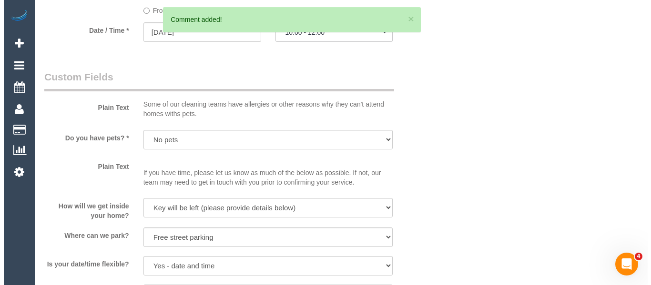
scroll to position [0, 0]
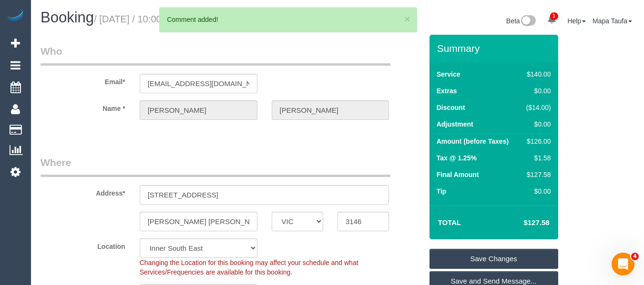
click at [492, 263] on link "Save Changes" at bounding box center [493, 259] width 129 height 20
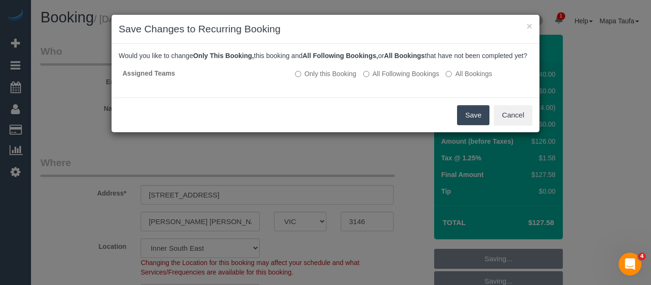
click at [483, 125] on button "Save" at bounding box center [473, 115] width 32 height 20
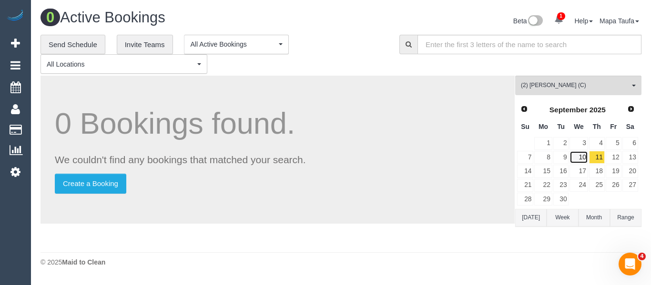
click at [583, 156] on link "10" at bounding box center [578, 157] width 18 height 13
click at [563, 158] on link "9" at bounding box center [561, 157] width 16 height 13
click at [548, 158] on link "8" at bounding box center [543, 157] width 18 height 13
click at [629, 144] on link "6" at bounding box center [630, 143] width 16 height 13
click at [619, 144] on link "5" at bounding box center [614, 143] width 16 height 13
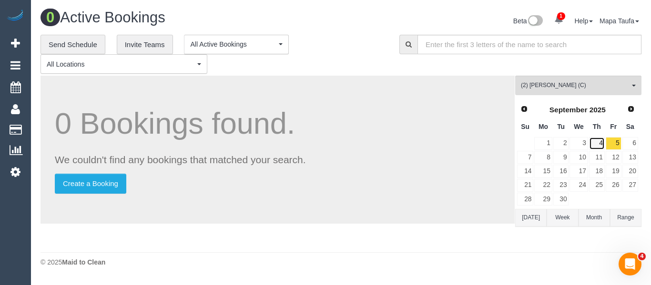
click at [602, 144] on link "4" at bounding box center [597, 143] width 16 height 13
click at [587, 145] on link "3" at bounding box center [578, 143] width 18 height 13
click at [566, 145] on link "2" at bounding box center [561, 143] width 16 height 13
click at [551, 143] on link "1" at bounding box center [543, 143] width 18 height 13
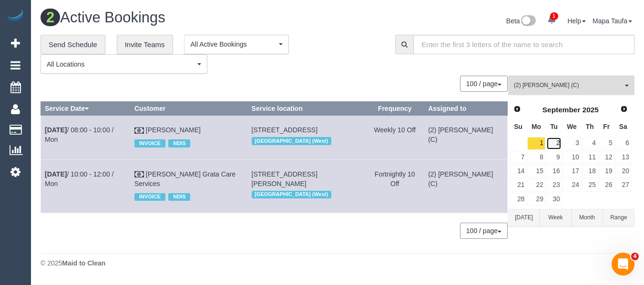
click at [557, 142] on link "2" at bounding box center [554, 143] width 16 height 13
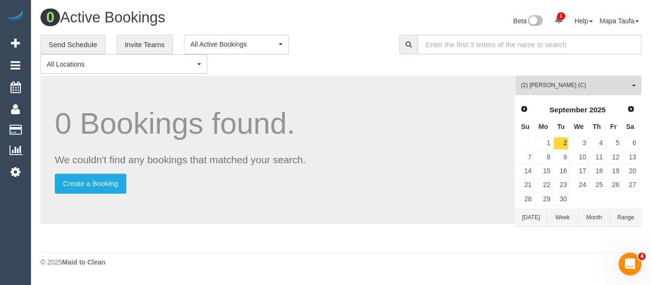
click at [569, 87] on span "(2) Nyasha Mahofa (C)" at bounding box center [575, 85] width 109 height 8
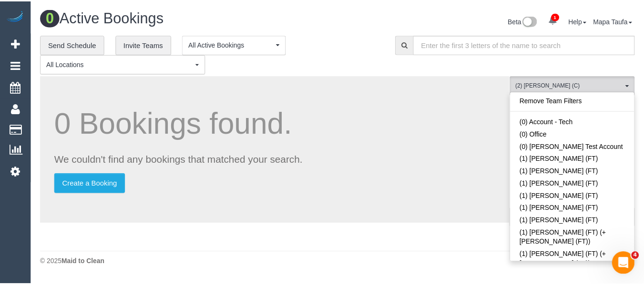
scroll to position [725, 0]
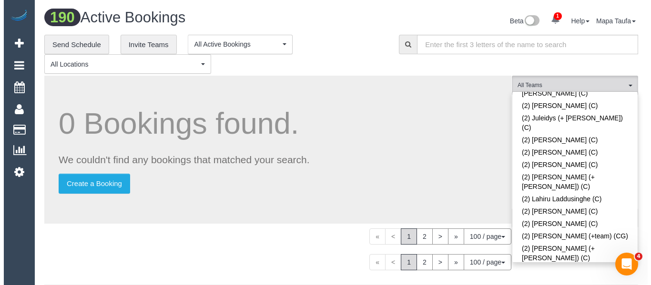
scroll to position [1072, 0]
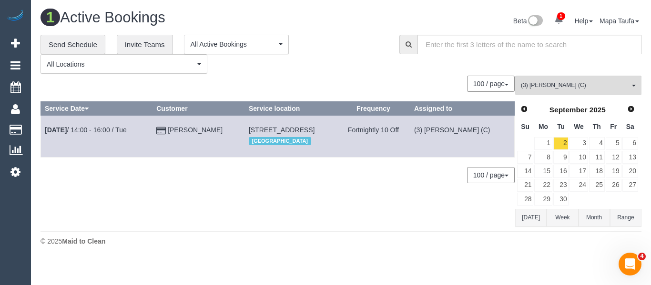
click at [418, 223] on div "0 Bookings found. We couldn't find any bookings that matched your search. Creat…" at bounding box center [277, 151] width 475 height 151
drag, startPoint x: 164, startPoint y: 132, endPoint x: 170, endPoint y: 140, distance: 9.3
click at [135, 156] on div "0 Bookings found. We couldn't find any bookings that matched your search. Creat…" at bounding box center [277, 151] width 475 height 151
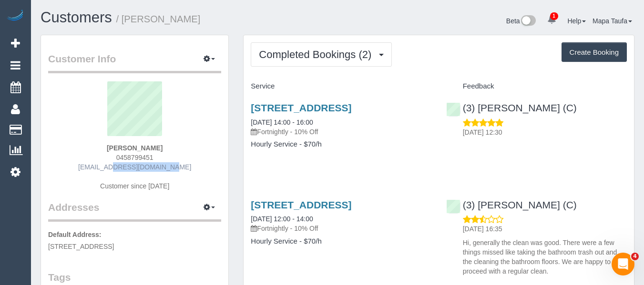
drag, startPoint x: 116, startPoint y: 164, endPoint x: 110, endPoint y: 167, distance: 6.8
click at [109, 166] on div "[PERSON_NAME] 0458799451 [EMAIL_ADDRESS][DOMAIN_NAME] Customer since [DATE]" at bounding box center [134, 140] width 173 height 119
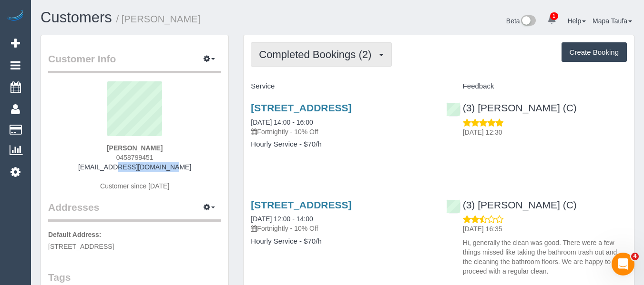
click at [313, 47] on button "Completed Bookings (2)" at bounding box center [321, 54] width 141 height 24
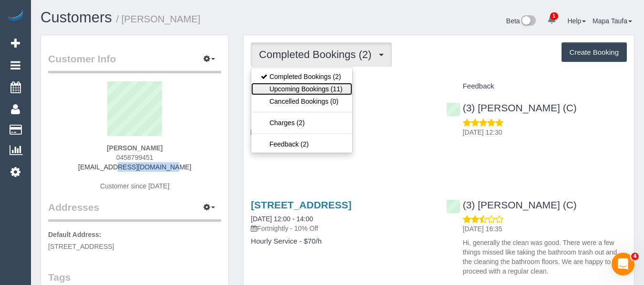
click at [302, 90] on link "Upcoming Bookings (11)" at bounding box center [301, 89] width 101 height 12
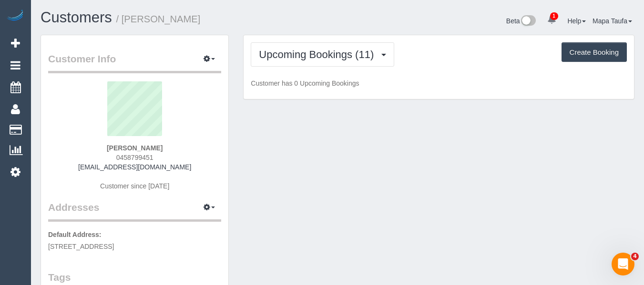
click at [296, 19] on h1 "Customers / [PERSON_NAME]" at bounding box center [185, 18] width 290 height 16
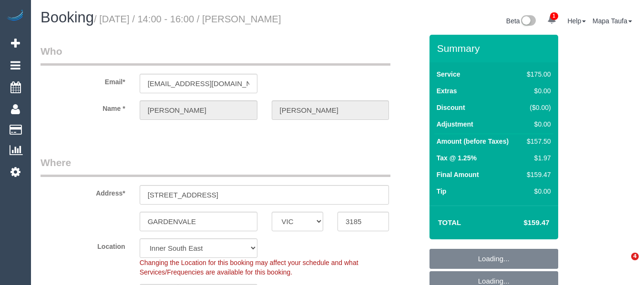
select select "VIC"
select select "150"
select select "number:28"
select select "number:14"
select select "number:19"
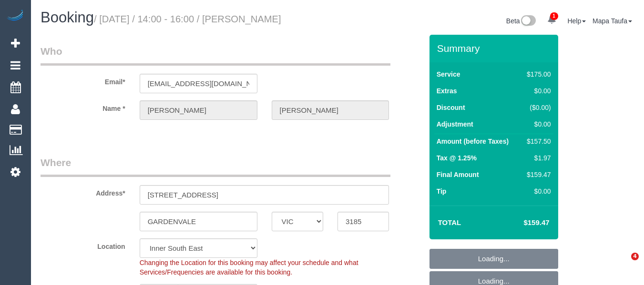
select select "number:36"
select select "number:35"
select select "number:11"
select select "spot5"
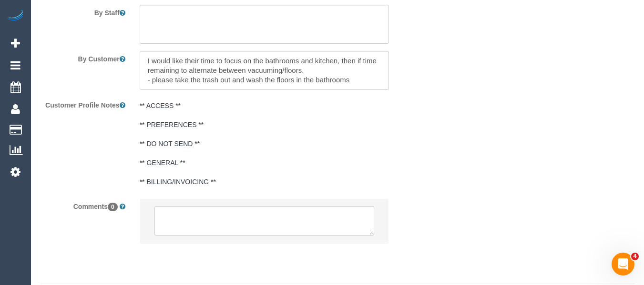
scroll to position [1584, 0]
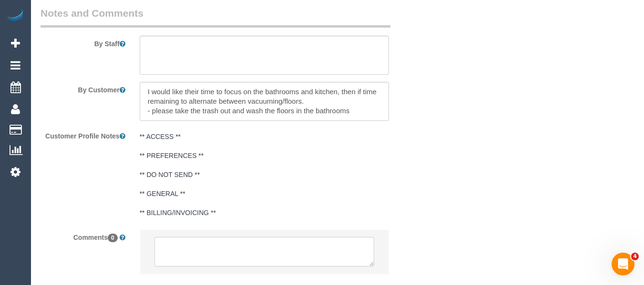
click at [244, 242] on textarea at bounding box center [264, 252] width 220 height 30
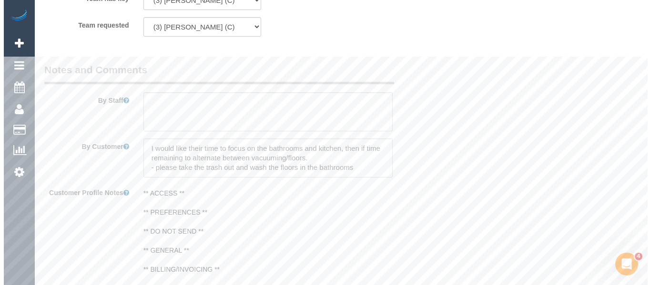
scroll to position [1441, 0]
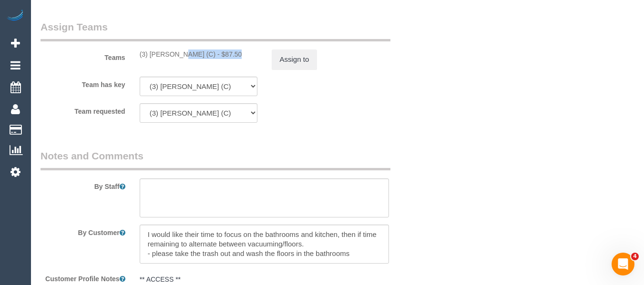
drag, startPoint x: 204, startPoint y: 52, endPoint x: 166, endPoint y: 54, distance: 38.2
click at [152, 54] on div "(3) Andres Arredondo (C) - $87.50" at bounding box center [199, 55] width 118 height 10
copy div "ndres Arredondo"
click at [208, 66] on div "Teams (3) Andres Arredondo (C) - $87.50 Assign to" at bounding box center [231, 45] width 396 height 50
drag, startPoint x: 205, startPoint y: 57, endPoint x: 150, endPoint y: 55, distance: 55.3
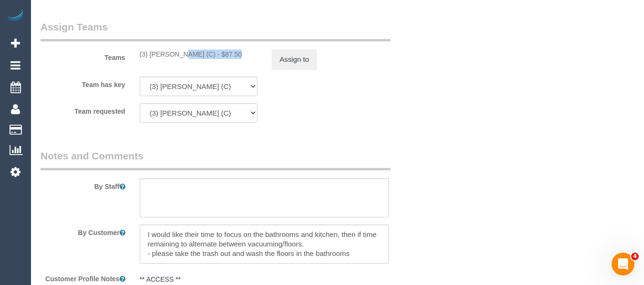
click at [150, 55] on div "(3) Andres Arredondo (C) - $87.50" at bounding box center [199, 55] width 118 height 10
copy div "Andres Arredondo"
click at [306, 62] on button "Assign to" at bounding box center [295, 60] width 46 height 20
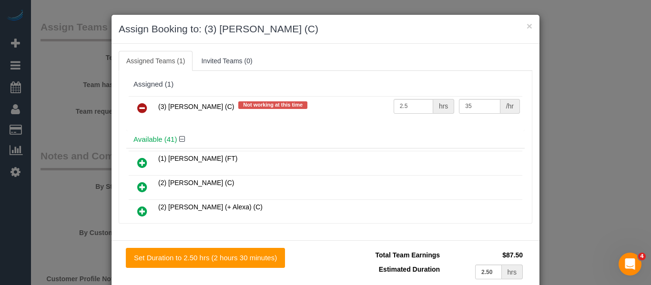
click at [138, 111] on icon at bounding box center [142, 107] width 10 height 11
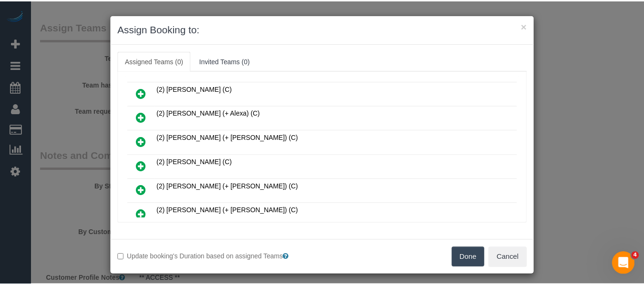
scroll to position [143, 0]
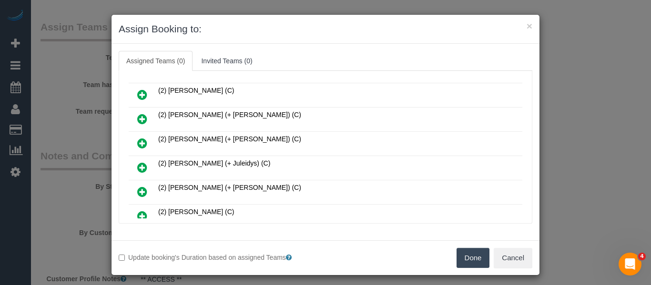
click at [463, 258] on button "Done" at bounding box center [472, 258] width 33 height 20
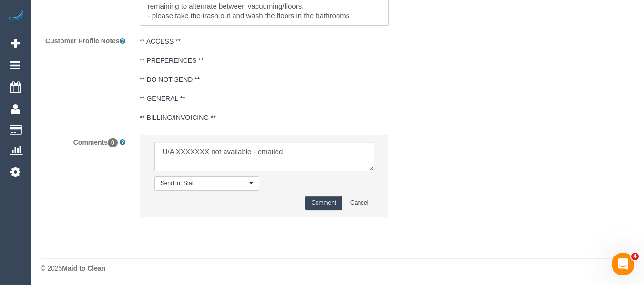
scroll to position [1681, 0]
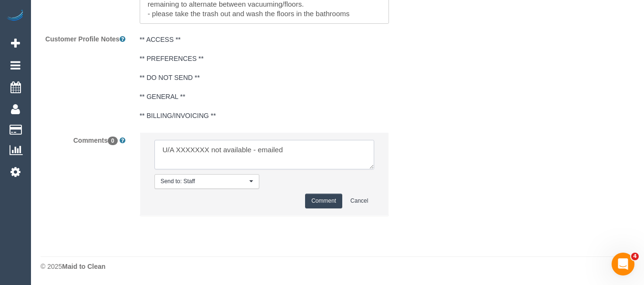
click at [188, 149] on textarea at bounding box center [264, 155] width 220 height 30
paste textarea "Andres Arredondo"
type textarea "U/A Andres Arredondo not available - emailed"
click at [314, 199] on button "Comment" at bounding box center [323, 201] width 37 height 15
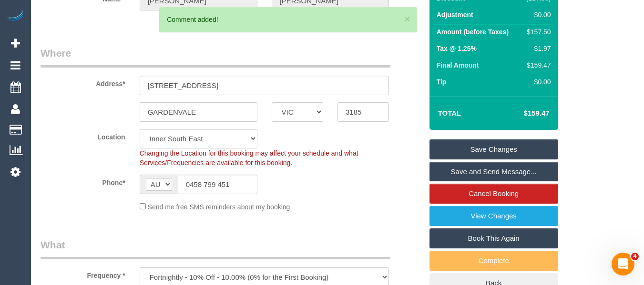
scroll to position [56, 0]
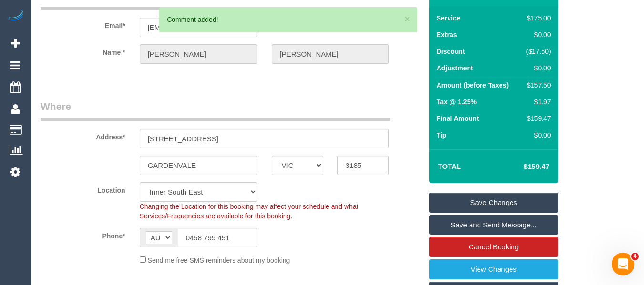
click at [508, 200] on link "Save Changes" at bounding box center [493, 203] width 129 height 20
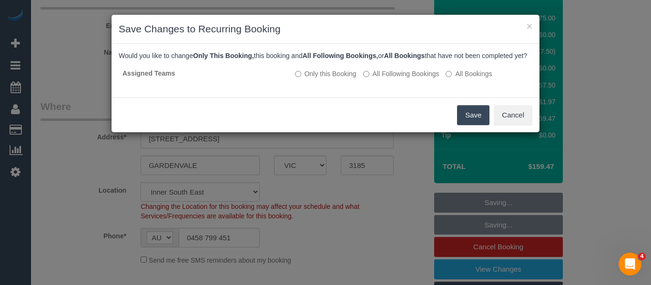
click at [468, 122] on button "Save" at bounding box center [473, 115] width 32 height 20
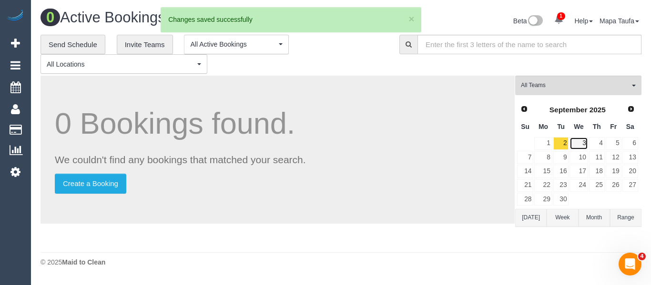
click at [575, 141] on link "3" at bounding box center [578, 143] width 18 height 13
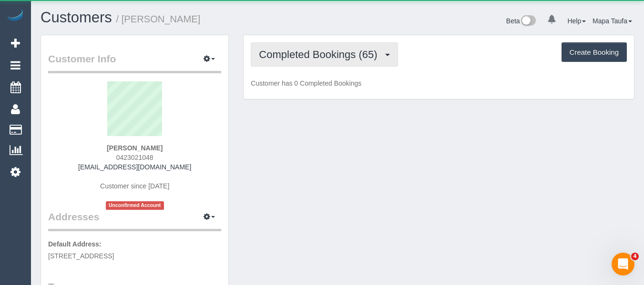
click at [302, 56] on span "Completed Bookings (65)" at bounding box center [320, 55] width 123 height 12
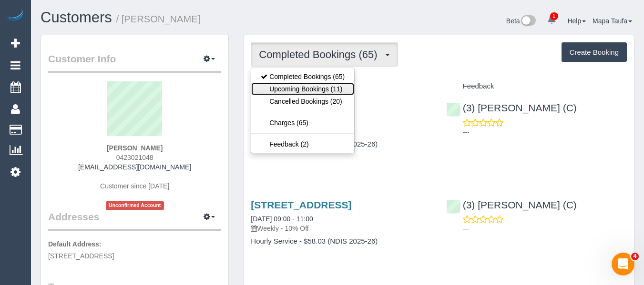
click at [306, 85] on link "Upcoming Bookings (11)" at bounding box center [302, 89] width 103 height 12
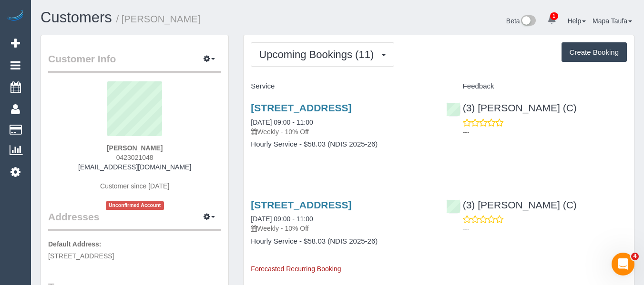
drag, startPoint x: 187, startPoint y: 170, endPoint x: 101, endPoint y: 170, distance: 85.3
click at [98, 167] on div "[PERSON_NAME] 0423021048 [EMAIL_ADDRESS][DOMAIN_NAME] Customer since [DATE] Unc…" at bounding box center [134, 145] width 173 height 129
copy link "[EMAIL_ADDRESS][DOMAIN_NAME]"
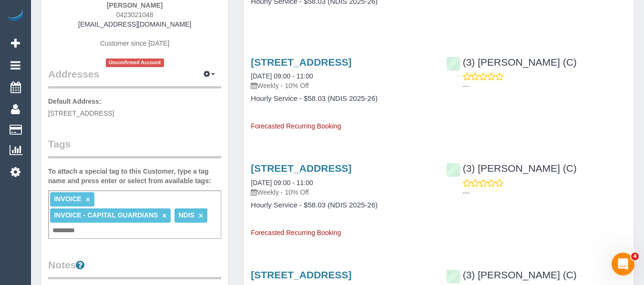
scroll to position [238, 0]
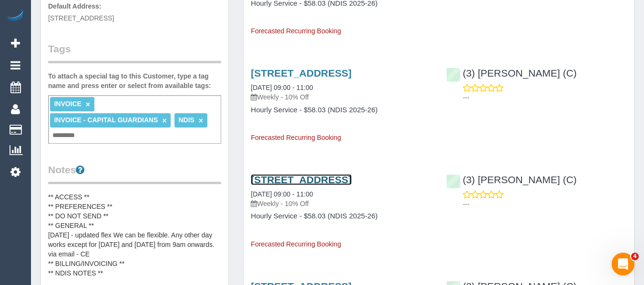
click at [292, 179] on link "64 Duke Street, Richmond, VIC 3121" at bounding box center [301, 179] width 101 height 11
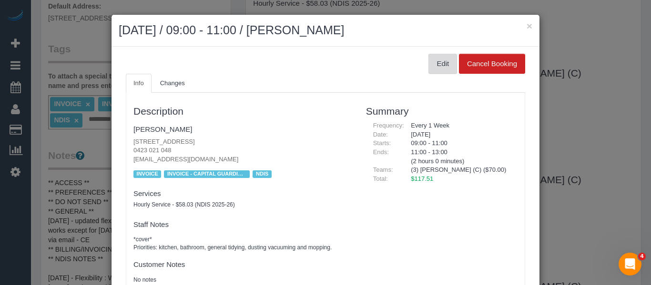
click at [434, 63] on button "Edit" at bounding box center [442, 64] width 29 height 20
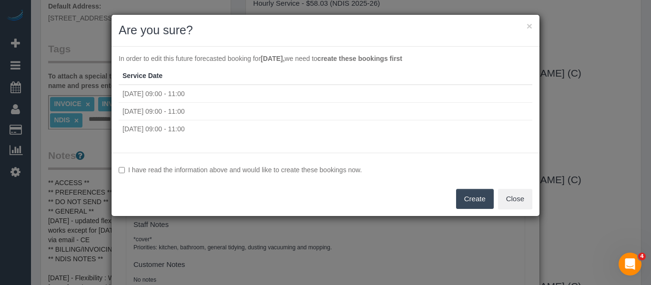
click at [230, 163] on div "I have read the information above and would like to create these bookings now. …" at bounding box center [325, 184] width 428 height 63
click at [258, 172] on label "I have read the information above and would like to create these bookings now." at bounding box center [326, 170] width 414 height 10
click at [459, 196] on button "Create" at bounding box center [475, 199] width 38 height 20
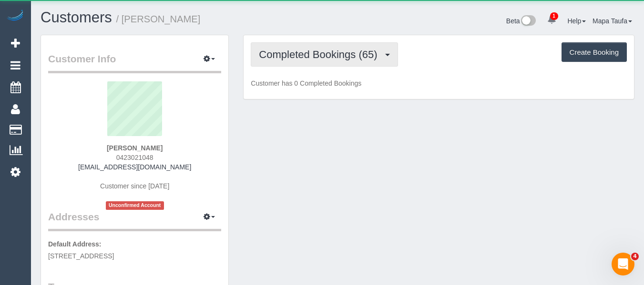
click at [298, 58] on span "Completed Bookings (65)" at bounding box center [320, 55] width 123 height 12
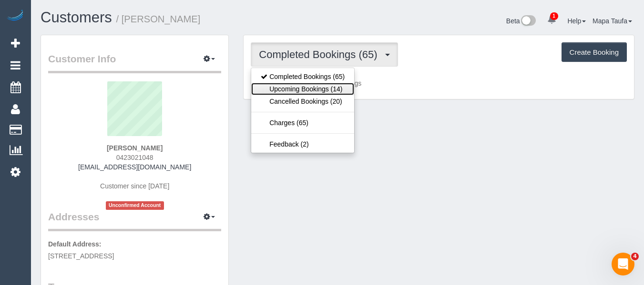
click at [299, 88] on link "Upcoming Bookings (14)" at bounding box center [302, 89] width 103 height 12
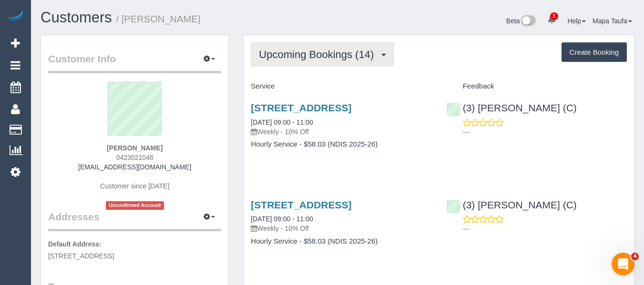
click at [310, 51] on span "Upcoming Bookings (14)" at bounding box center [319, 55] width 120 height 12
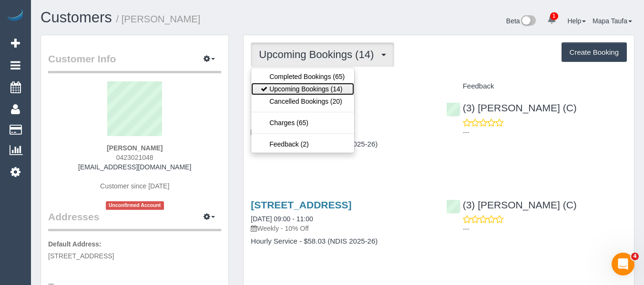
click at [304, 87] on link "Upcoming Bookings (14)" at bounding box center [302, 89] width 103 height 12
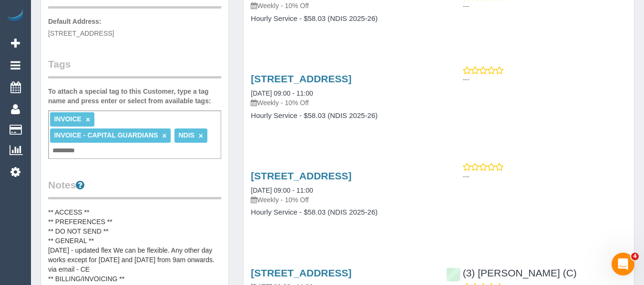
scroll to position [238, 0]
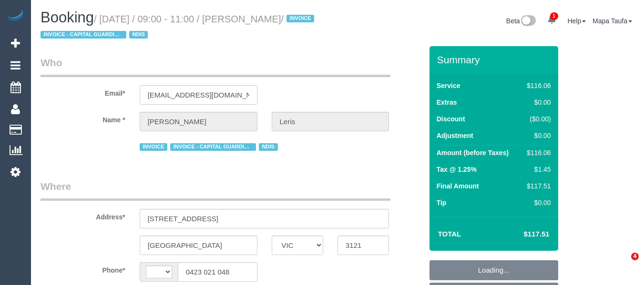
select select "VIC"
select select "number:28"
select select "number:14"
select select "number:19"
select select "number:36"
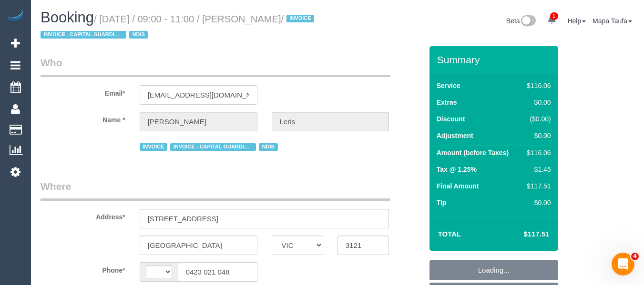
select select "number:35"
select select "string:AU"
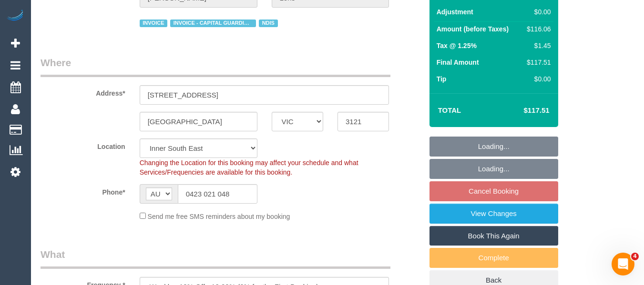
select select "object:750"
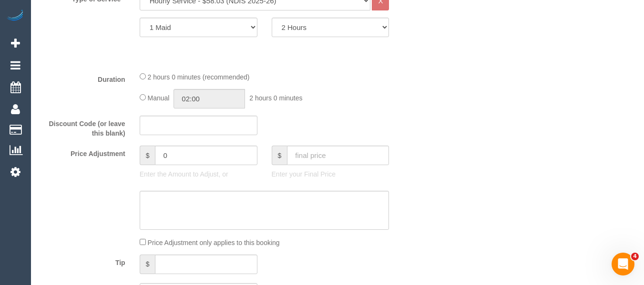
scroll to position [1548, 0]
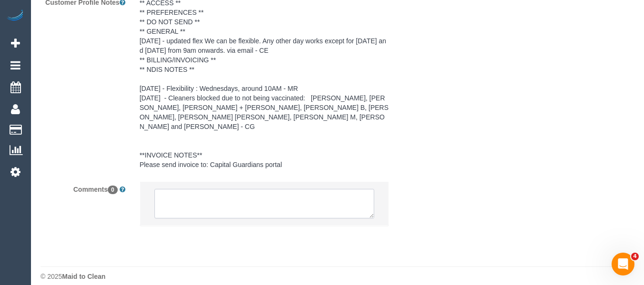
click at [263, 197] on textarea at bounding box center [264, 204] width 220 height 30
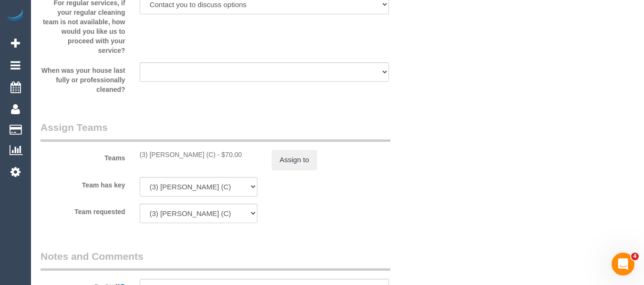
scroll to position [1167, 0]
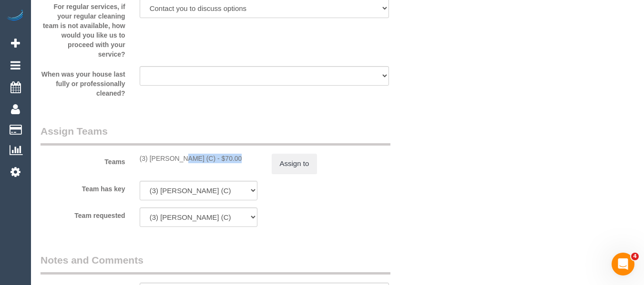
drag, startPoint x: 205, startPoint y: 156, endPoint x: 150, endPoint y: 157, distance: 55.3
click at [150, 157] on div "(3) [PERSON_NAME] (C) - $70.00" at bounding box center [199, 159] width 118 height 10
copy div "[PERSON_NAME]"
click at [294, 168] on button "Assign to" at bounding box center [295, 164] width 46 height 20
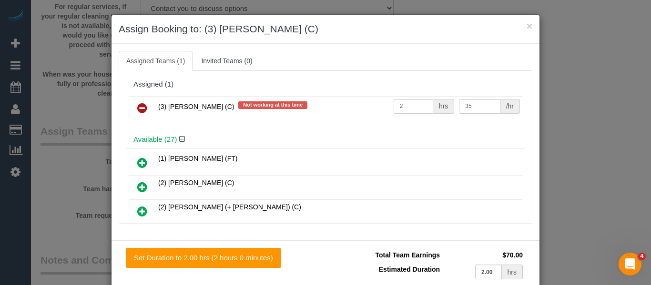
drag, startPoint x: 151, startPoint y: 103, endPoint x: 146, endPoint y: 105, distance: 5.6
click at [149, 103] on td at bounding box center [142, 108] width 27 height 24
click at [144, 112] on link at bounding box center [142, 108] width 22 height 19
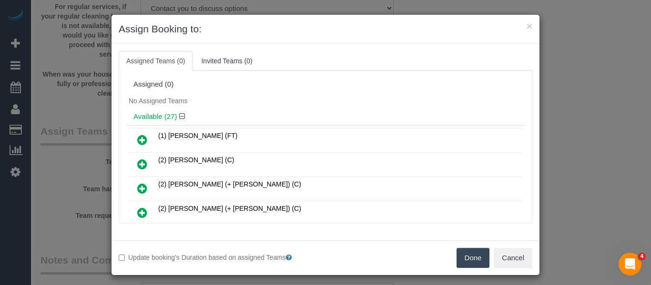
click at [467, 254] on button "Done" at bounding box center [472, 258] width 33 height 20
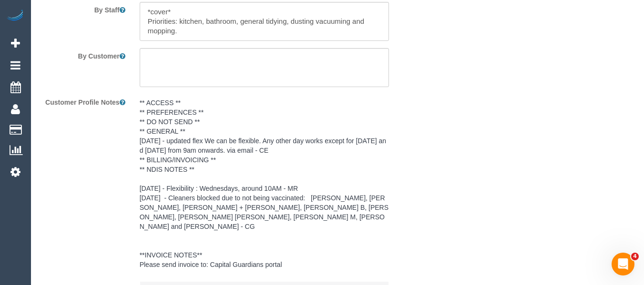
scroll to position [1588, 0]
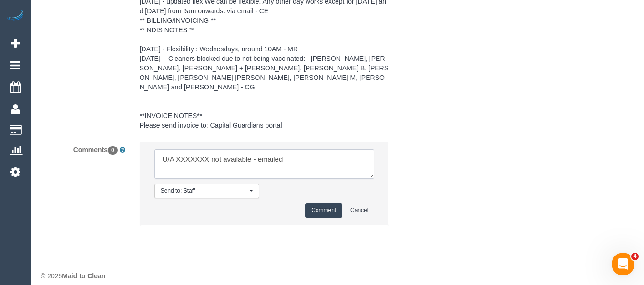
click at [199, 150] on textarea at bounding box center [264, 165] width 220 height 30
paste textarea "Andres Arredondo"
type textarea "U/A Andres Arredondo not available - emailed"
drag, startPoint x: 323, startPoint y: 195, endPoint x: 335, endPoint y: 202, distance: 14.1
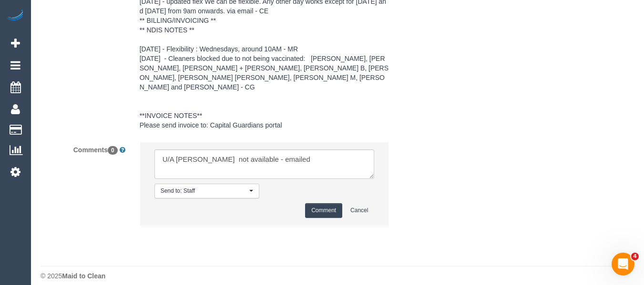
click at [323, 203] on button "Comment" at bounding box center [323, 210] width 37 height 15
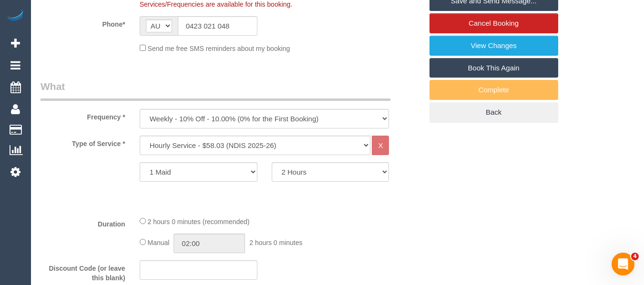
scroll to position [191, 0]
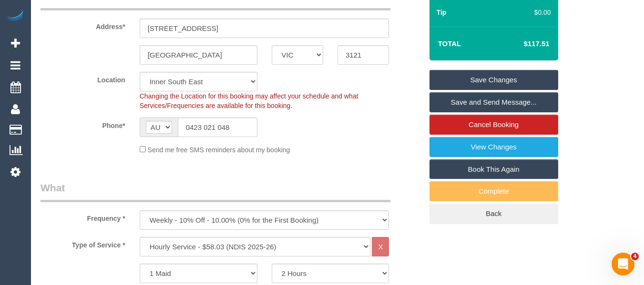
click at [507, 81] on link "Save Changes" at bounding box center [493, 80] width 129 height 20
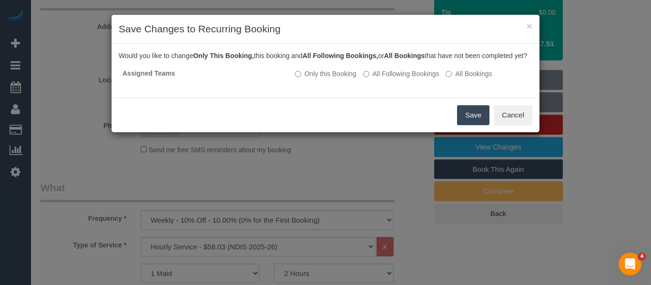
click at [466, 125] on button "Save" at bounding box center [473, 115] width 32 height 20
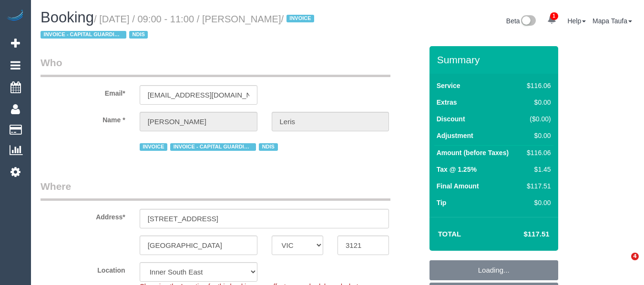
select select "VIC"
select select "number:28"
select select "number:14"
select select "number:19"
select select "number:36"
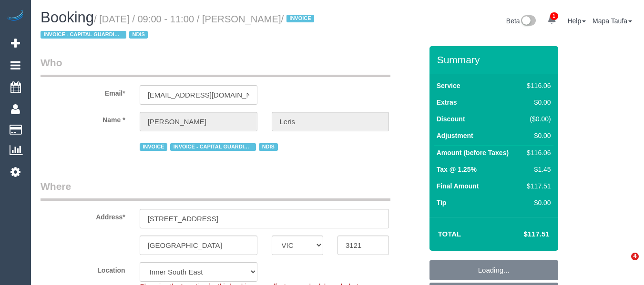
select select "number:35"
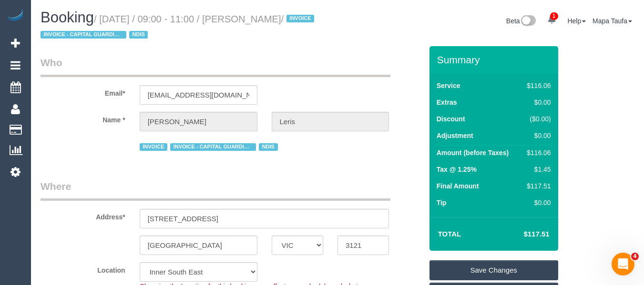
scroll to position [1523, 0]
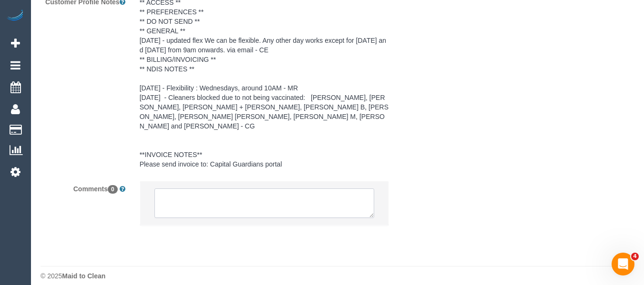
click at [254, 195] on textarea at bounding box center [264, 204] width 220 height 30
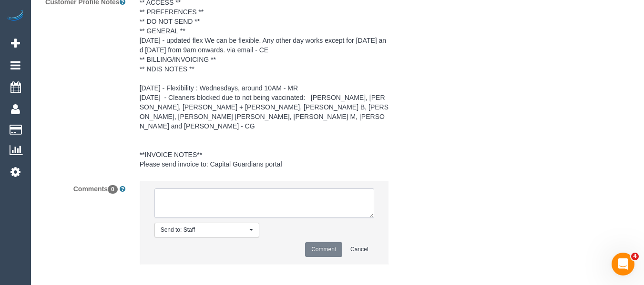
paste textarea "[PERSON_NAME]"
type textarea "[PERSON_NAME]"
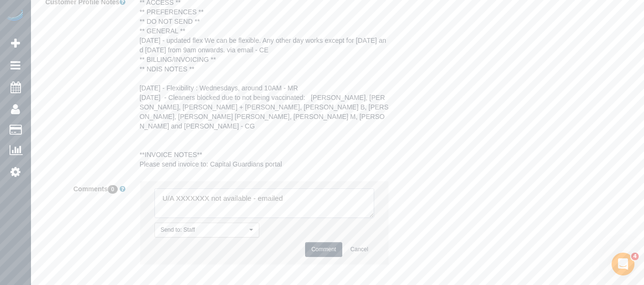
click at [203, 192] on textarea at bounding box center [264, 204] width 220 height 30
paste textarea "[PERSON_NAME]"
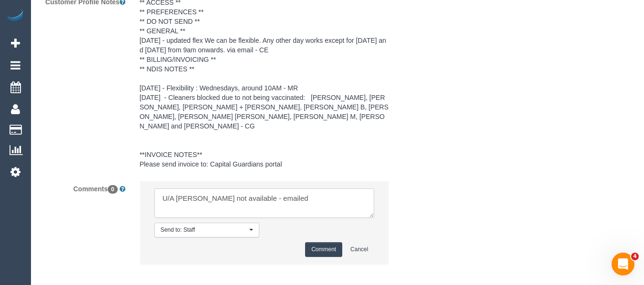
type textarea "U/A Andres Arredondo not available - emailed"
click at [313, 243] on button "Comment" at bounding box center [323, 250] width 37 height 15
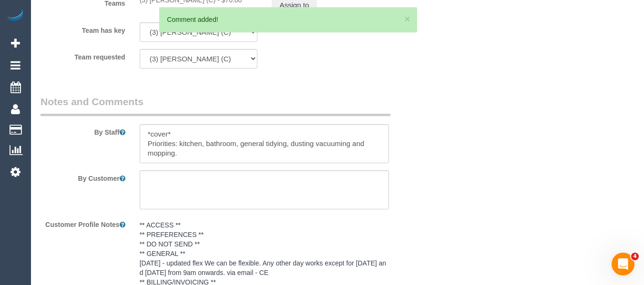
scroll to position [1240, 0]
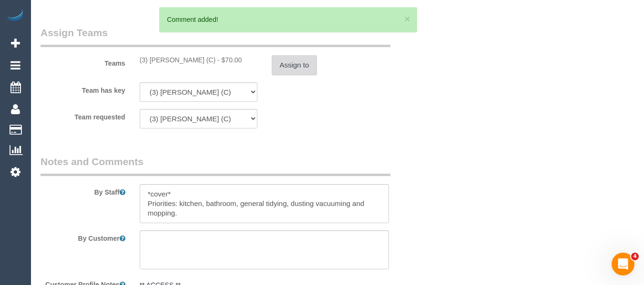
click at [292, 60] on button "Assign to" at bounding box center [295, 65] width 46 height 20
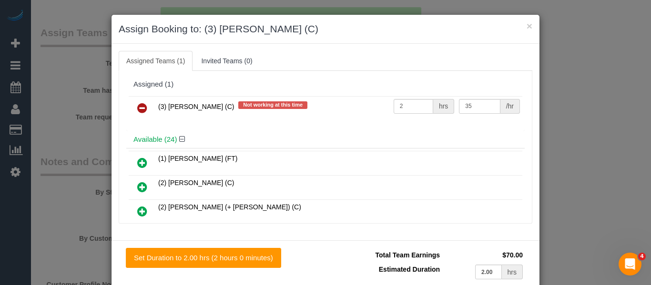
drag, startPoint x: 131, startPoint y: 109, endPoint x: 160, endPoint y: 115, distance: 29.7
click at [131, 109] on link at bounding box center [142, 108] width 22 height 19
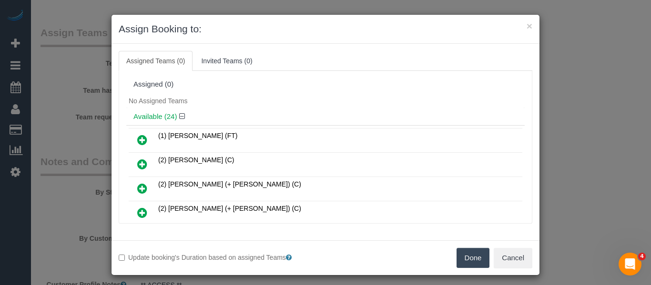
drag, startPoint x: 458, startPoint y: 254, endPoint x: 642, endPoint y: 218, distance: 186.9
click at [461, 254] on button "Done" at bounding box center [472, 258] width 33 height 20
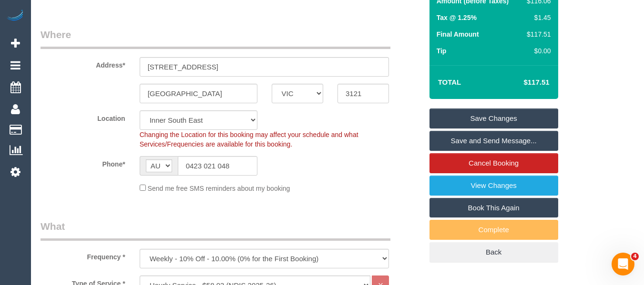
scroll to position [0, 0]
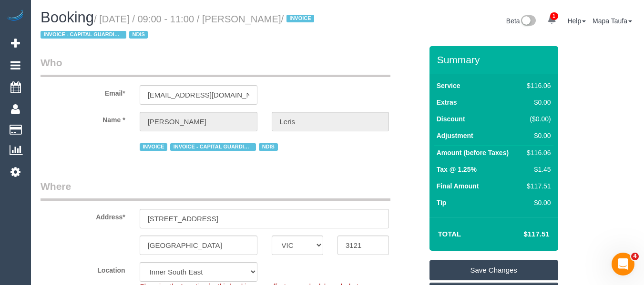
click at [468, 265] on link "Save Changes" at bounding box center [493, 271] width 129 height 20
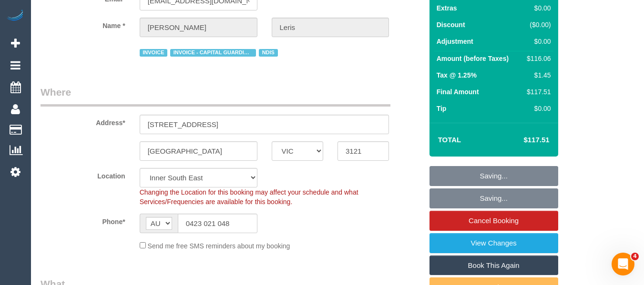
scroll to position [95, 0]
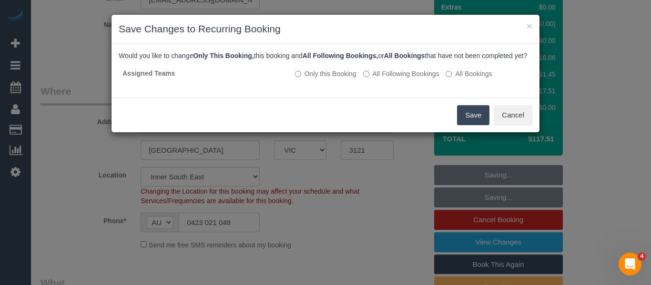
click at [466, 120] on button "Save" at bounding box center [473, 115] width 32 height 20
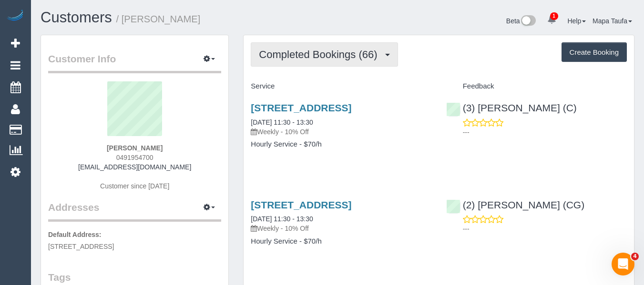
click at [294, 58] on span "Completed Bookings (66)" at bounding box center [320, 55] width 123 height 12
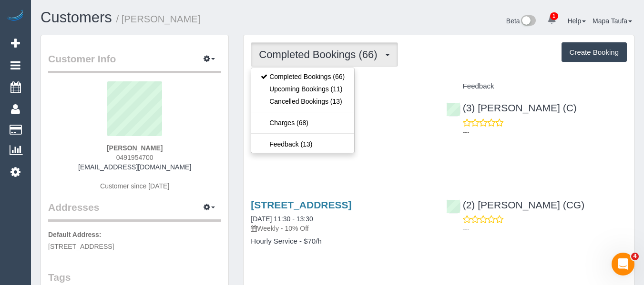
drag, startPoint x: 328, startPoint y: 181, endPoint x: 334, endPoint y: 177, distance: 7.1
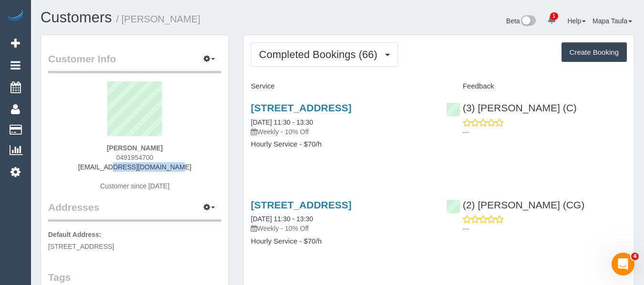
drag, startPoint x: 181, startPoint y: 170, endPoint x: 93, endPoint y: 170, distance: 87.7
click at [99, 169] on div "[PERSON_NAME] 0491954700 [EMAIL_ADDRESS][DOMAIN_NAME] Customer since [DATE]" at bounding box center [134, 140] width 173 height 119
copy link "[EMAIL_ADDRESS][DOMAIN_NAME]"
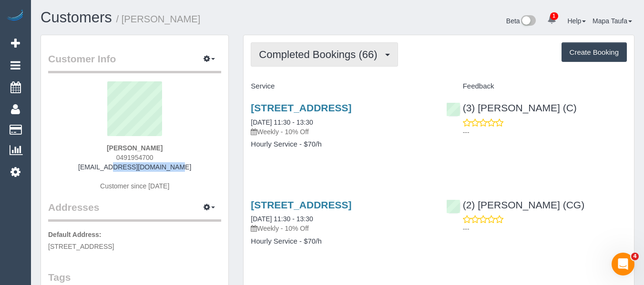
click at [291, 57] on span "Completed Bookings (66)" at bounding box center [320, 55] width 123 height 12
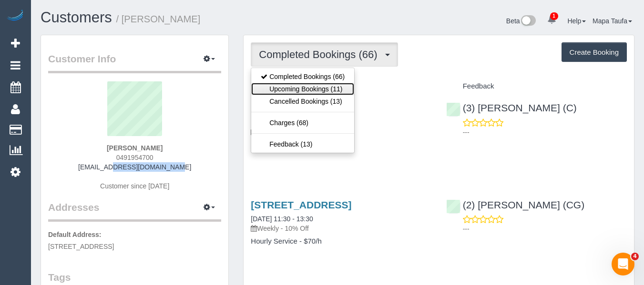
click at [292, 86] on link "Upcoming Bookings (11)" at bounding box center [302, 89] width 103 height 12
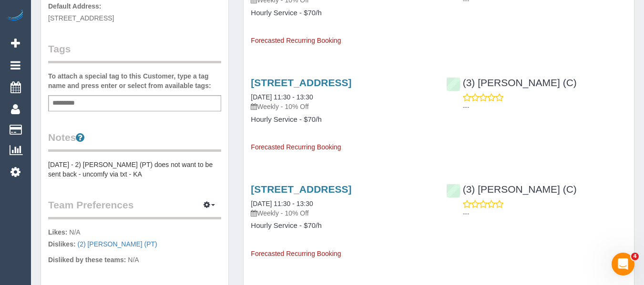
scroll to position [286, 0]
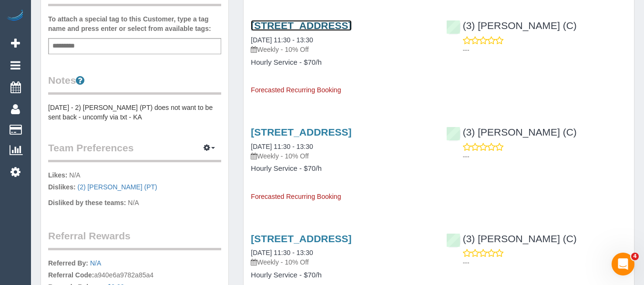
click at [263, 31] on link "[STREET_ADDRESS]" at bounding box center [301, 25] width 101 height 11
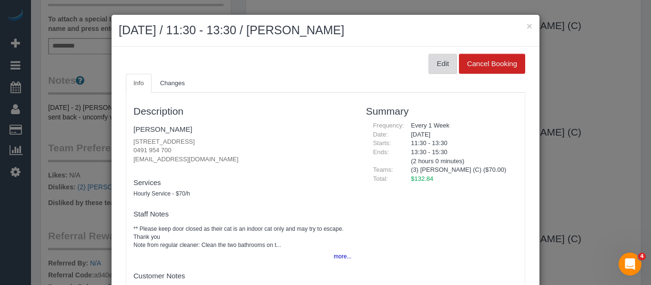
click at [432, 63] on button "Edit" at bounding box center [442, 64] width 29 height 20
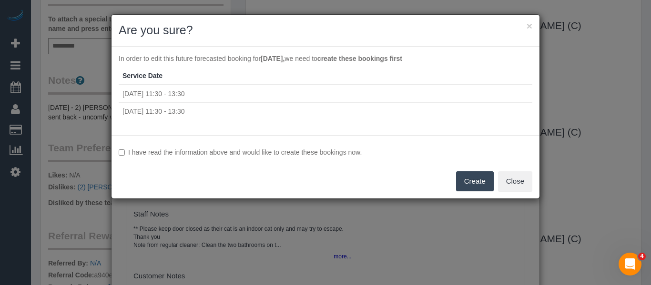
click at [306, 148] on label "I have read the information above and would like to create these bookings now." at bounding box center [326, 153] width 414 height 10
click at [458, 185] on button "Create" at bounding box center [475, 182] width 38 height 20
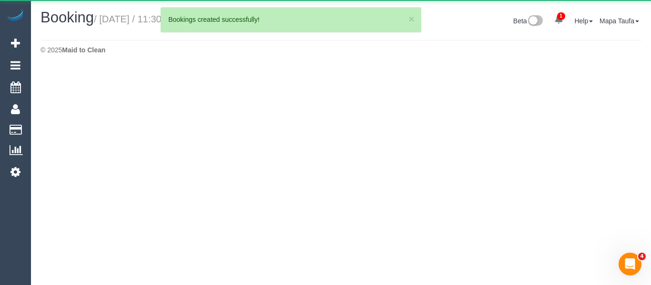
select select "VIC"
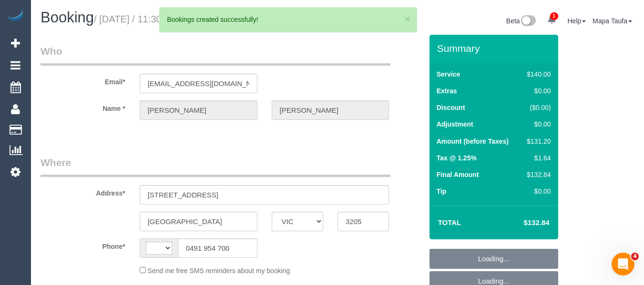
select select "string:stripe-pm_1OioaJ2GScqysDRVEtJ14RvB"
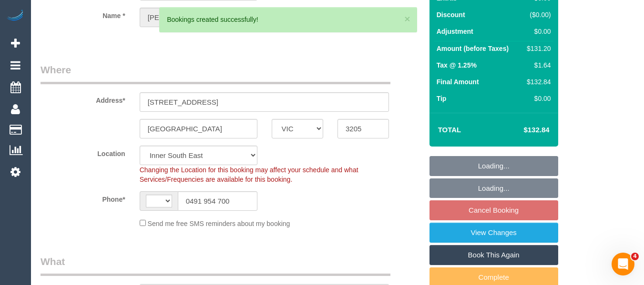
select select "string:AU"
select select "object:2235"
select select "number:32"
select select "number:15"
select select "number:20"
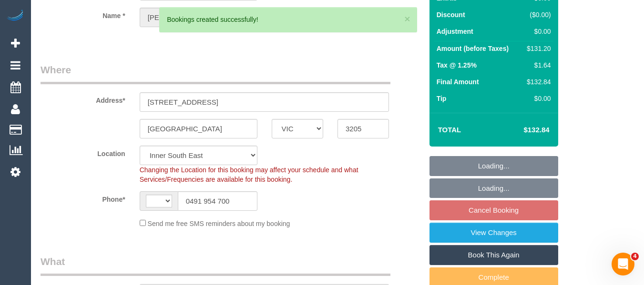
select select "number:24"
select select "number:34"
select select "number:11"
select select "object:2404"
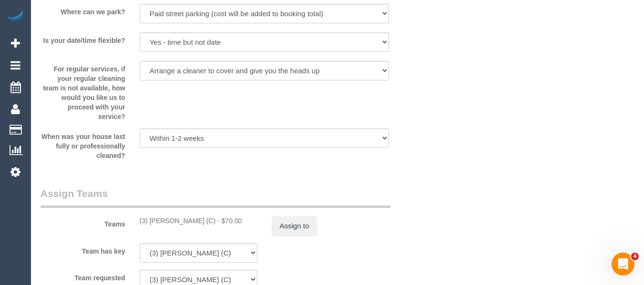
scroll to position [1369, 0]
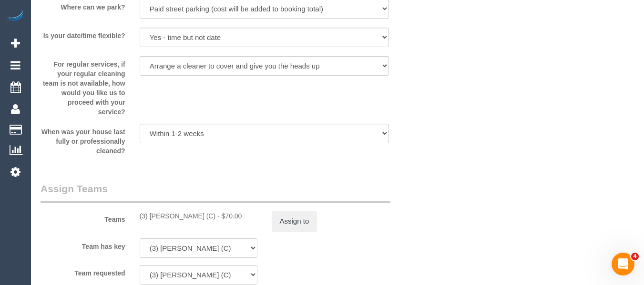
drag, startPoint x: 210, startPoint y: 230, endPoint x: 149, endPoint y: 226, distance: 61.1
click at [149, 221] on div "(3) Andres Arredondo (C) - $70.00" at bounding box center [199, 217] width 118 height 10
copy div "Andres Arredondo (C"
click at [296, 229] on button "Assign to" at bounding box center [295, 222] width 46 height 20
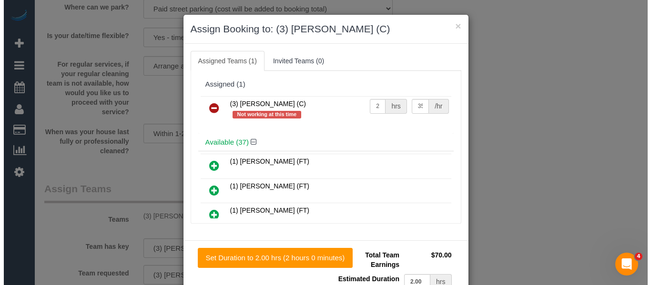
scroll to position [1358, 0]
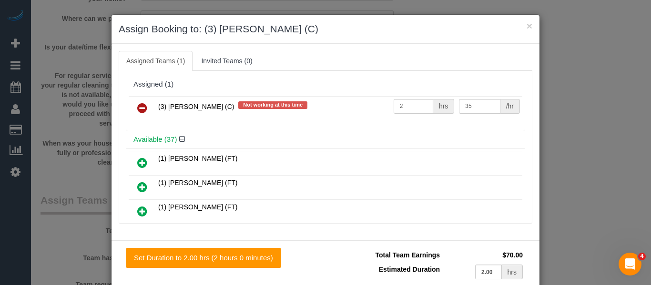
click at [137, 111] on icon at bounding box center [142, 107] width 10 height 11
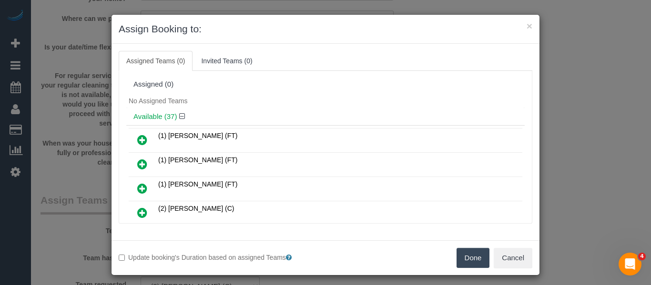
click at [468, 250] on button "Done" at bounding box center [472, 258] width 33 height 20
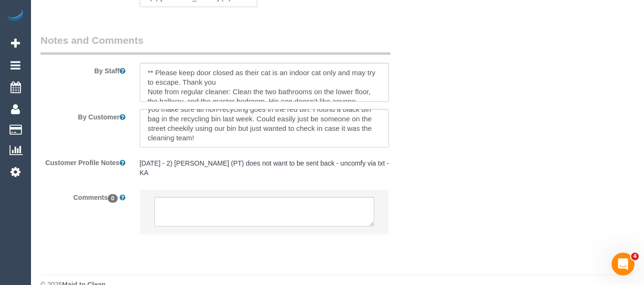
scroll to position [1677, 0]
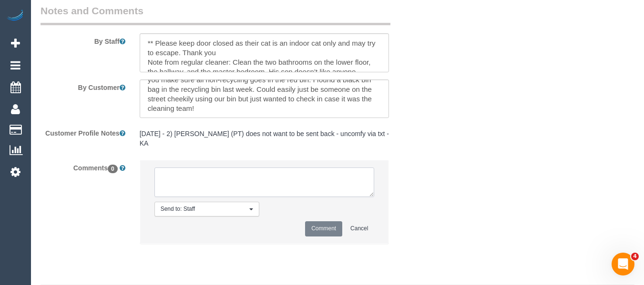
click at [228, 192] on textarea at bounding box center [264, 183] width 220 height 30
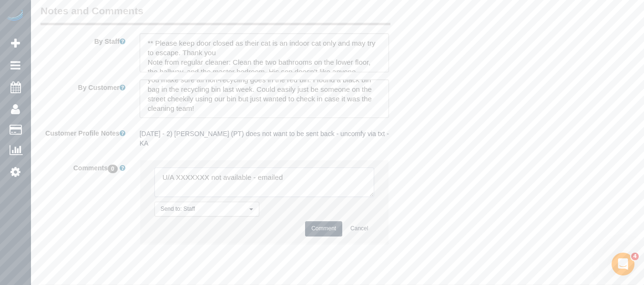
click at [190, 191] on textarea at bounding box center [264, 183] width 220 height 30
paste textarea "Andres Arredondo (C"
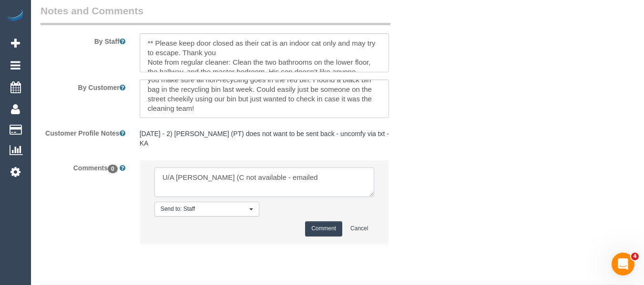
type textarea "U/A Andres Arredondo (C not available - emailed"
click at [318, 236] on button "Comment" at bounding box center [323, 229] width 37 height 15
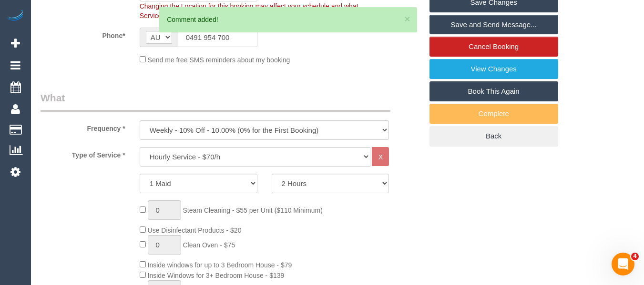
scroll to position [0, 0]
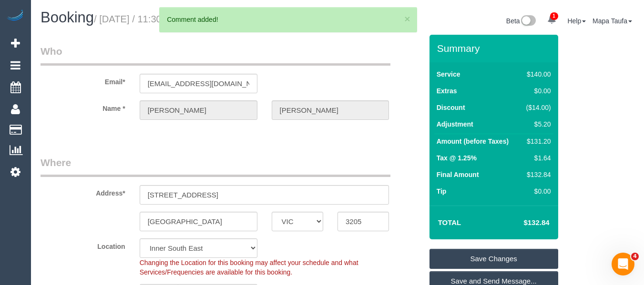
click at [484, 267] on link "Save Changes" at bounding box center [493, 259] width 129 height 20
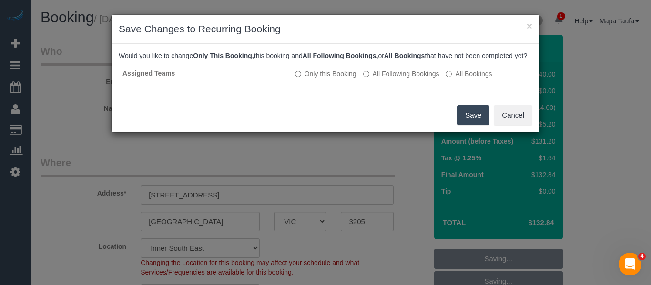
click at [475, 124] on button "Save" at bounding box center [473, 115] width 32 height 20
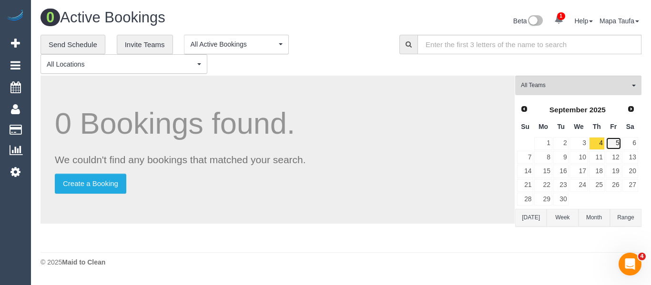
click at [617, 140] on link "5" at bounding box center [614, 143] width 16 height 13
click at [637, 142] on link "6" at bounding box center [630, 143] width 16 height 13
click at [548, 156] on link "8" at bounding box center [543, 157] width 18 height 13
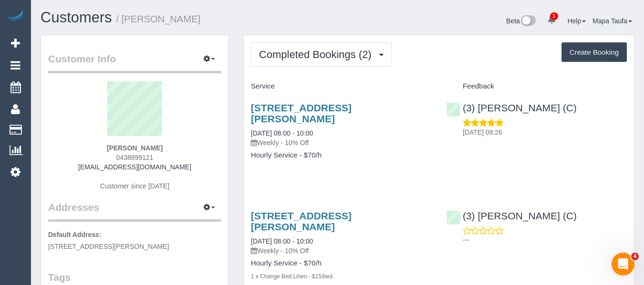
drag, startPoint x: 196, startPoint y: 166, endPoint x: 85, endPoint y: 164, distance: 111.5
click at [85, 164] on div "[PERSON_NAME] 0438899121 [EMAIL_ADDRESS][DOMAIN_NAME] Customer since [DATE]" at bounding box center [134, 140] width 173 height 119
copy link "[EMAIL_ADDRESS][DOMAIN_NAME]"
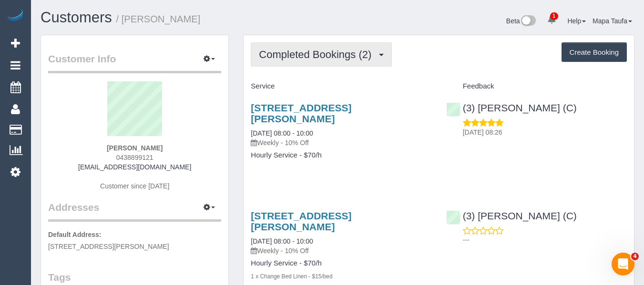
drag, startPoint x: 298, startPoint y: 43, endPoint x: 298, endPoint y: 49, distance: 5.7
click at [298, 46] on button "Completed Bookings (2)" at bounding box center [321, 54] width 141 height 24
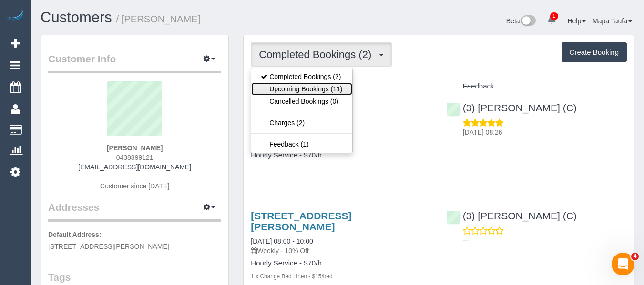
click at [305, 87] on link "Upcoming Bookings (11)" at bounding box center [301, 89] width 101 height 12
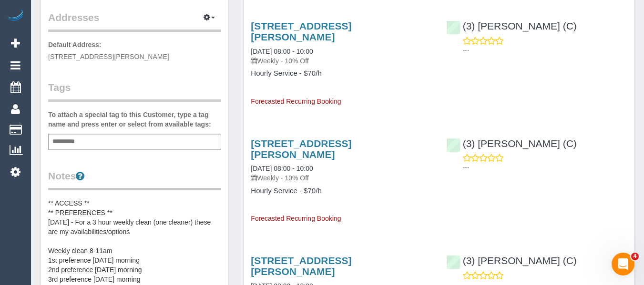
scroll to position [191, 0]
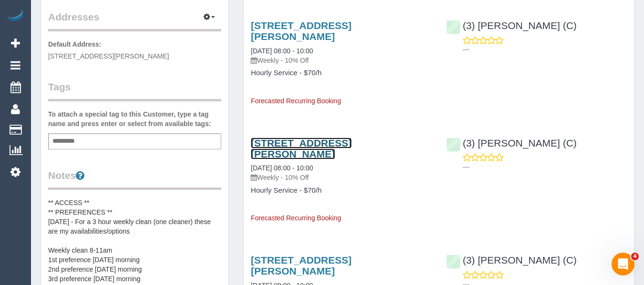
click at [322, 138] on link "25 Dominic St, Camberwell, VIC 3124" at bounding box center [301, 149] width 101 height 22
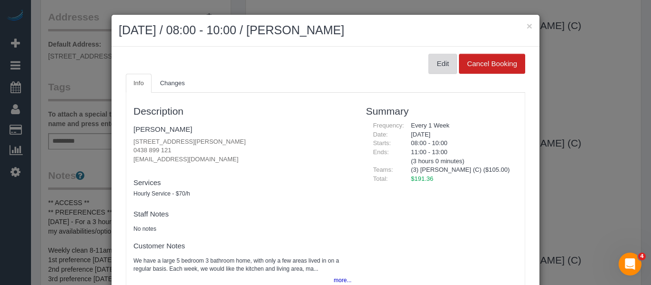
click at [429, 66] on button "Edit" at bounding box center [442, 64] width 29 height 20
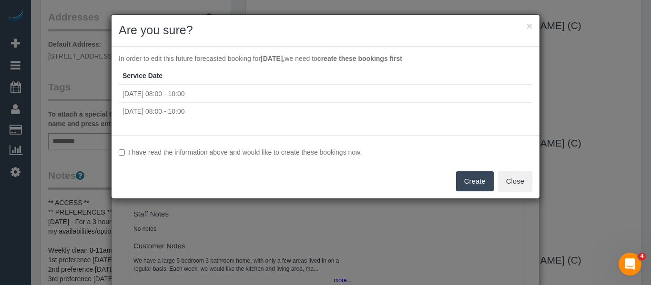
click at [334, 149] on label "I have read the information above and would like to create these bookings now." at bounding box center [326, 153] width 414 height 10
click at [466, 174] on button "Create" at bounding box center [475, 182] width 38 height 20
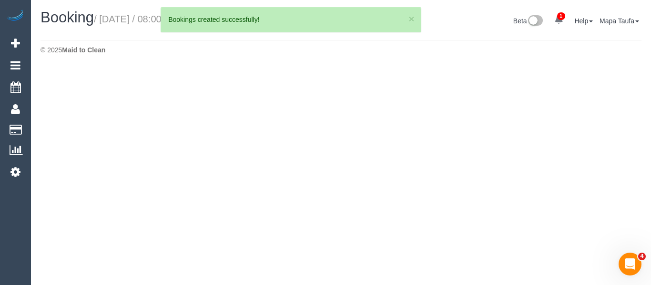
select select "VIC"
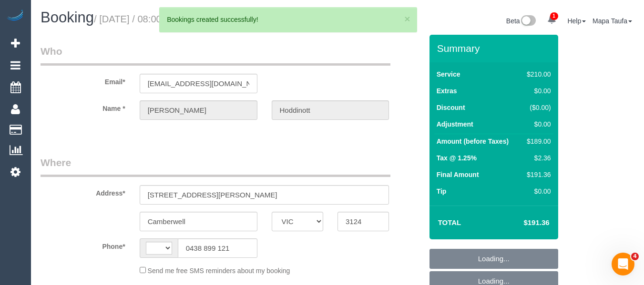
select select "string:stripe-pm_1RqLU12GScqysDRVGu3XQClR"
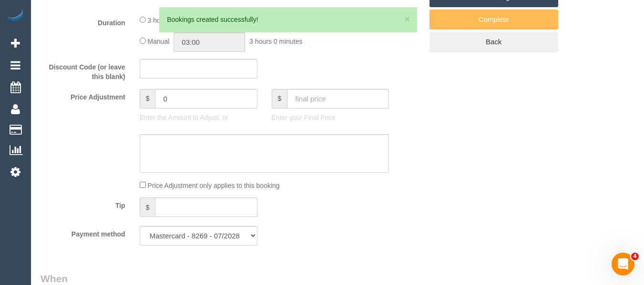
select select "string:AU"
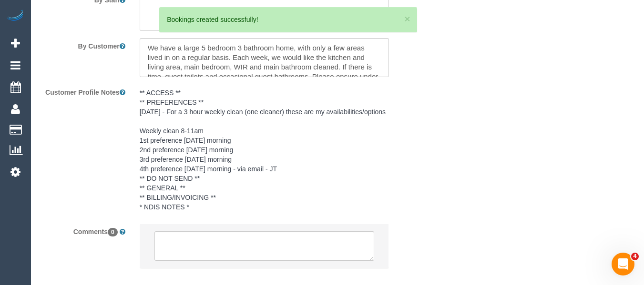
select select "object:1253"
select select "number:28"
select select "number:14"
select select "number:19"
select select "number:22"
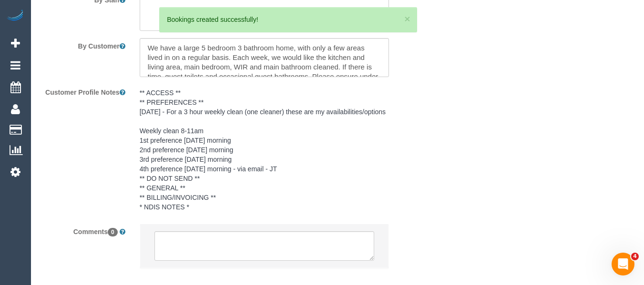
select select "number:34"
select select "number:11"
select select "object:1568"
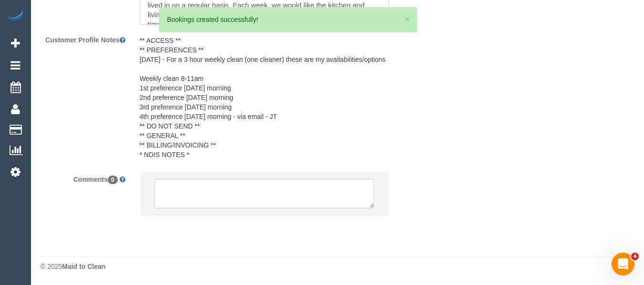
select select "180"
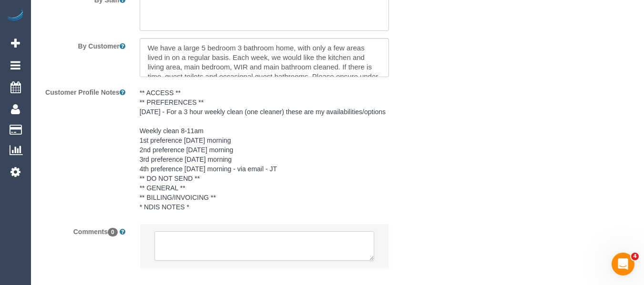
click at [254, 249] on textarea at bounding box center [264, 247] width 220 height 30
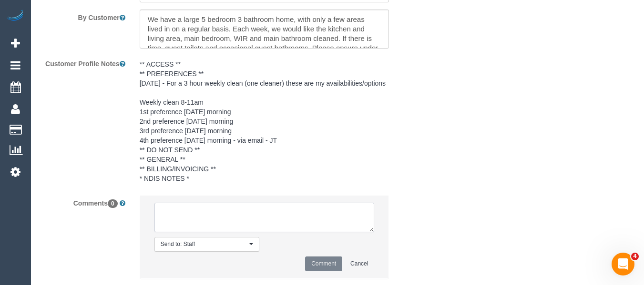
type textarea "-"
select select "spot2"
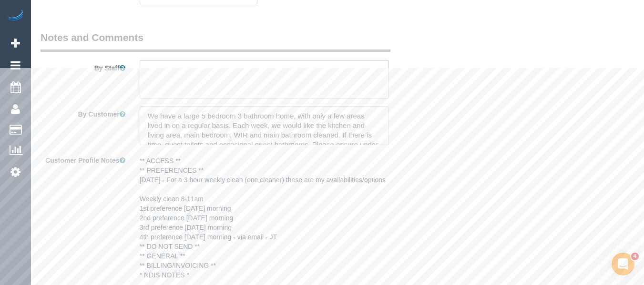
scroll to position [1437, 0]
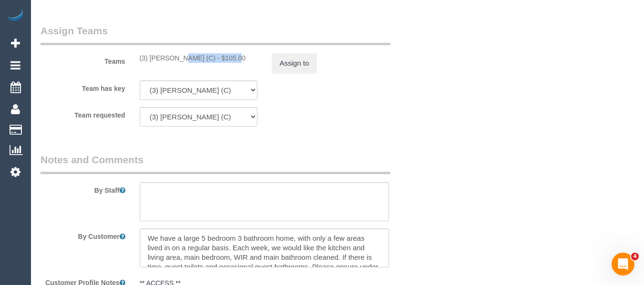
drag, startPoint x: 204, startPoint y: 58, endPoint x: 151, endPoint y: 58, distance: 53.4
click at [151, 58] on div "(3) Andres Arredondo (C) - $105.00" at bounding box center [199, 58] width 118 height 10
copy div "[PERSON_NAME]"
click at [302, 65] on button "Assign to" at bounding box center [295, 63] width 46 height 20
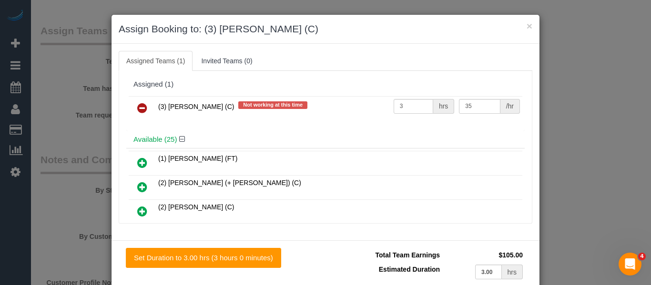
click at [137, 106] on icon at bounding box center [142, 107] width 10 height 11
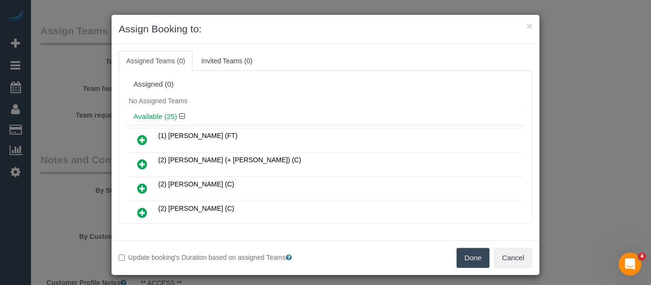
drag, startPoint x: 453, startPoint y: 262, endPoint x: 467, endPoint y: 253, distance: 16.8
click at [456, 262] on button "Done" at bounding box center [472, 258] width 33 height 20
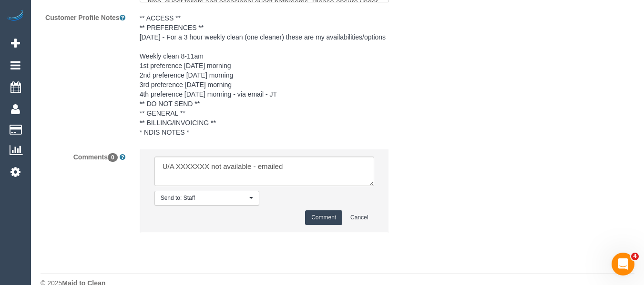
scroll to position [1729, 0]
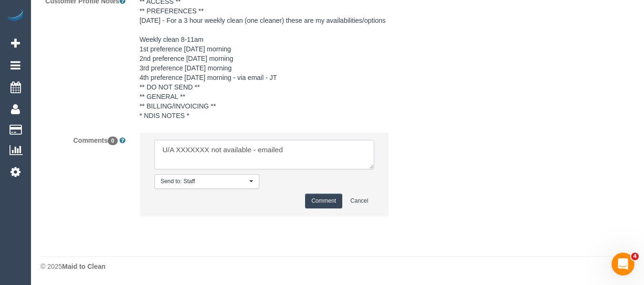
click at [187, 149] on textarea at bounding box center [264, 155] width 220 height 30
paste textarea "[PERSON_NAME]"
type textarea "U/A [PERSON_NAME] not available - emailed"
click at [324, 194] on button "Comment" at bounding box center [323, 201] width 37 height 15
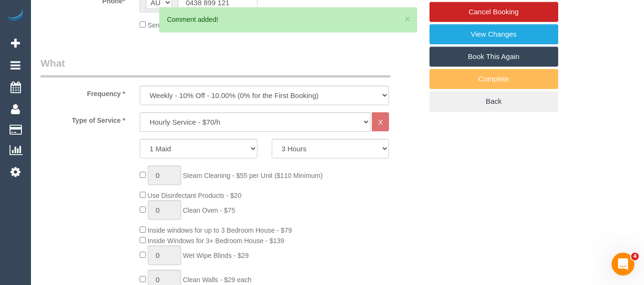
scroll to position [168, 0]
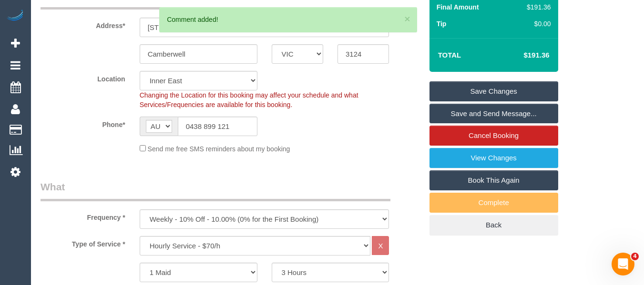
click at [493, 90] on link "Save Changes" at bounding box center [493, 91] width 129 height 20
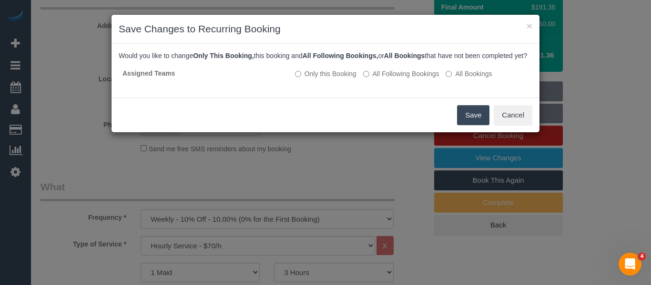
click at [464, 122] on button "Save" at bounding box center [473, 115] width 32 height 20
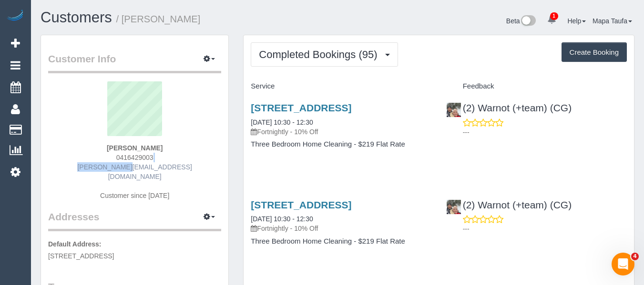
drag, startPoint x: 187, startPoint y: 162, endPoint x: 124, endPoint y: 165, distance: 63.0
click at [116, 168] on div "[PERSON_NAME] 0416429003 [PERSON_NAME][EMAIL_ADDRESS][DOMAIN_NAME] Customer sin…" at bounding box center [134, 145] width 173 height 129
click at [194, 164] on div "[PERSON_NAME] 0416429003 [PERSON_NAME][EMAIL_ADDRESS][DOMAIN_NAME] Customer sin…" at bounding box center [134, 145] width 173 height 129
drag, startPoint x: 182, startPoint y: 172, endPoint x: 102, endPoint y: 171, distance: 80.5
click at [102, 170] on div "[PERSON_NAME] 0416429003 [PERSON_NAME][EMAIL_ADDRESS][DOMAIN_NAME] Customer sin…" at bounding box center [134, 145] width 173 height 129
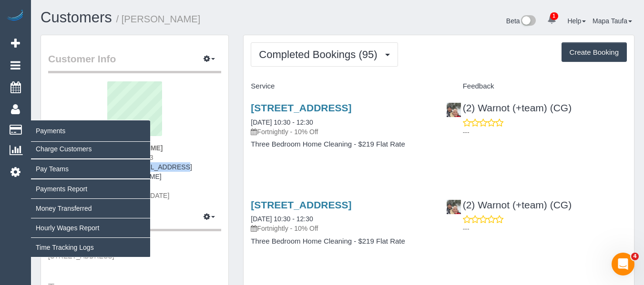
copy link "[PERSON_NAME][EMAIL_ADDRESS][DOMAIN_NAME]"
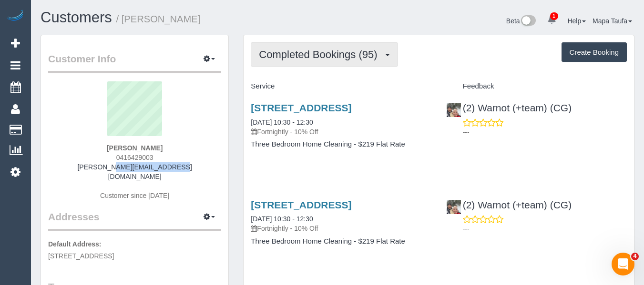
click at [327, 50] on span "Completed Bookings (95)" at bounding box center [320, 55] width 123 height 12
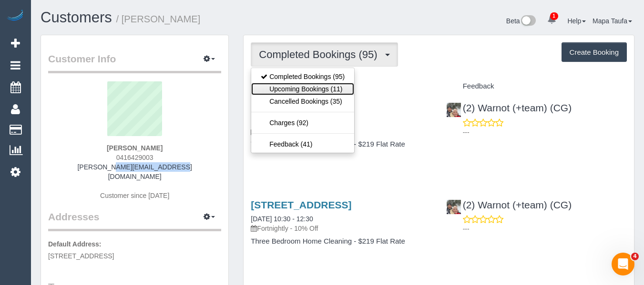
click at [328, 89] on link "Upcoming Bookings (11)" at bounding box center [302, 89] width 103 height 12
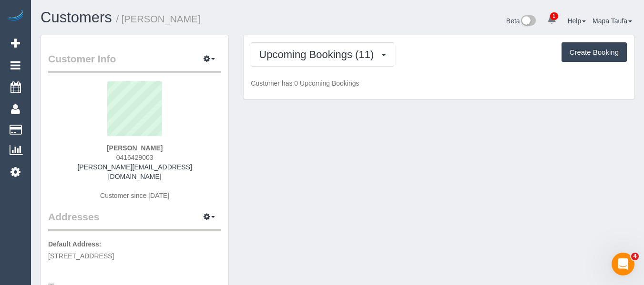
click at [435, 73] on div "Upcoming Bookings (11) Completed Bookings (95) Upcoming Bookings (11) Cancelled…" at bounding box center [438, 67] width 390 height 64
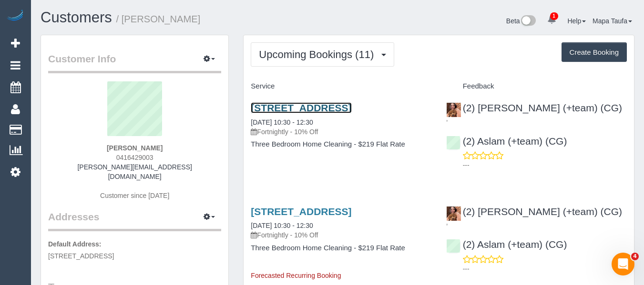
click at [281, 109] on link "[STREET_ADDRESS]" at bounding box center [301, 107] width 101 height 11
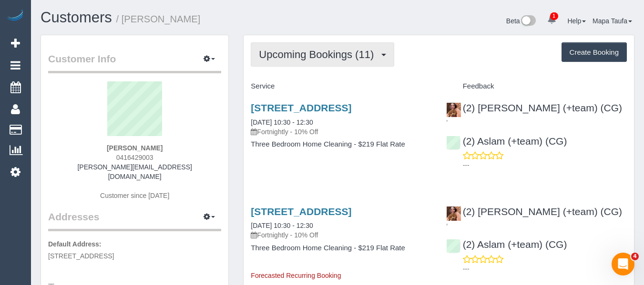
click at [318, 56] on span "Upcoming Bookings (11)" at bounding box center [319, 55] width 120 height 12
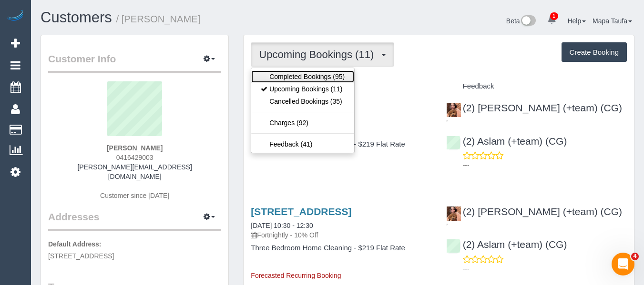
click at [314, 72] on link "Completed Bookings (95)" at bounding box center [302, 77] width 103 height 12
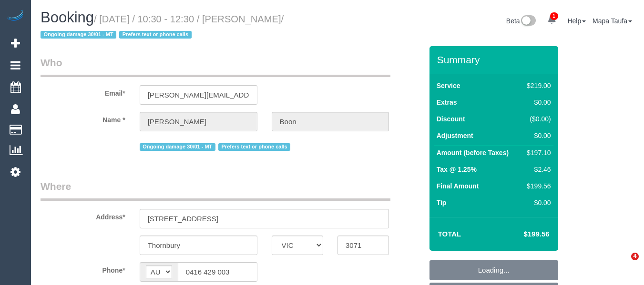
select select "VIC"
select select "object:1367"
select select "string:stripe-pm_1Q1gZF2GScqysDRVbjgigklW"
select select "22760"
select select "number:32"
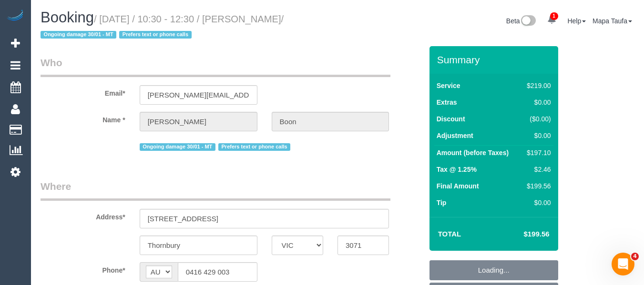
select select "number:35"
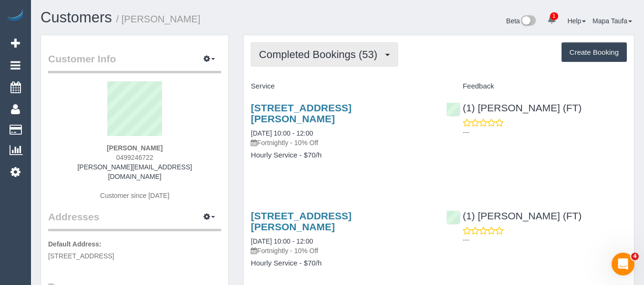
click at [296, 60] on span "Completed Bookings (53)" at bounding box center [320, 55] width 123 height 12
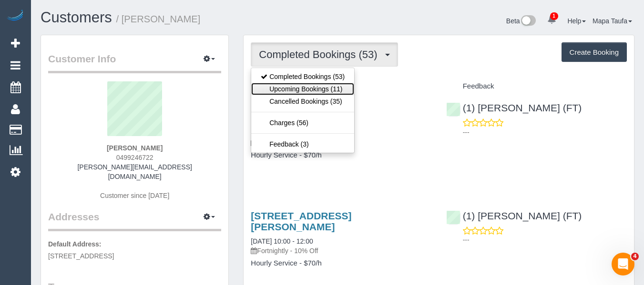
click at [302, 91] on link "Upcoming Bookings (11)" at bounding box center [302, 89] width 103 height 12
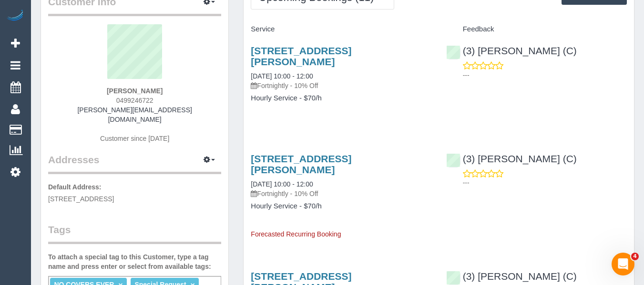
scroll to position [48, 0]
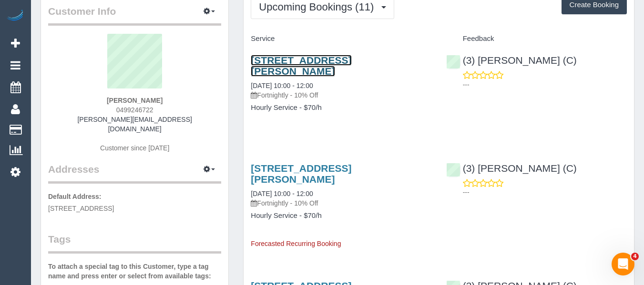
click at [309, 61] on link "32 St Johns Avenue, Camberwell, VIC 3124" at bounding box center [301, 66] width 101 height 22
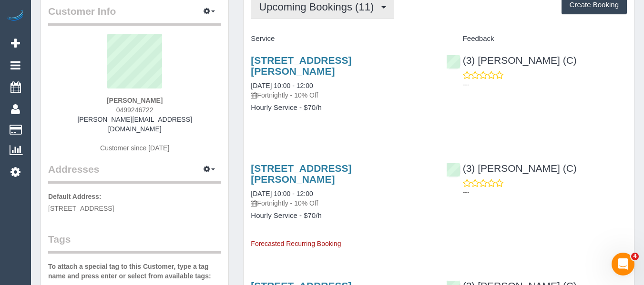
click at [310, 10] on span "Upcoming Bookings (11)" at bounding box center [319, 7] width 120 height 12
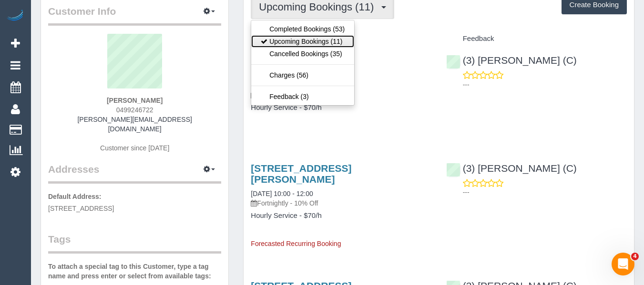
click at [305, 40] on link "Upcoming Bookings (11)" at bounding box center [302, 41] width 103 height 12
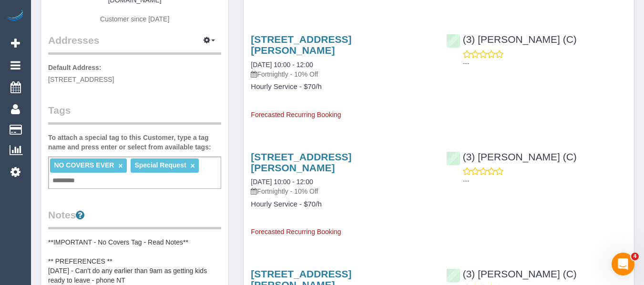
scroll to position [95, 0]
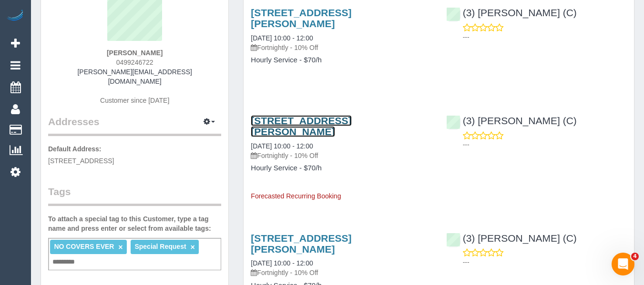
click at [286, 126] on link "32 St Johns Avenue, Camberwell, VIC 3124" at bounding box center [301, 126] width 101 height 22
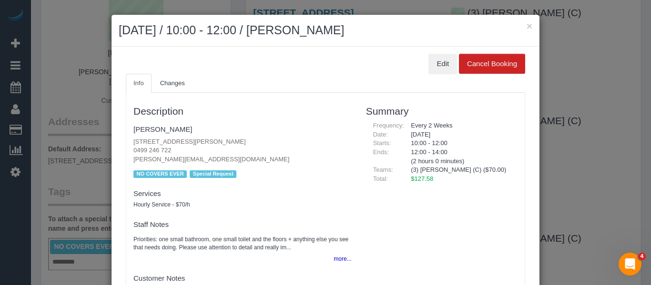
click at [424, 65] on div "Edit Cancel Booking" at bounding box center [325, 64] width 399 height 20
click at [429, 66] on button "Edit" at bounding box center [442, 64] width 29 height 20
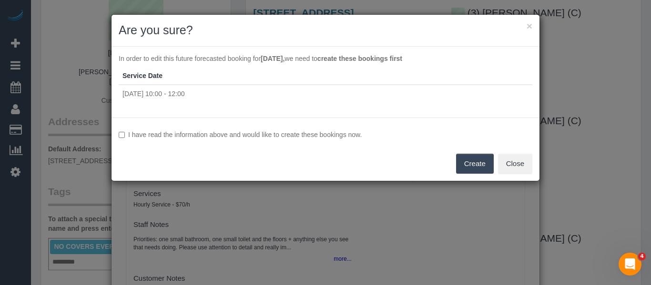
click at [293, 136] on label "I have read the information above and would like to create these bookings now." at bounding box center [326, 135] width 414 height 10
click at [477, 161] on button "Create" at bounding box center [475, 164] width 38 height 20
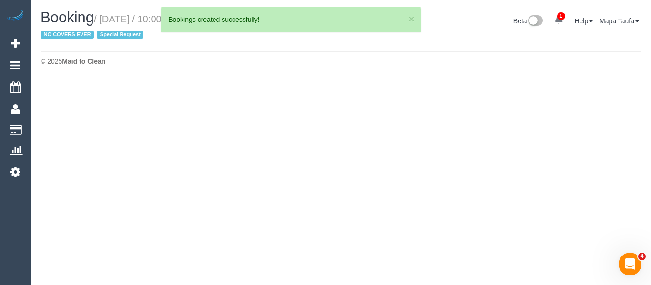
select select "VIC"
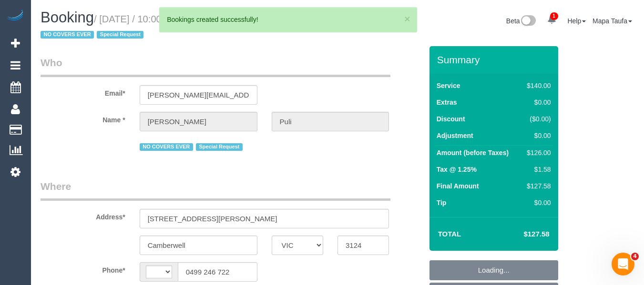
select select "string:AU"
select select "object:2531"
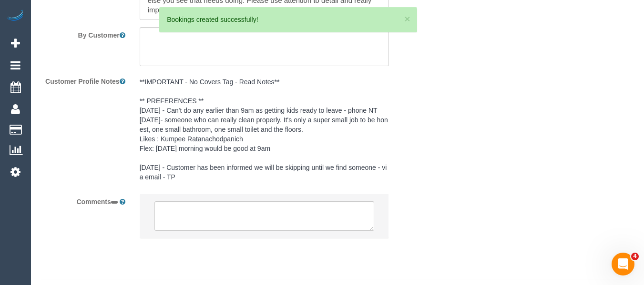
select select "string:stripe-pm_1Oz9OZ2GScqysDRVIPqxEaCB"
select select "number:27"
select select "number:14"
select select "number:18"
select select "number:22"
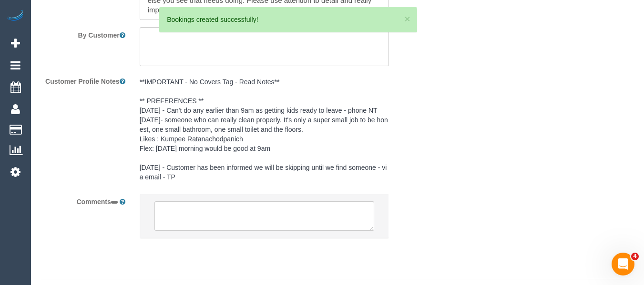
select select "number:35"
select select "number:13"
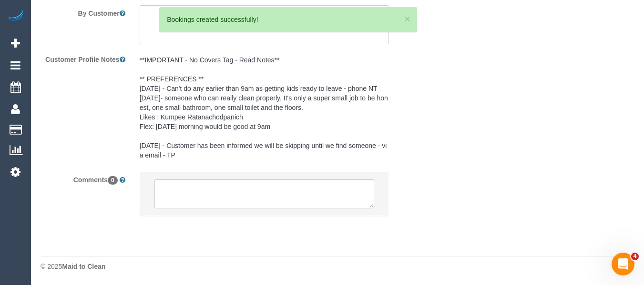
select select "object:2848"
click at [233, 198] on textarea at bounding box center [264, 195] width 220 height 30
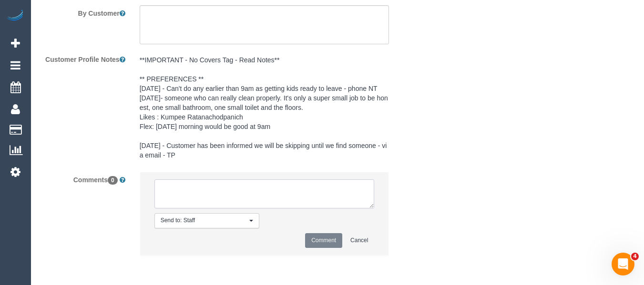
scroll to position [1685, 0]
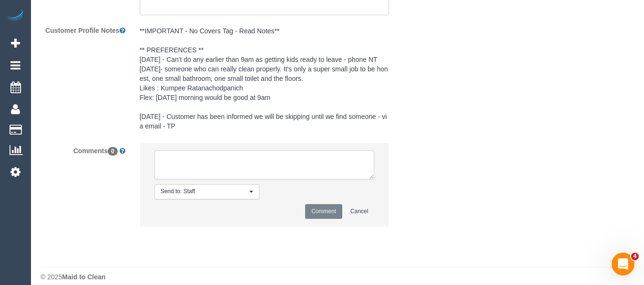
select select "spot3"
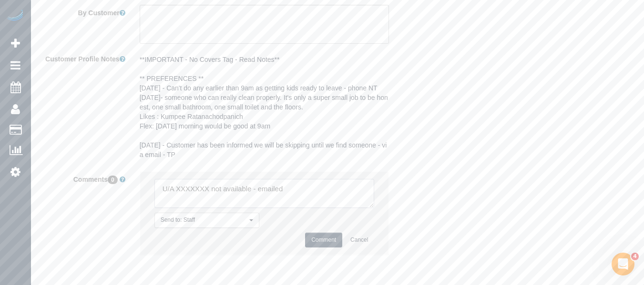
click at [192, 186] on textarea at bounding box center [264, 194] width 220 height 30
paste textarea "U/A Andres Arredondo not available - not contacted as no covers tag"
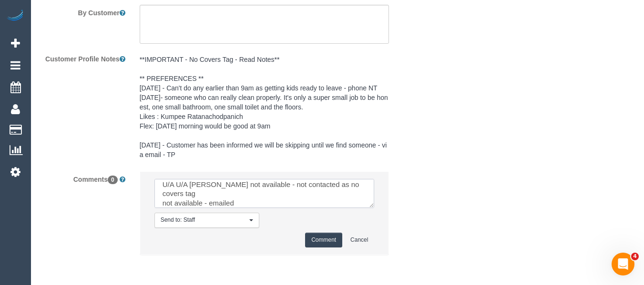
scroll to position [0, 0]
drag, startPoint x: 248, startPoint y: 202, endPoint x: 94, endPoint y: 164, distance: 158.5
click at [94, 163] on sui-booking-comments "By Staff By Customer Customer Profile Notes **IMPORTANT - No Covers Tag - Read …" at bounding box center [231, 97] width 382 height 336
paste textarea "Andres Arredondo not available - not contacted as no covers tag"
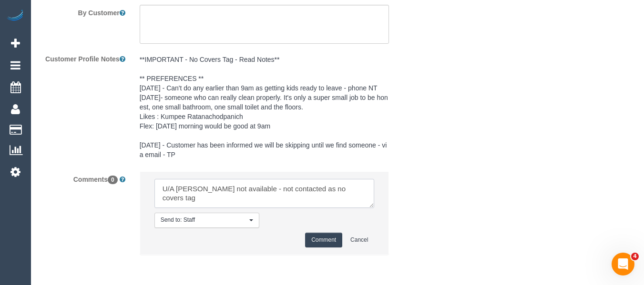
scroll to position [4, 0]
type textarea "U/A Andres Arredondo not available - not contacted as no covers tag"
click at [321, 240] on button "Comment" at bounding box center [323, 240] width 37 height 15
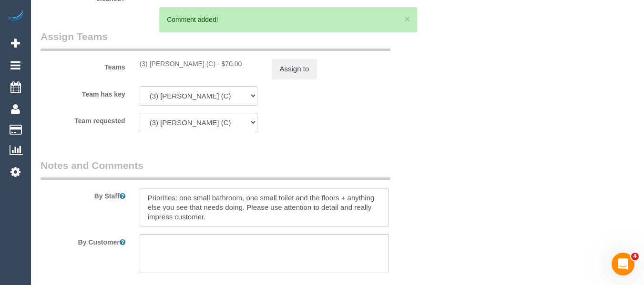
scroll to position [1399, 0]
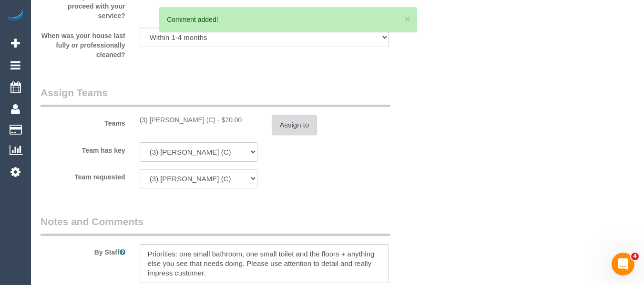
click at [287, 134] on button "Assign to" at bounding box center [295, 125] width 46 height 20
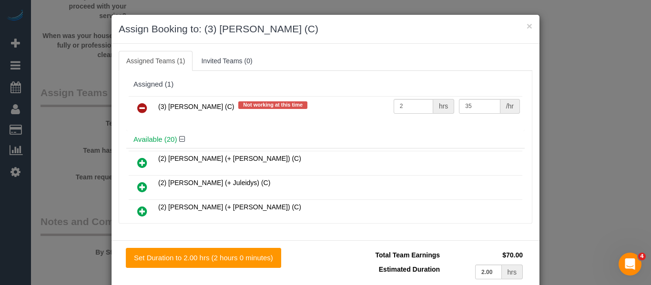
drag, startPoint x: 136, startPoint y: 109, endPoint x: 358, endPoint y: 189, distance: 236.5
click at [137, 109] on icon at bounding box center [142, 107] width 10 height 11
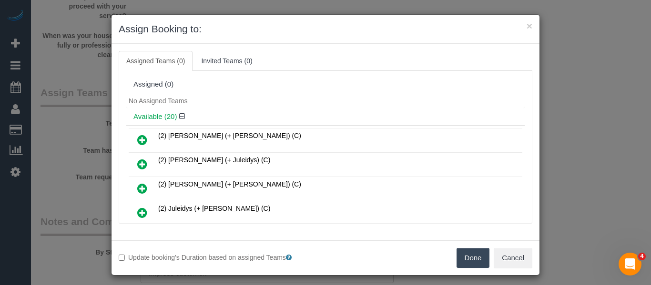
click at [462, 253] on button "Done" at bounding box center [472, 258] width 33 height 20
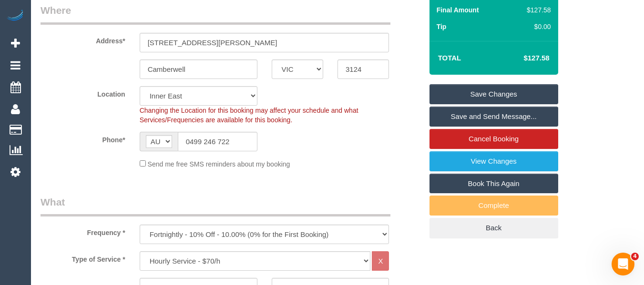
scroll to position [158, 0]
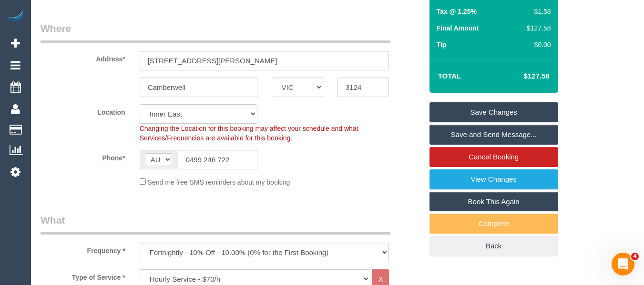
click at [542, 110] on link "Save Changes" at bounding box center [493, 112] width 129 height 20
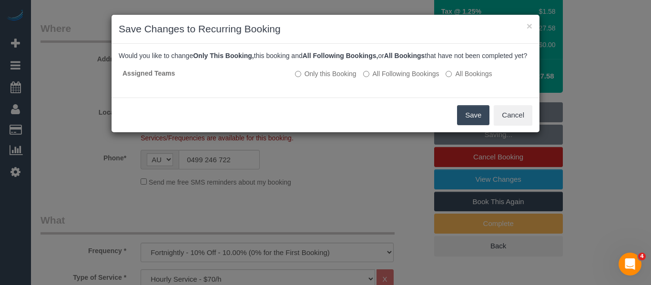
click at [470, 122] on button "Save" at bounding box center [473, 115] width 32 height 20
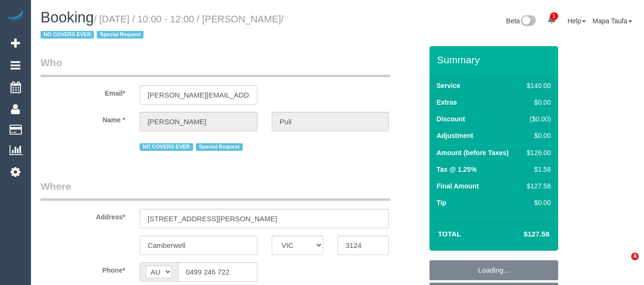
select select "VIC"
select select "object:724"
select select "string:stripe-pm_1Oz9OZ2GScqysDRVIPqxEaCB"
select select "number:27"
select select "number:14"
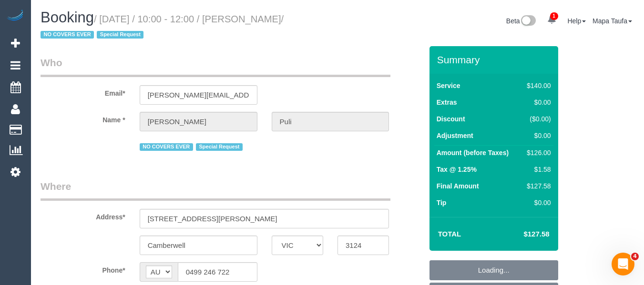
select select "number:18"
select select "number:22"
select select "number:35"
select select "number:13"
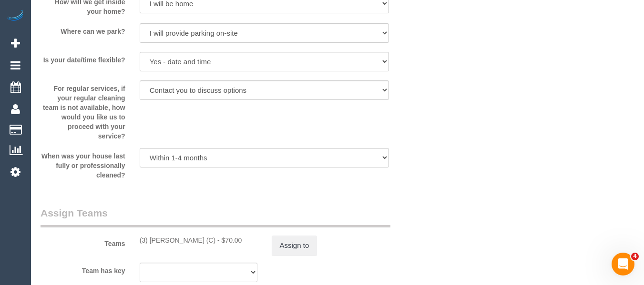
scroll to position [1828, 0]
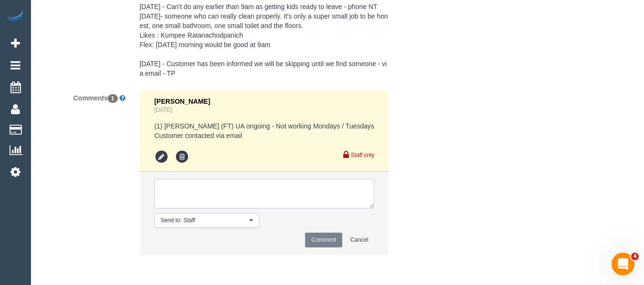
click at [202, 195] on textarea at bounding box center [264, 194] width 220 height 30
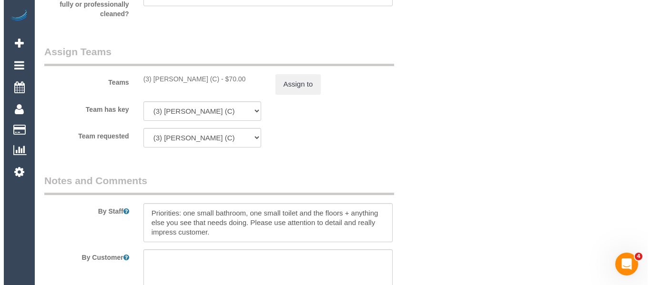
scroll to position [1495, 0]
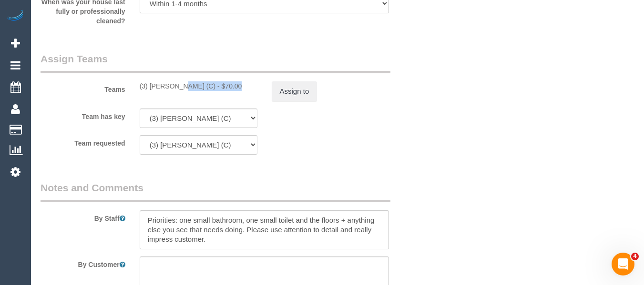
drag, startPoint x: 203, startPoint y: 86, endPoint x: 150, endPoint y: 86, distance: 52.9
click at [150, 86] on div "(3) [PERSON_NAME] (C) - $70.00" at bounding box center [199, 86] width 118 height 10
copy div "[PERSON_NAME]"
click at [289, 97] on button "Assign to" at bounding box center [295, 91] width 46 height 20
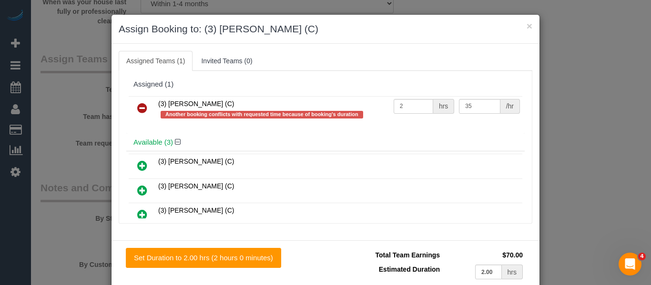
click at [136, 98] on td at bounding box center [142, 109] width 27 height 27
click at [139, 105] on icon at bounding box center [142, 107] width 10 height 11
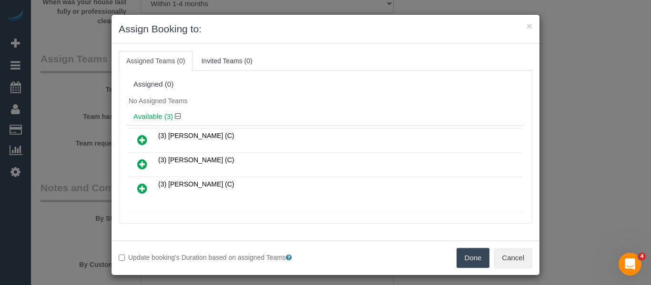
click at [456, 260] on button "Done" at bounding box center [472, 258] width 33 height 20
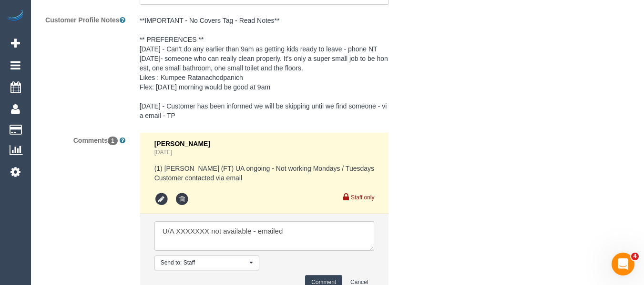
scroll to position [1828, 0]
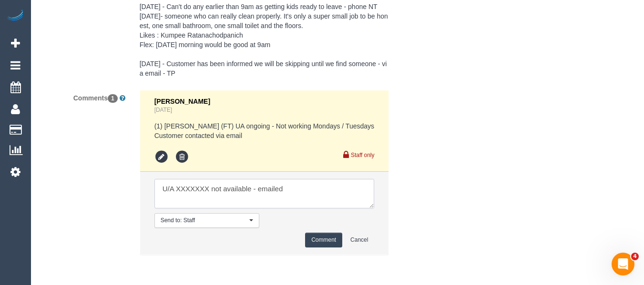
click at [199, 186] on textarea at bounding box center [264, 194] width 220 height 30
paste textarea "[PERSON_NAME]"
click at [297, 192] on textarea at bounding box center [264, 194] width 220 height 30
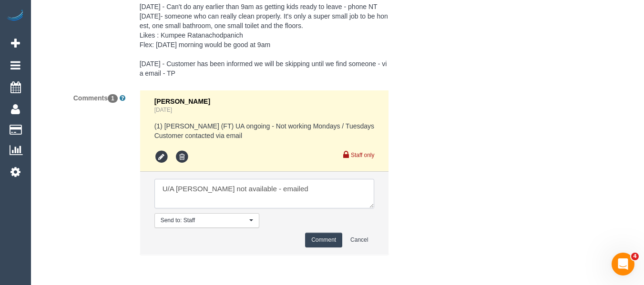
click at [297, 192] on textarea at bounding box center [264, 194] width 220 height 30
type textarea "U/A Andres Arredondo not available - not contacted as no covers tag"
click at [323, 233] on button "Comment" at bounding box center [323, 240] width 37 height 15
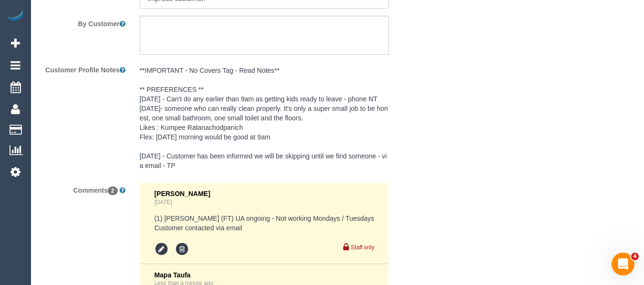
scroll to position [1867, 0]
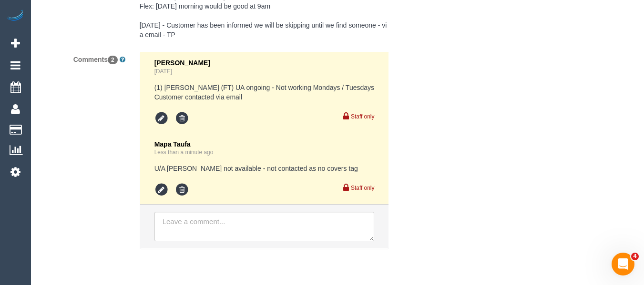
click at [225, 167] on pre "U/A Andres Arredondo not available - not contacted as no covers tag" at bounding box center [264, 169] width 220 height 10
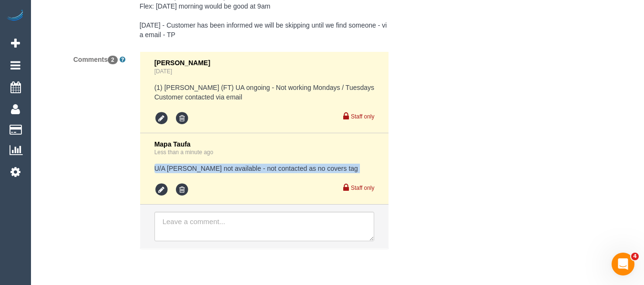
click at [225, 167] on pre "U/A Andres Arredondo not available - not contacted as no covers tag" at bounding box center [264, 169] width 220 height 10
copy div "U/A Andres Arredondo not available - not contacted as no covers tag"
click at [179, 186] on icon at bounding box center [182, 190] width 14 height 14
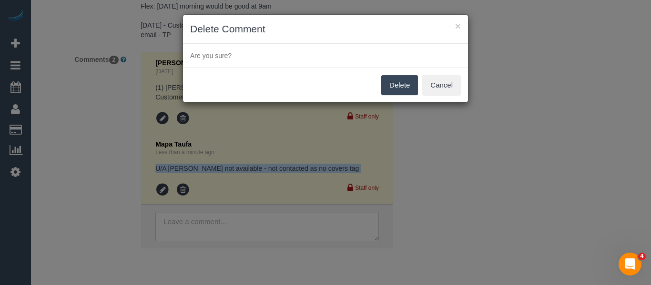
click at [398, 86] on button "Delete" at bounding box center [399, 85] width 37 height 20
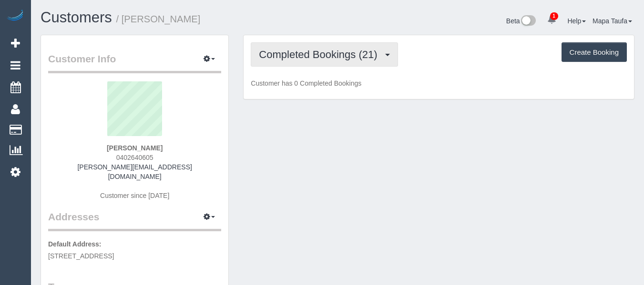
click at [320, 60] on button "Completed Bookings (21)" at bounding box center [324, 54] width 147 height 24
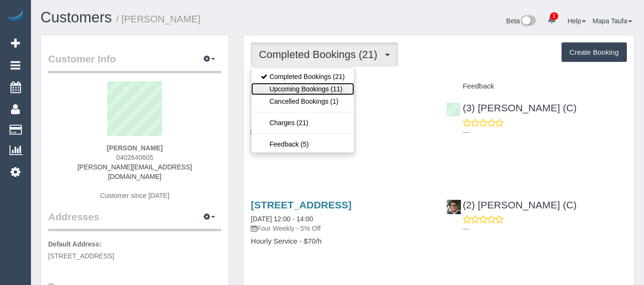
click at [310, 90] on link "Upcoming Bookings (11)" at bounding box center [302, 89] width 103 height 12
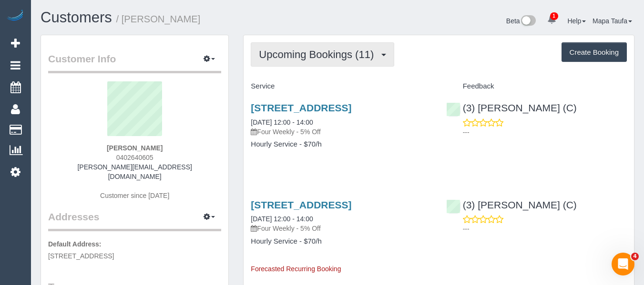
click at [303, 53] on span "Upcoming Bookings (11)" at bounding box center [319, 55] width 120 height 12
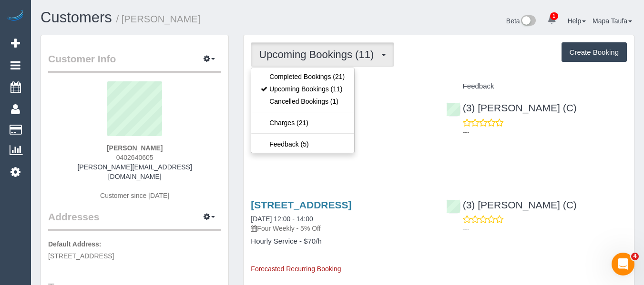
click at [500, 90] on h4 "Feedback" at bounding box center [536, 86] width 181 height 8
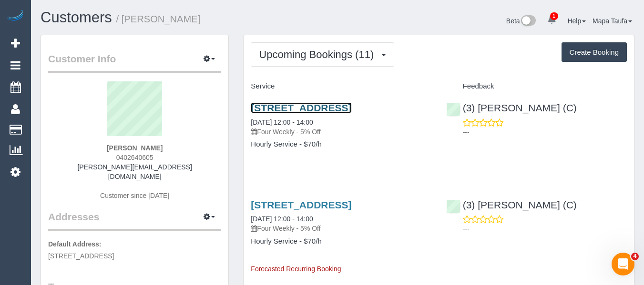
click at [290, 108] on link "[STREET_ADDRESS]" at bounding box center [301, 107] width 101 height 11
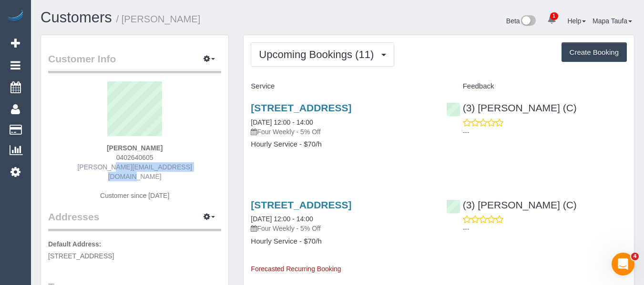
drag, startPoint x: 196, startPoint y: 168, endPoint x: 93, endPoint y: 170, distance: 103.4
click at [93, 170] on div "[PERSON_NAME] 0402640605 [PERSON_NAME][EMAIL_ADDRESS][DOMAIN_NAME] Customer sin…" at bounding box center [134, 145] width 173 height 129
copy link "[PERSON_NAME][EMAIL_ADDRESS][DOMAIN_NAME]"
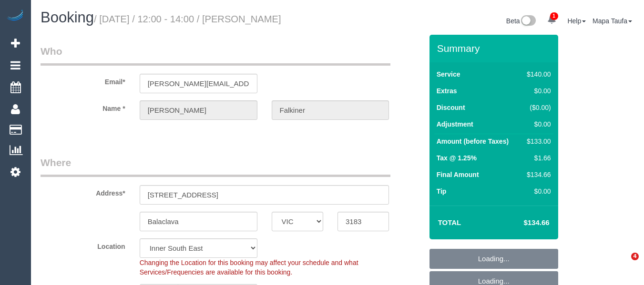
select select "VIC"
select select "spot4"
select select "number:27"
select select "number:14"
select select "number:19"
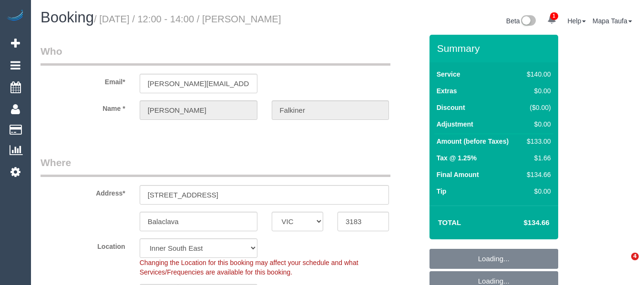
select select "number:24"
select select "number:33"
select select "number:13"
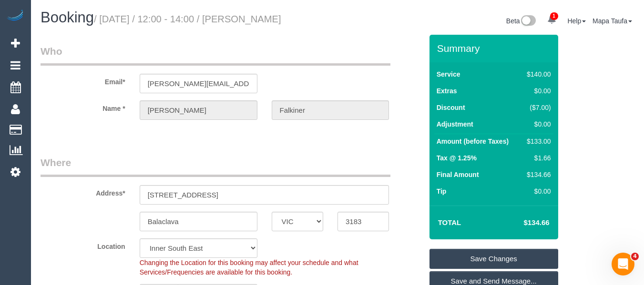
scroll to position [1594, 0]
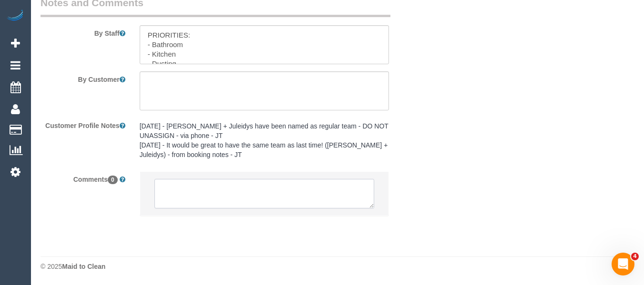
click at [250, 188] on textarea at bounding box center [264, 194] width 220 height 30
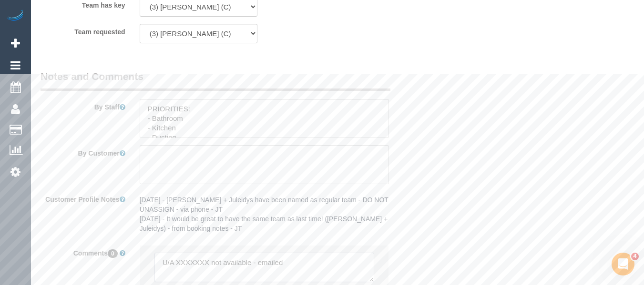
scroll to position [1451, 0]
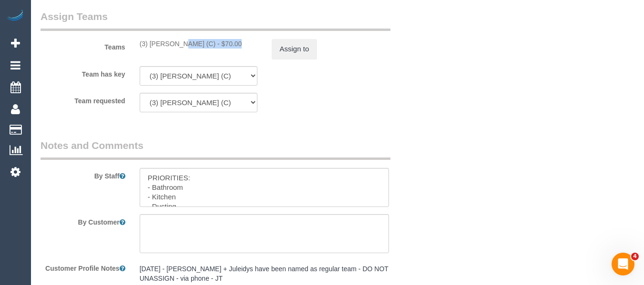
drag, startPoint x: 204, startPoint y: 44, endPoint x: 149, endPoint y: 44, distance: 55.7
click at [149, 44] on div "(3) [PERSON_NAME] (C) - $70.00" at bounding box center [199, 44] width 118 height 10
copy div "[PERSON_NAME]"
click at [296, 50] on button "Assign to" at bounding box center [295, 49] width 46 height 20
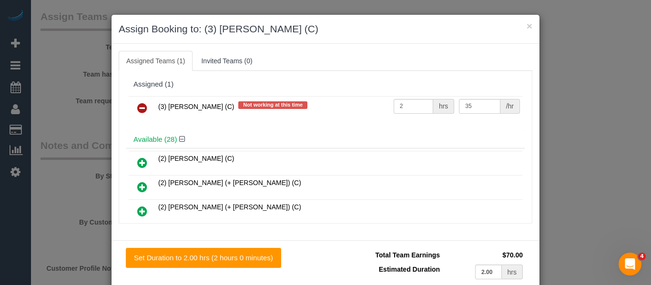
click at [140, 106] on icon at bounding box center [142, 107] width 10 height 11
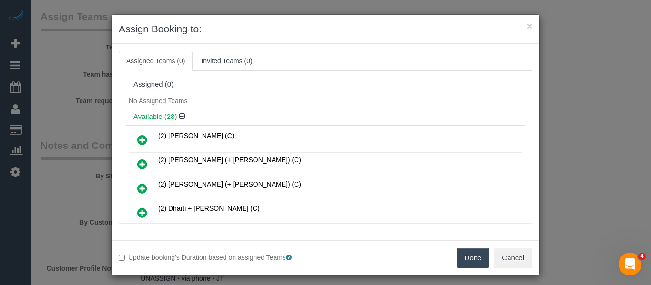
click at [486, 264] on div "Done Cancel" at bounding box center [432, 258] width 214 height 20
click at [474, 257] on button "Done" at bounding box center [472, 258] width 33 height 20
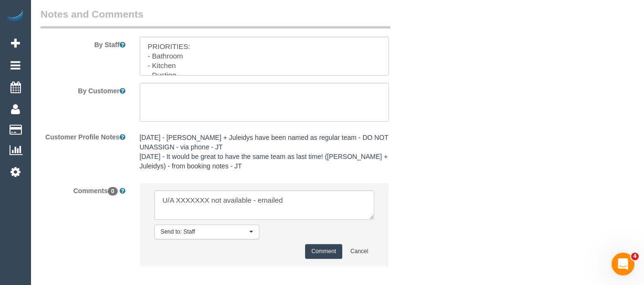
scroll to position [1633, 0]
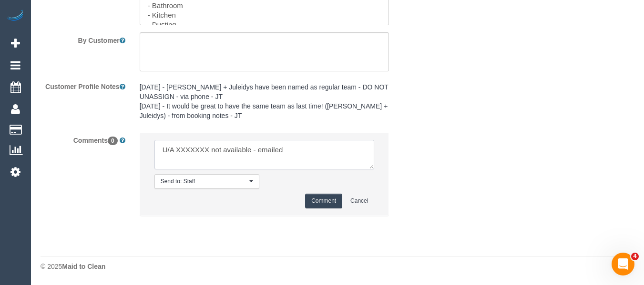
click at [186, 147] on textarea at bounding box center [264, 155] width 220 height 30
paste textarea "[PERSON_NAME]"
type textarea "U/A [PERSON_NAME] not available - emailed"
click at [324, 196] on button "Comment" at bounding box center [323, 201] width 37 height 15
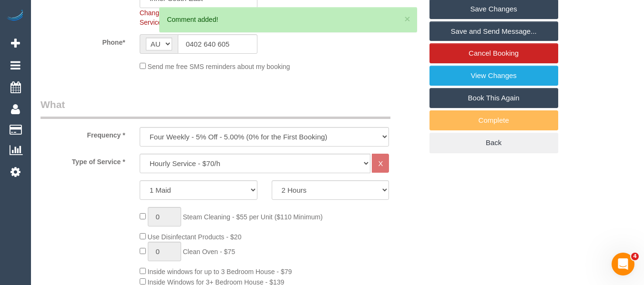
scroll to position [202, 0]
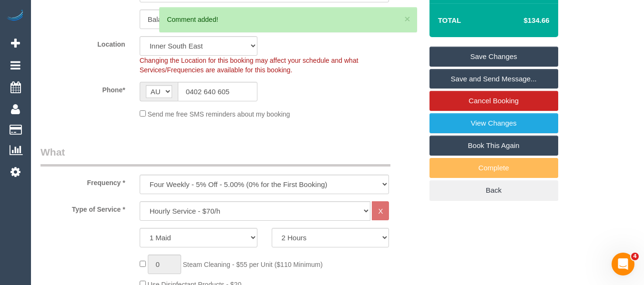
click at [482, 56] on link "Save Changes" at bounding box center [493, 57] width 129 height 20
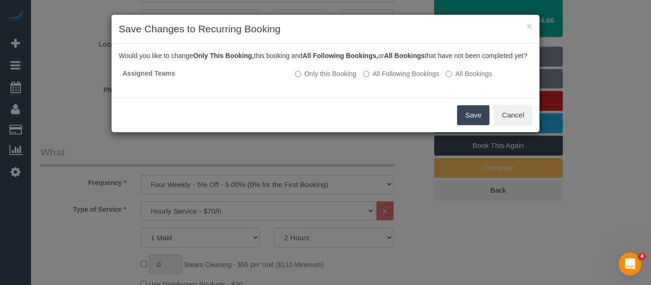
click at [462, 121] on button "Save" at bounding box center [473, 115] width 32 height 20
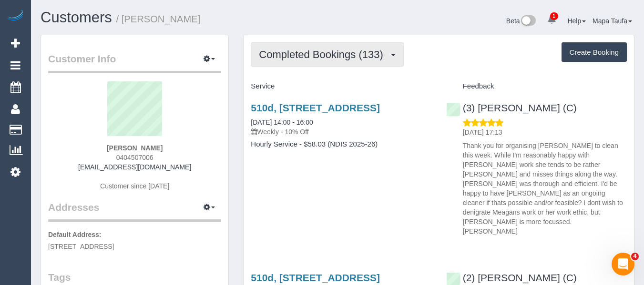
click at [316, 49] on span "Completed Bookings (133)" at bounding box center [323, 55] width 129 height 12
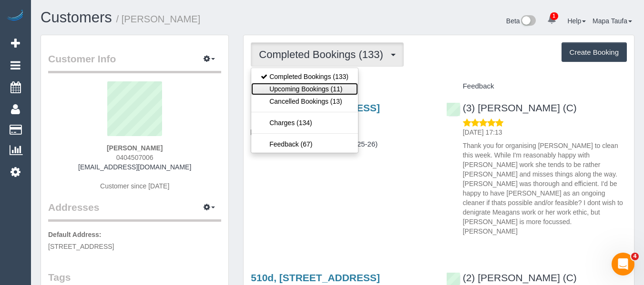
click at [317, 85] on link "Upcoming Bookings (11)" at bounding box center [304, 89] width 107 height 12
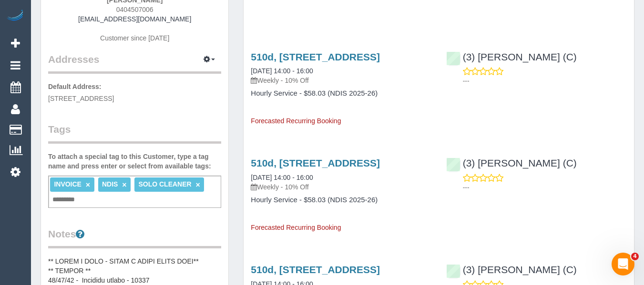
scroll to position [191, 0]
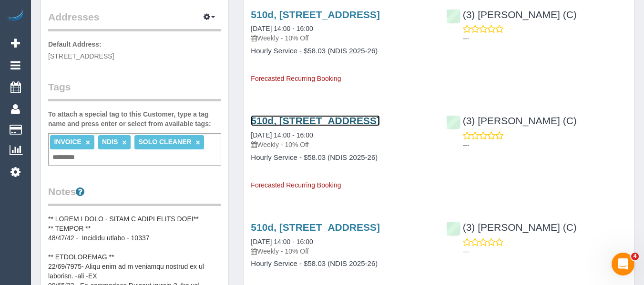
click at [280, 126] on link "510d, [STREET_ADDRESS]" at bounding box center [315, 120] width 129 height 11
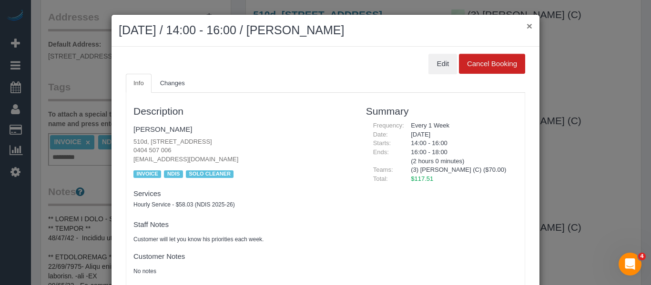
click at [526, 25] on button "×" at bounding box center [529, 26] width 6 height 10
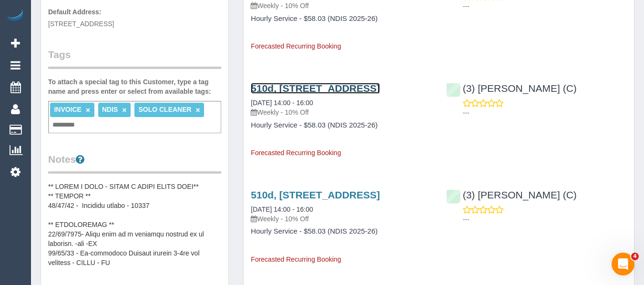
scroll to position [238, 0]
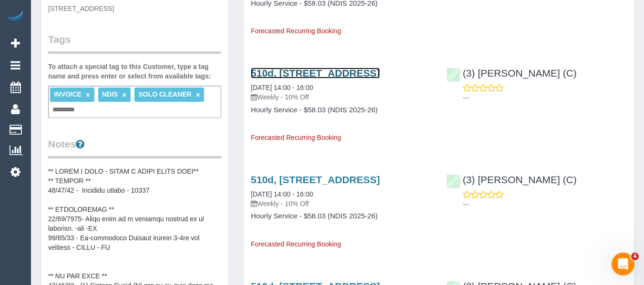
click at [266, 79] on link "510d, [STREET_ADDRESS]" at bounding box center [315, 73] width 129 height 11
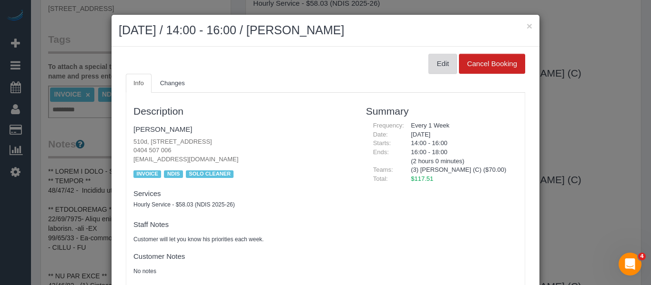
click at [436, 68] on button "Edit" at bounding box center [442, 64] width 29 height 20
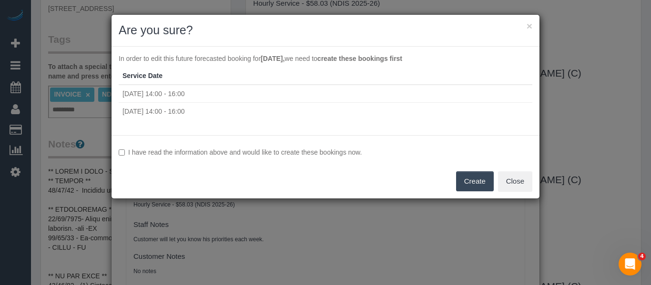
click at [272, 152] on label "I have read the information above and would like to create these bookings now." at bounding box center [326, 153] width 414 height 10
click at [467, 180] on button "Create" at bounding box center [475, 182] width 38 height 20
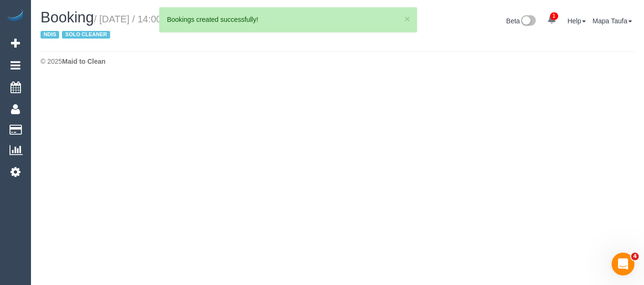
select select "VIC"
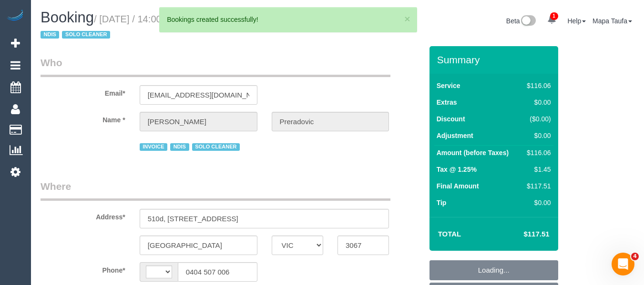
select select "string:AU"
click at [215, 100] on input "[EMAIL_ADDRESS][DOMAIN_NAME]" at bounding box center [199, 95] width 118 height 20
select select "object:2280"
click at [215, 100] on input "[EMAIL_ADDRESS][DOMAIN_NAME]" at bounding box center [199, 95] width 118 height 20
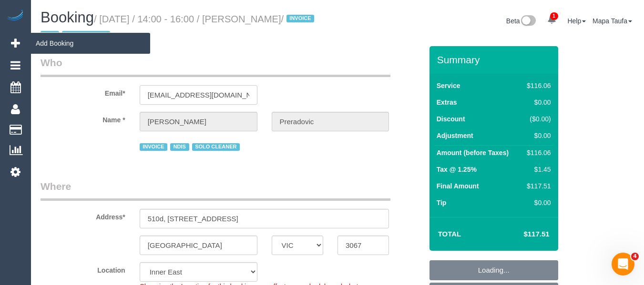
select select "number:28"
select select "number:14"
select select "number:19"
select select "number:23"
select select "number:34"
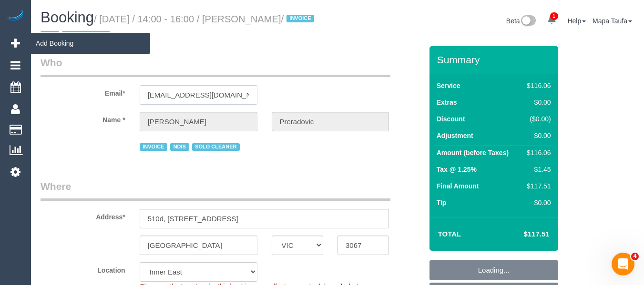
select select "number:11"
select select "spot5"
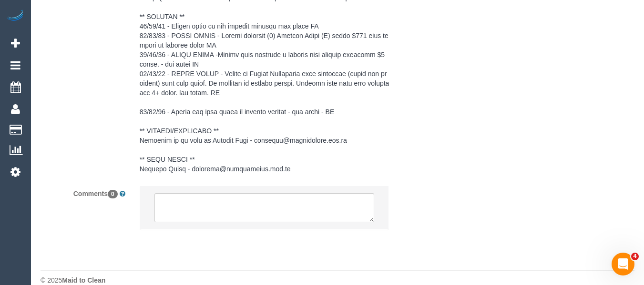
scroll to position [1661, 0]
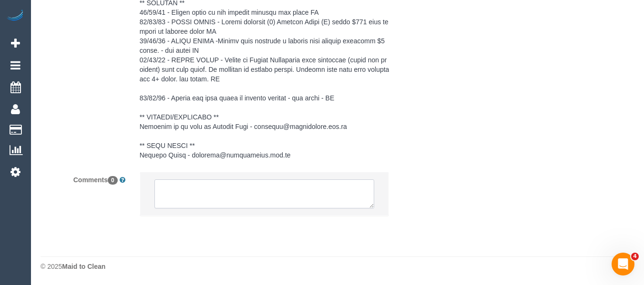
click at [219, 202] on textarea at bounding box center [264, 195] width 220 height 30
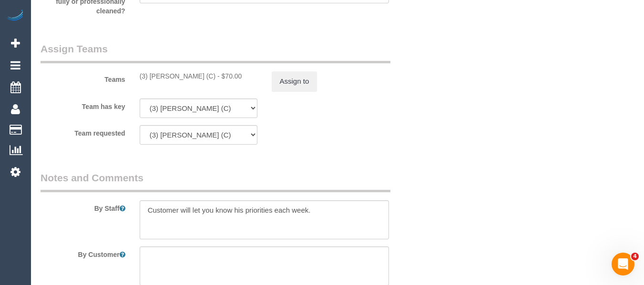
scroll to position [1137, 0]
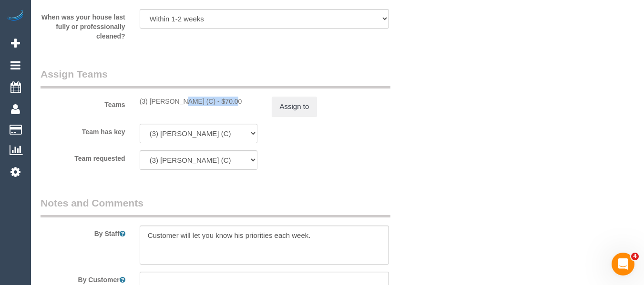
drag, startPoint x: 203, startPoint y: 102, endPoint x: 149, endPoint y: 102, distance: 53.8
click at [149, 102] on div "(3) [PERSON_NAME] (C) - $70.00" at bounding box center [199, 102] width 118 height 10
copy div "[PERSON_NAME]"
click at [304, 108] on button "Assign to" at bounding box center [295, 107] width 46 height 20
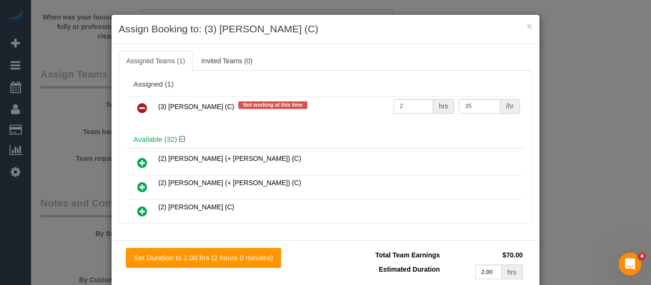
click at [131, 112] on link at bounding box center [142, 108] width 22 height 19
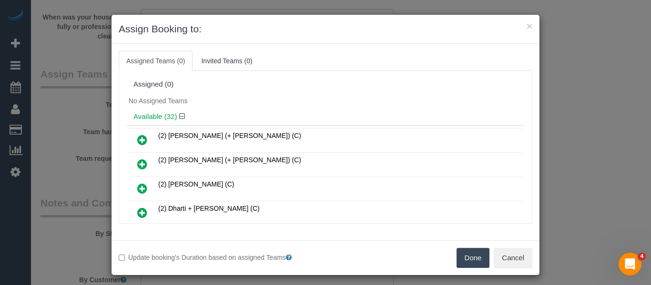
click at [456, 252] on button "Done" at bounding box center [472, 258] width 33 height 20
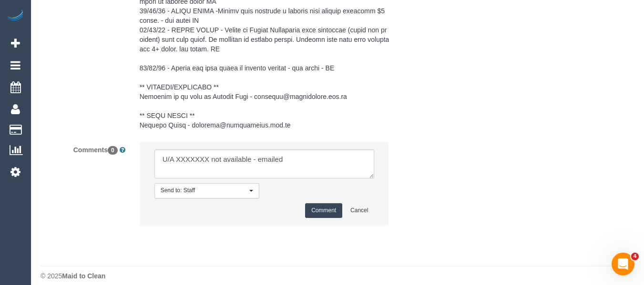
scroll to position [1700, 0]
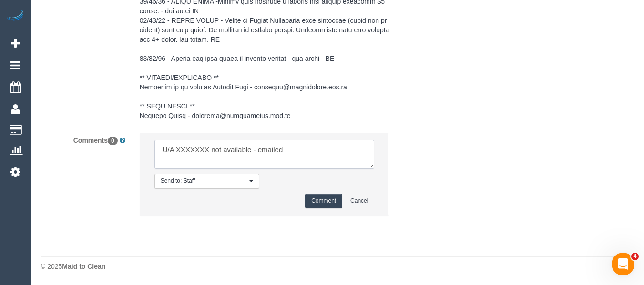
click at [191, 150] on textarea at bounding box center [264, 155] width 220 height 30
paste textarea "[PERSON_NAME]"
type textarea "U/A [PERSON_NAME] not available - emailed"
click at [323, 200] on button "Comment" at bounding box center [323, 201] width 37 height 15
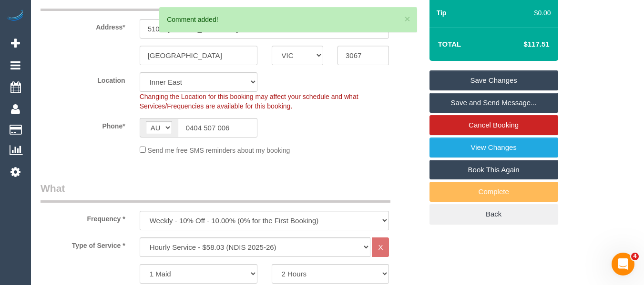
scroll to position [158, 0]
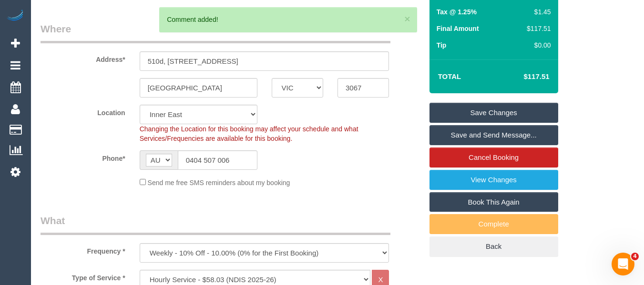
click at [480, 118] on link "Save Changes" at bounding box center [493, 113] width 129 height 20
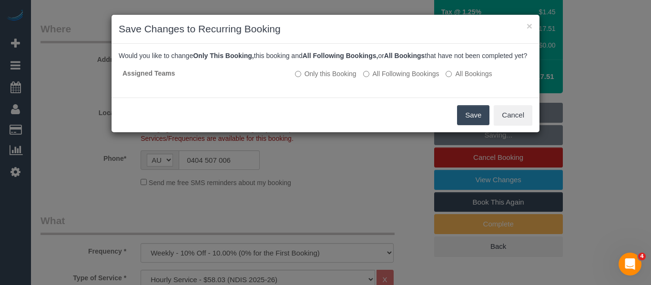
click at [463, 119] on button "Save" at bounding box center [473, 115] width 32 height 20
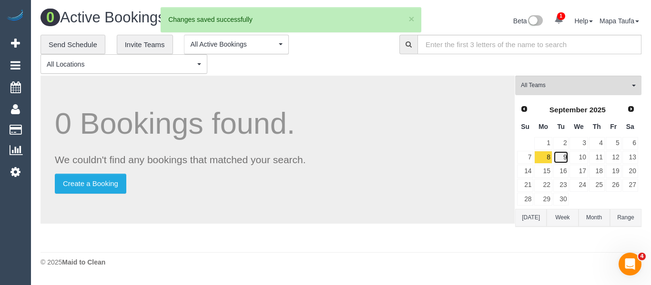
click at [565, 157] on link "9" at bounding box center [561, 157] width 16 height 13
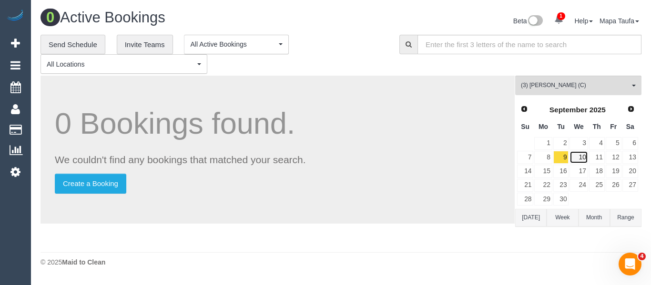
click at [578, 156] on link "10" at bounding box center [578, 157] width 18 height 13
click at [562, 138] on link "2" at bounding box center [561, 143] width 16 height 13
click at [577, 144] on link "3" at bounding box center [578, 143] width 18 height 13
click at [594, 143] on link "4" at bounding box center [597, 143] width 16 height 13
click at [610, 146] on link "5" at bounding box center [614, 143] width 16 height 13
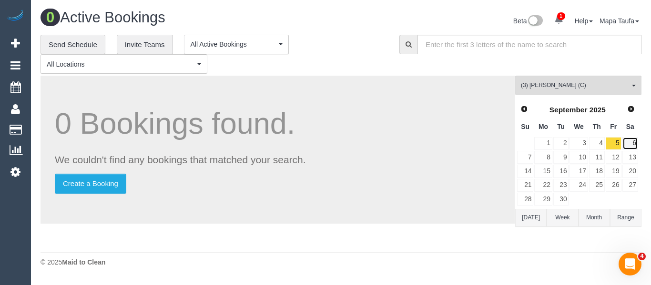
click at [630, 144] on link "6" at bounding box center [630, 143] width 16 height 13
click at [528, 157] on link "7" at bounding box center [525, 157] width 16 height 13
click at [545, 157] on link "8" at bounding box center [543, 157] width 18 height 13
click at [561, 159] on link "9" at bounding box center [561, 157] width 16 height 13
click at [581, 159] on link "10" at bounding box center [578, 157] width 18 height 13
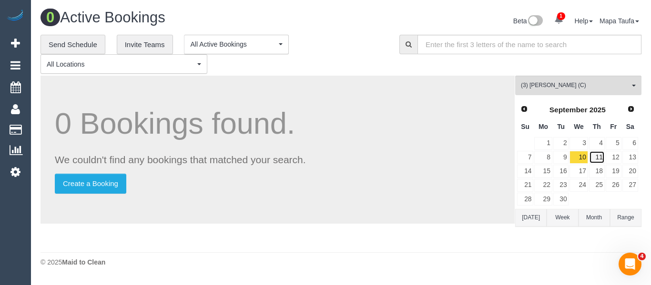
click at [596, 161] on link "11" at bounding box center [597, 157] width 16 height 13
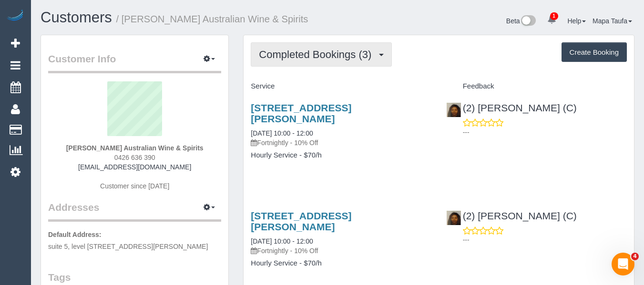
click at [290, 53] on span "Completed Bookings (3)" at bounding box center [317, 55] width 117 height 12
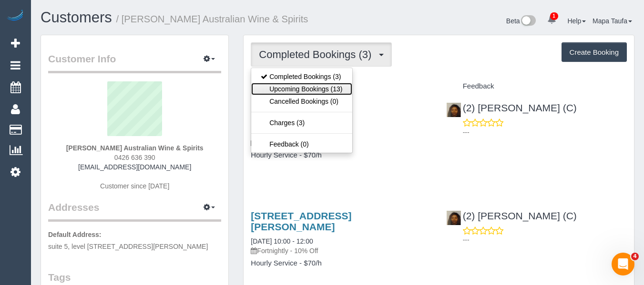
click at [295, 89] on link "Upcoming Bookings (13)" at bounding box center [301, 89] width 101 height 12
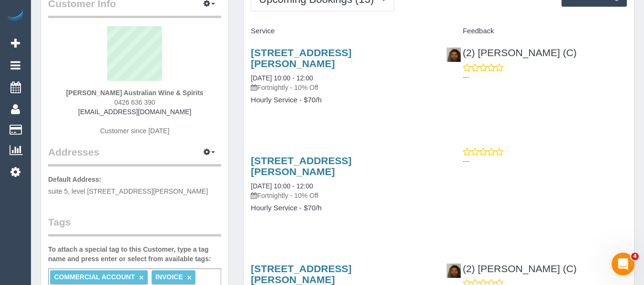
scroll to position [143, 0]
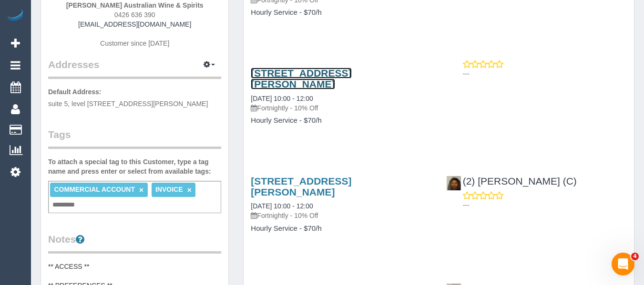
click at [326, 80] on link "Suite 5, Level 1 / 2-8 St Andrews Street, Brighton, VIC 3186" at bounding box center [301, 79] width 101 height 22
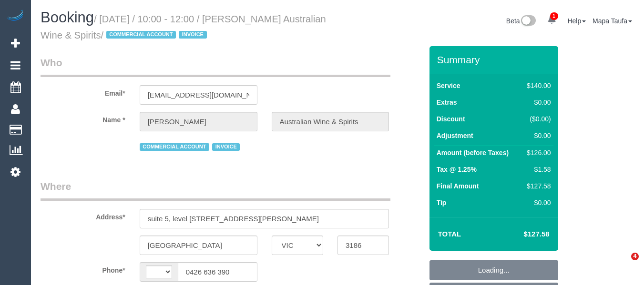
select select "VIC"
select select "string:AU"
select select "object:1386"
select select "number:28"
select select "number:14"
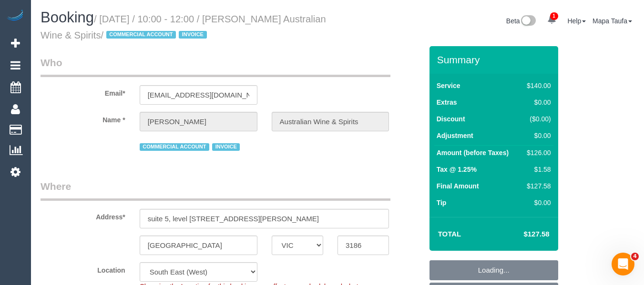
select select "number:21"
select select "number:36"
select select "number:35"
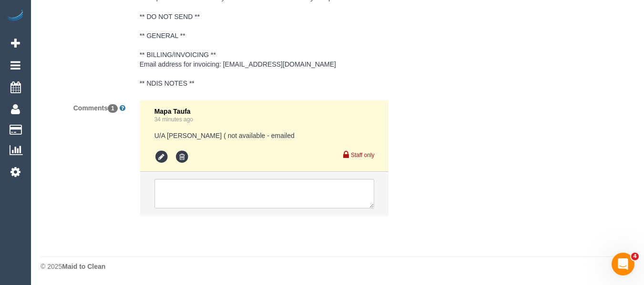
select select "spot3"
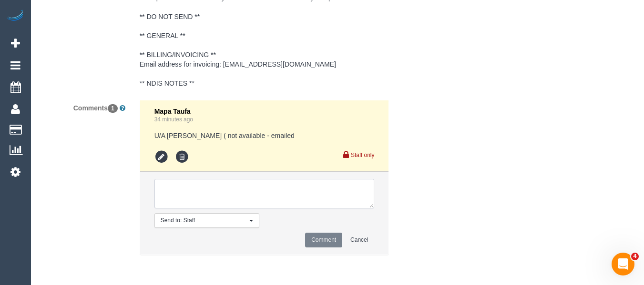
click at [233, 196] on textarea at bounding box center [264, 194] width 220 height 30
paste textarea "We are flexible on time but the day has to be Mondays. I hope that’s ok"
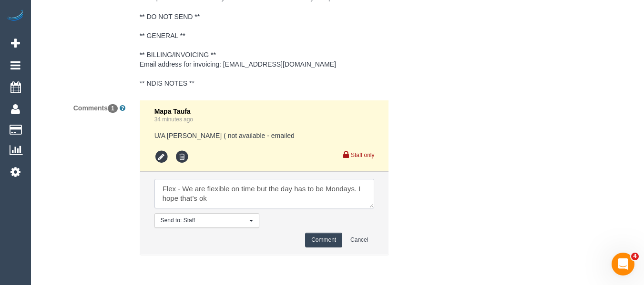
type textarea "Flex - We are flexible on time but the day has to be Mondays. I hope that’s ok"
click at [317, 235] on button "Comment" at bounding box center [323, 240] width 37 height 15
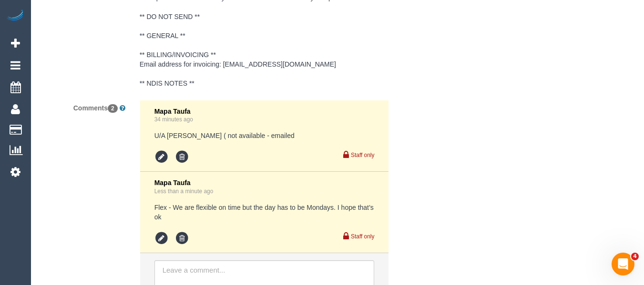
drag, startPoint x: 453, startPoint y: 232, endPoint x: 448, endPoint y: 239, distance: 7.9
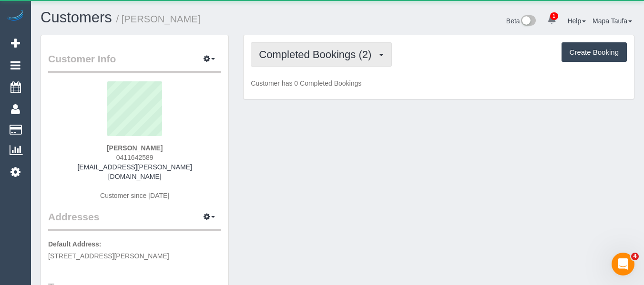
click at [296, 60] on span "Completed Bookings (2)" at bounding box center [317, 55] width 117 height 12
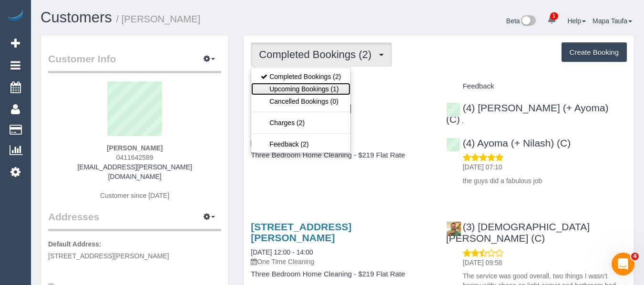
click at [293, 83] on link "Upcoming Bookings (1)" at bounding box center [300, 89] width 99 height 12
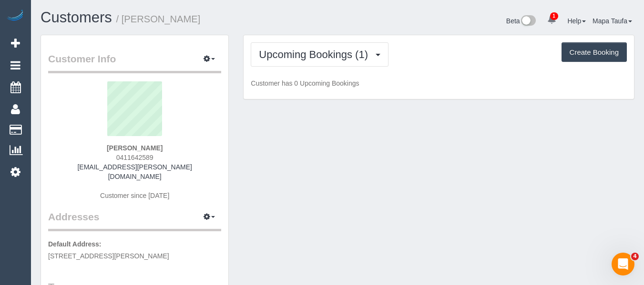
click at [283, 26] on h1 "Customers / [PERSON_NAME]" at bounding box center [185, 18] width 290 height 16
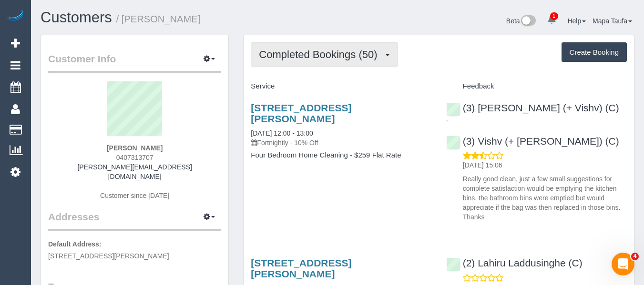
click at [296, 55] on span "Completed Bookings (50)" at bounding box center [320, 55] width 123 height 12
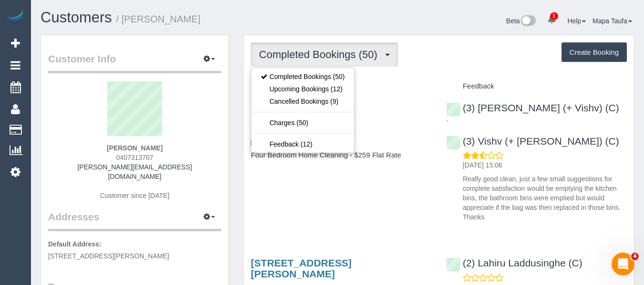
click at [293, 28] on div "Customers / [PERSON_NAME]" at bounding box center [185, 20] width 304 height 20
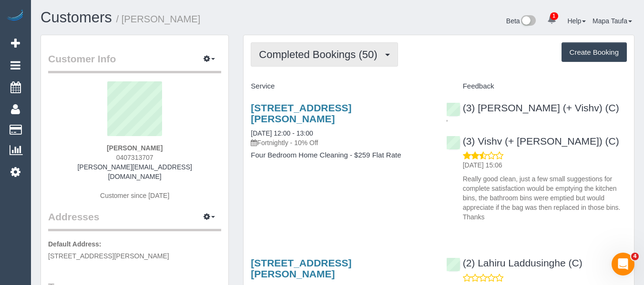
click at [290, 56] on span "Completed Bookings (50)" at bounding box center [320, 55] width 123 height 12
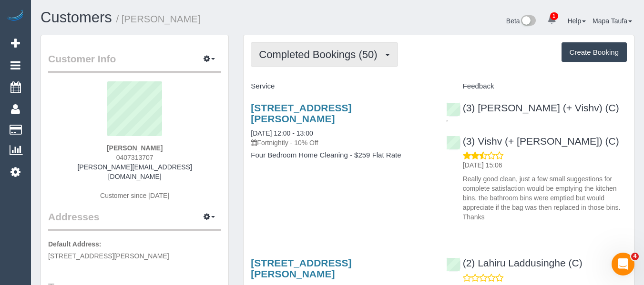
click at [316, 44] on button "Completed Bookings (50)" at bounding box center [324, 54] width 147 height 24
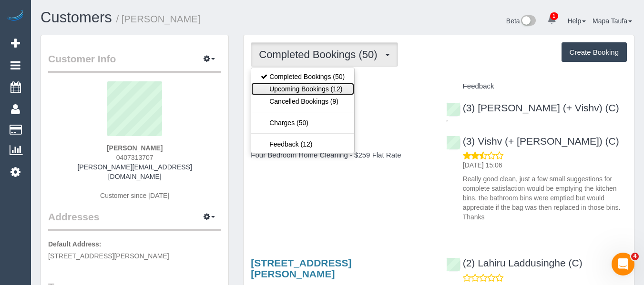
click at [307, 90] on link "Upcoming Bookings (12)" at bounding box center [302, 89] width 103 height 12
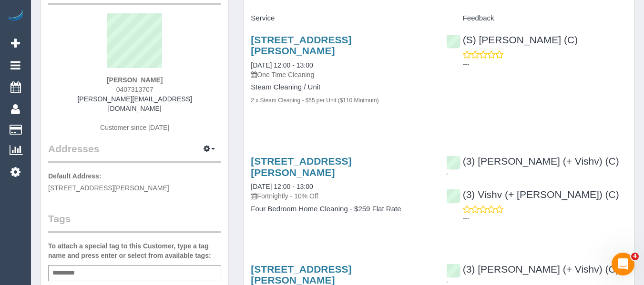
scroll to position [48, 0]
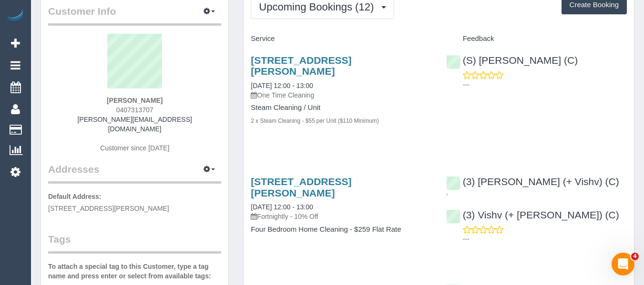
click at [294, 168] on div "15 Herbert St, Beaumaris, VIC 3193 02/09/2025 12:00 - 13:00 Fortnightly - 10% O…" at bounding box center [340, 210] width 195 height 84
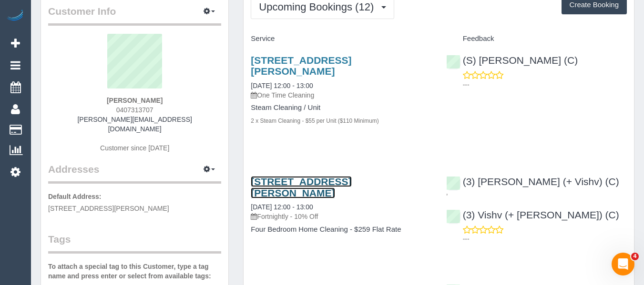
click at [296, 176] on link "15 Herbert St, Beaumaris, VIC 3193" at bounding box center [301, 187] width 101 height 22
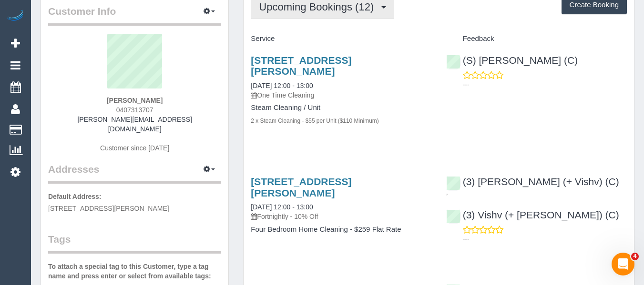
click at [316, 14] on button "Upcoming Bookings (12)" at bounding box center [322, 7] width 143 height 24
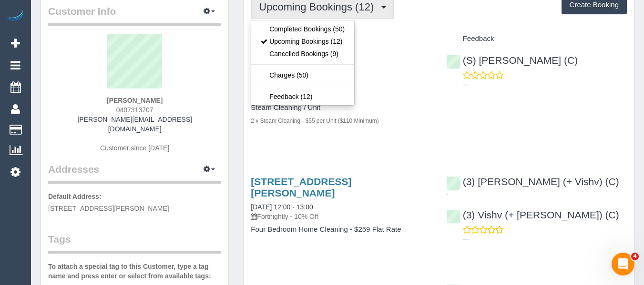
click at [311, 22] on ul "Completed Bookings (50) Upcoming Bookings (12) Cancelled Bookings (9) Charges (…" at bounding box center [303, 63] width 104 height 86
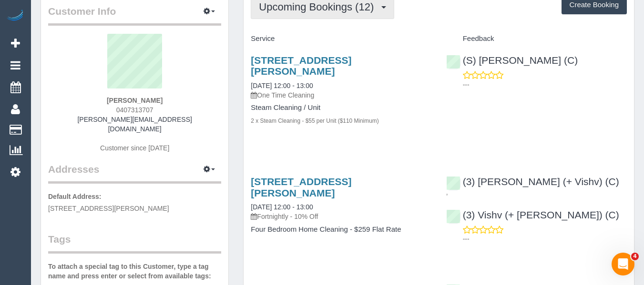
click at [312, 12] on button "Upcoming Bookings (12)" at bounding box center [322, 7] width 143 height 24
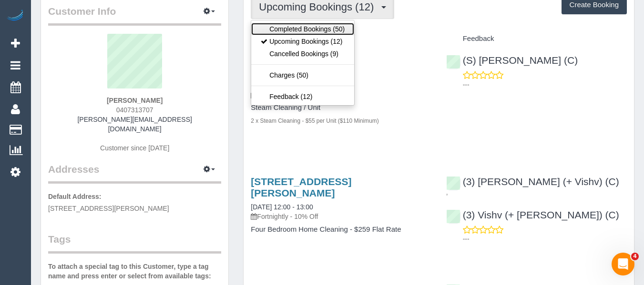
click at [311, 26] on link "Completed Bookings (50)" at bounding box center [302, 29] width 103 height 12
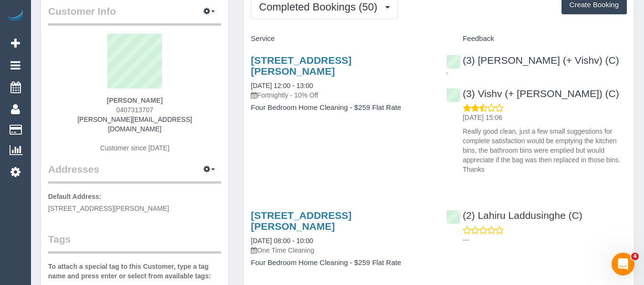
drag, startPoint x: 555, startPoint y: 131, endPoint x: 618, endPoint y: 150, distance: 66.2
click at [618, 150] on p "Really good clean, just a few small suggestions for complete satisfaction would…" at bounding box center [545, 151] width 164 height 48
copy p "emptying the kitchen bins, the bathroom bins were emptied but would appreciate …"
click at [175, 114] on div "Jenna Szymanski 0407313707 jenna.szy@gmail.com Customer since 2021" at bounding box center [134, 98] width 173 height 129
drag, startPoint x: 177, startPoint y: 100, endPoint x: 110, endPoint y: 100, distance: 67.2
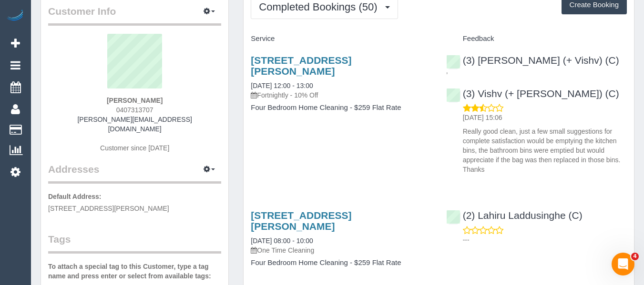
click at [110, 100] on div "Jenna Szymanski 0407313707 jenna.szy@gmail.com Customer since 2021" at bounding box center [134, 98] width 173 height 129
click at [177, 98] on div "Jenna Szymanski 0407313707 jenna.szy@gmail.com Customer since 2021" at bounding box center [134, 98] width 173 height 129
drag, startPoint x: 80, startPoint y: 101, endPoint x: 55, endPoint y: 101, distance: 24.8
click at [75, 101] on div "Jenna Szymanski 0407313707 jenna.szy@gmail.com Customer since 2021" at bounding box center [134, 98] width 173 height 129
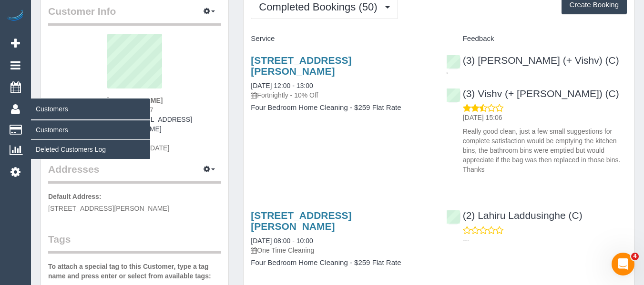
copy strong "Jenna Szymanski"
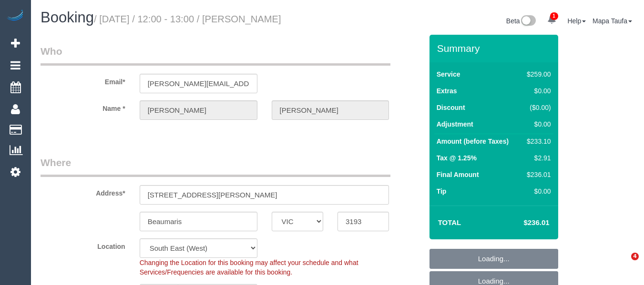
select select "VIC"
select select "number:27"
select select "number:14"
select select "number:19"
select select "number:22"
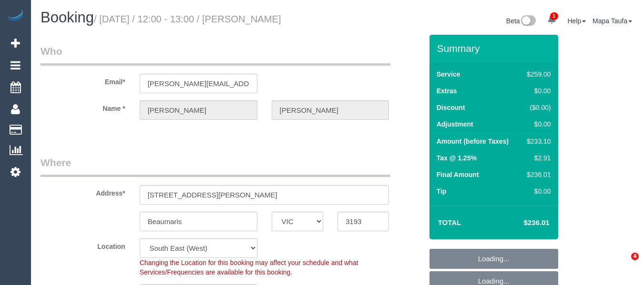
select select "number:35"
select select "number:11"
select select "string:stripe-pm_1P3ppP2GScqysDRV5IZYnecD"
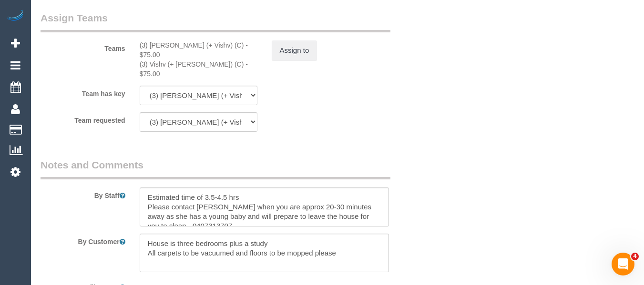
scroll to position [10, 0]
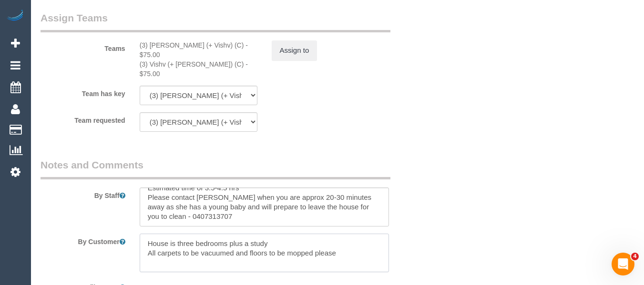
click at [151, 236] on textarea at bounding box center [265, 253] width 250 height 39
click at [147, 235] on textarea at bounding box center [265, 253] width 250 height 39
paste textarea "emptying the kitchen bins, the bathroom bins were emptied but would appreciate …"
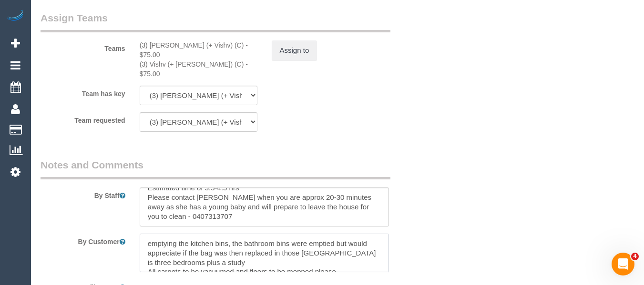
drag, startPoint x: 332, startPoint y: 246, endPoint x: 149, endPoint y: 234, distance: 183.3
click at [149, 234] on textarea at bounding box center [265, 253] width 250 height 39
click at [261, 250] on textarea at bounding box center [265, 253] width 250 height 39
drag, startPoint x: 334, startPoint y: 252, endPoint x: 237, endPoint y: 237, distance: 98.3
click at [237, 237] on textarea at bounding box center [265, 253] width 250 height 39
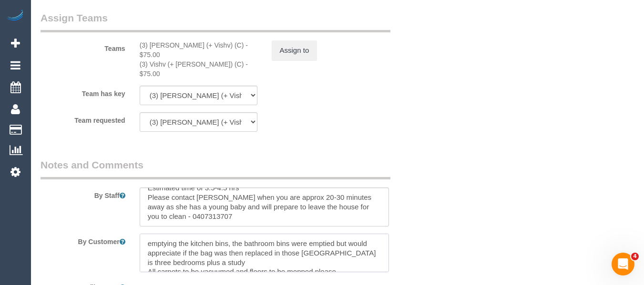
click at [319, 245] on textarea at bounding box center [265, 253] width 250 height 39
click at [322, 247] on textarea at bounding box center [265, 253] width 250 height 39
click at [322, 242] on textarea at bounding box center [265, 253] width 250 height 39
drag, startPoint x: 322, startPoint y: 247, endPoint x: 234, endPoint y: 234, distance: 89.0
click at [234, 234] on textarea at bounding box center [265, 253] width 250 height 39
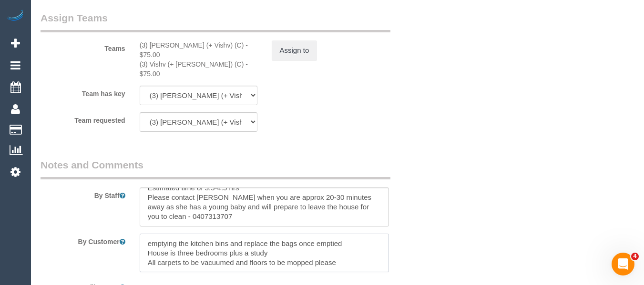
click at [162, 234] on textarea at bounding box center [265, 253] width 250 height 39
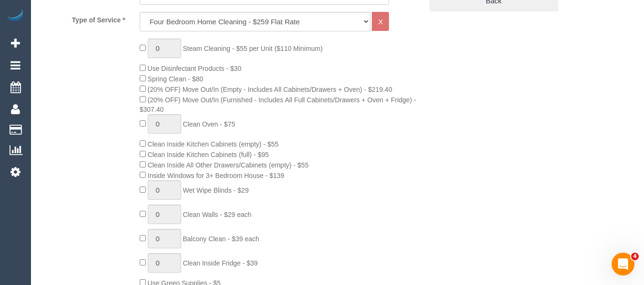
scroll to position [0, 0]
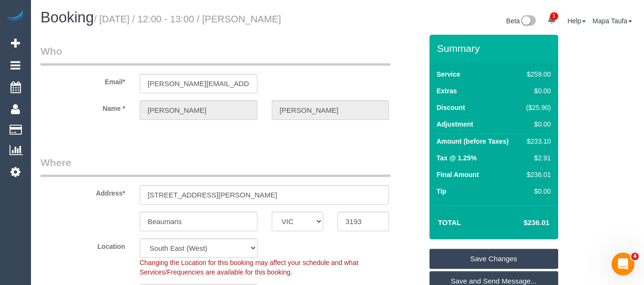
type textarea "empty the kitchen bins and replace the bags once emptied House is three bedroom…"
click at [469, 269] on link "Save Changes" at bounding box center [493, 259] width 129 height 20
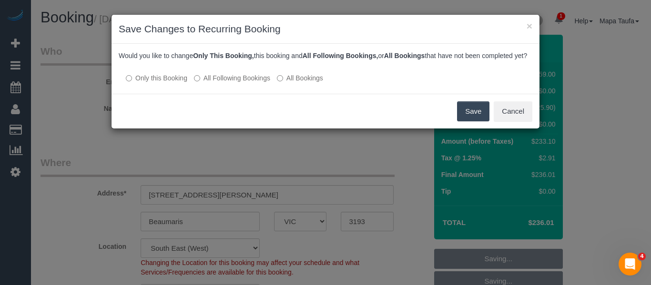
click at [212, 83] on label "All Following Bookings" at bounding box center [232, 78] width 76 height 10
click at [218, 83] on label "All Following Bookings" at bounding box center [232, 78] width 76 height 10
click at [479, 115] on button "Save" at bounding box center [473, 111] width 32 height 20
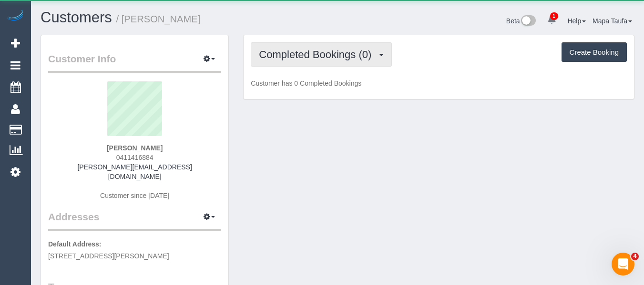
click at [283, 59] on span "Completed Bookings (0)" at bounding box center [317, 55] width 117 height 12
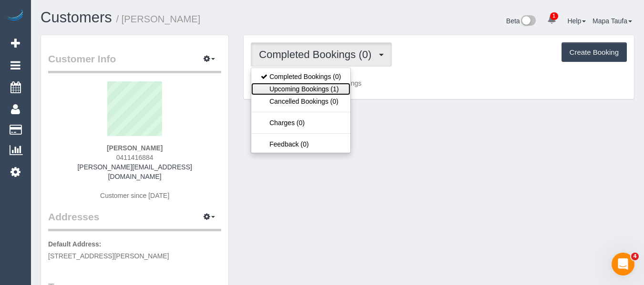
click at [286, 86] on link "Upcoming Bookings (1)" at bounding box center [300, 89] width 99 height 12
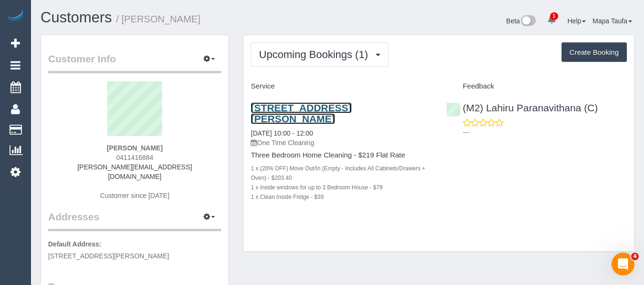
click at [277, 107] on link "[STREET_ADDRESS][PERSON_NAME]" at bounding box center [301, 113] width 101 height 22
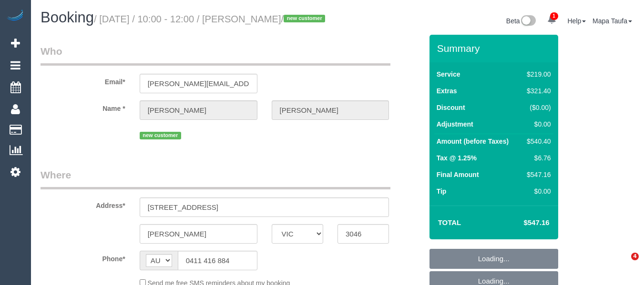
select select "VIC"
select select "string:stripe-pm_1RwZ1t2GScqysDRVdnjkrohz"
select select "number:28"
select select "number:15"
select select "number:18"
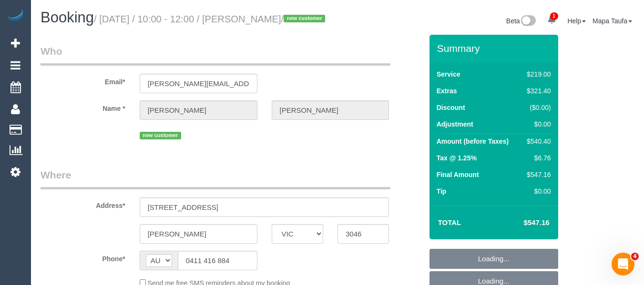
select select "number:24"
select select "number:13"
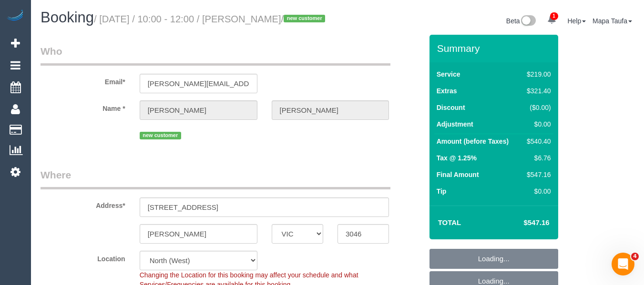
select select "object:1490"
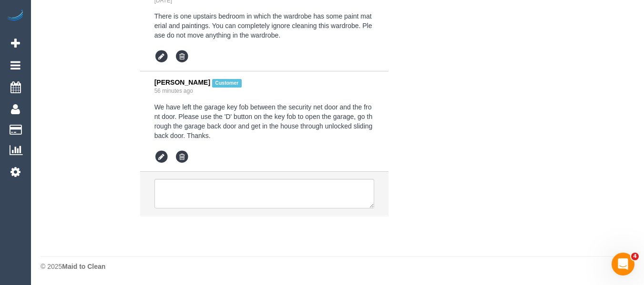
scroll to position [1773, 0]
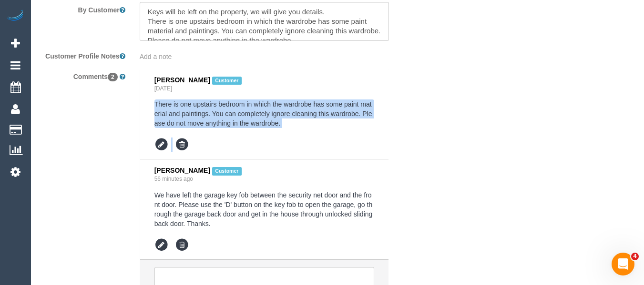
drag, startPoint x: 281, startPoint y: 141, endPoint x: 150, endPoint y: 113, distance: 133.9
click at [150, 113] on li "Naren Sridharan Customer 1 day ago There is one upstairs bedroom in which the w…" at bounding box center [264, 114] width 249 height 91
copy div "There is one upstairs bedroom in which the wardrobe has some paint material and…"
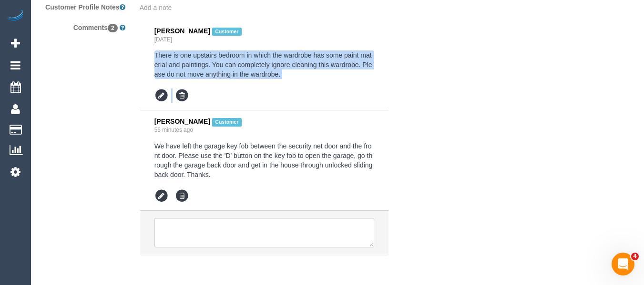
scroll to position [1869, 0]
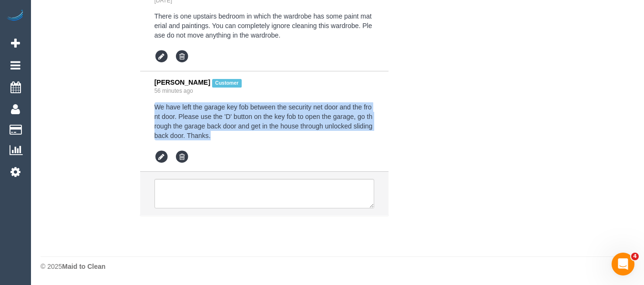
drag, startPoint x: 231, startPoint y: 140, endPoint x: 150, endPoint y: 107, distance: 87.4
click at [150, 107] on li "Naren Sridharan Customer 56 minutes ago We have left the garage key fob between…" at bounding box center [264, 121] width 249 height 101
copy pre "We have left the garage key fob between the security net door and the front doo…"
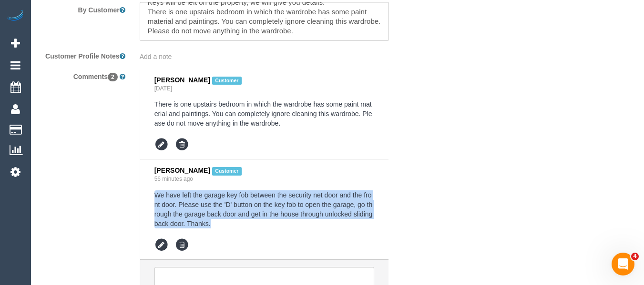
scroll to position [1678, 0]
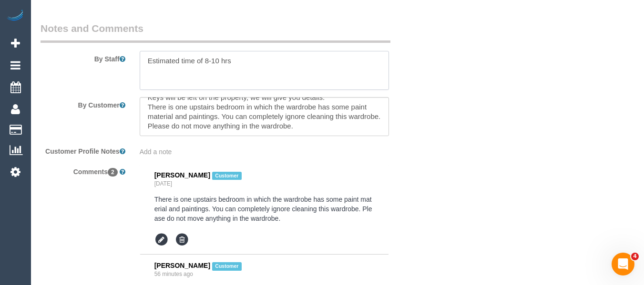
click at [180, 81] on textarea at bounding box center [265, 70] width 250 height 39
click at [260, 76] on textarea at bounding box center [265, 70] width 250 height 39
paste textarea "We have left the garage key fob between the security net door and the front doo…"
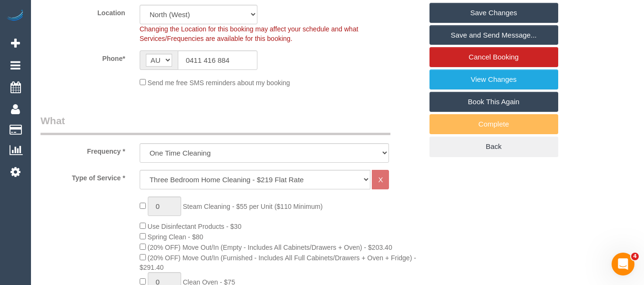
scroll to position [151, 0]
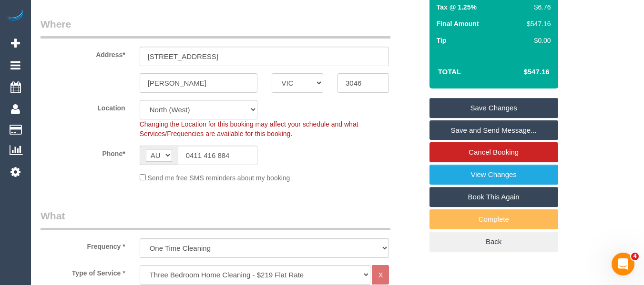
type textarea "Estimated time of 8-10 hrs We have left the garage key fob between the security…"
click at [496, 114] on link "Save Changes" at bounding box center [493, 108] width 129 height 20
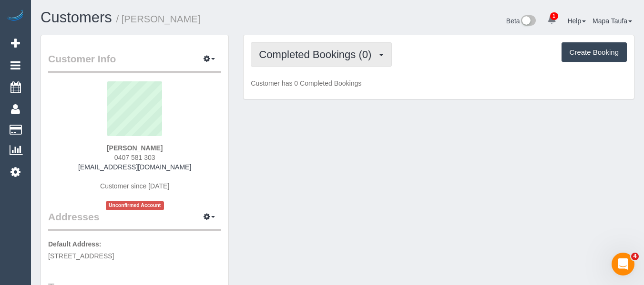
click at [331, 65] on button "Completed Bookings (0)" at bounding box center [321, 54] width 141 height 24
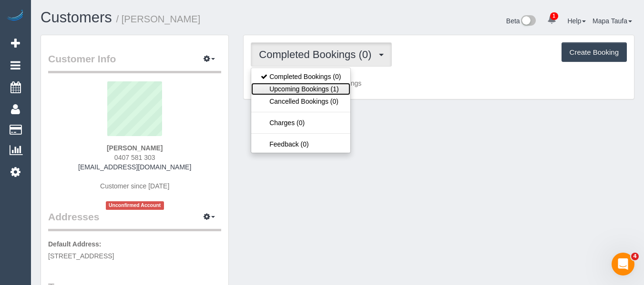
click at [333, 83] on link "Upcoming Bookings (1)" at bounding box center [300, 89] width 99 height 12
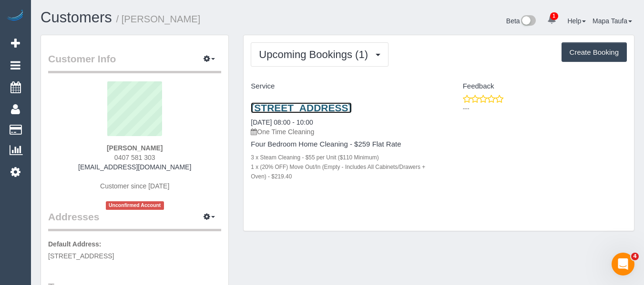
click at [322, 104] on link "[STREET_ADDRESS]" at bounding box center [301, 107] width 101 height 11
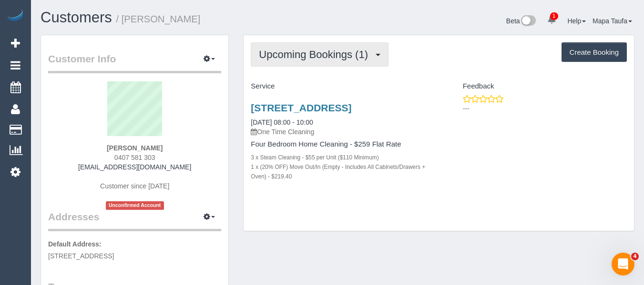
click at [301, 61] on button "Upcoming Bookings (1)" at bounding box center [320, 54] width 138 height 24
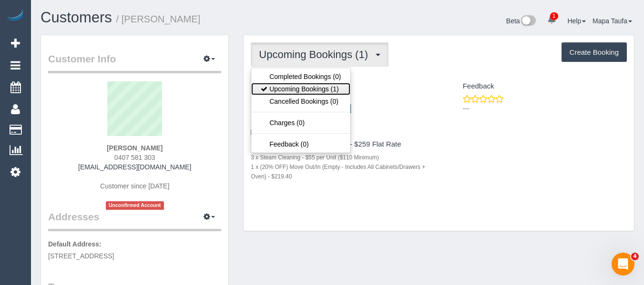
click at [299, 86] on link "Upcoming Bookings (1)" at bounding box center [300, 89] width 99 height 12
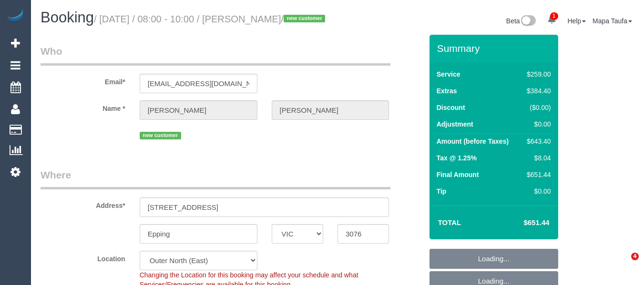
select select "VIC"
select select "object:810"
select select "number:28"
select select "number:14"
select select "number:19"
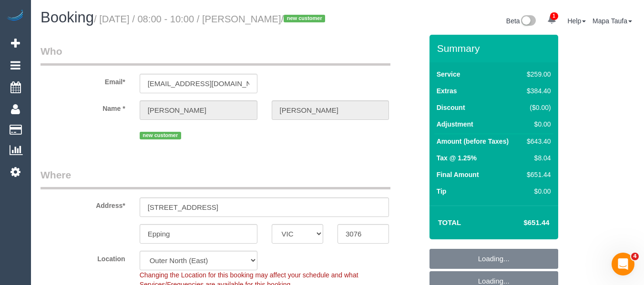
select select "number:24"
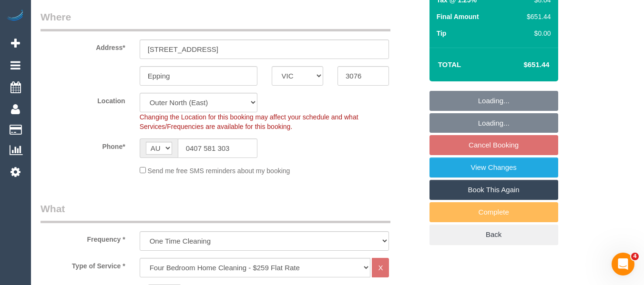
select select "spot2"
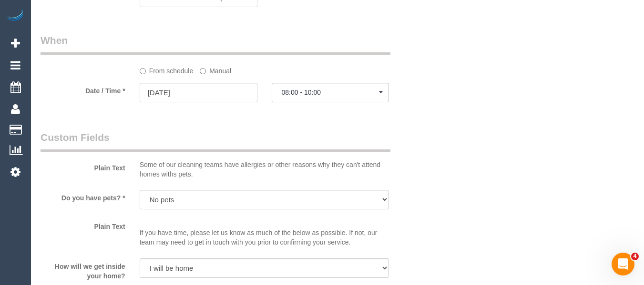
scroll to position [1045, 0]
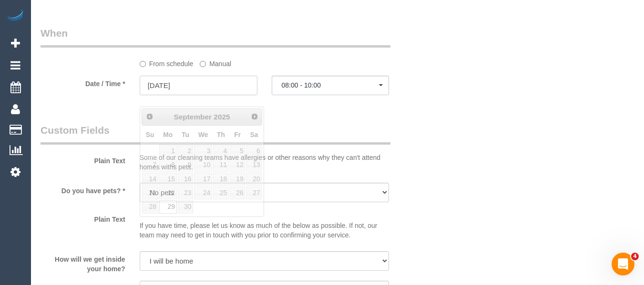
click at [220, 95] on input "[DATE]" at bounding box center [199, 86] width 118 height 20
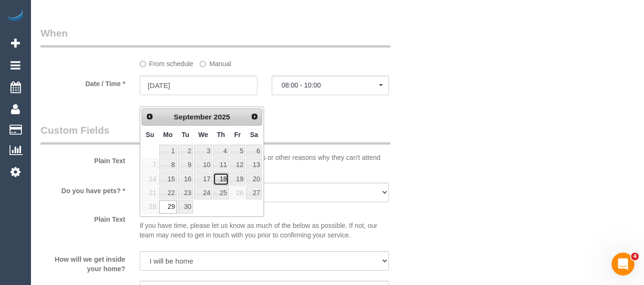
click at [220, 177] on link "18" at bounding box center [221, 179] width 16 height 13
type input "[DATE]"
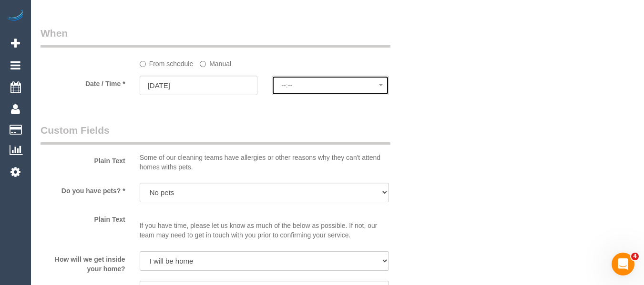
click at [299, 89] on span "--:--" at bounding box center [331, 85] width 98 height 8
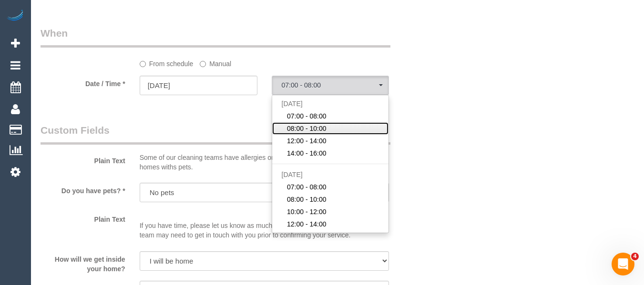
click at [332, 135] on link "08:00 - 10:00" at bounding box center [330, 128] width 117 height 12
select select "spot26"
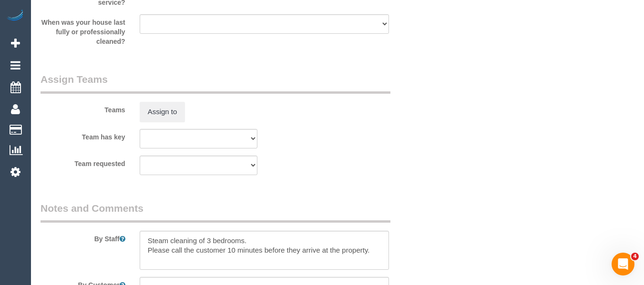
scroll to position [1720, 0]
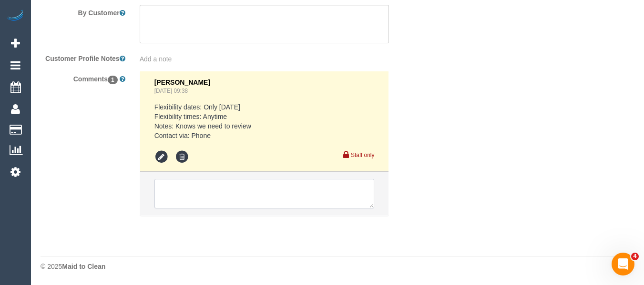
click at [225, 196] on textarea at bounding box center [264, 194] width 220 height 30
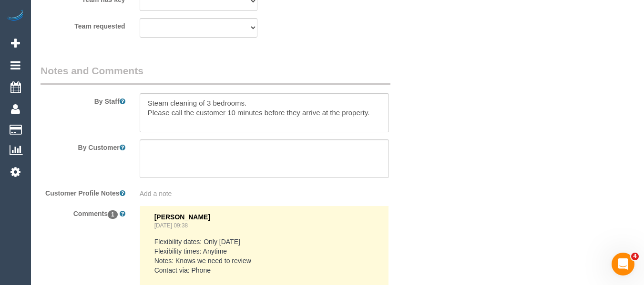
scroll to position [1760, 0]
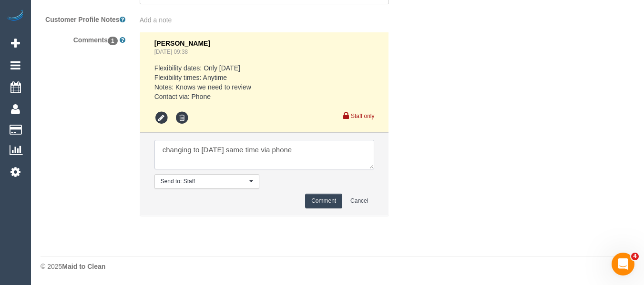
type textarea "changing to [DATE] same time via phone"
click at [318, 195] on button "Comment" at bounding box center [323, 201] width 37 height 15
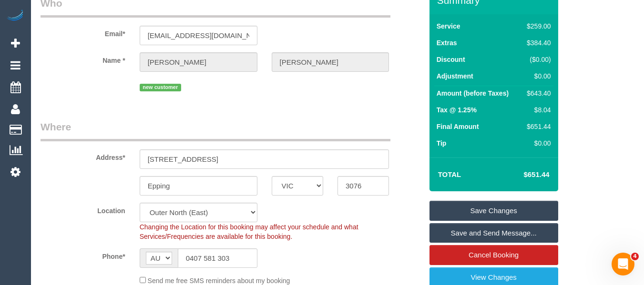
scroll to position [60, 0]
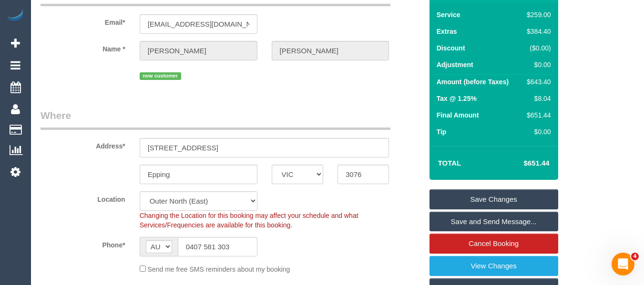
click at [514, 200] on div "Summary Service $259.00 Extras $384.40 Discount ($0.00) Adjustment $0.00 Amount…" at bounding box center [493, 159] width 129 height 369
click at [517, 210] on link "Save Changes" at bounding box center [493, 200] width 129 height 20
